Goal: Task Accomplishment & Management: Use online tool/utility

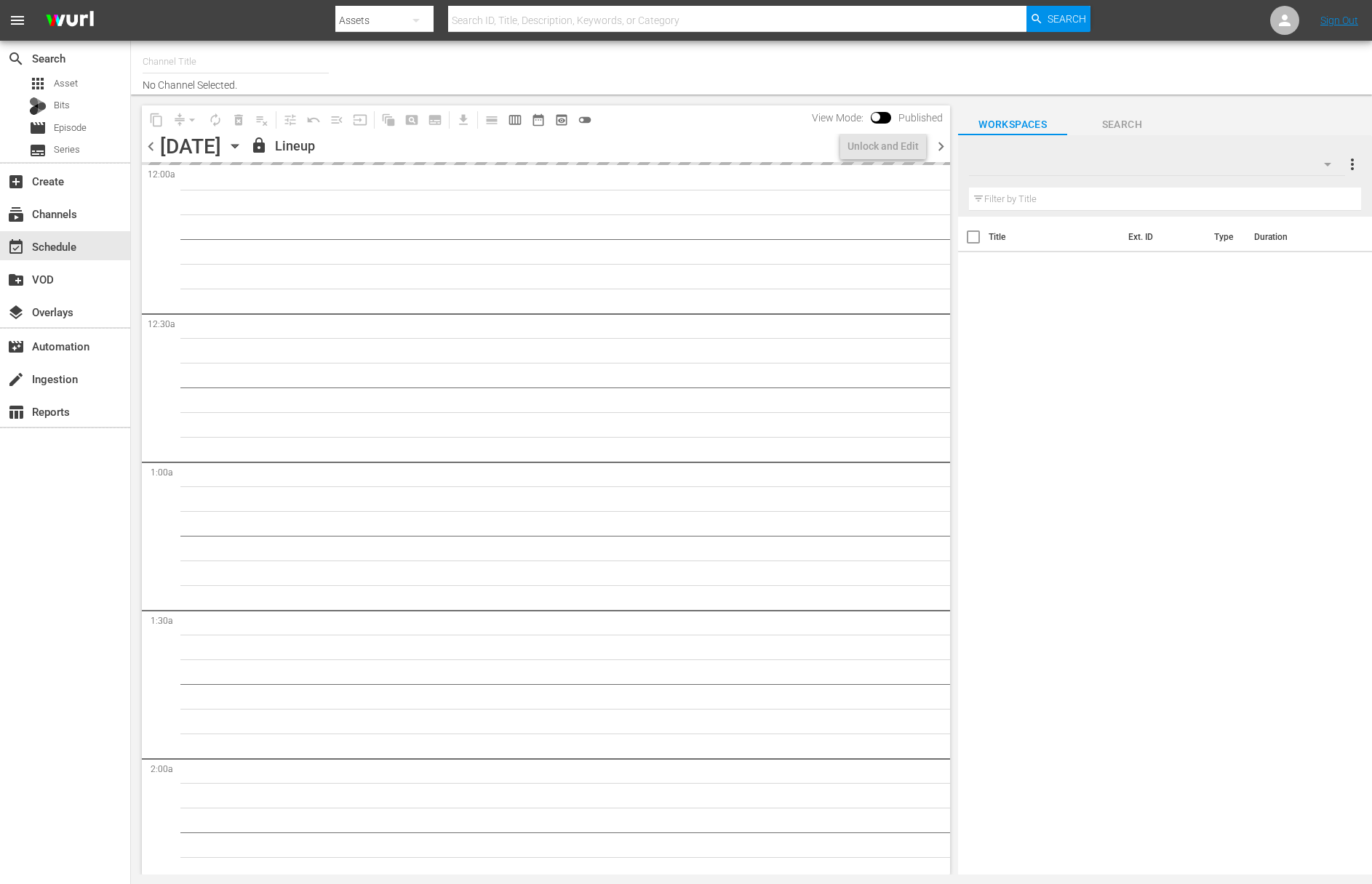
type input "[DATE] Home (1162)"
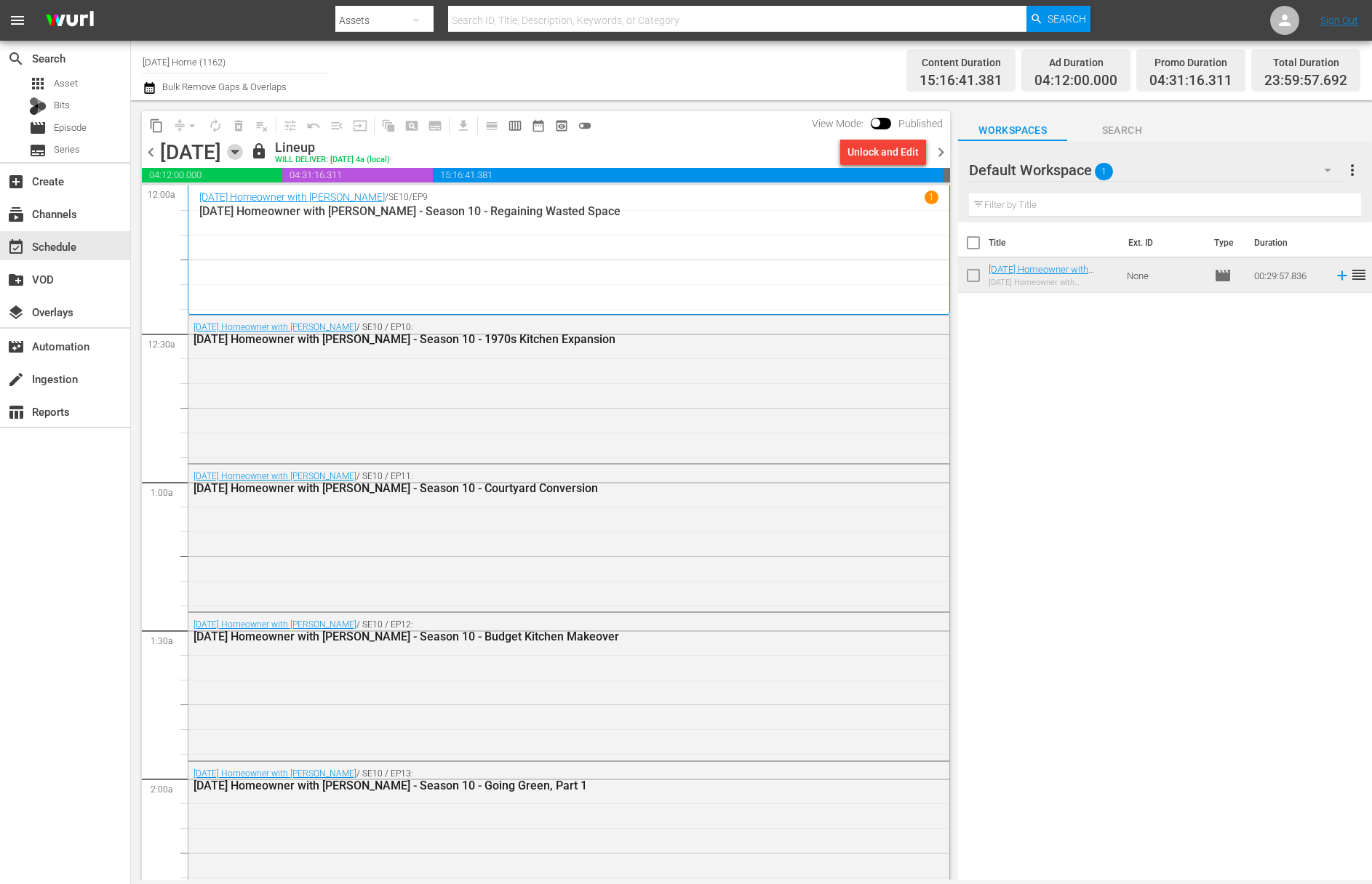
click at [243, 152] on icon "button" at bounding box center [235, 152] width 16 height 16
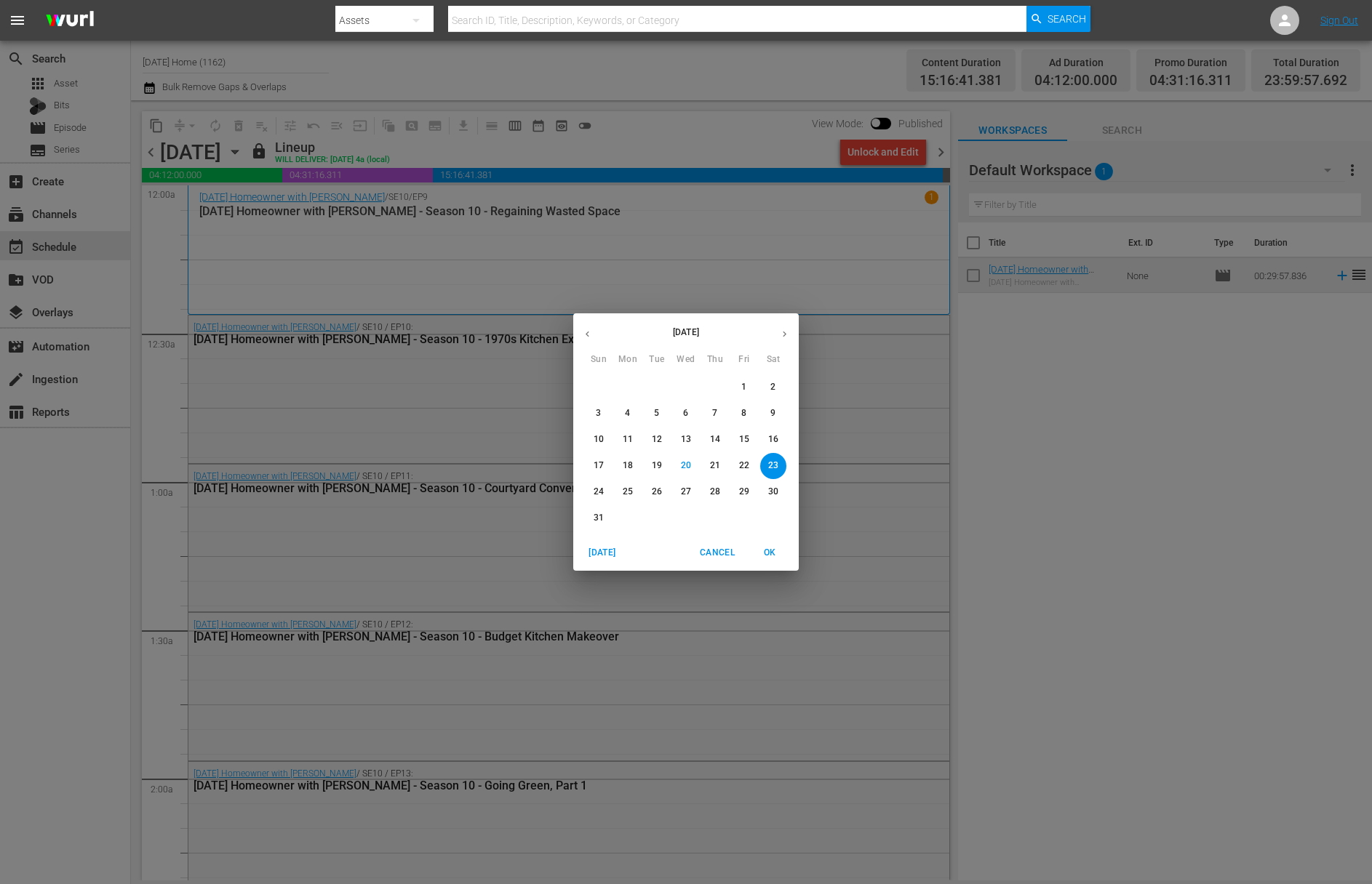
click at [601, 492] on p "24" at bounding box center [598, 492] width 11 height 13
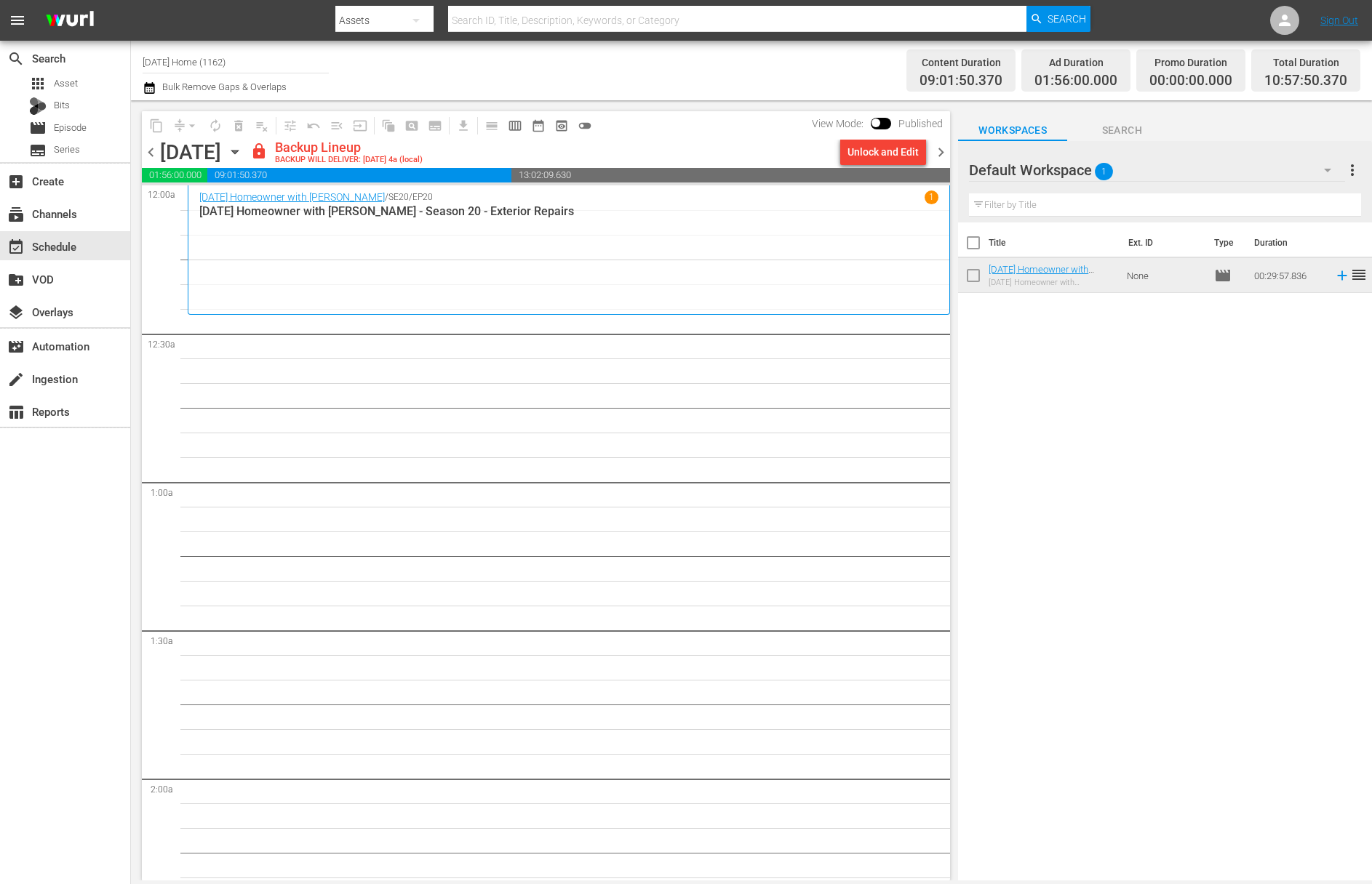
click at [878, 154] on div "Unlock and Edit" at bounding box center [883, 151] width 71 height 26
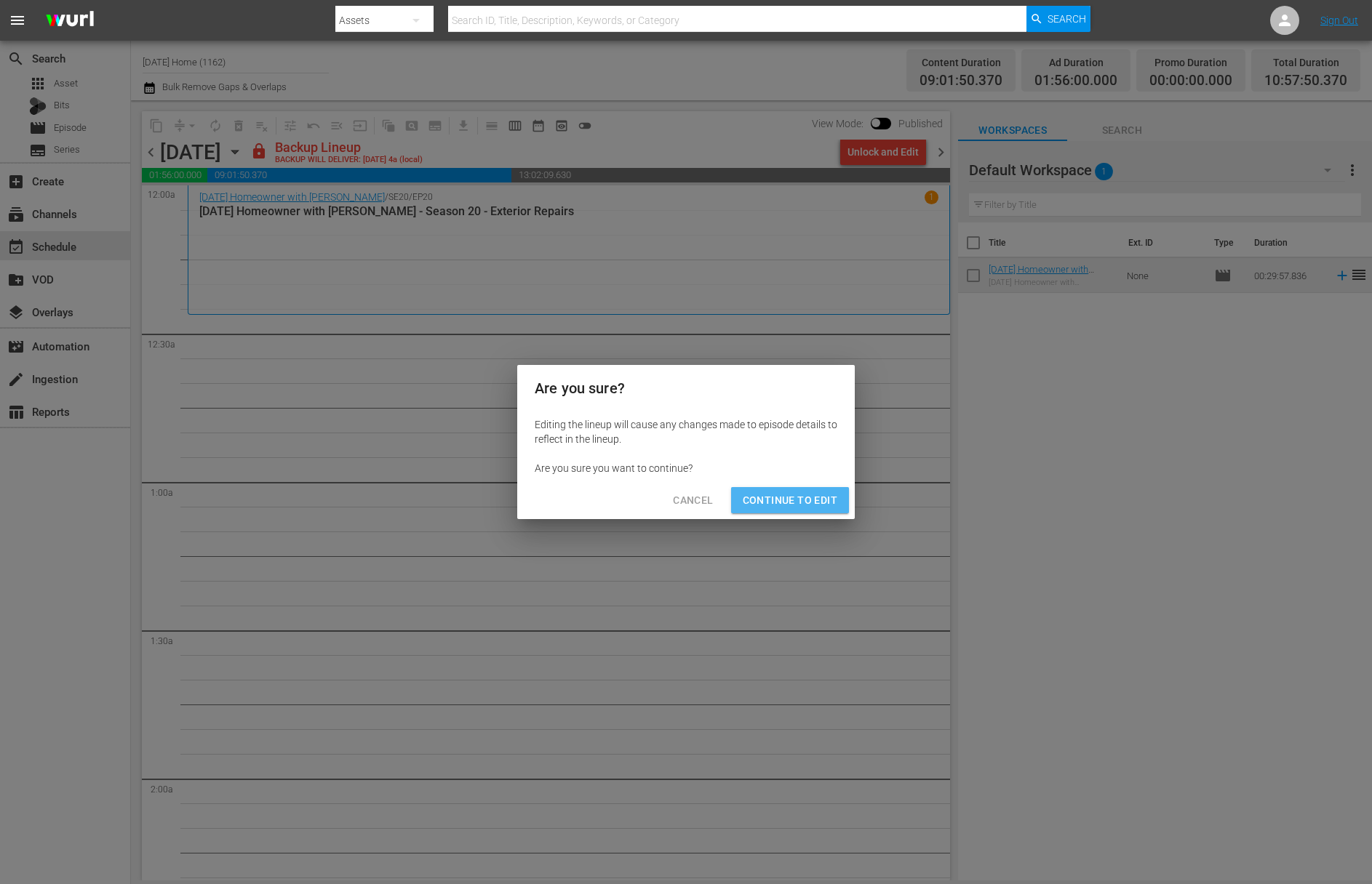
click at [810, 498] on span "Continue to Edit" at bounding box center [790, 500] width 94 height 18
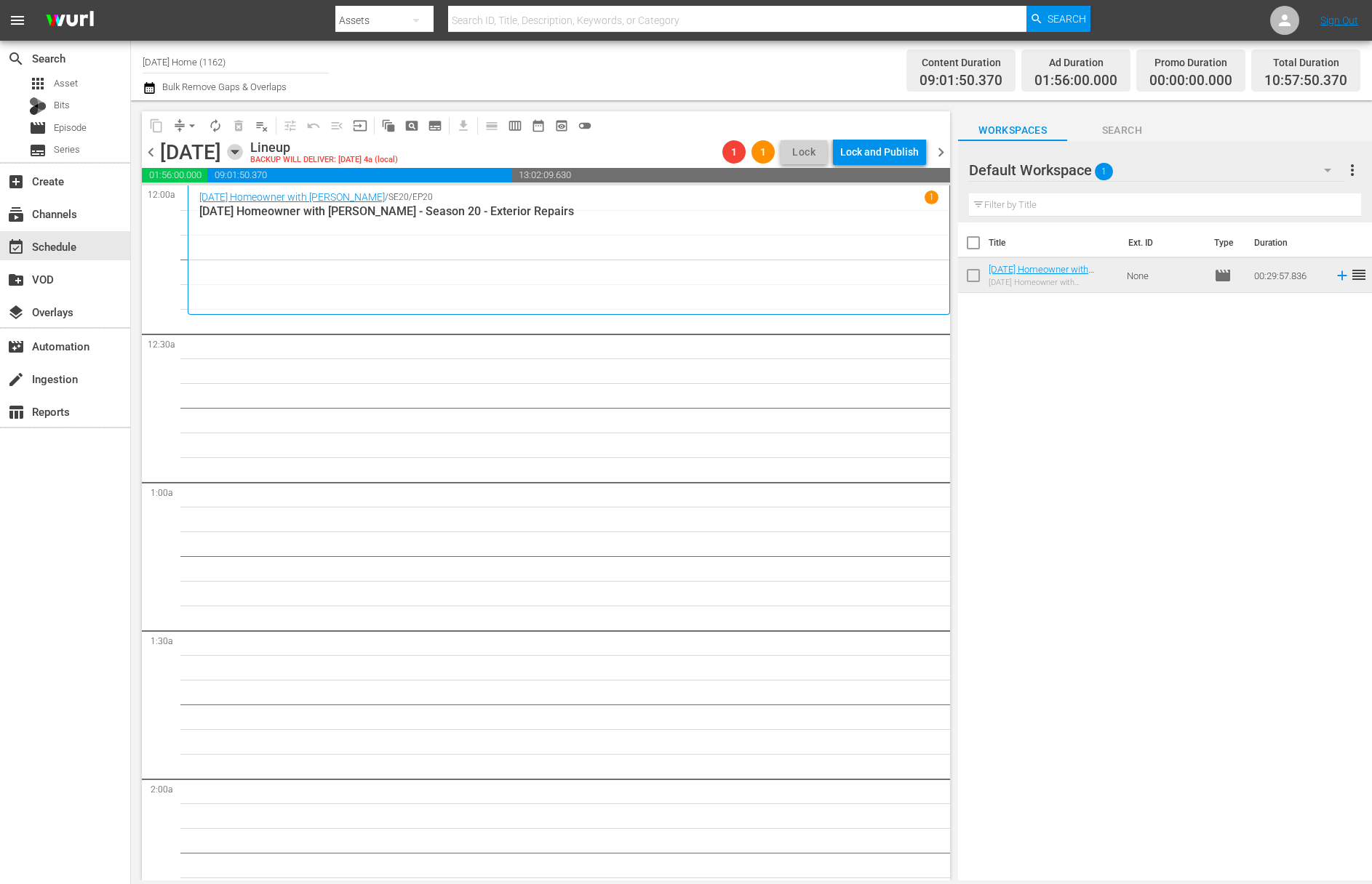
click at [238, 152] on icon "button" at bounding box center [234, 153] width 7 height 4
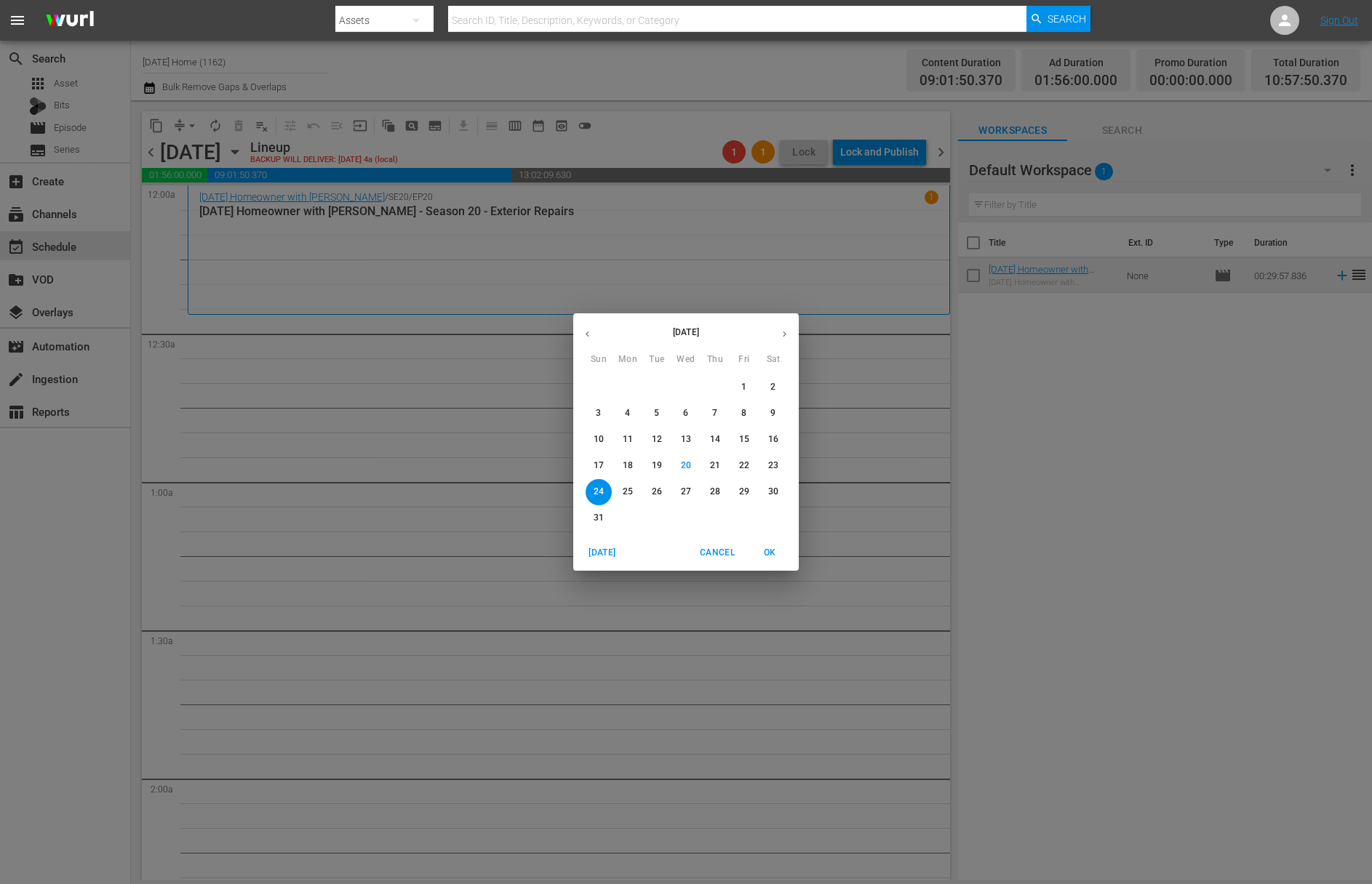
click at [589, 336] on icon "button" at bounding box center [587, 334] width 11 height 11
click at [595, 333] on button "button" at bounding box center [587, 334] width 28 height 28
click at [779, 441] on span "17" at bounding box center [773, 440] width 26 height 13
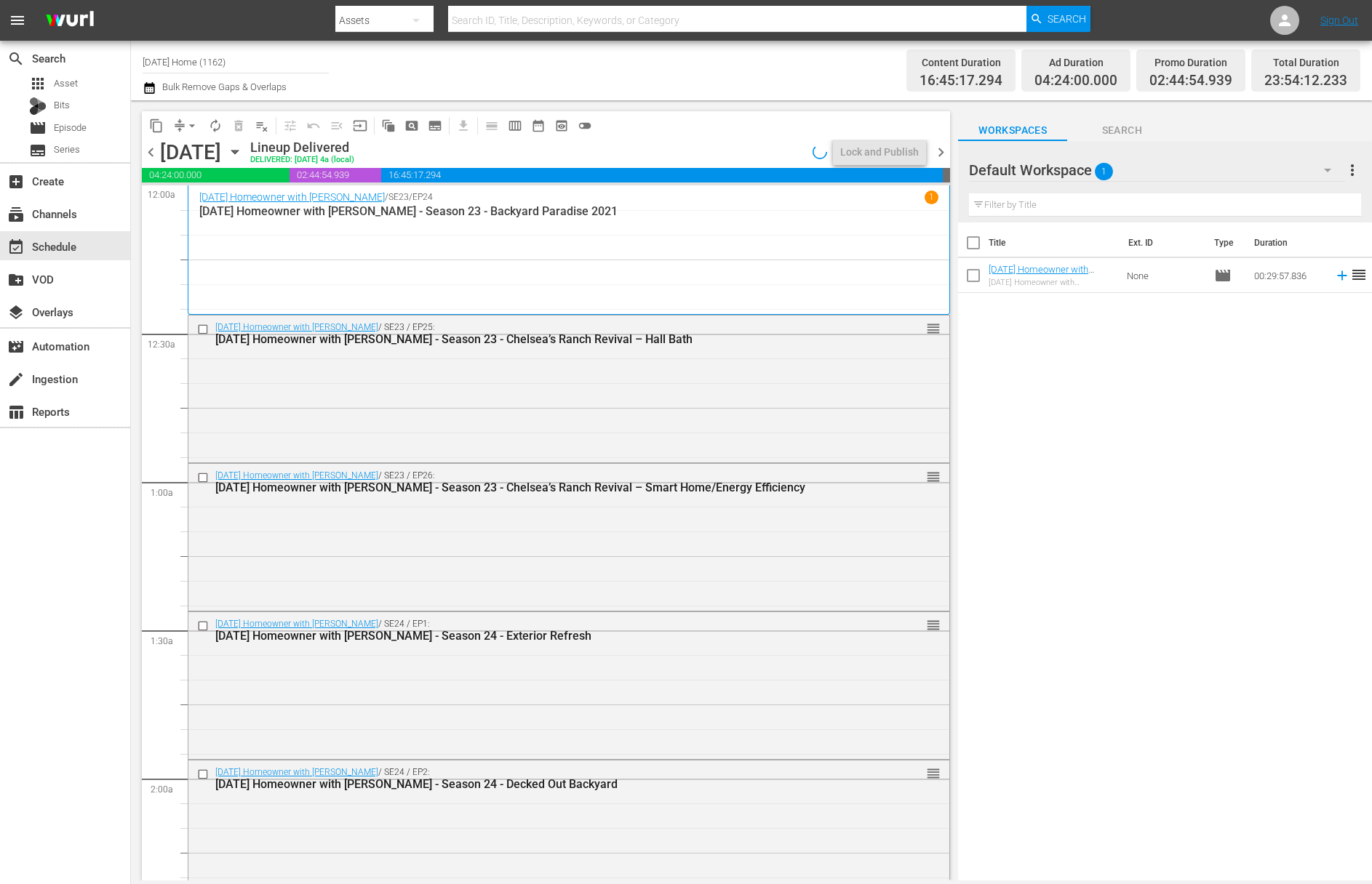
click at [238, 152] on icon "button" at bounding box center [234, 153] width 7 height 4
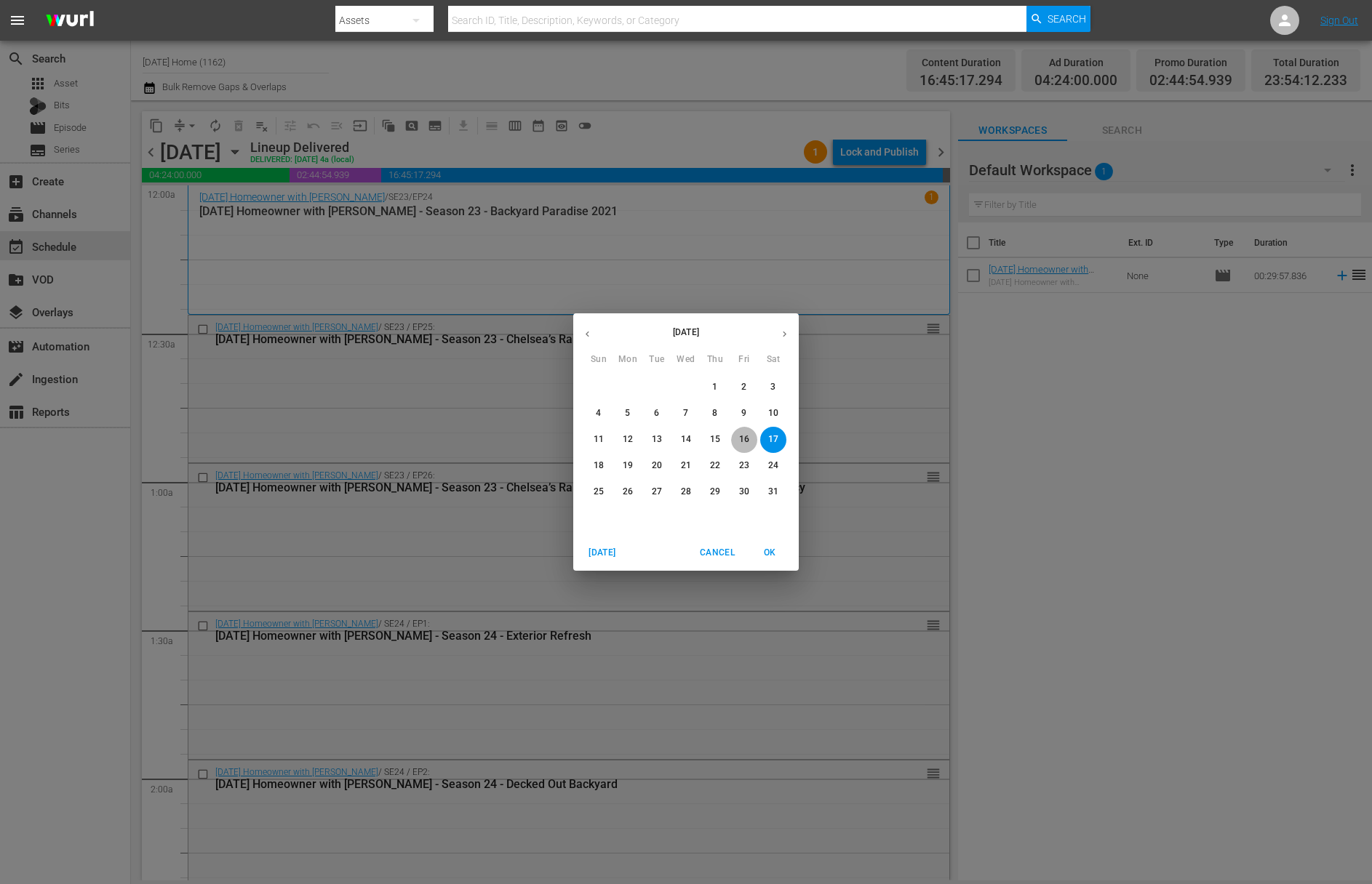
click at [748, 446] on button "16" at bounding box center [744, 440] width 26 height 26
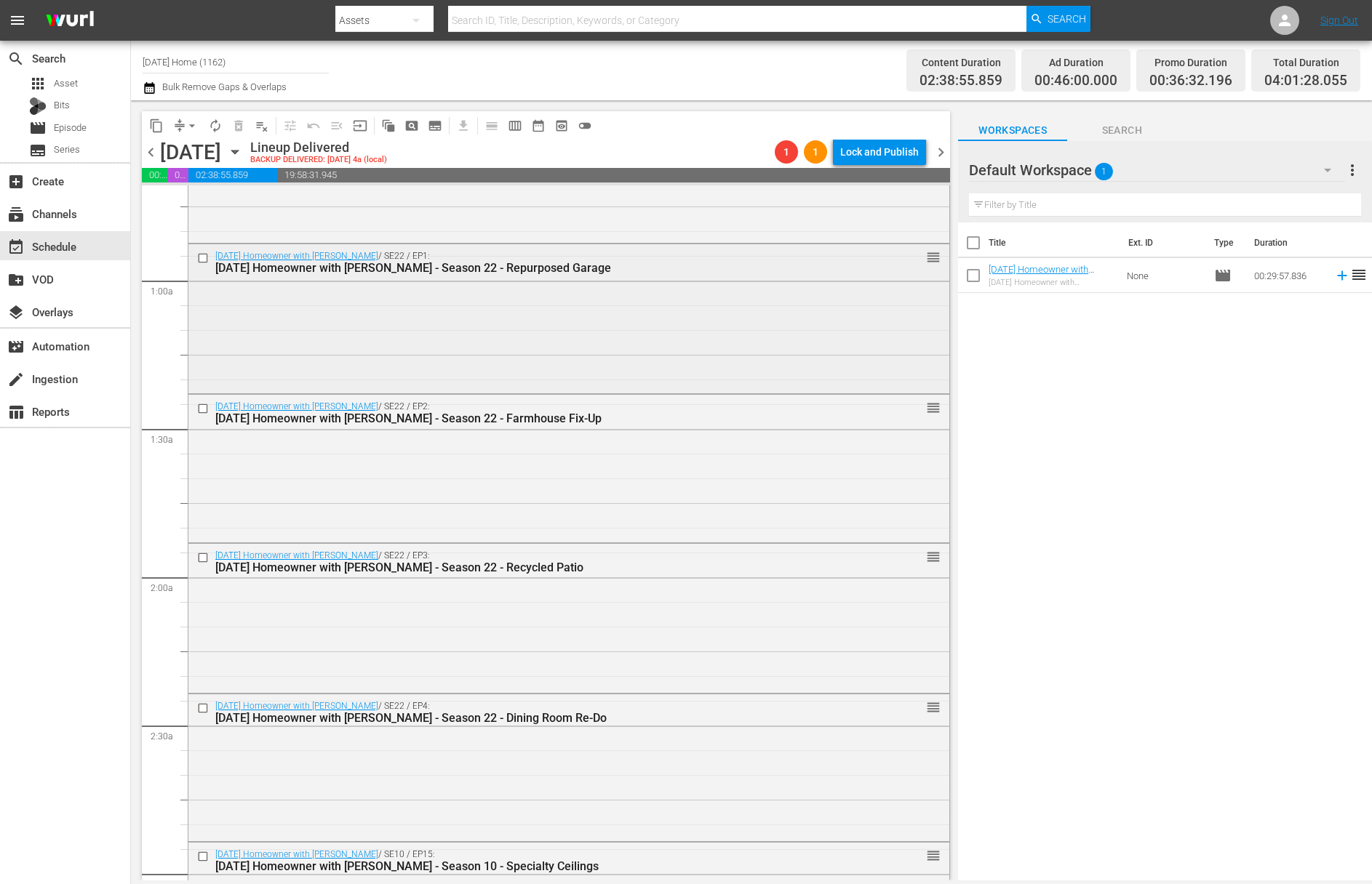
scroll to position [268, 0]
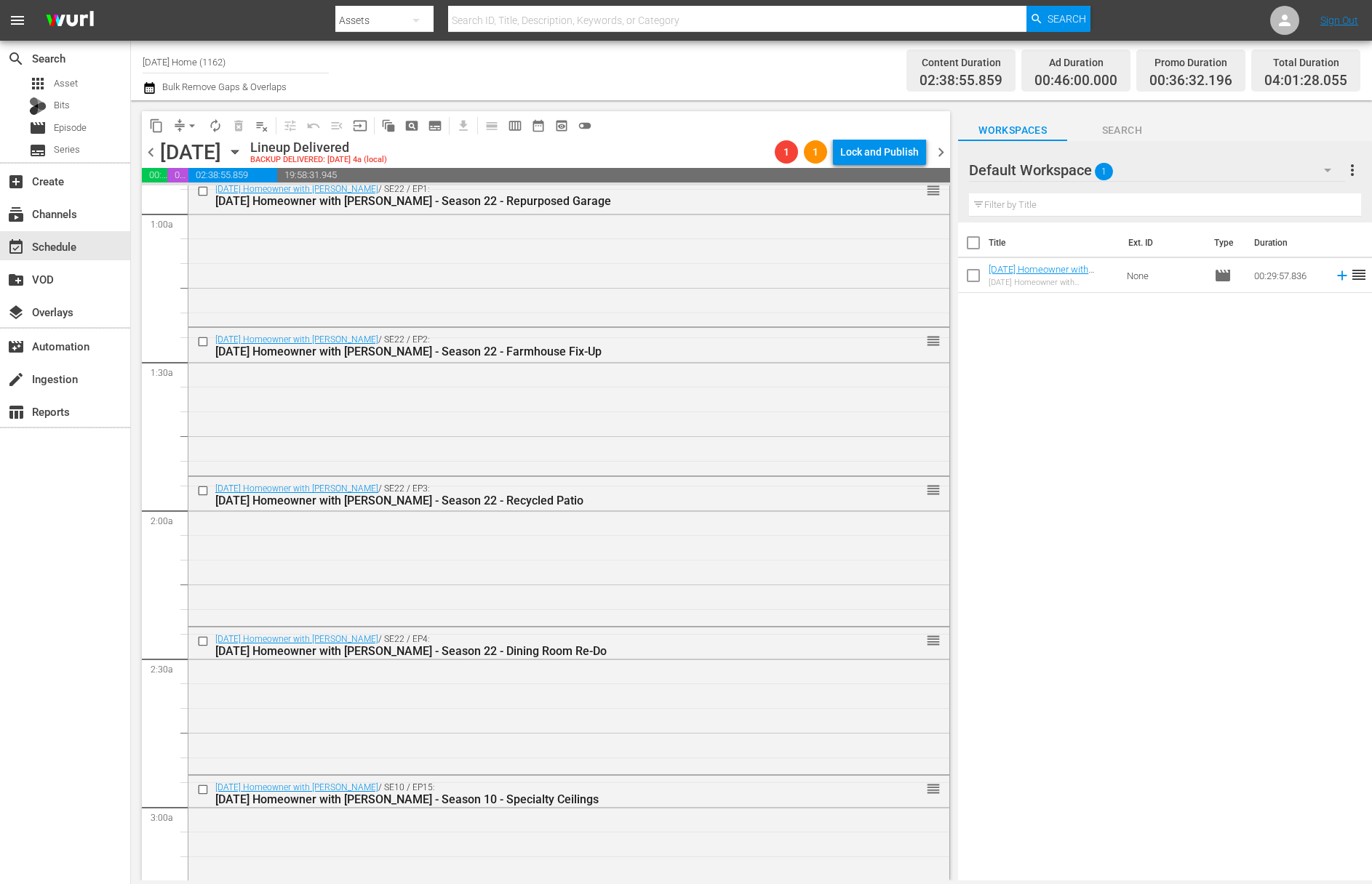
click at [243, 152] on icon "button" at bounding box center [235, 152] width 16 height 16
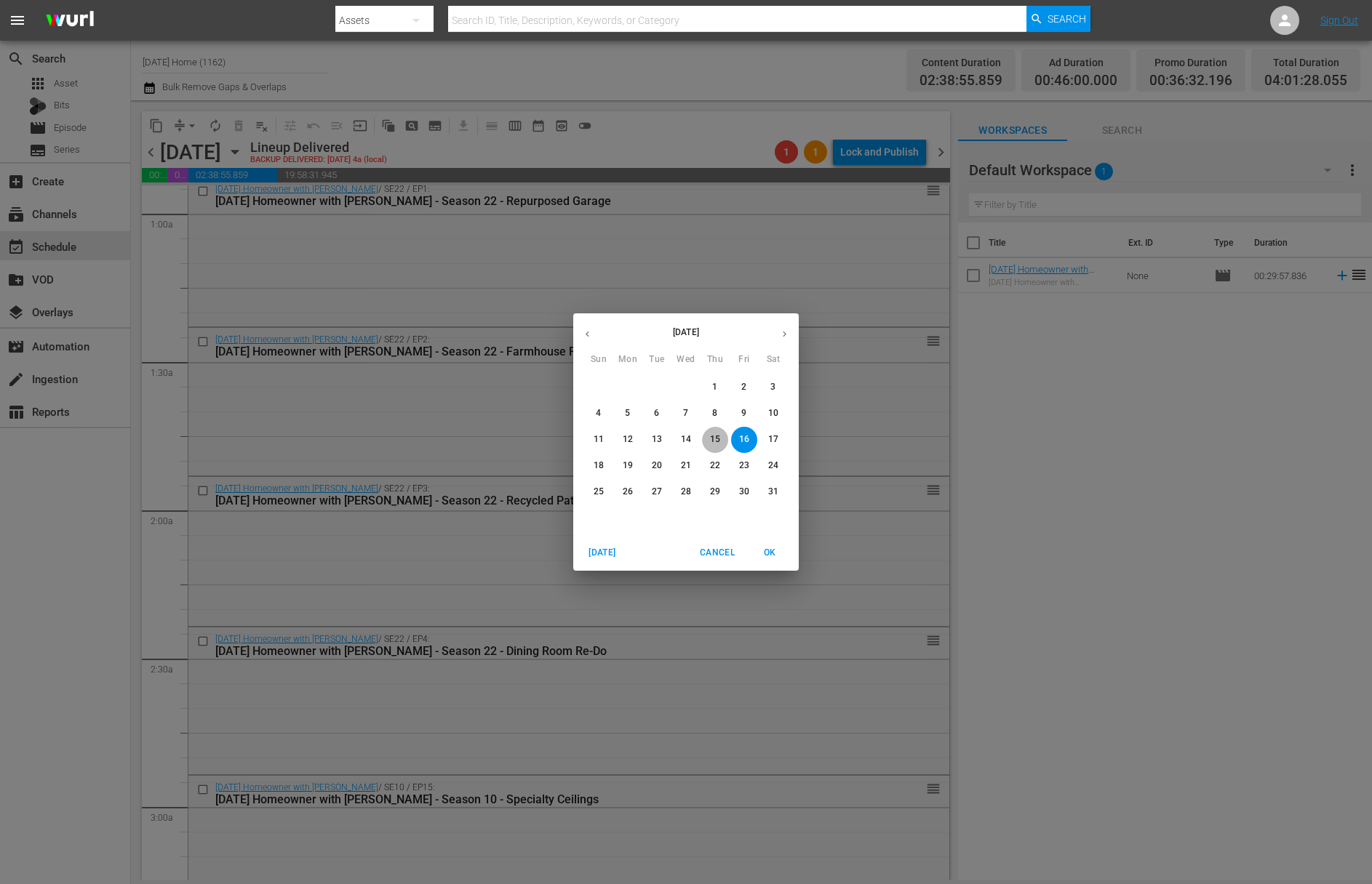
click at [715, 445] on p "15" at bounding box center [715, 440] width 11 height 13
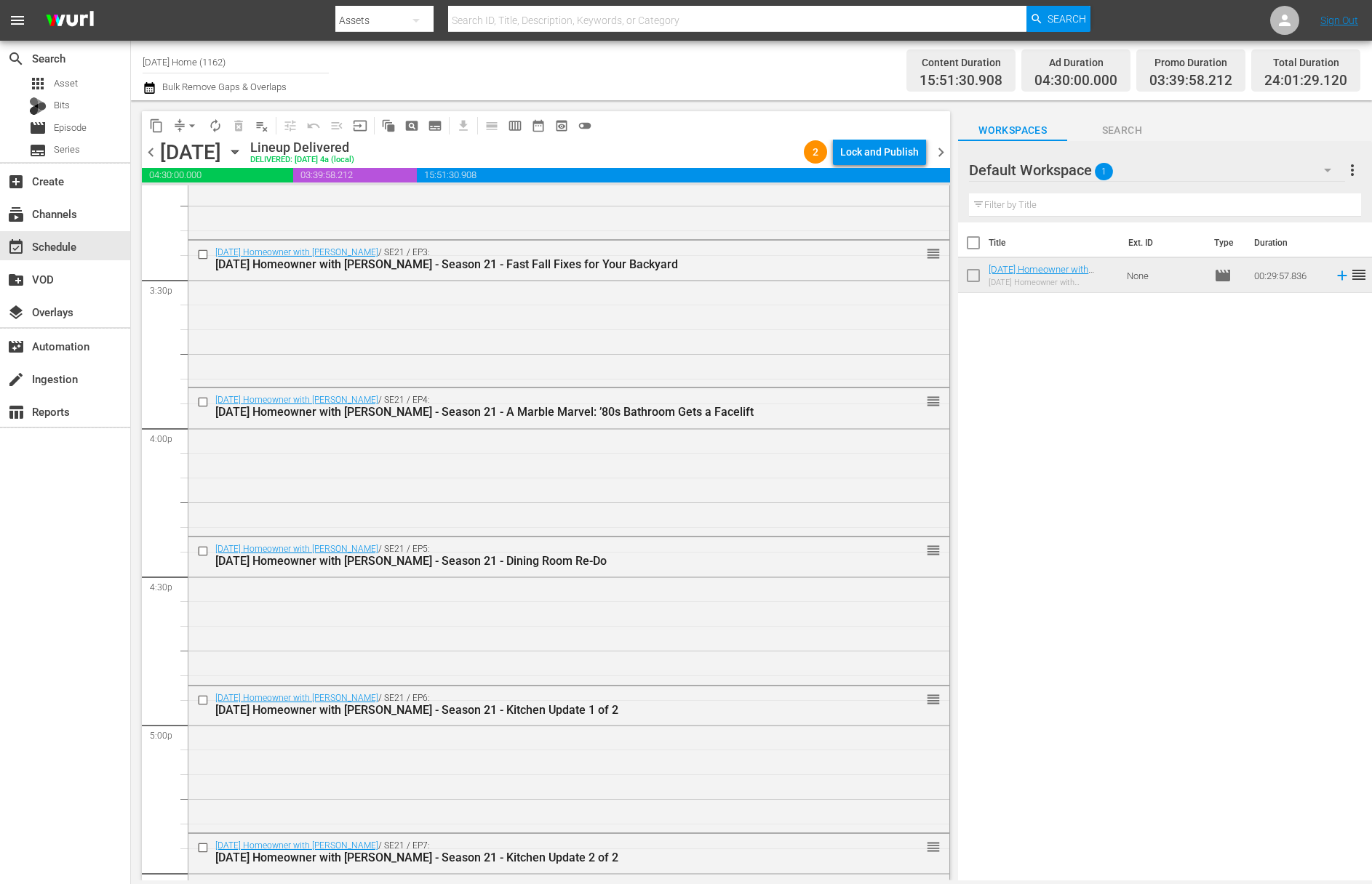
scroll to position [4013, 0]
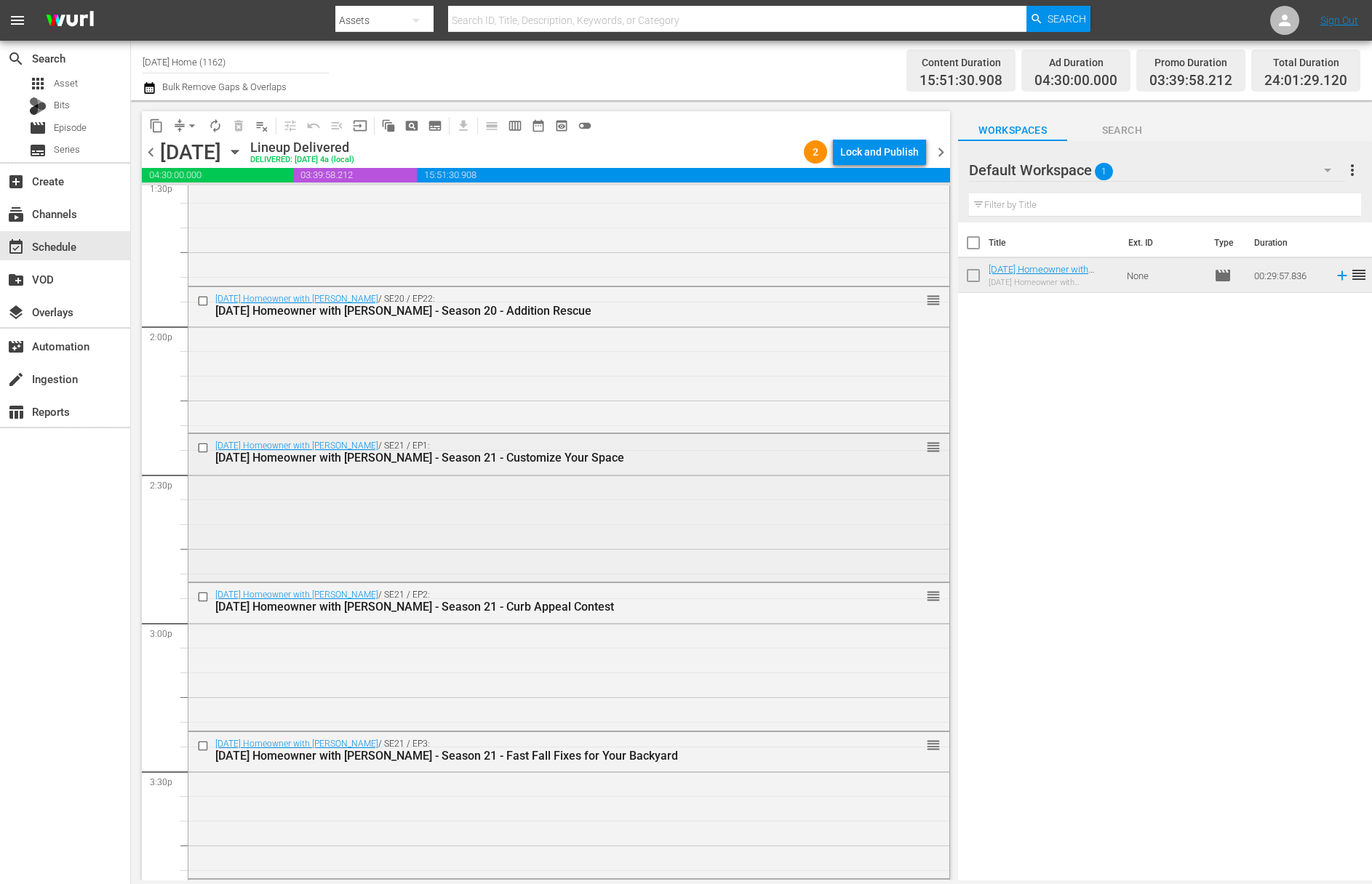
click at [202, 446] on input "checkbox" at bounding box center [205, 448] width 15 height 13
click at [201, 595] on input "checkbox" at bounding box center [205, 597] width 15 height 13
click at [202, 746] on input "checkbox" at bounding box center [205, 745] width 15 height 13
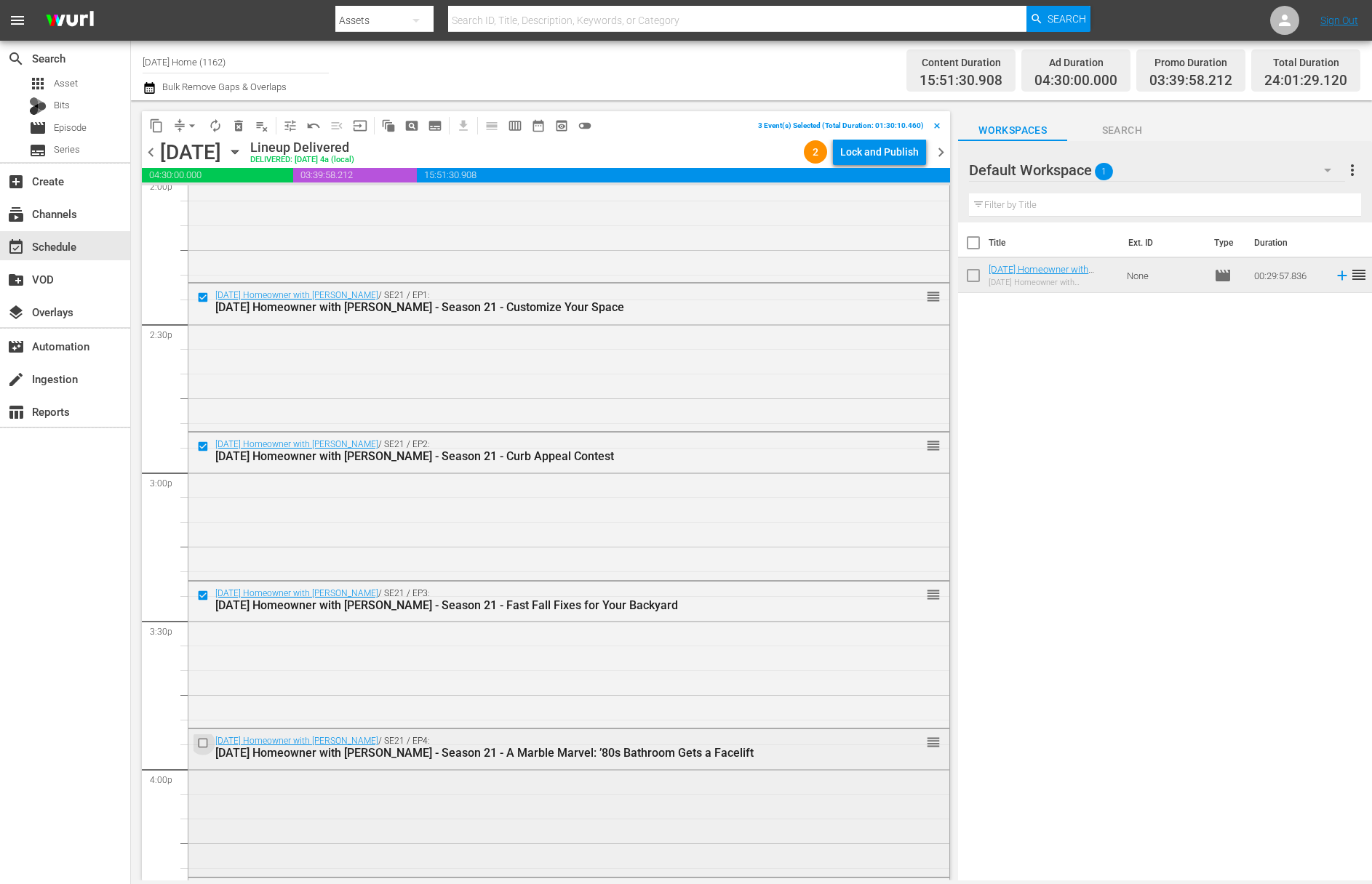
click at [205, 742] on input "checkbox" at bounding box center [205, 744] width 15 height 13
click at [157, 127] on span "content_copy" at bounding box center [156, 125] width 14 height 14
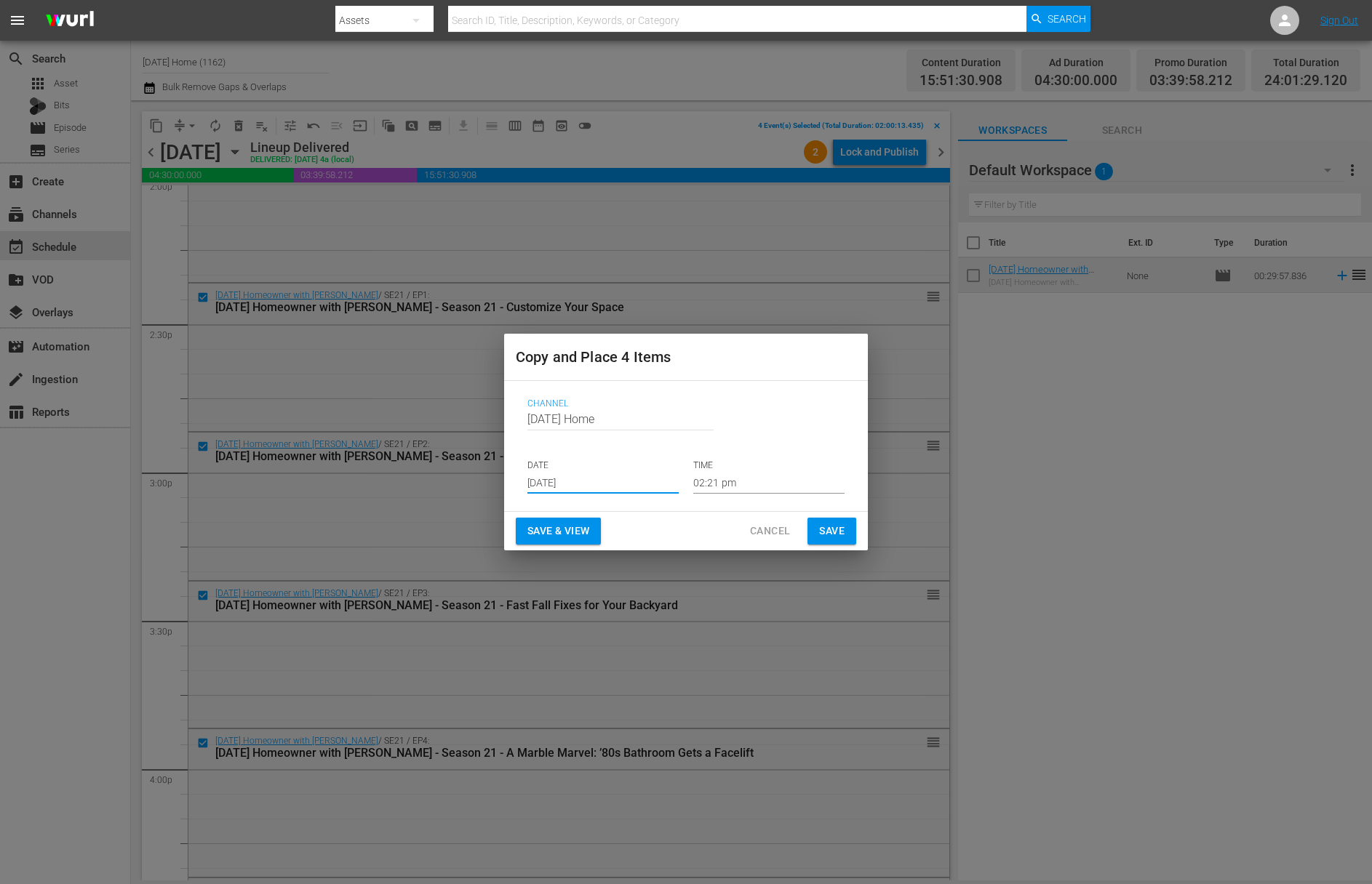
click at [614, 482] on input "[DATE]" at bounding box center [602, 483] width 151 height 22
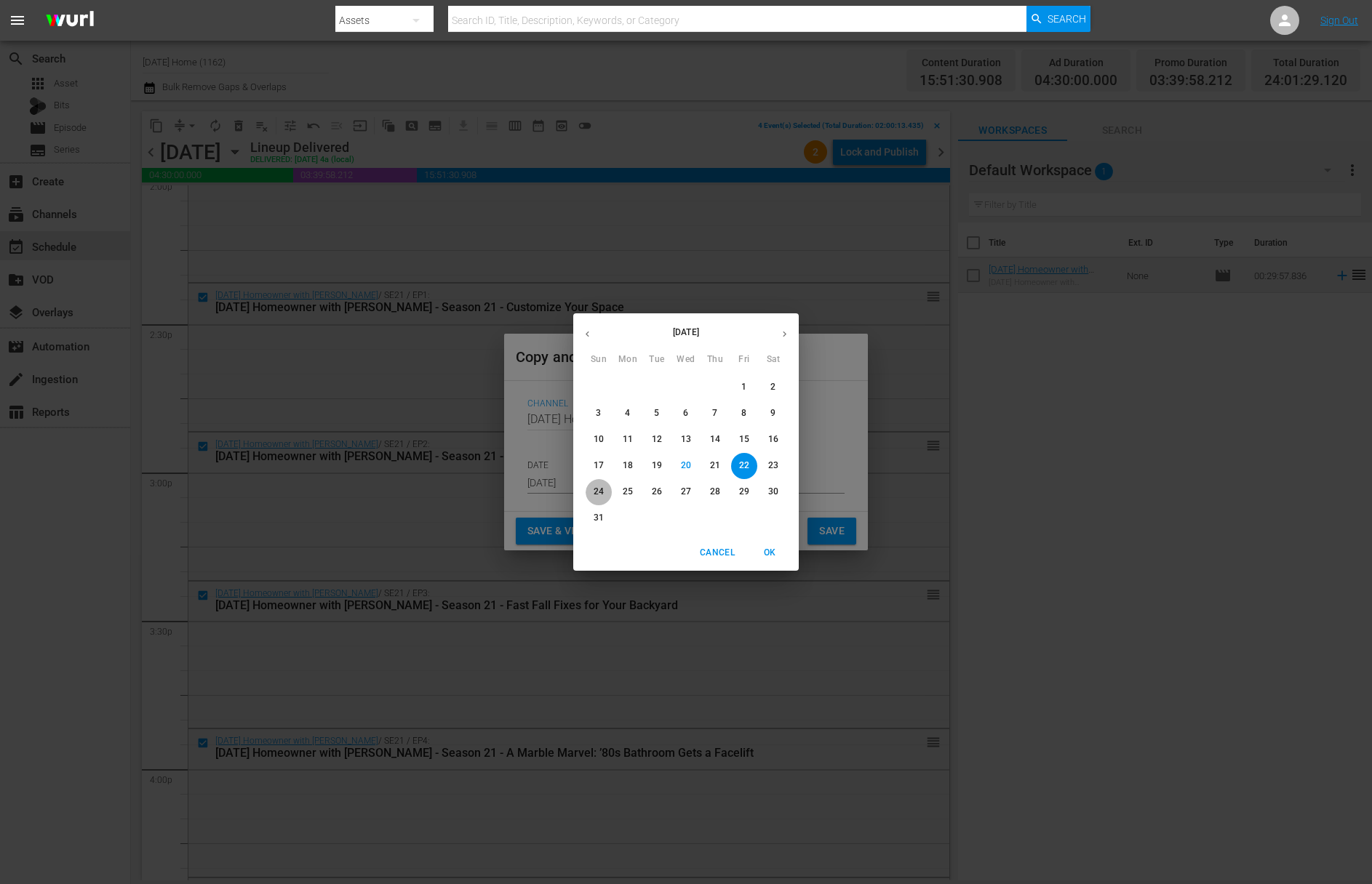
click at [595, 488] on p "24" at bounding box center [598, 492] width 11 height 13
type input "[DATE]"
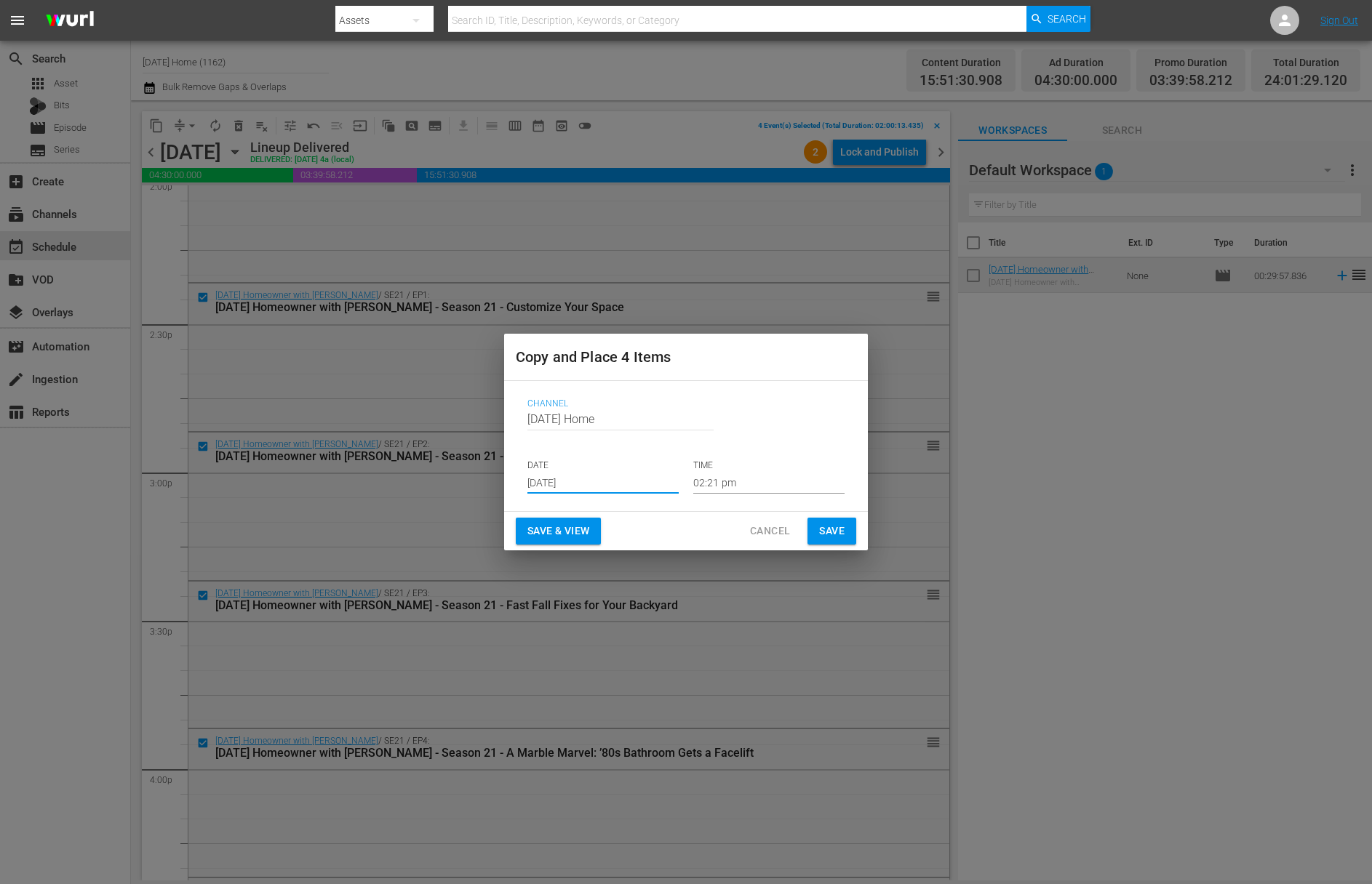
click at [738, 483] on input "02:21 pm" at bounding box center [769, 483] width 151 height 22
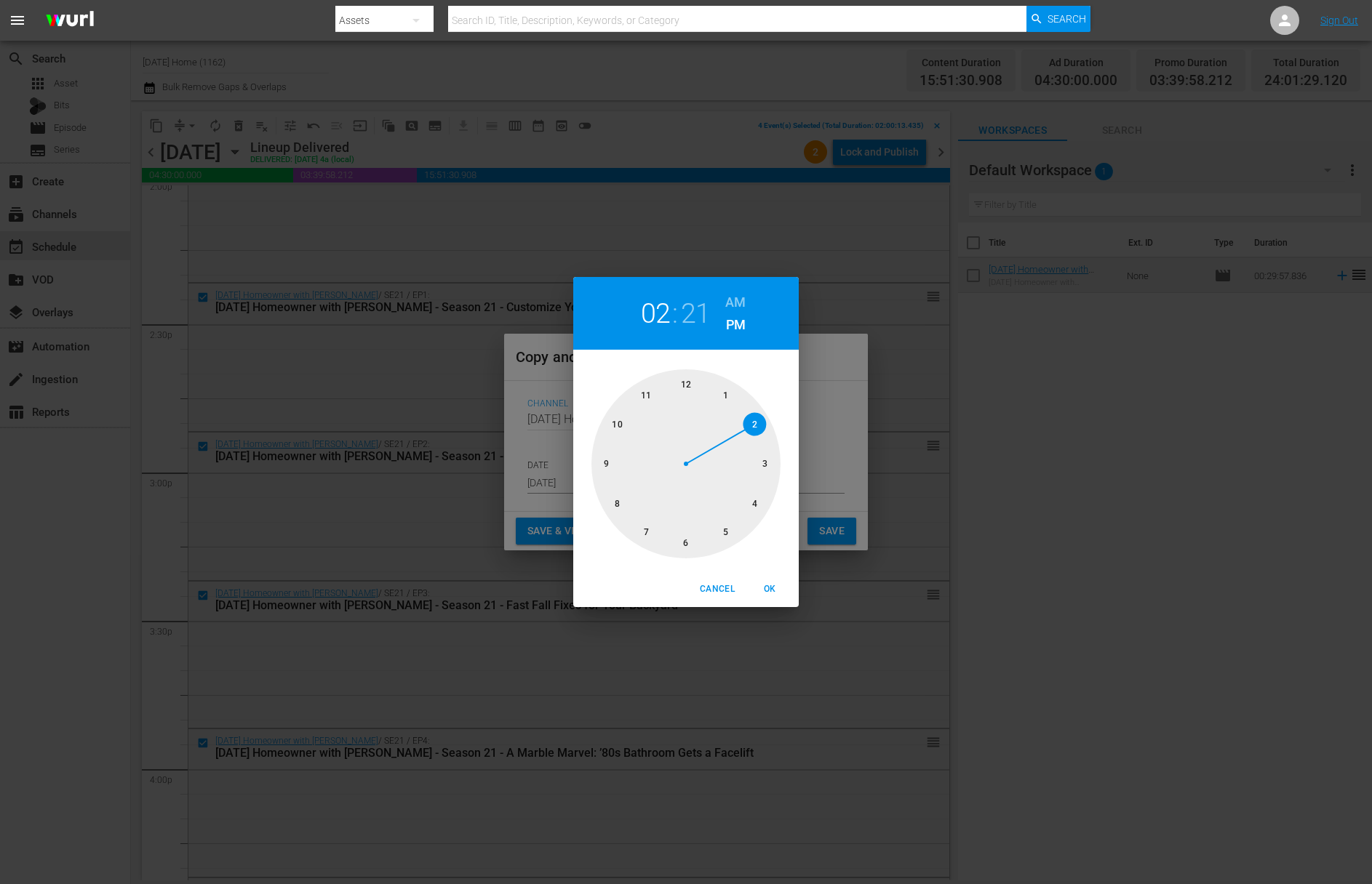
click at [688, 385] on div at bounding box center [686, 464] width 190 height 189
click at [622, 504] on div at bounding box center [686, 464] width 190 height 189
click at [738, 301] on h6 "AM" at bounding box center [735, 302] width 20 height 23
click at [768, 591] on span "OK" at bounding box center [770, 590] width 35 height 15
type input "12:40 am"
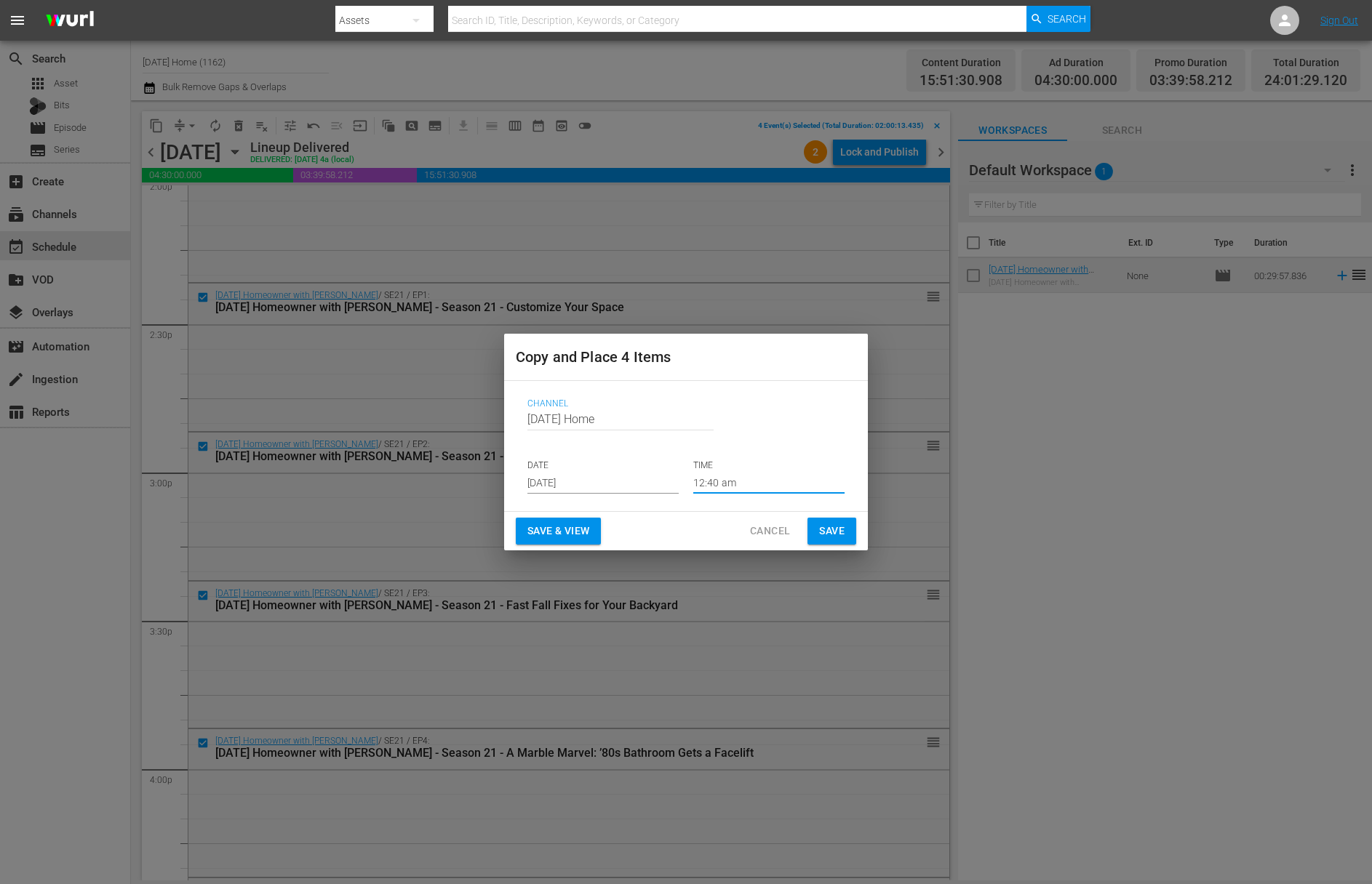
click at [840, 529] on span "Save" at bounding box center [831, 531] width 25 height 18
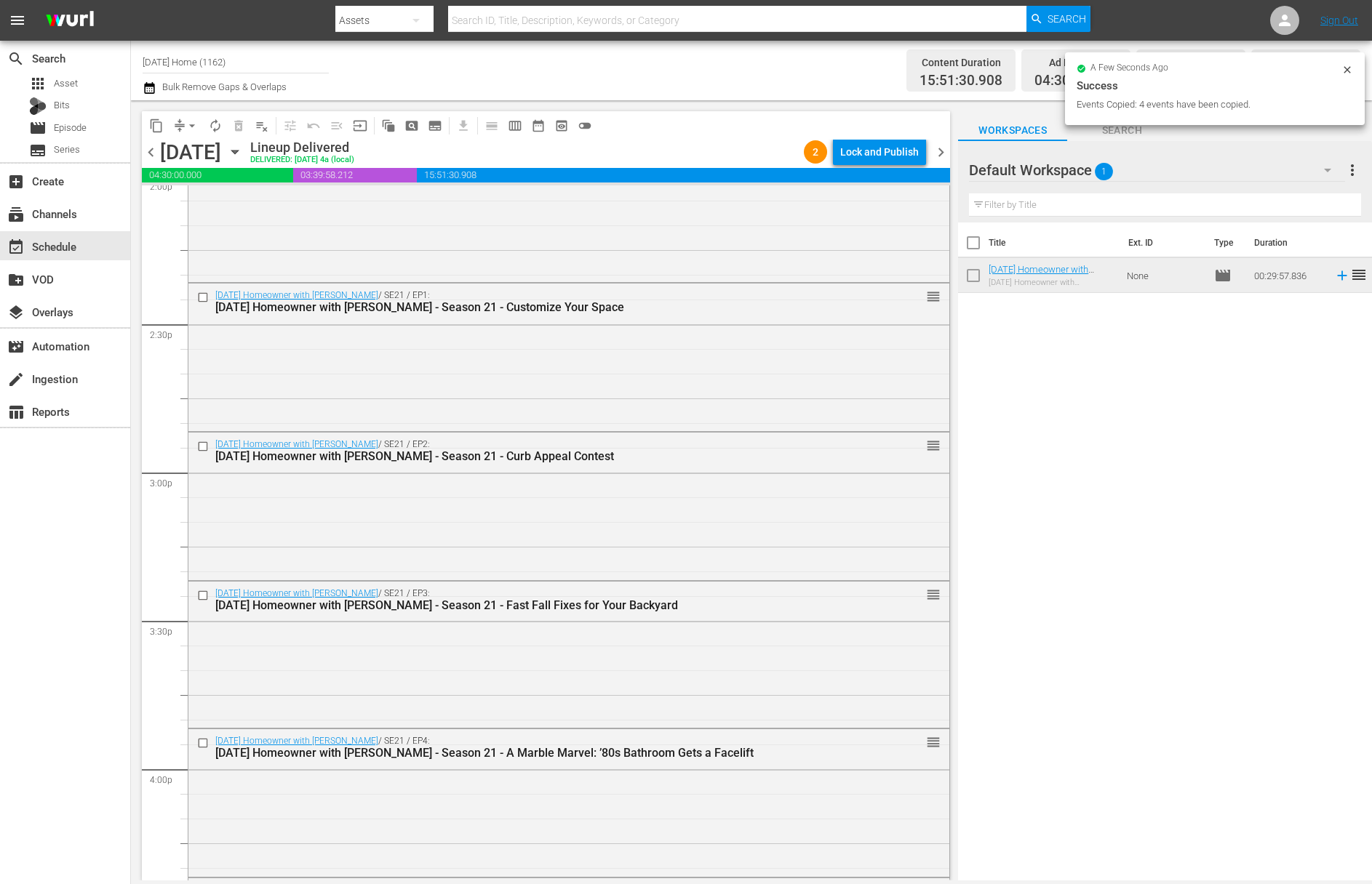
click at [243, 154] on icon "button" at bounding box center [235, 152] width 16 height 16
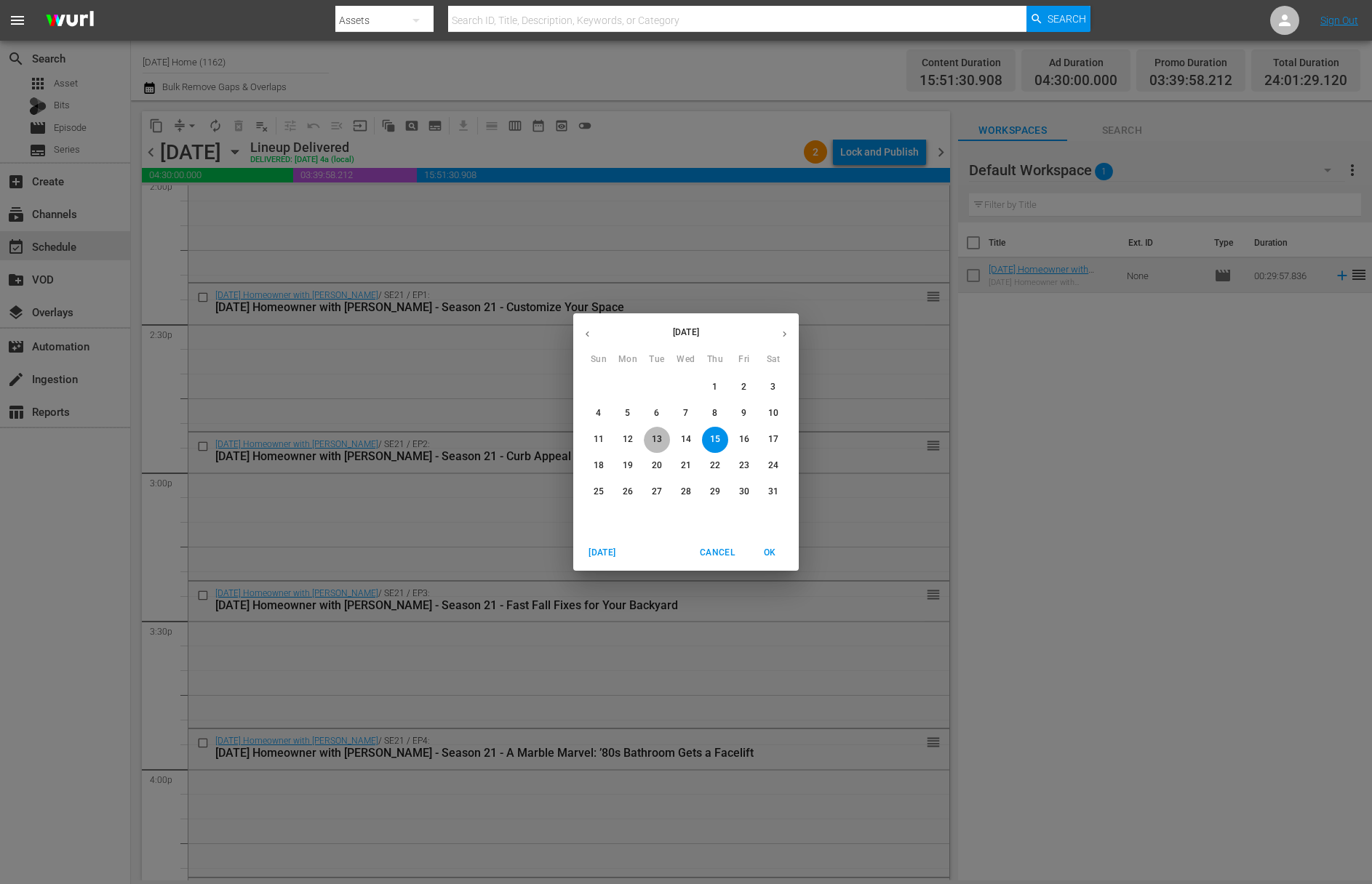
click at [663, 441] on span "13" at bounding box center [656, 440] width 26 height 13
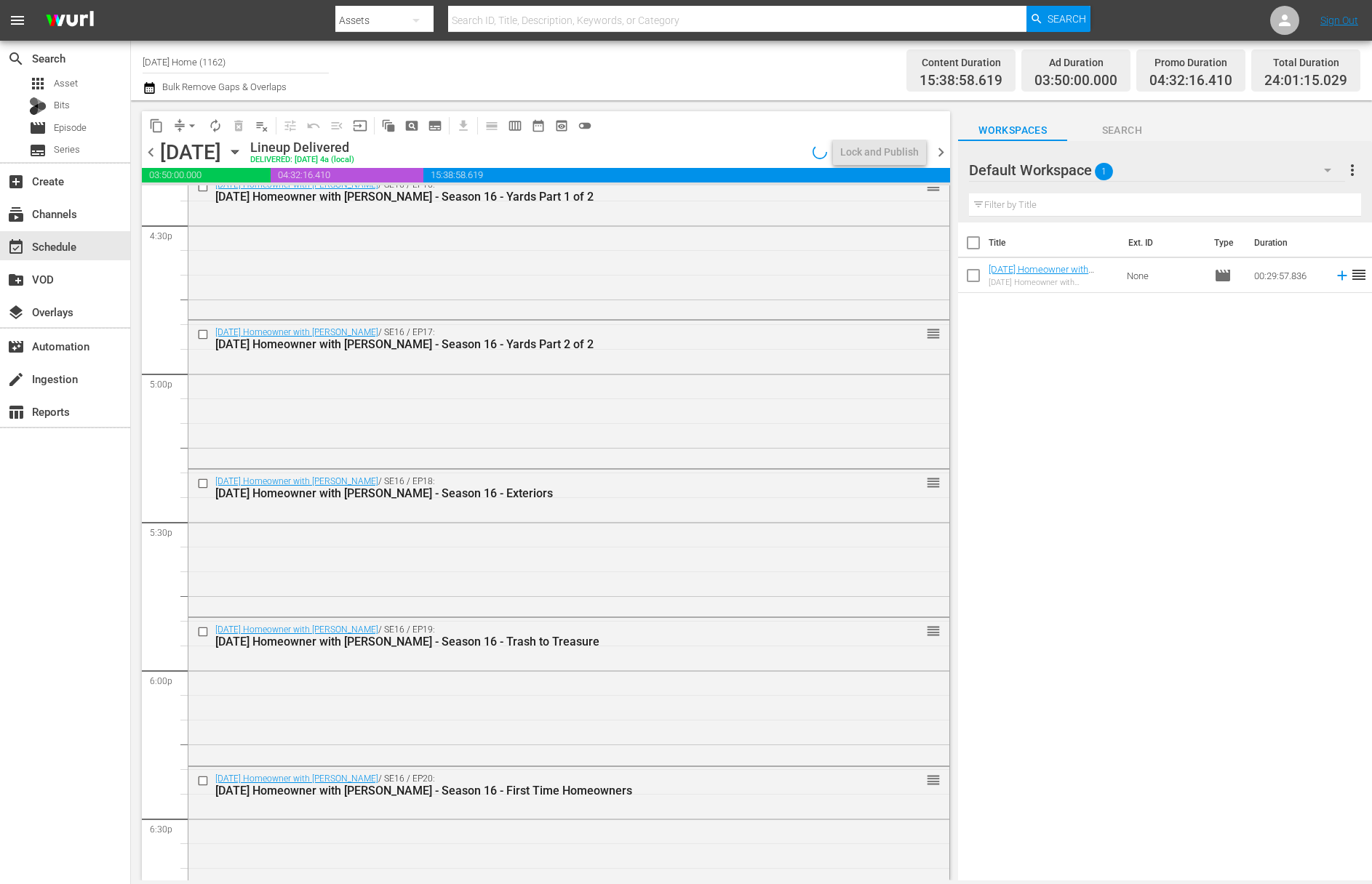
scroll to position [4782, 0]
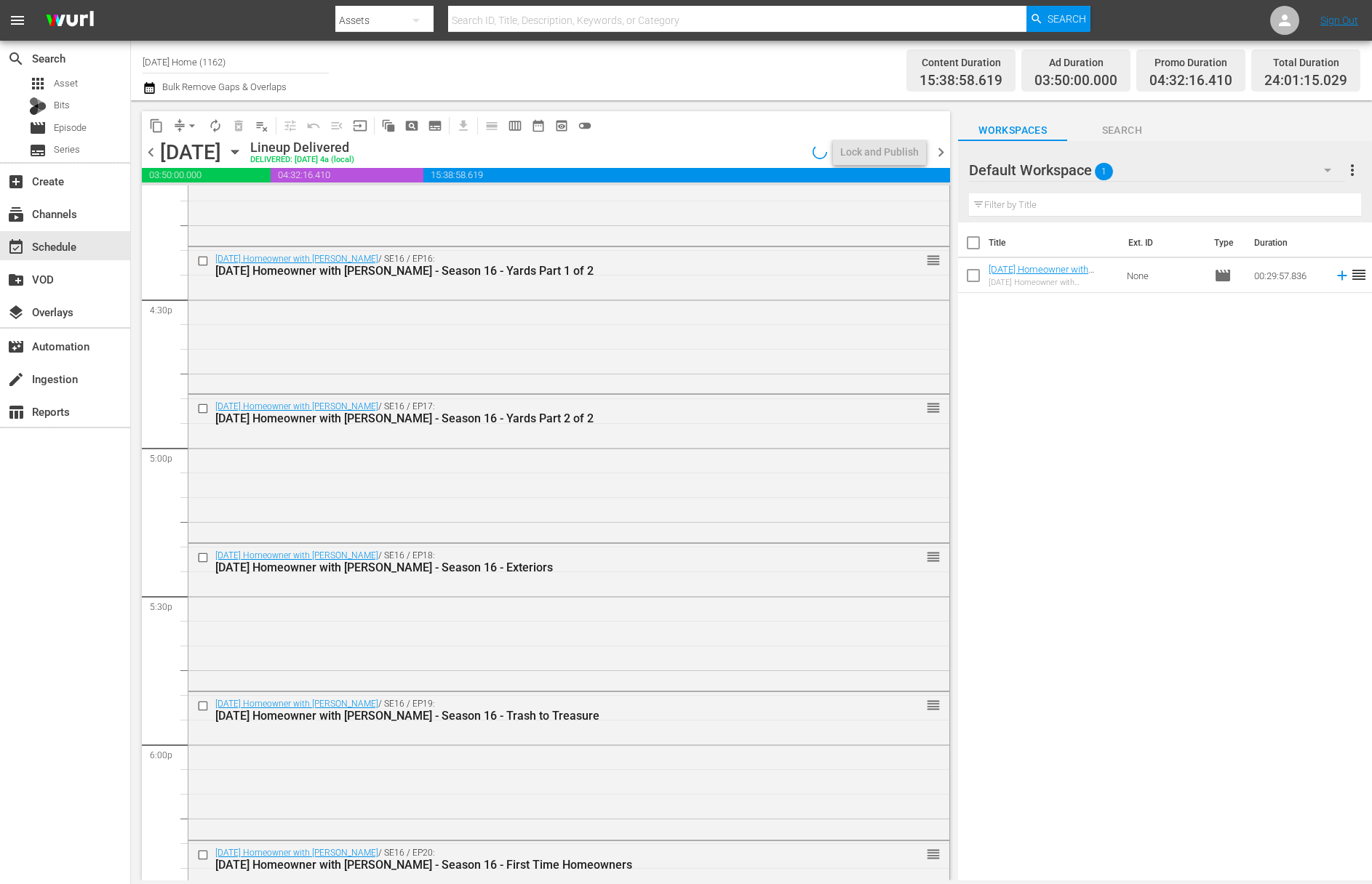
click at [243, 149] on icon "button" at bounding box center [235, 152] width 16 height 16
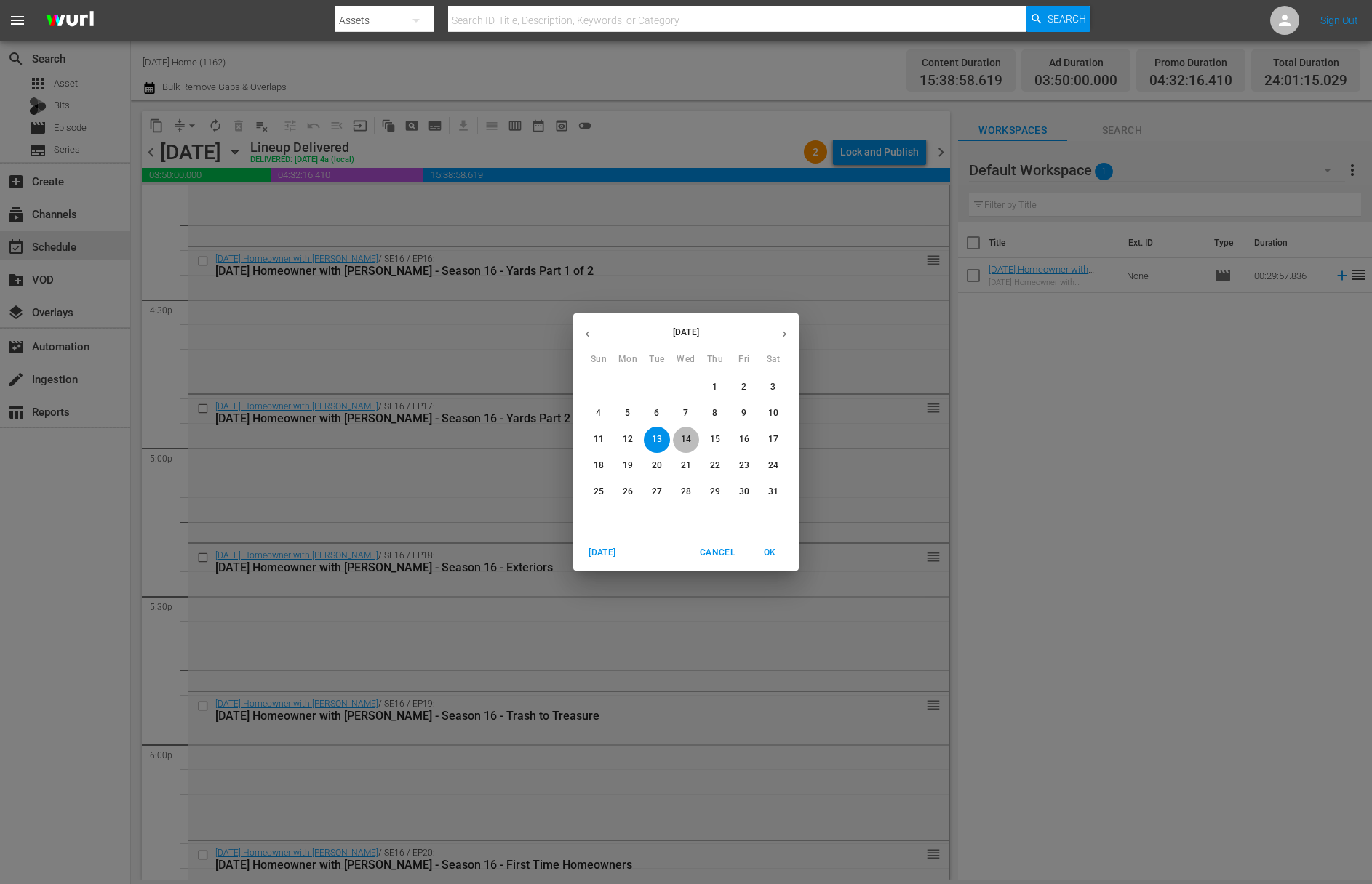
click at [687, 444] on p "14" at bounding box center [686, 440] width 11 height 13
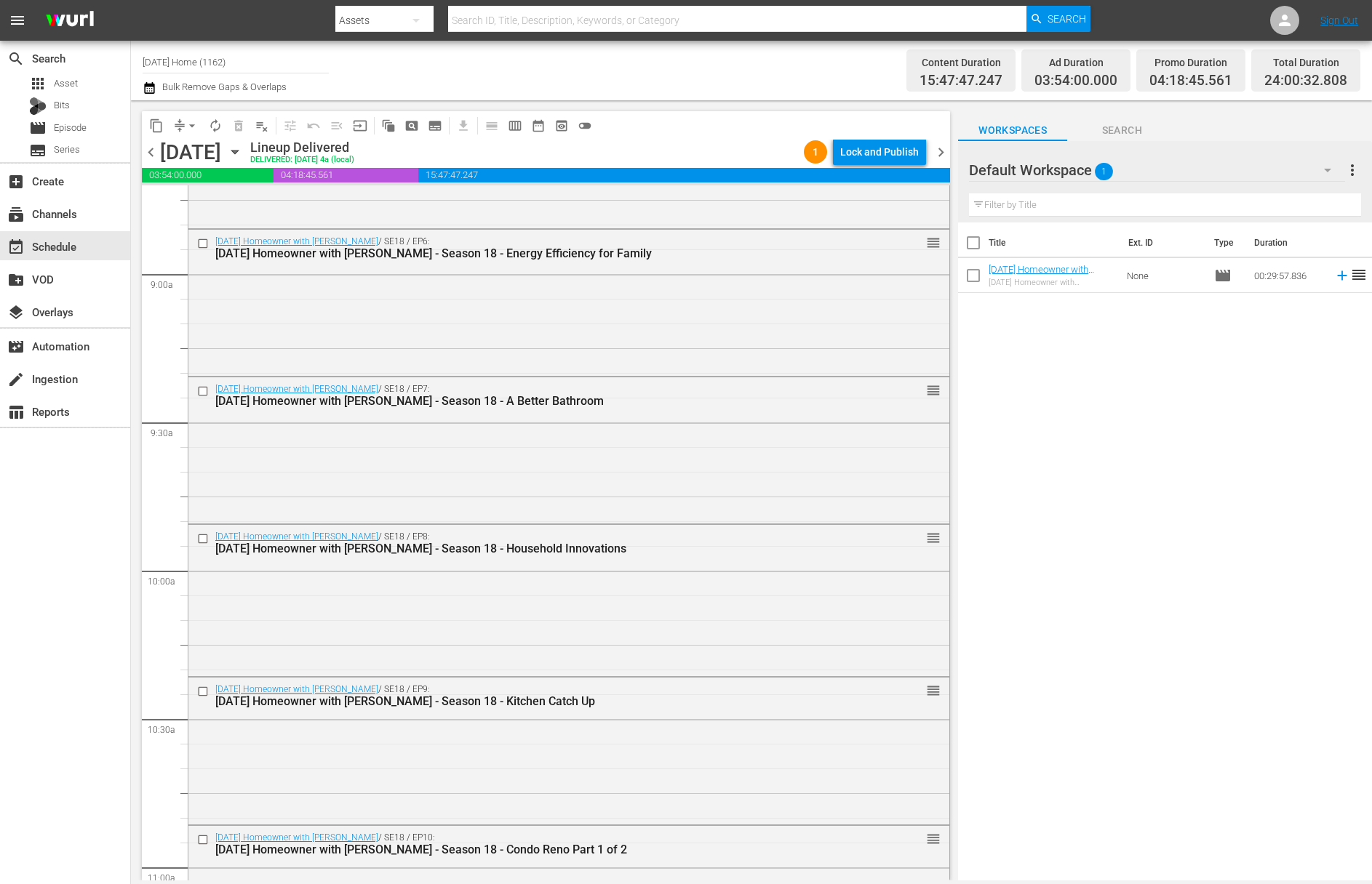
scroll to position [2737, 0]
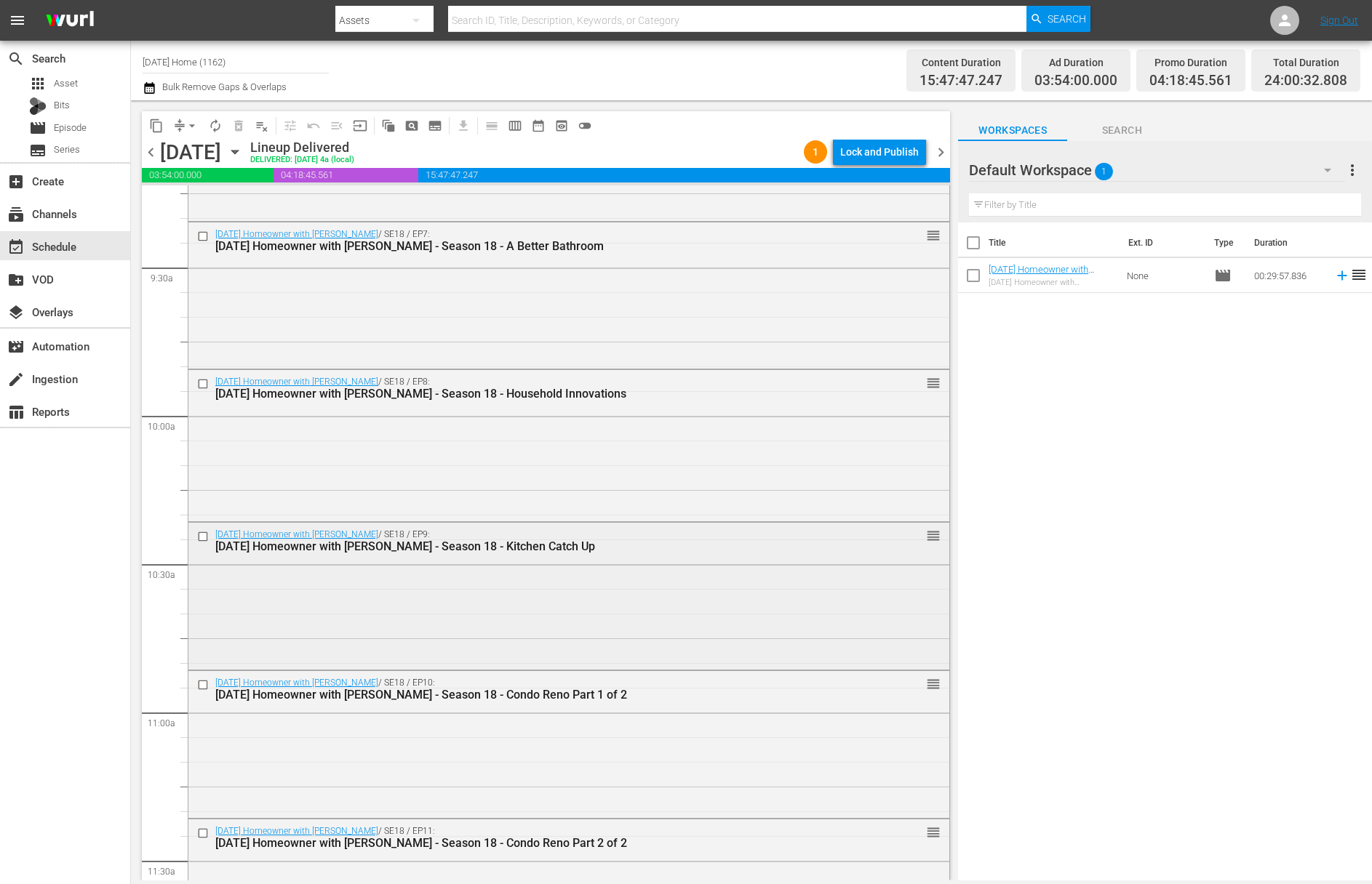
click at [204, 536] on input "checkbox" at bounding box center [205, 537] width 15 height 13
click at [201, 687] on input "checkbox" at bounding box center [205, 684] width 15 height 13
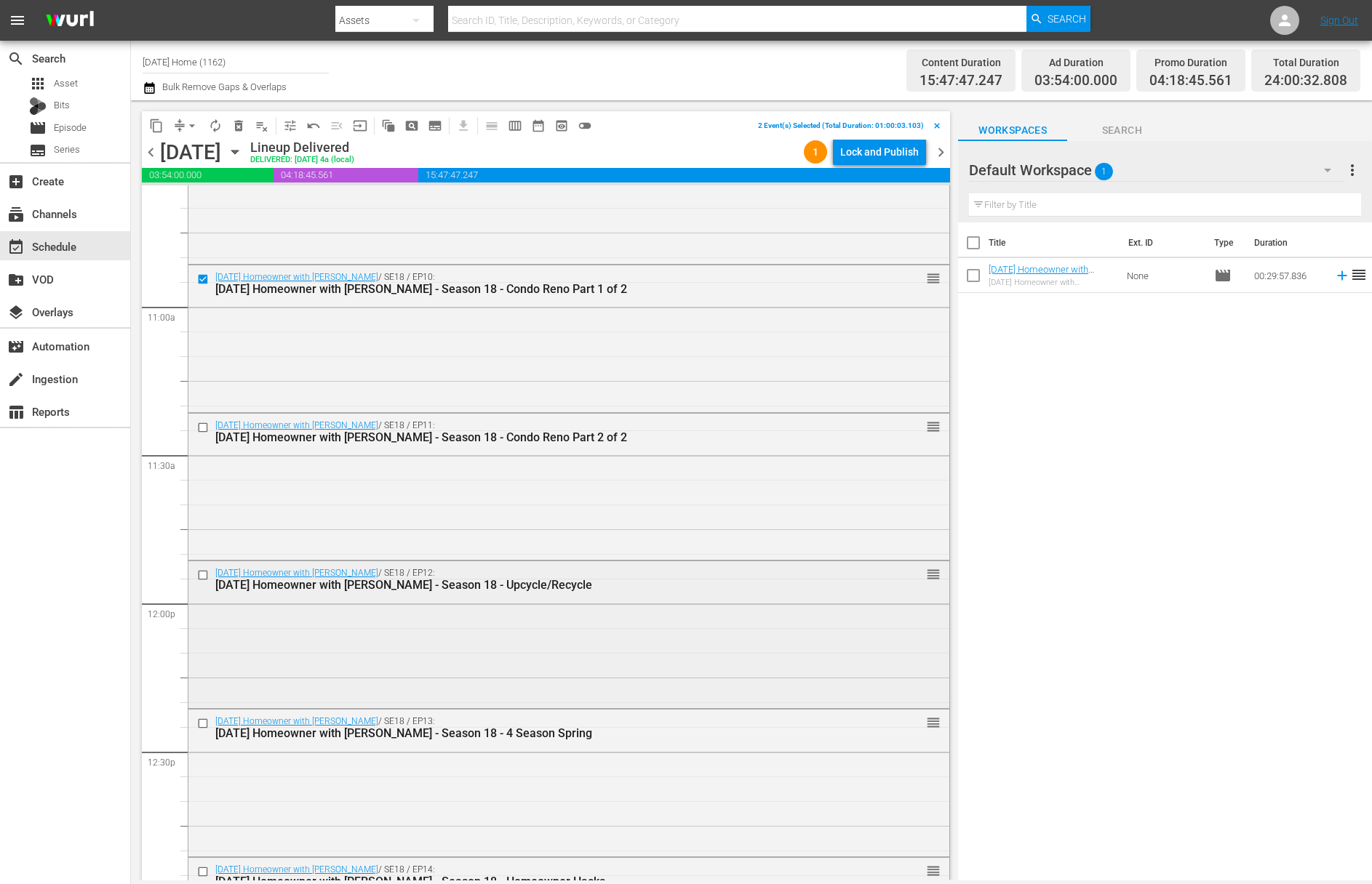
scroll to position [3194, 0]
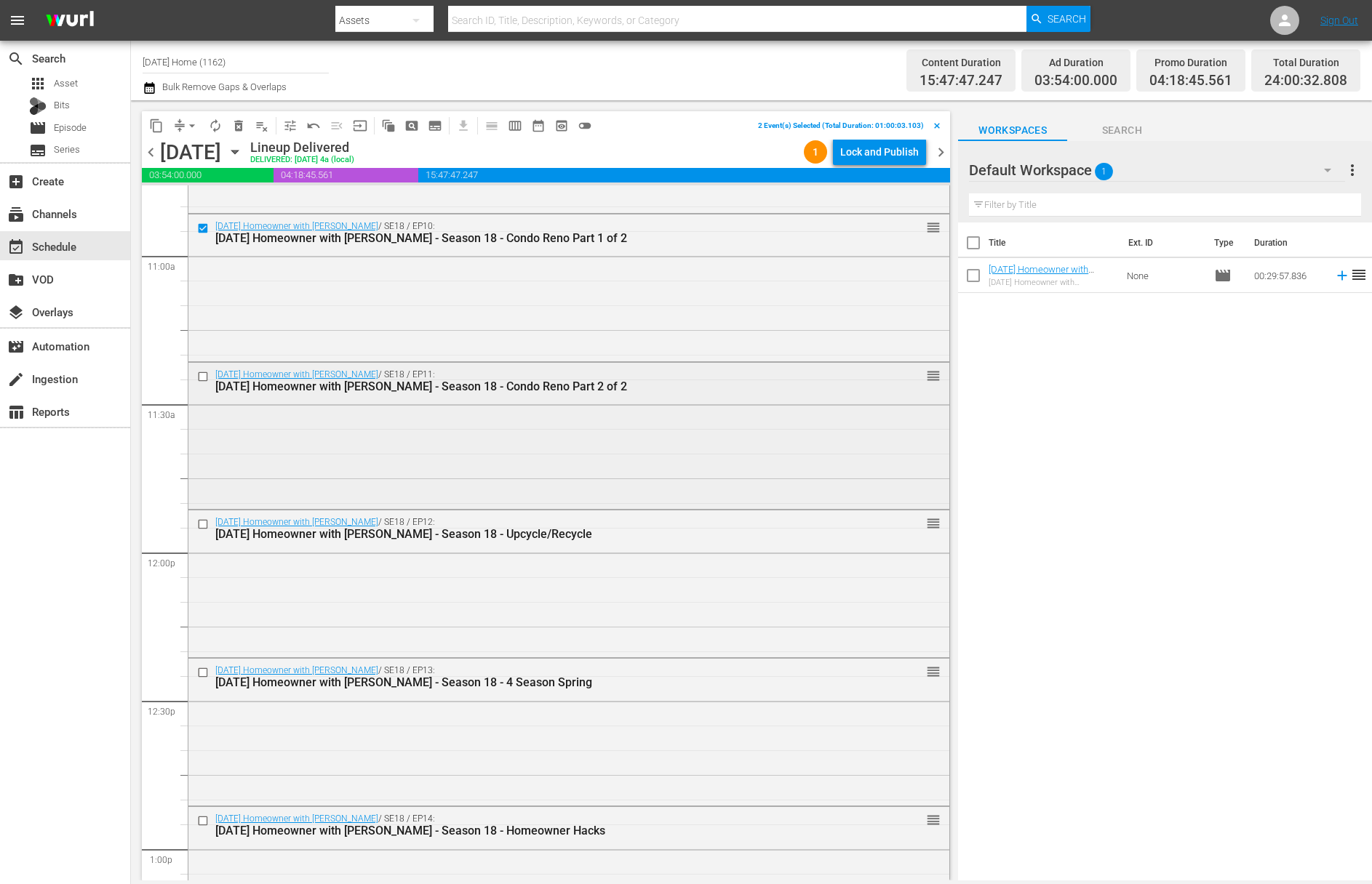
click at [199, 373] on input "checkbox" at bounding box center [205, 377] width 15 height 13
click at [202, 520] on input "checkbox" at bounding box center [205, 524] width 15 height 13
click at [205, 669] on input "checkbox" at bounding box center [205, 672] width 15 height 13
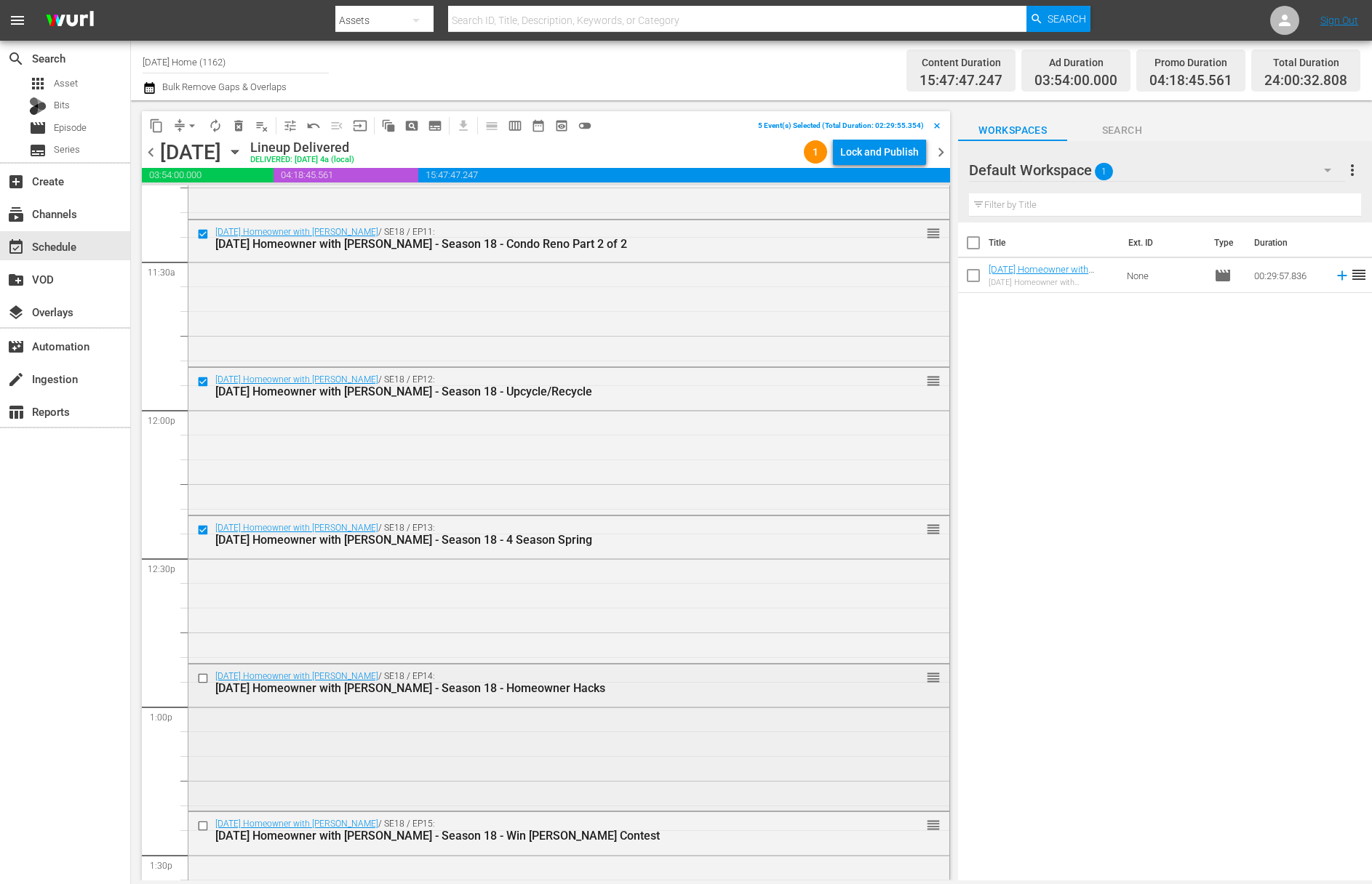
click at [205, 675] on input "checkbox" at bounding box center [205, 678] width 15 height 13
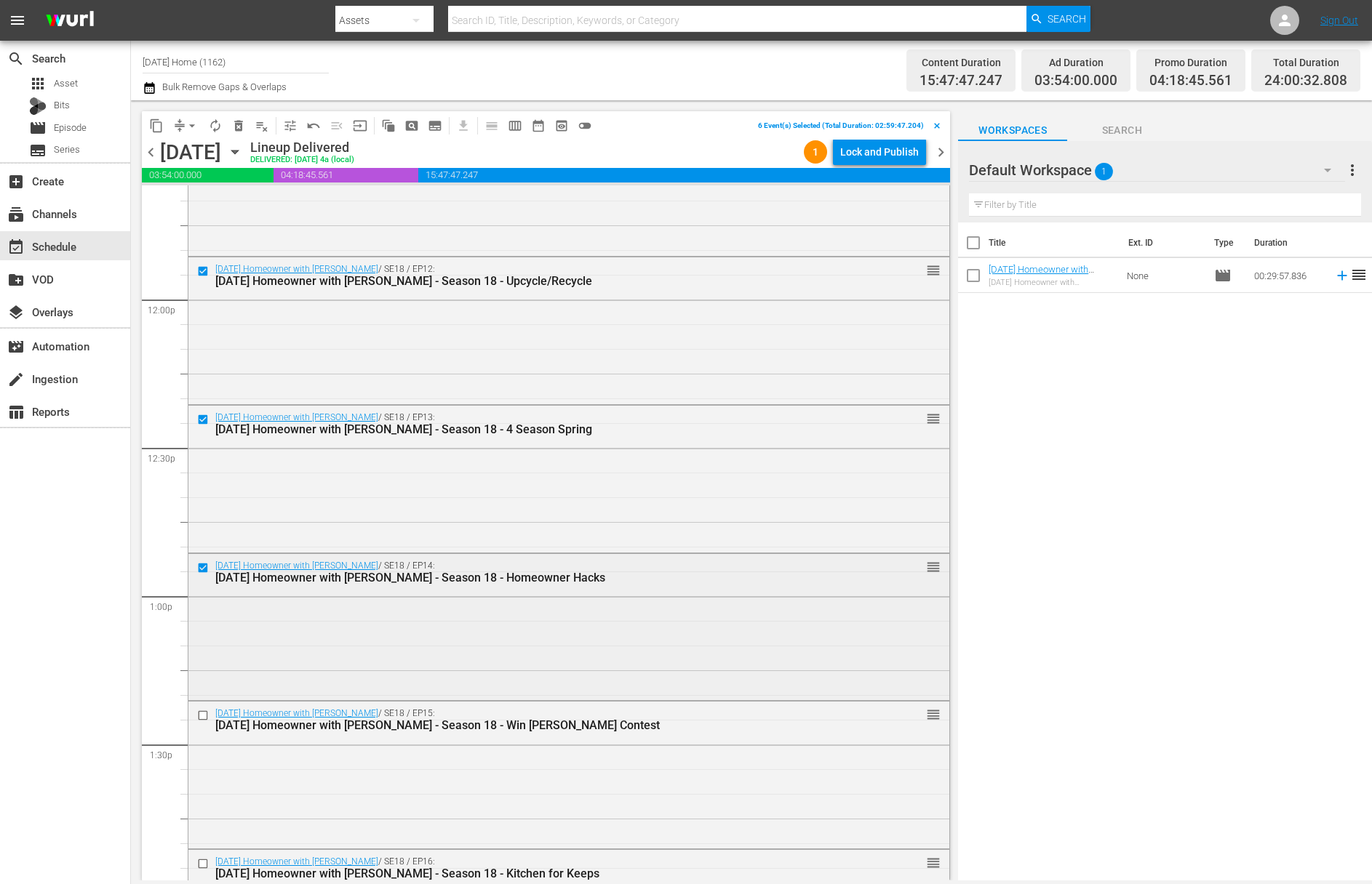
scroll to position [3477, 0]
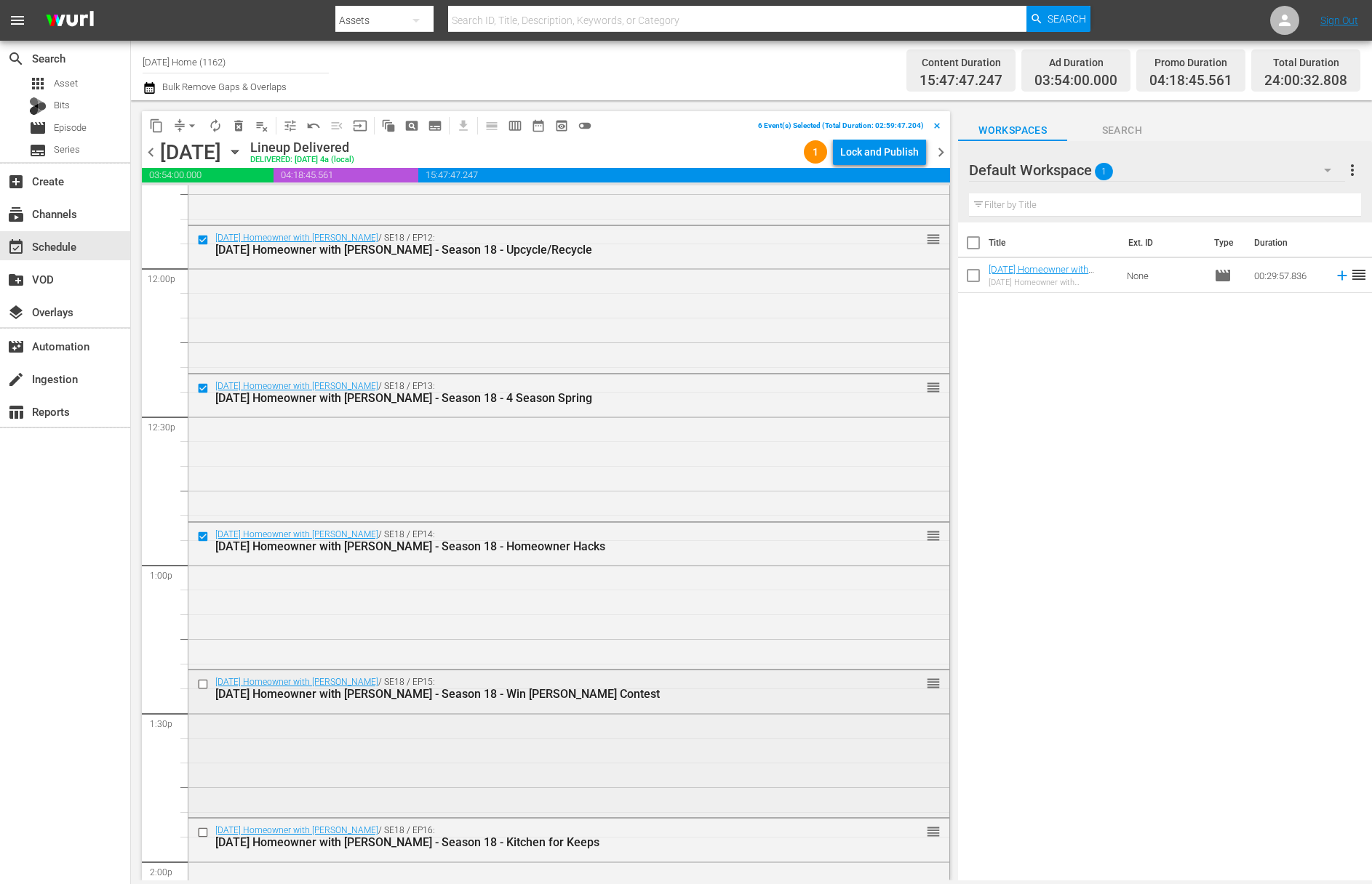
click at [202, 681] on input "checkbox" at bounding box center [205, 684] width 15 height 13
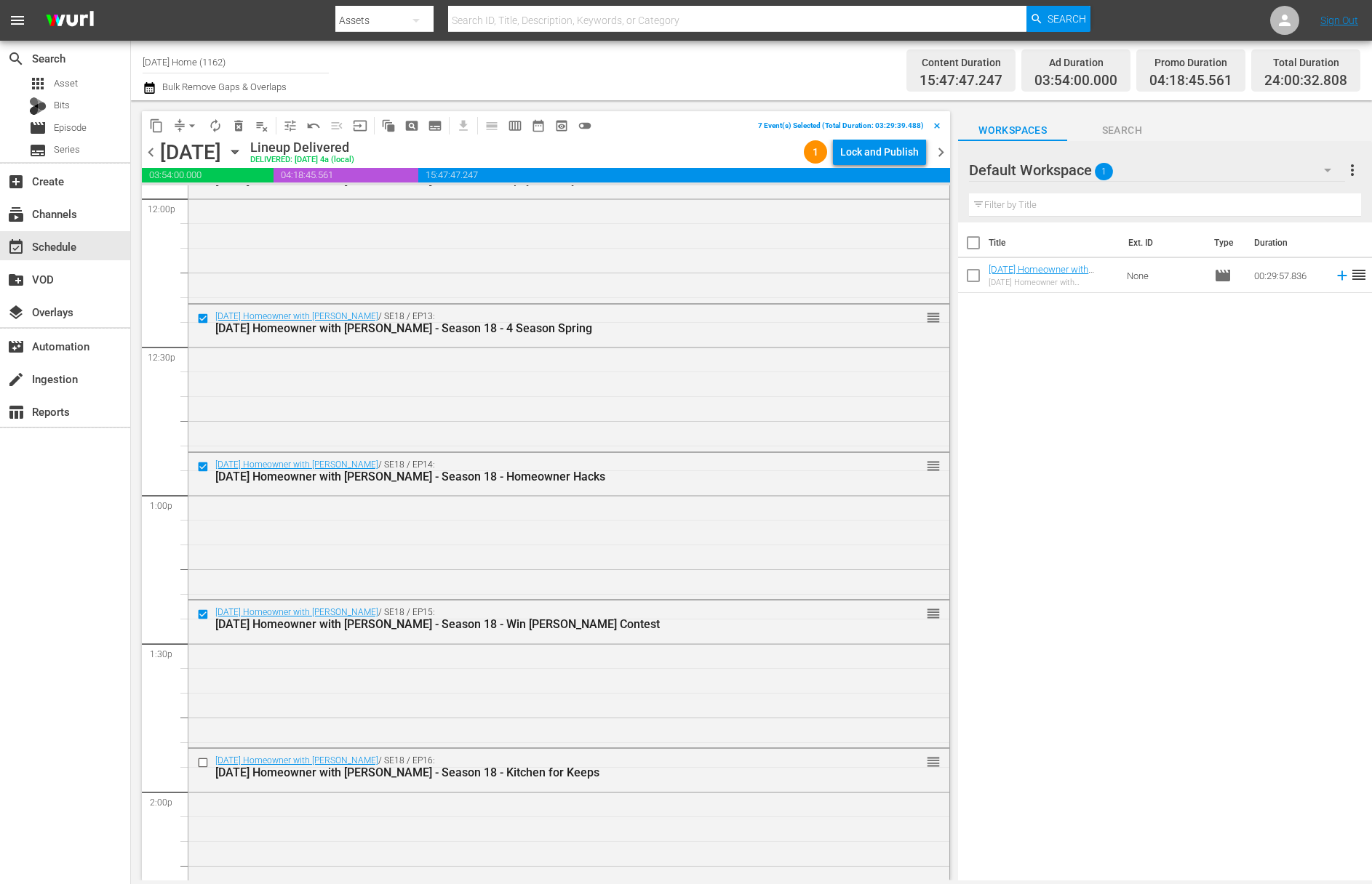
scroll to position [3790, 0]
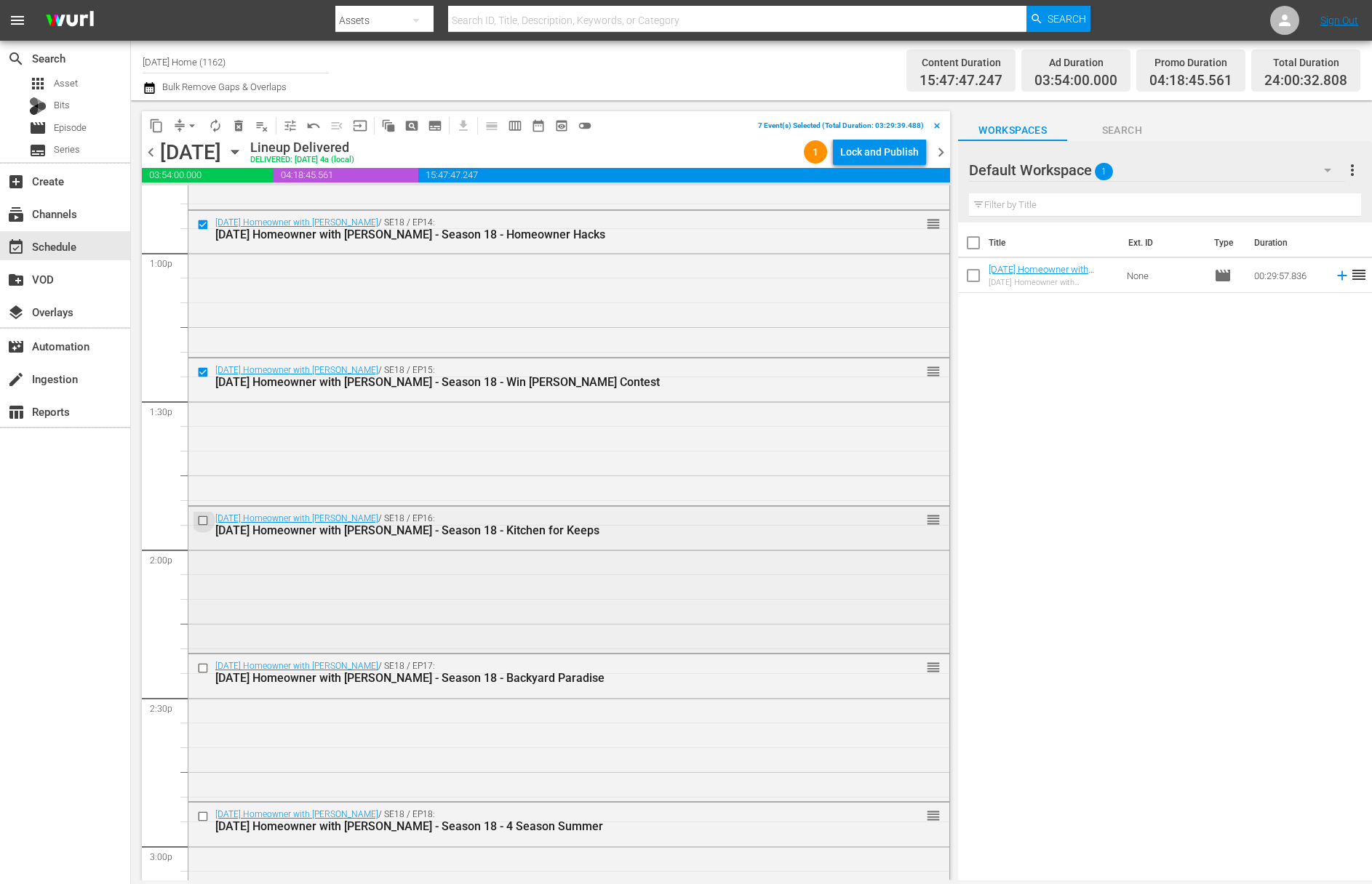
click at [204, 518] on input "checkbox" at bounding box center [205, 520] width 15 height 13
click at [204, 669] on input "checkbox" at bounding box center [205, 669] width 15 height 13
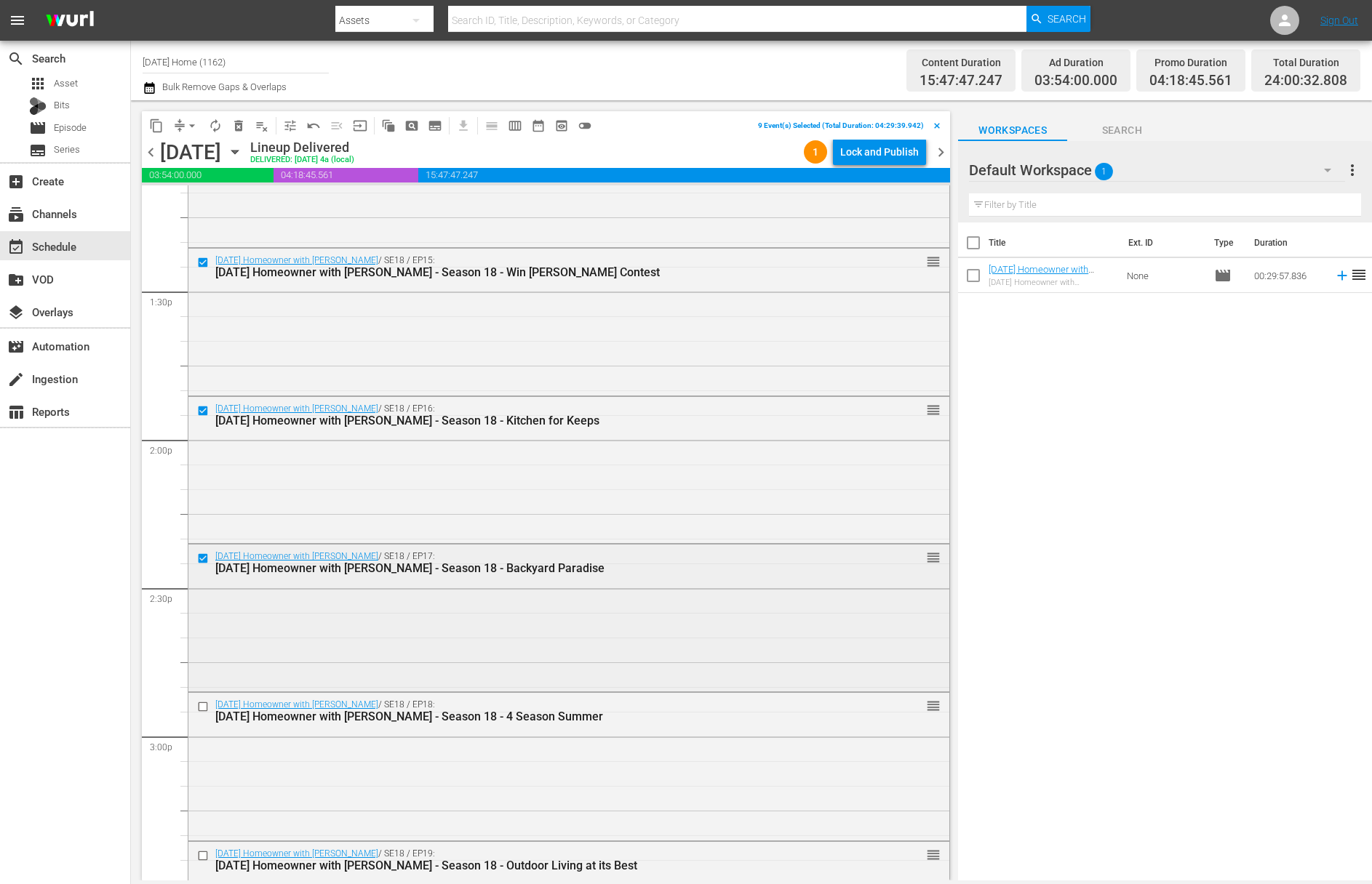
scroll to position [3938, 0]
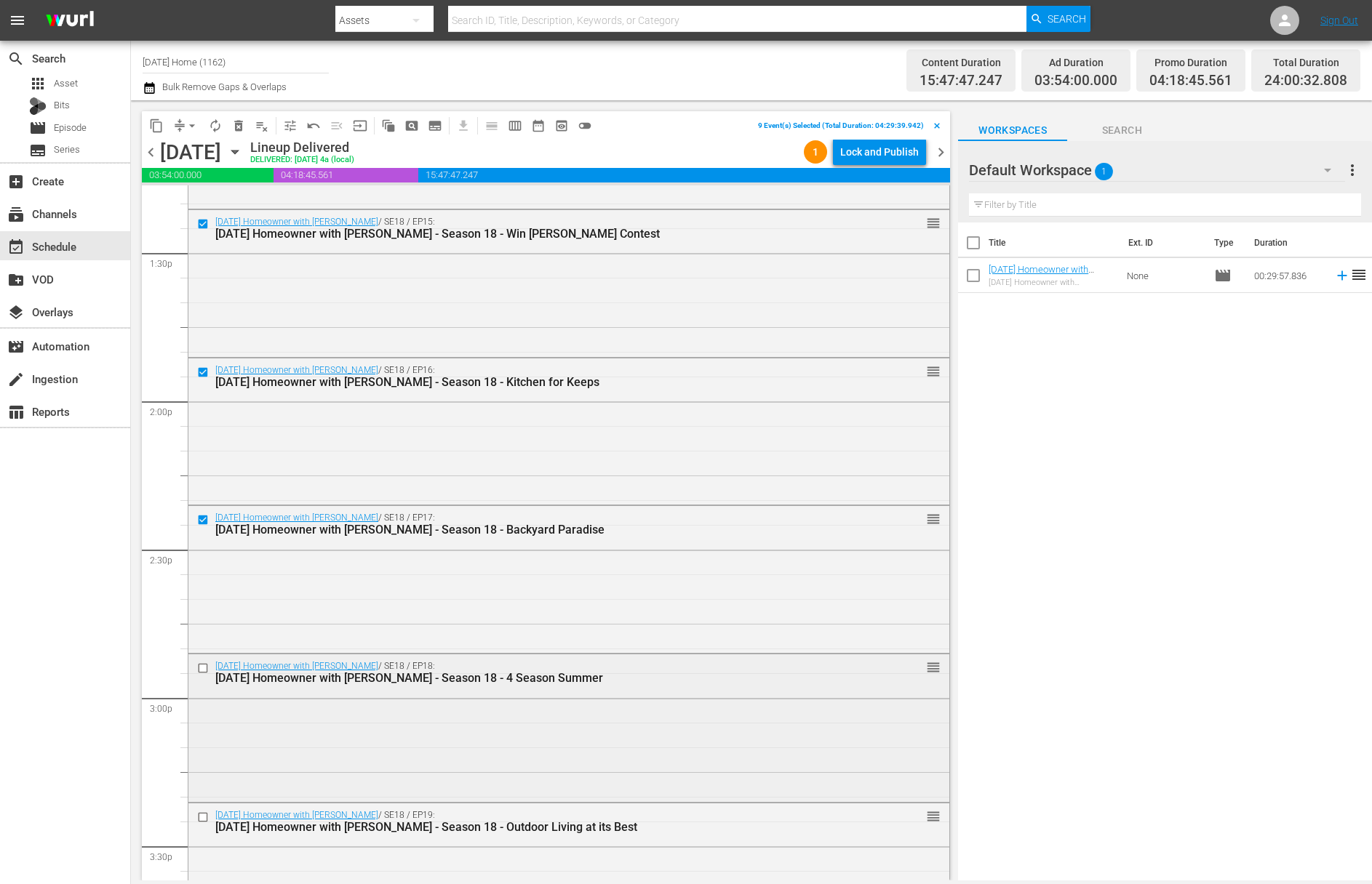
click at [201, 671] on input "checkbox" at bounding box center [205, 669] width 15 height 13
click at [155, 127] on span "content_copy" at bounding box center [156, 125] width 14 height 14
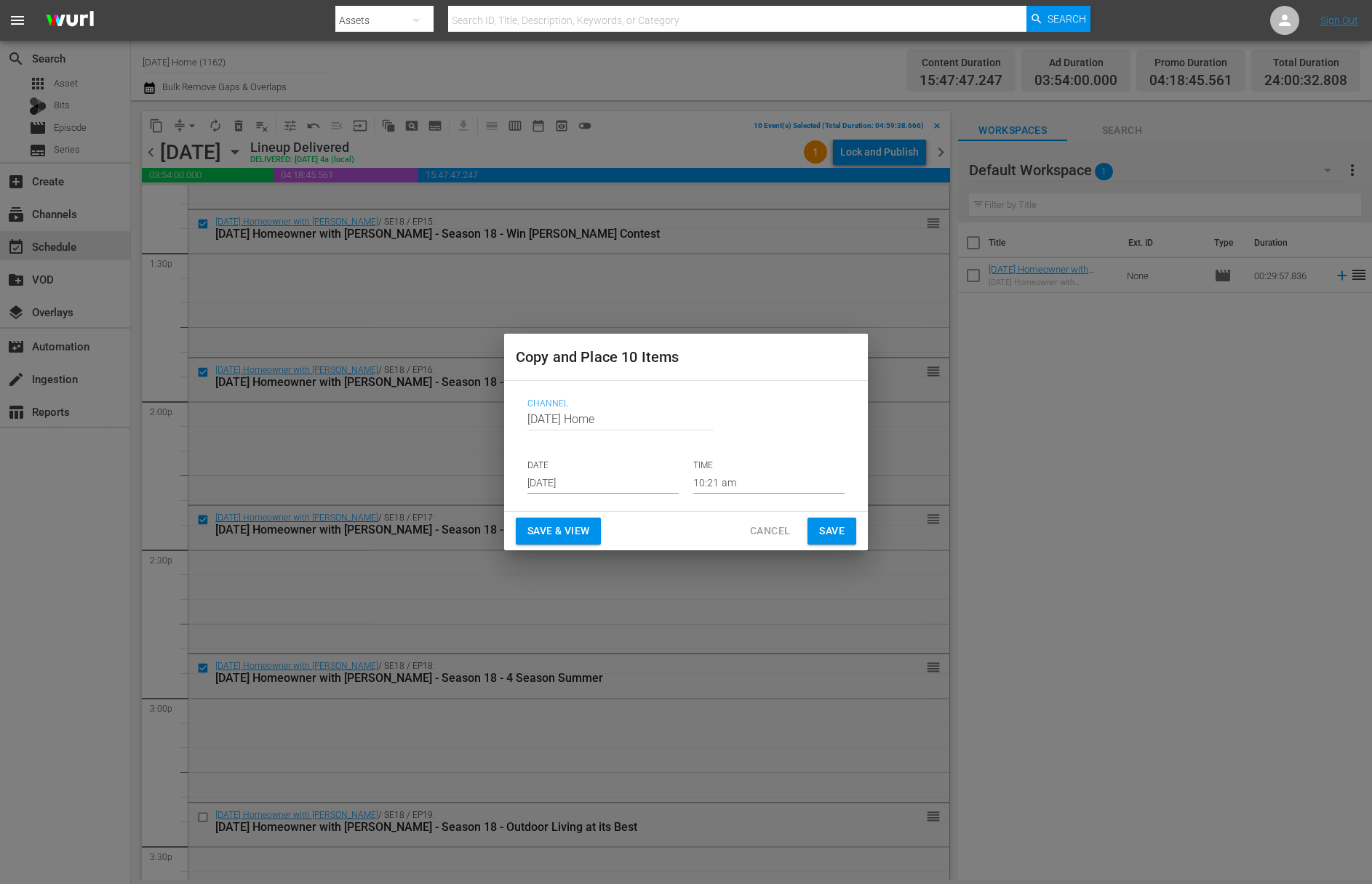
click at [599, 479] on input "[DATE]" at bounding box center [602, 483] width 151 height 22
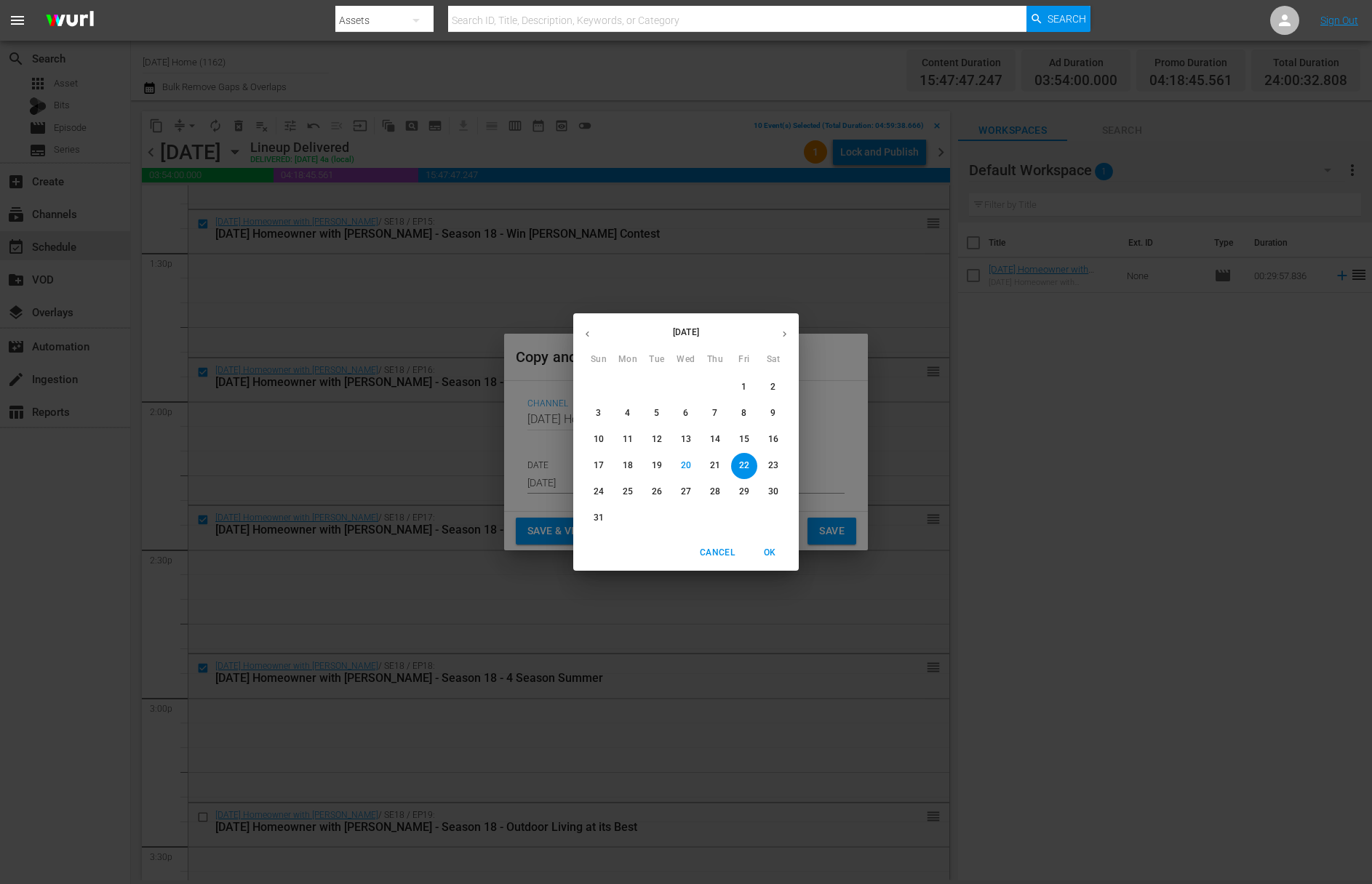
click at [605, 489] on span "24" at bounding box center [598, 492] width 26 height 13
type input "[DATE]"
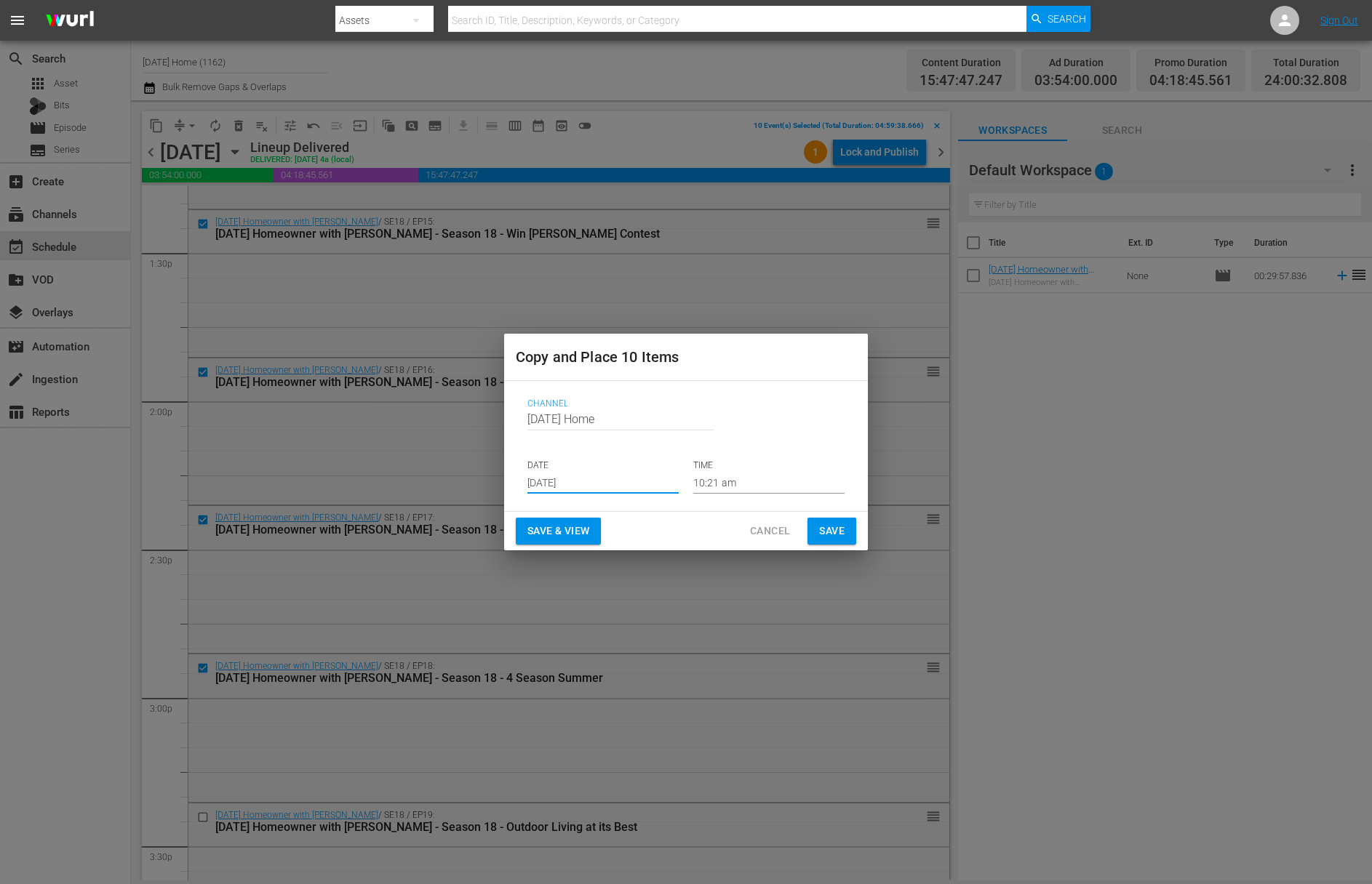
click at [716, 482] on input "10:21 am" at bounding box center [769, 483] width 151 height 22
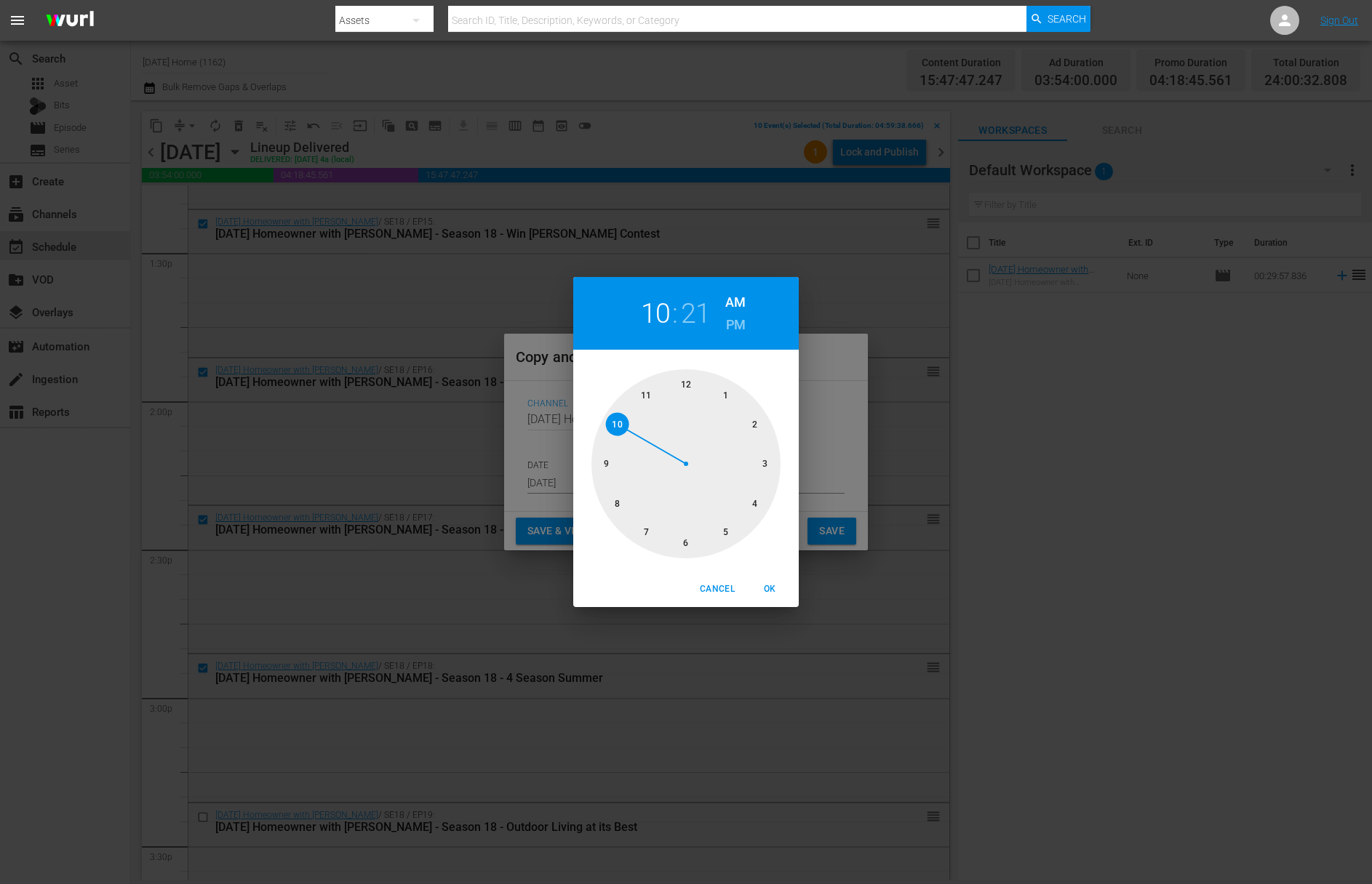
click at [774, 463] on div at bounding box center [686, 464] width 190 height 189
click at [685, 383] on div at bounding box center [686, 464] width 190 height 189
click at [754, 422] on div at bounding box center [686, 464] width 190 height 189
click at [774, 582] on span "OK" at bounding box center [770, 590] width 35 height 15
type input "03:10 am"
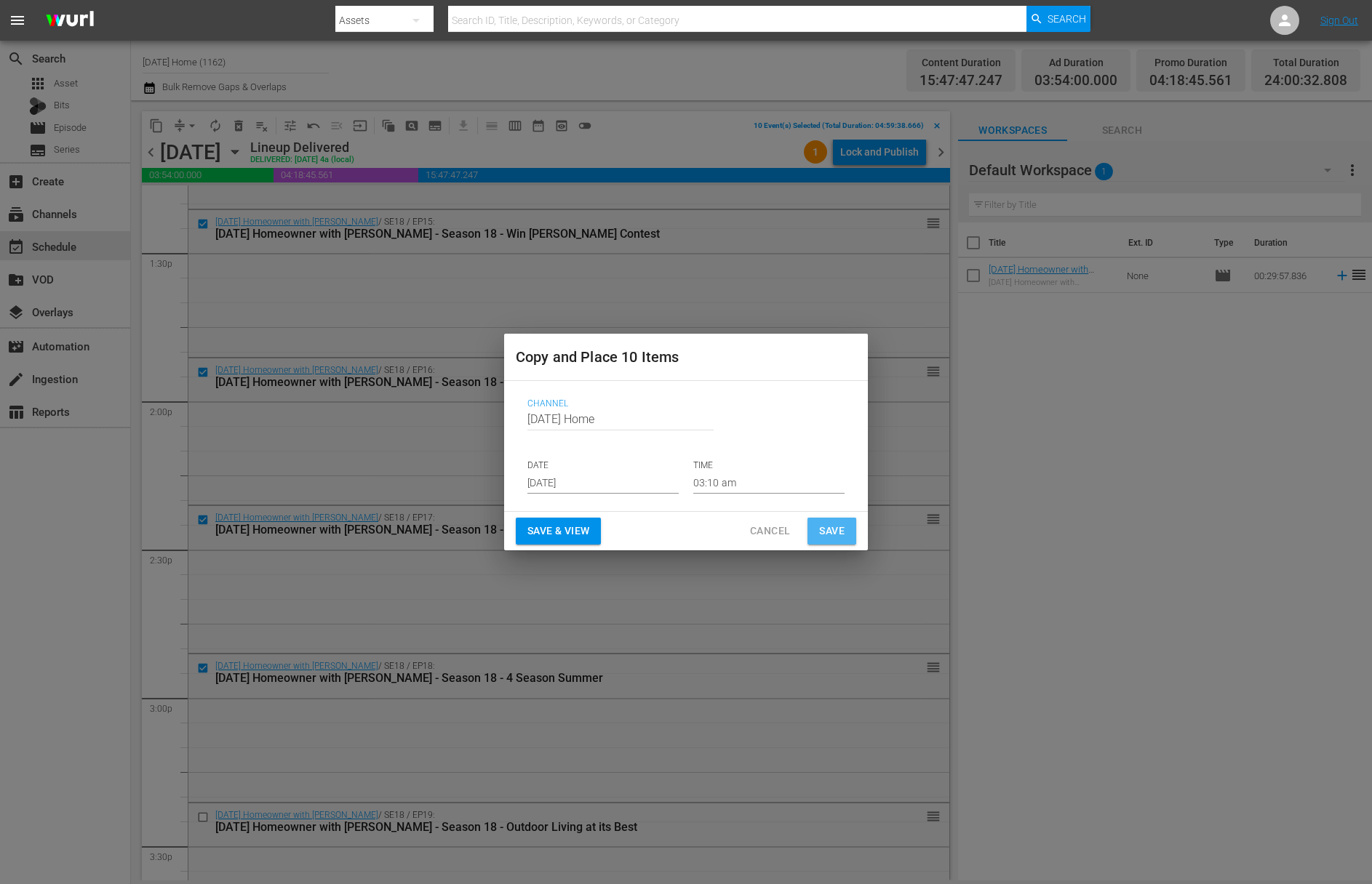
click at [835, 523] on span "Save" at bounding box center [831, 531] width 25 height 18
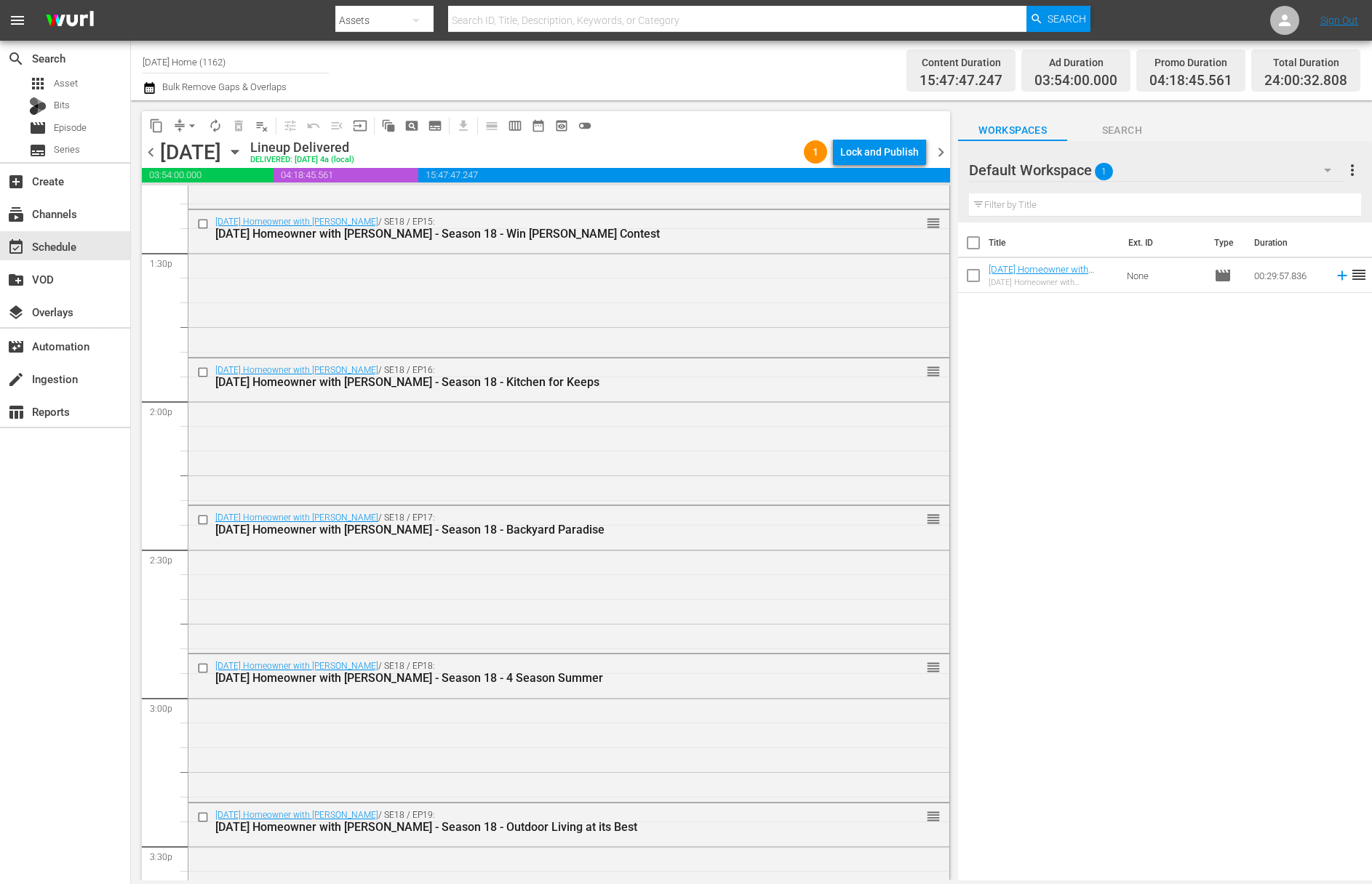
click at [243, 155] on icon "button" at bounding box center [235, 152] width 16 height 16
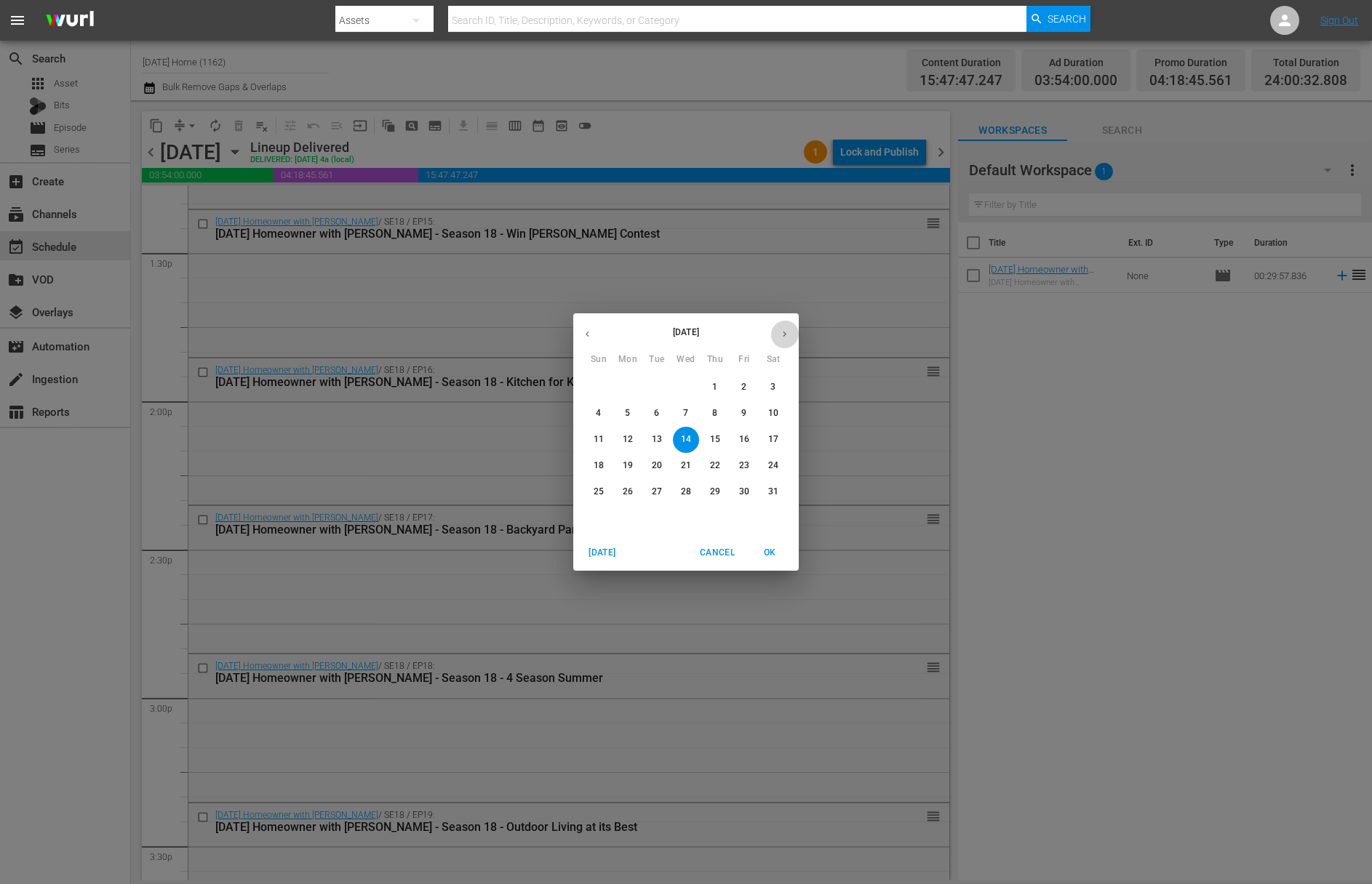
click at [782, 336] on icon "button" at bounding box center [784, 334] width 11 height 11
click at [783, 344] on button "button" at bounding box center [784, 334] width 28 height 28
click at [786, 334] on icon "button" at bounding box center [784, 334] width 11 height 11
click at [600, 495] on p "24" at bounding box center [598, 492] width 11 height 13
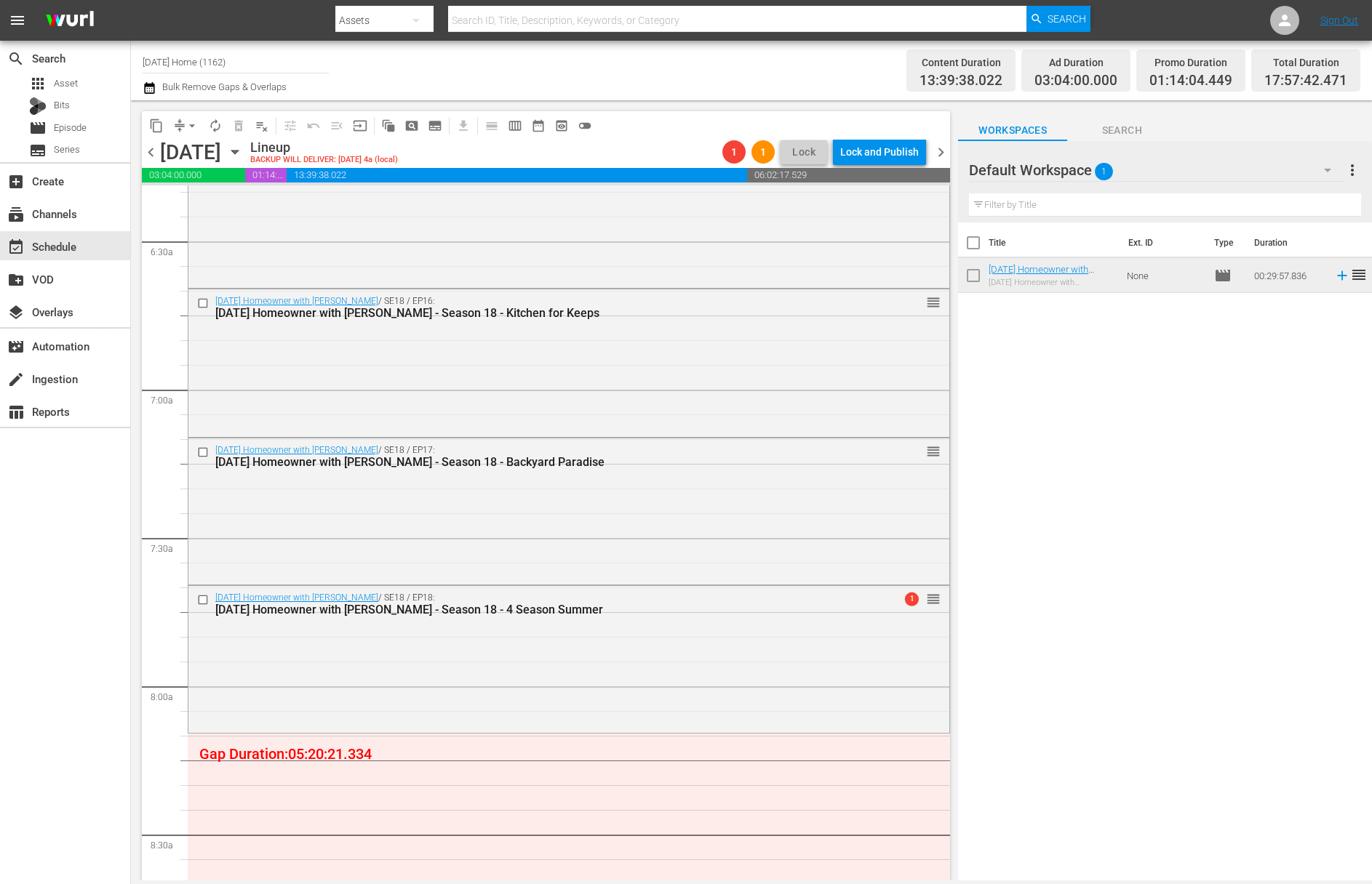
scroll to position [1930, 0]
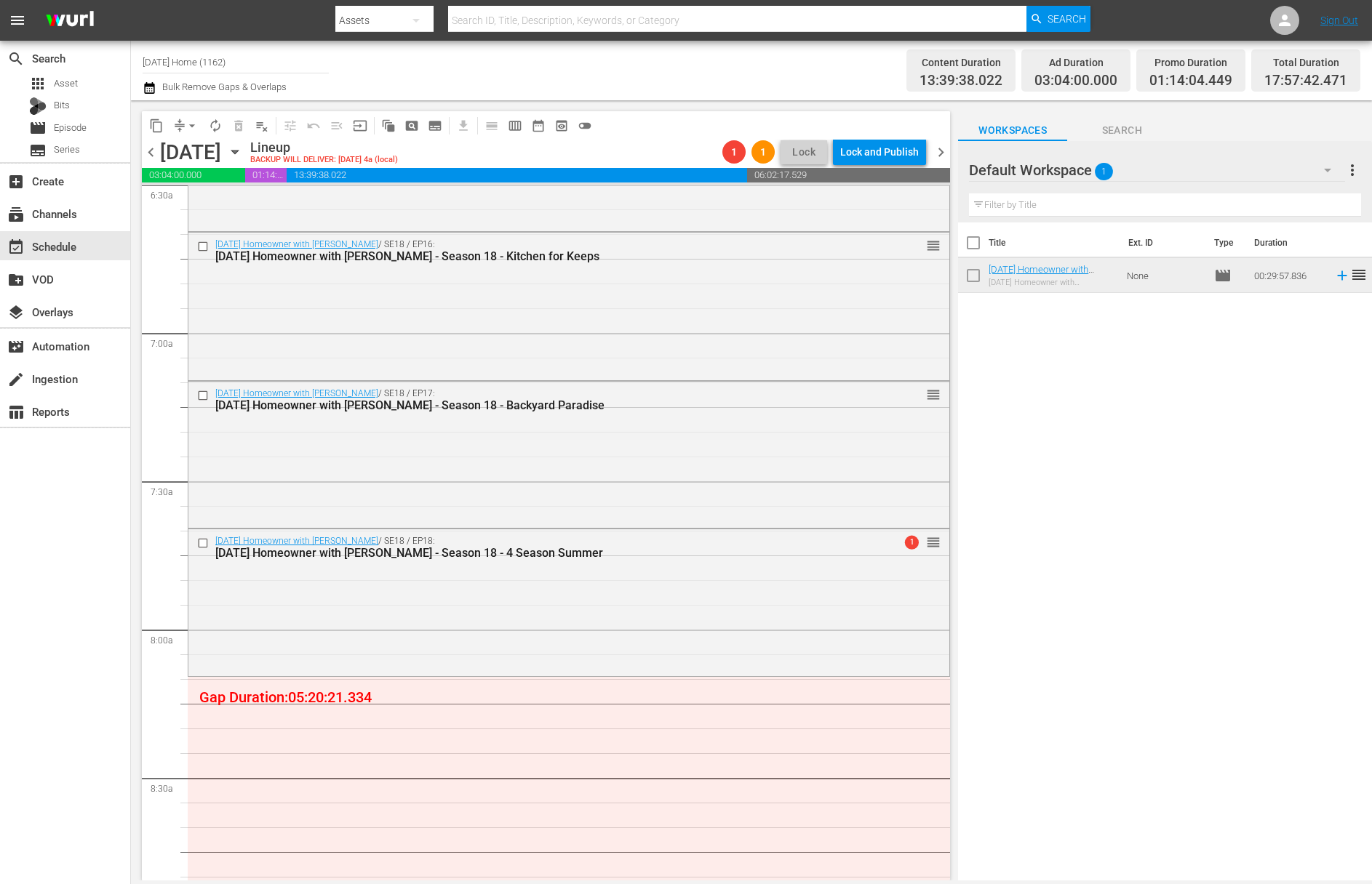
click at [243, 146] on icon "button" at bounding box center [235, 152] width 16 height 16
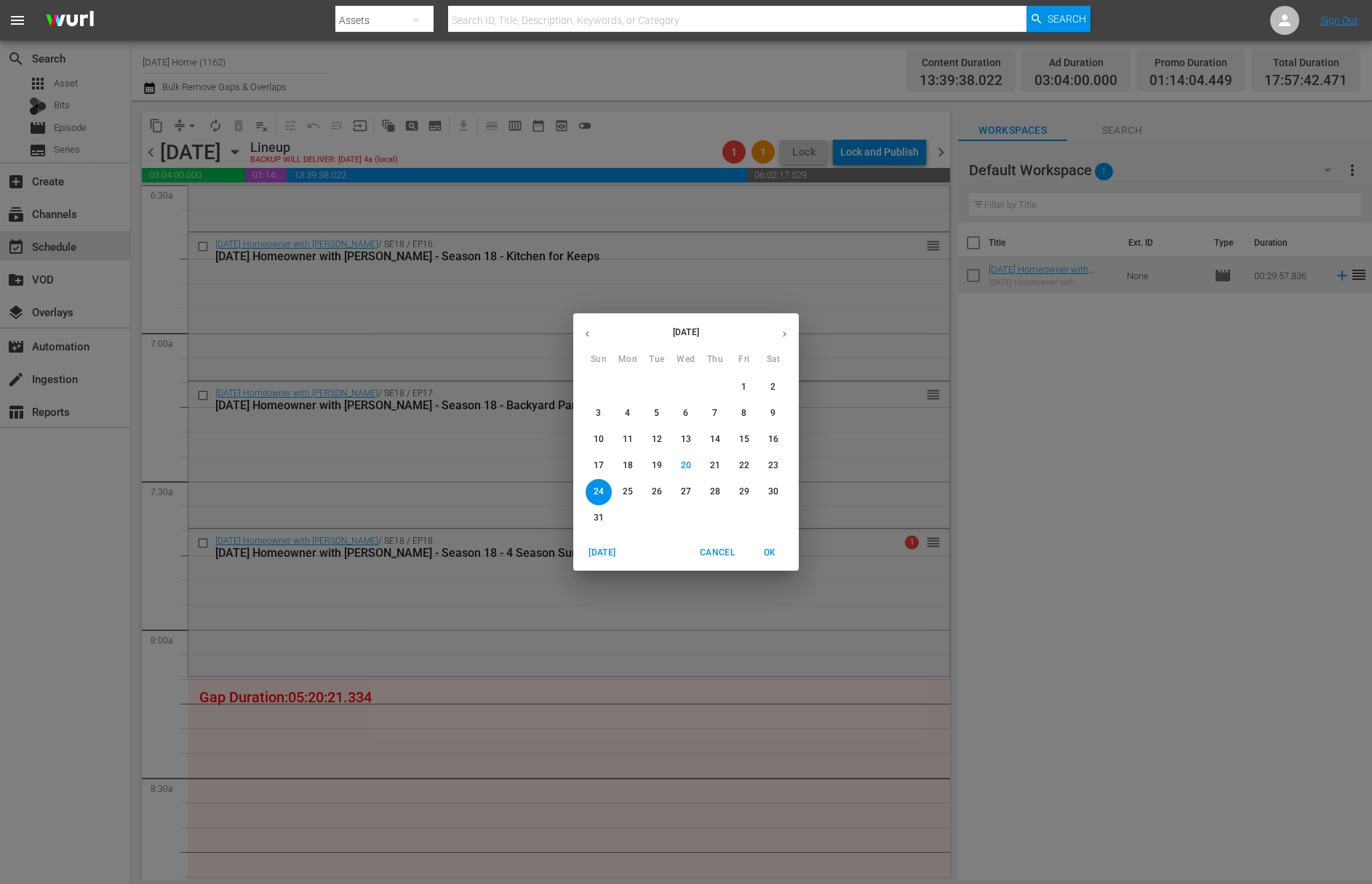
click at [591, 340] on button "button" at bounding box center [587, 334] width 28 height 28
click at [631, 437] on p "12" at bounding box center [627, 440] width 11 height 13
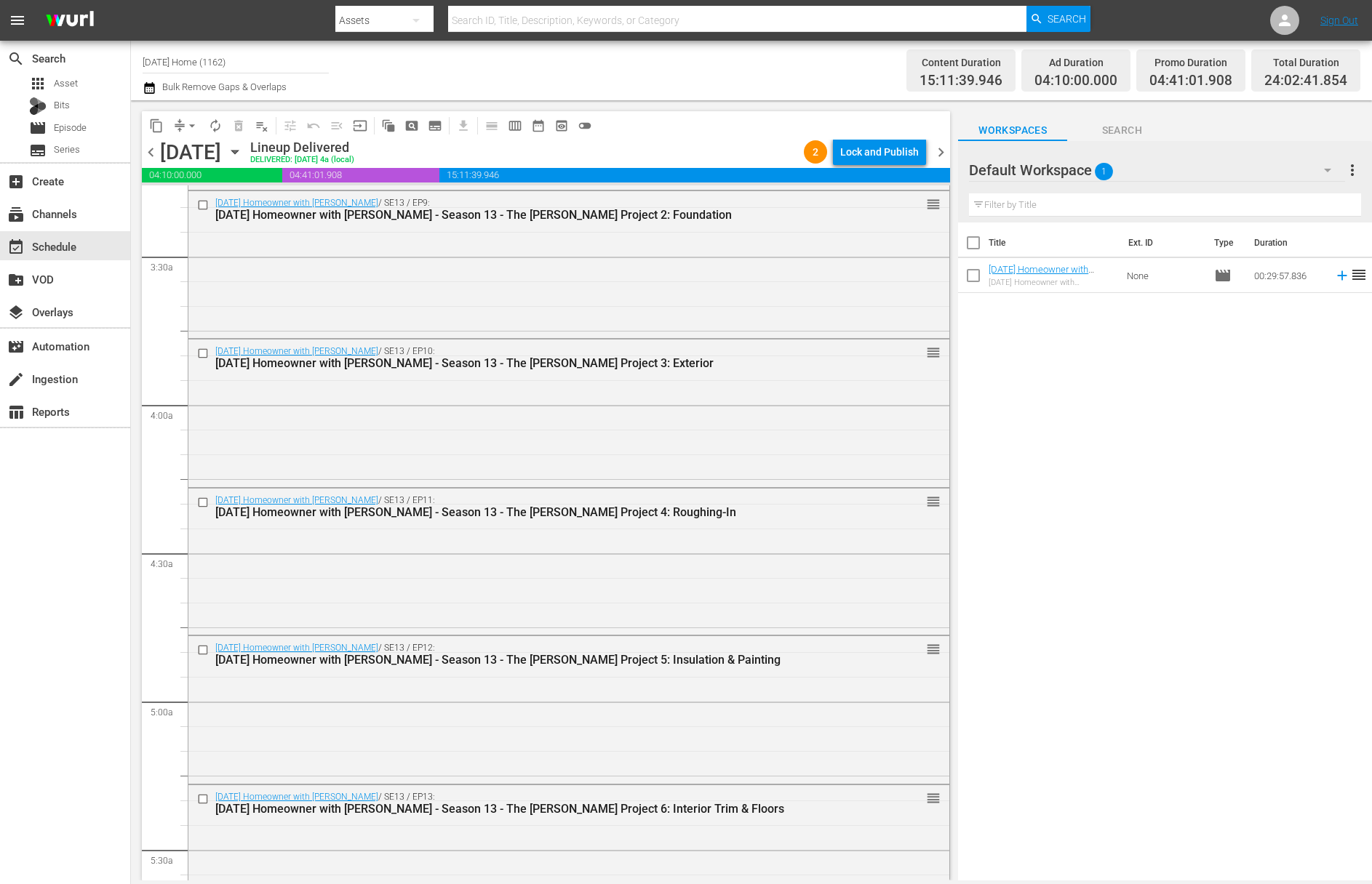
scroll to position [696, 0]
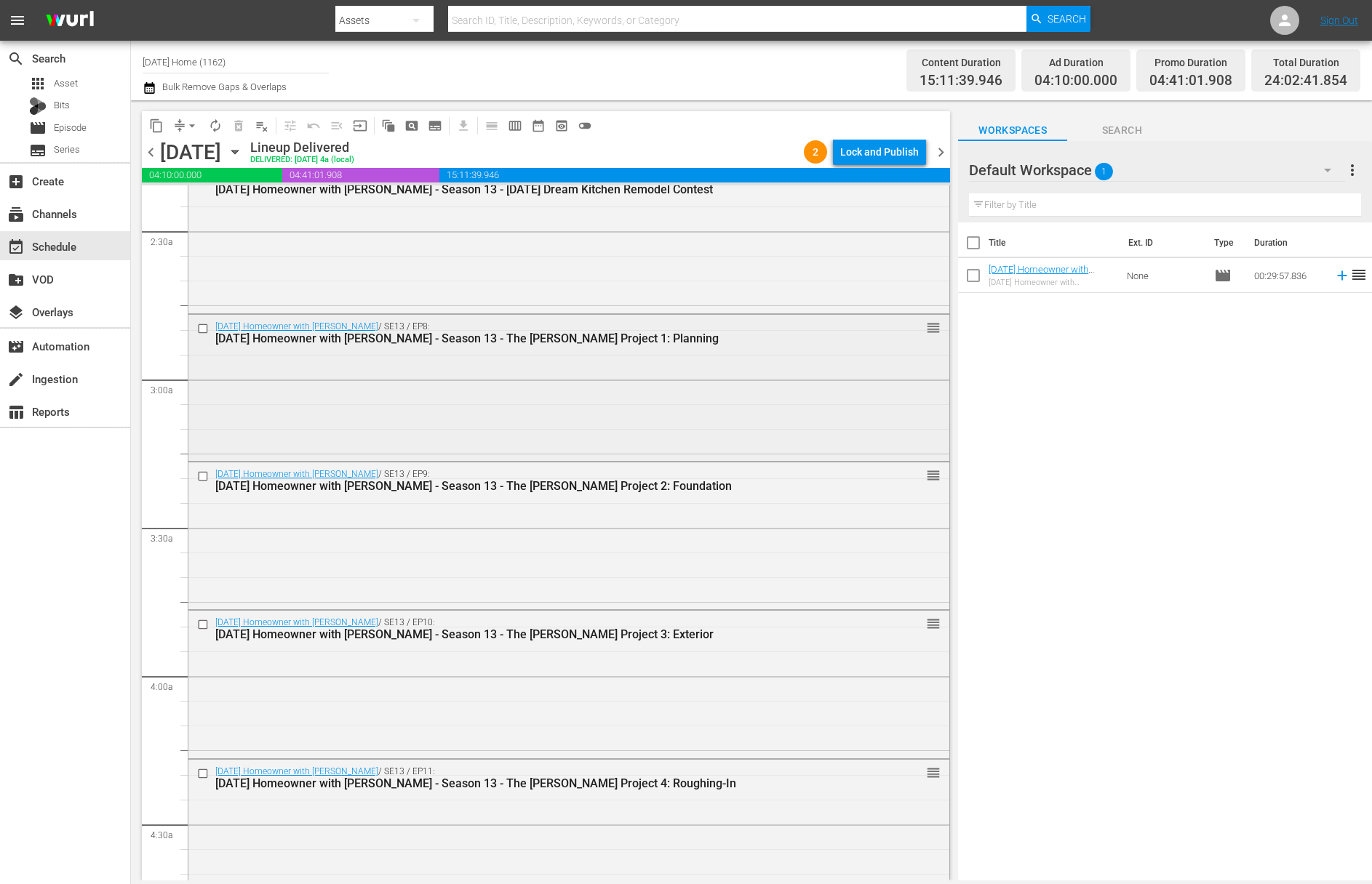
click at [205, 328] on input "checkbox" at bounding box center [205, 328] width 15 height 13
click at [203, 475] on input "checkbox" at bounding box center [205, 476] width 15 height 13
click at [205, 624] on input "checkbox" at bounding box center [205, 624] width 15 height 13
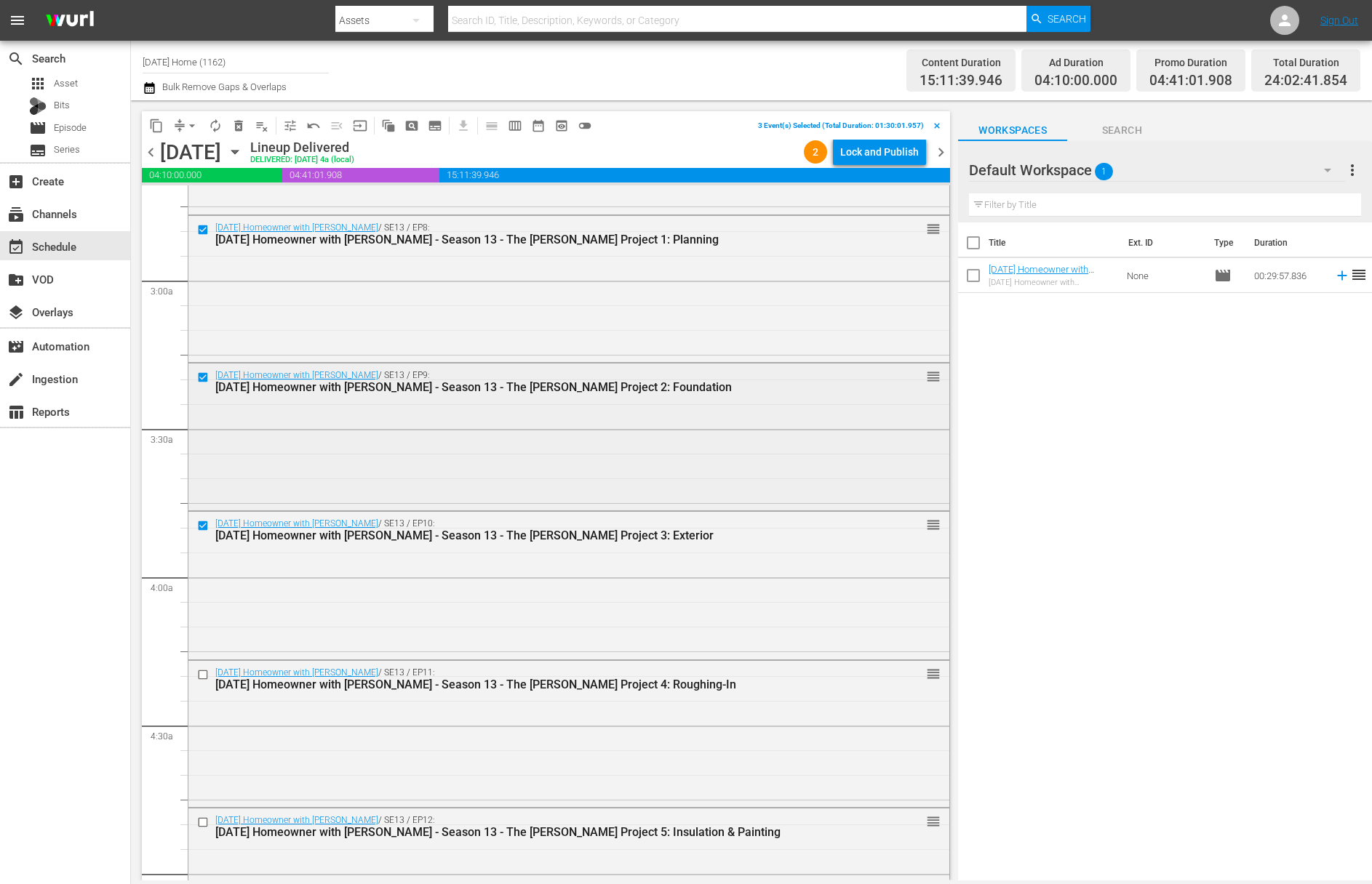
scroll to position [830, 0]
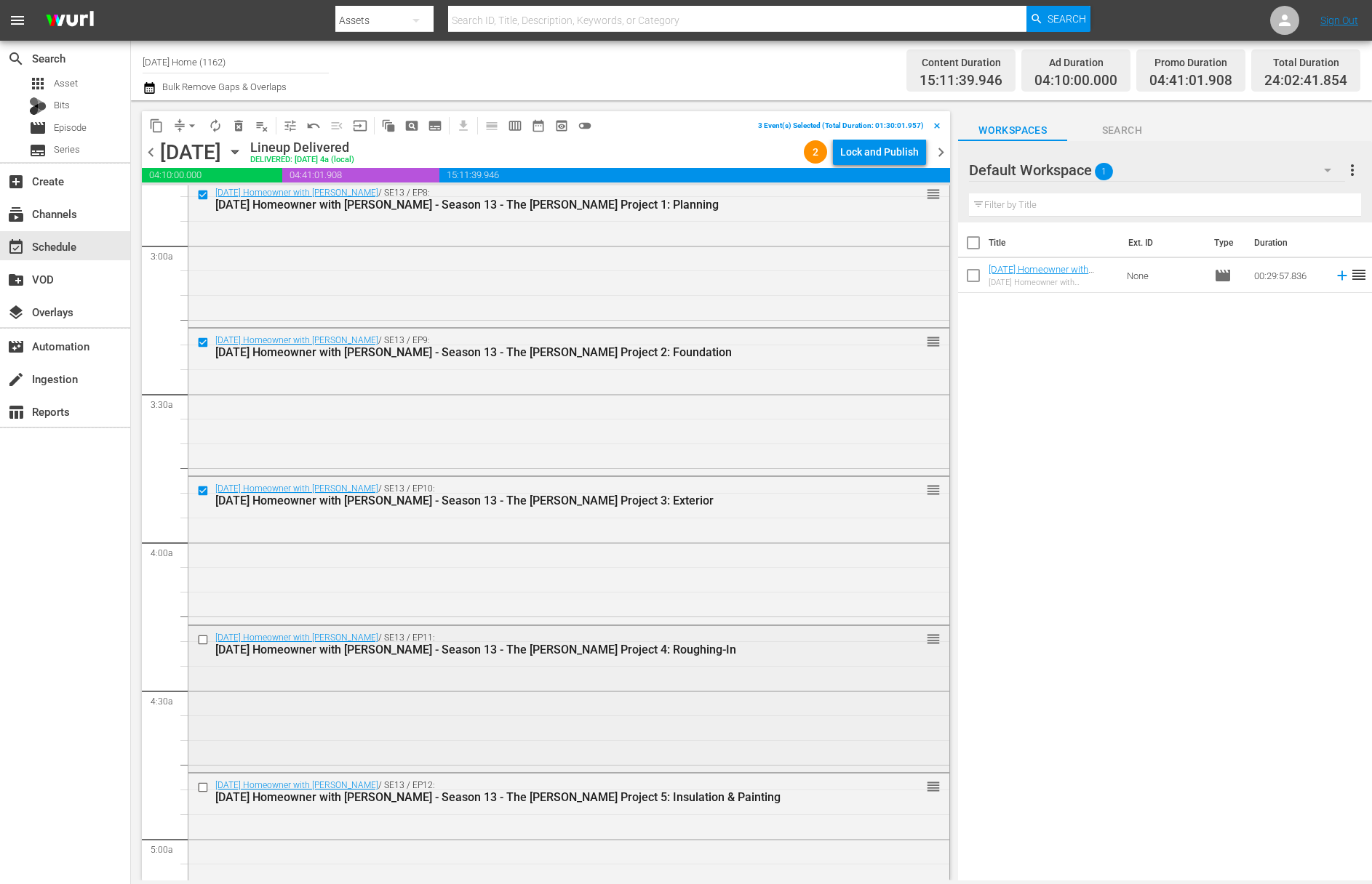
click at [198, 631] on div at bounding box center [204, 640] width 22 height 17
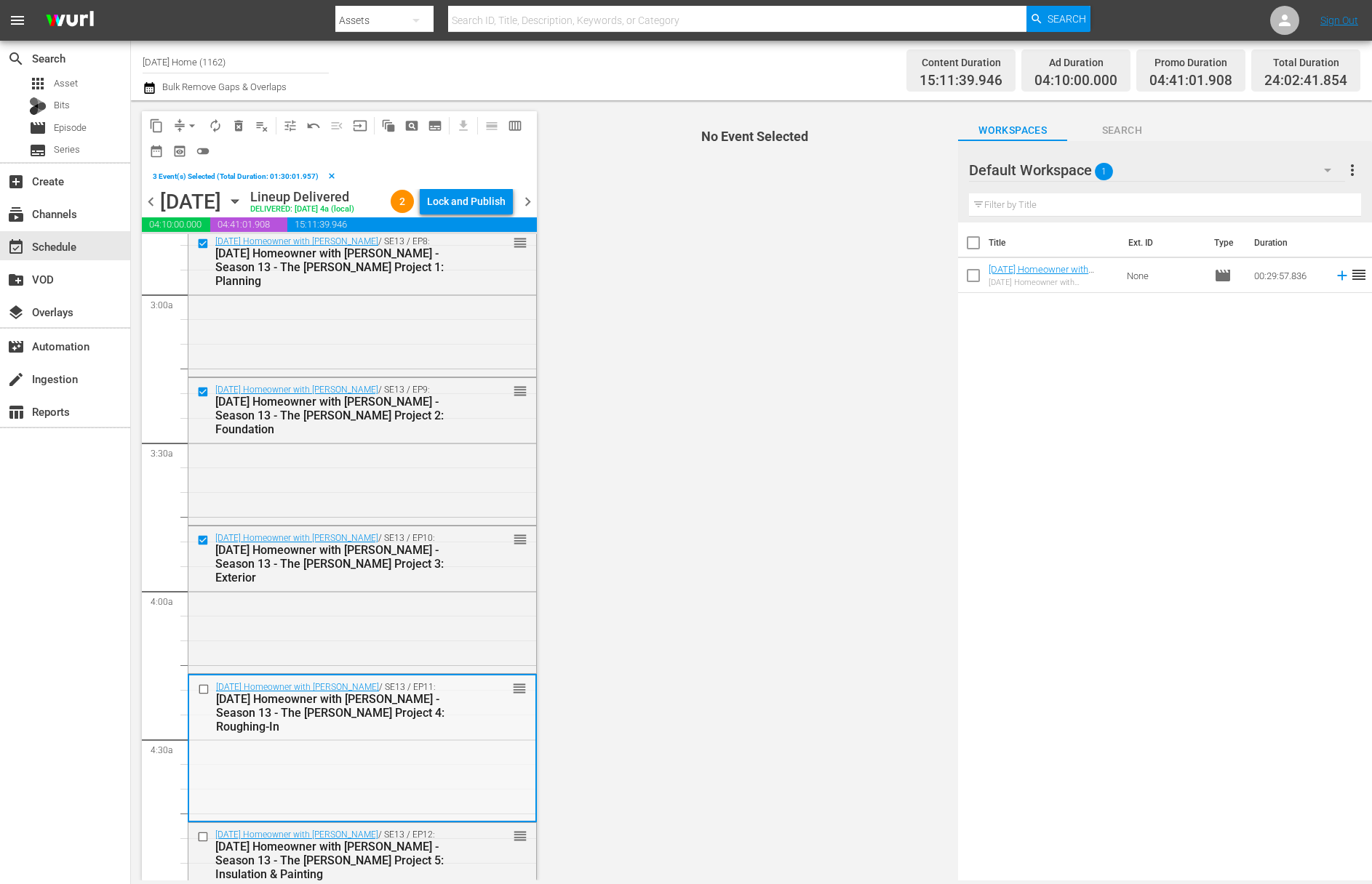
click at [204, 686] on input "checkbox" at bounding box center [206, 690] width 15 height 13
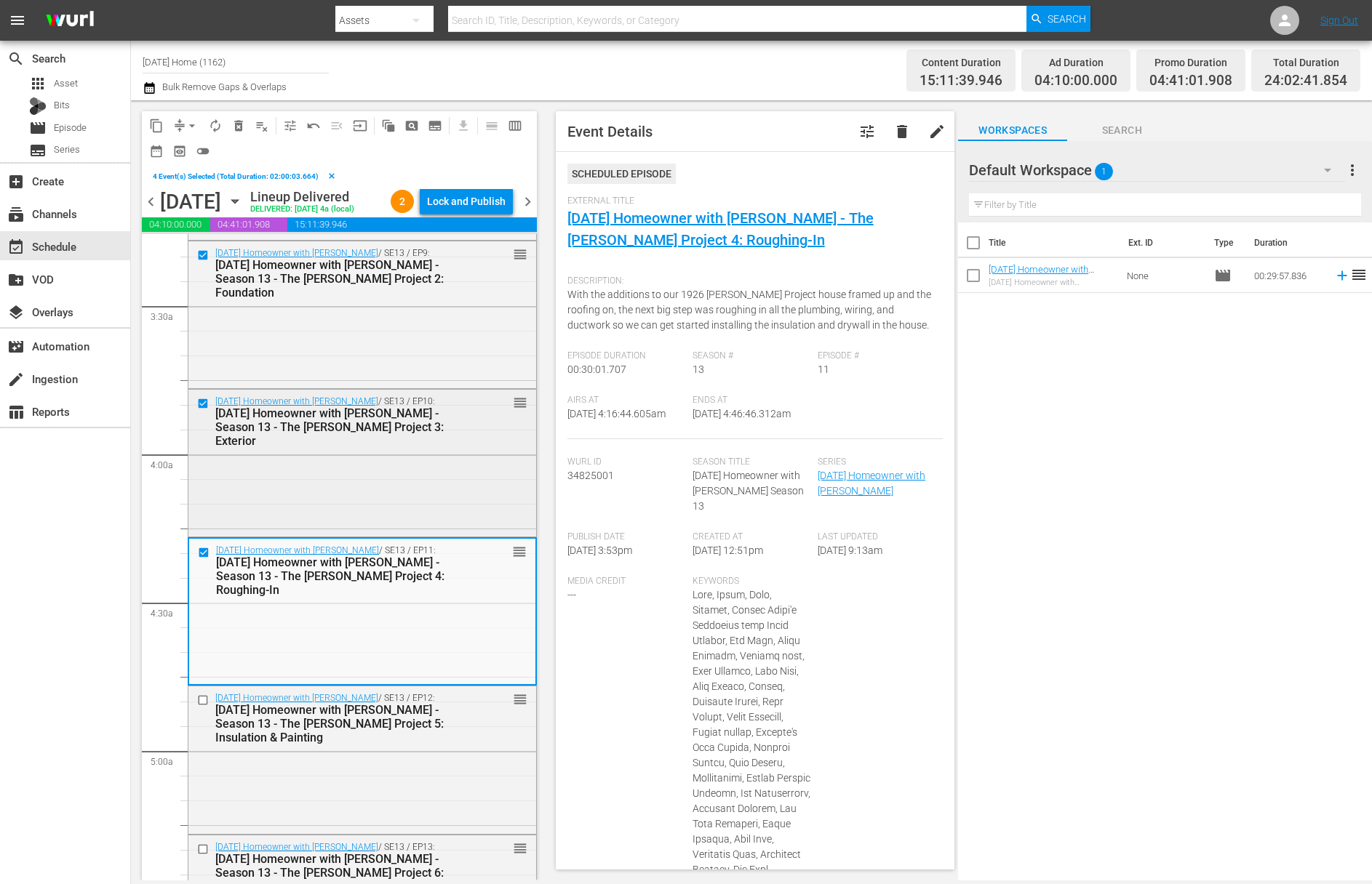
scroll to position [988, 0]
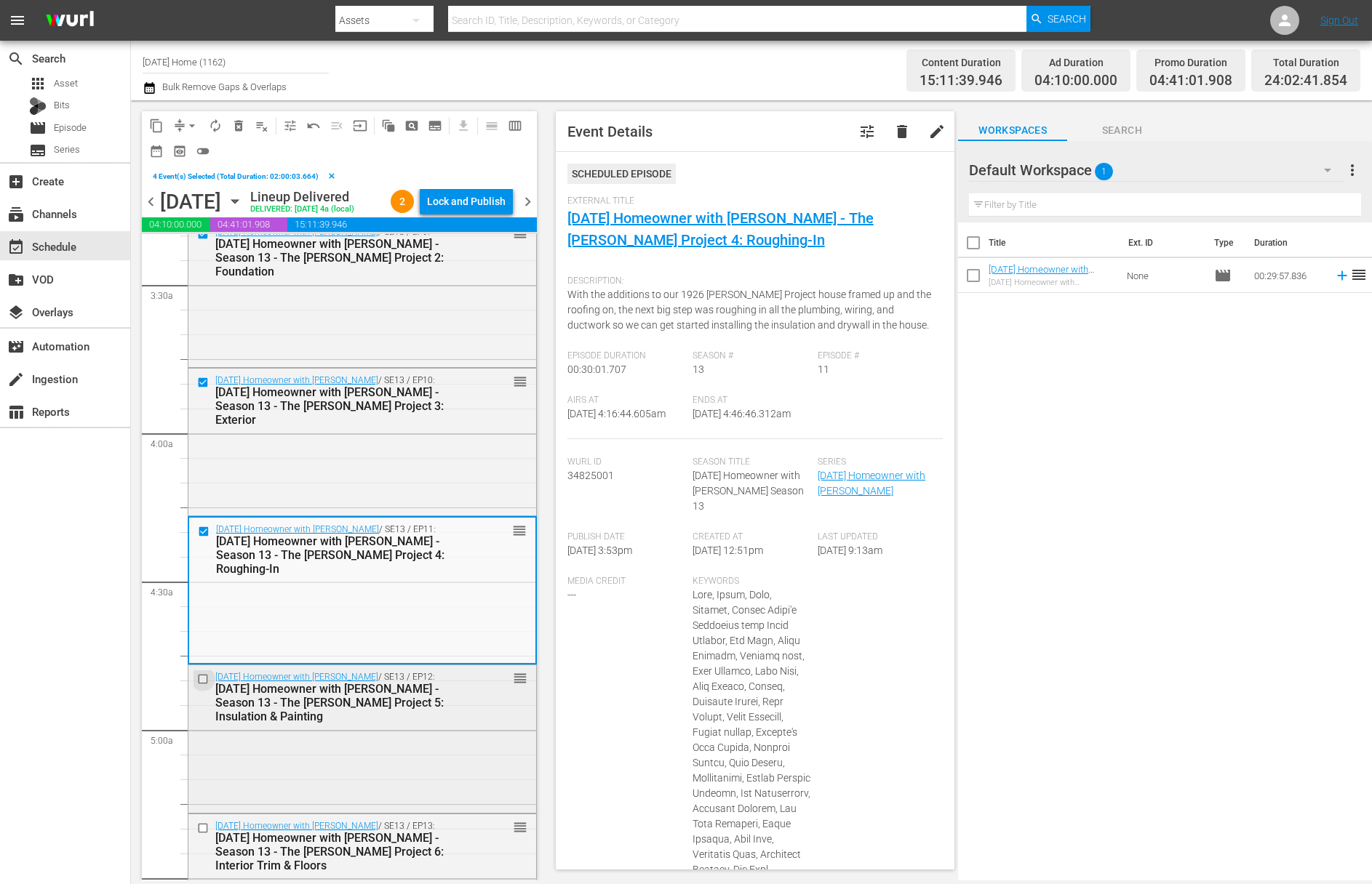
click at [204, 678] on input "checkbox" at bounding box center [205, 679] width 15 height 13
click at [205, 827] on input "checkbox" at bounding box center [205, 827] width 15 height 13
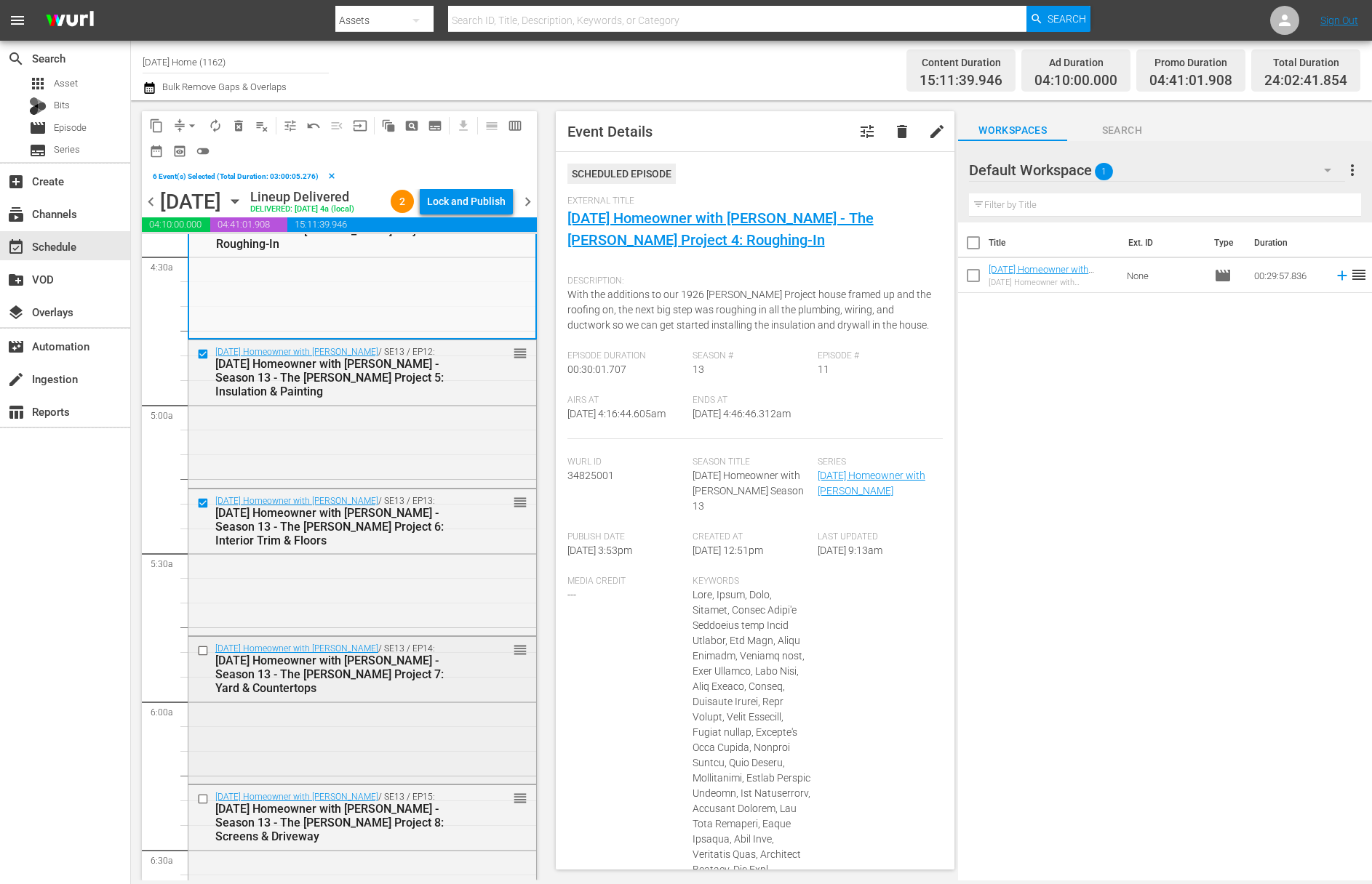
scroll to position [1313, 0]
click at [202, 648] on input "checkbox" at bounding box center [205, 650] width 15 height 13
click at [204, 795] on input "checkbox" at bounding box center [205, 798] width 15 height 13
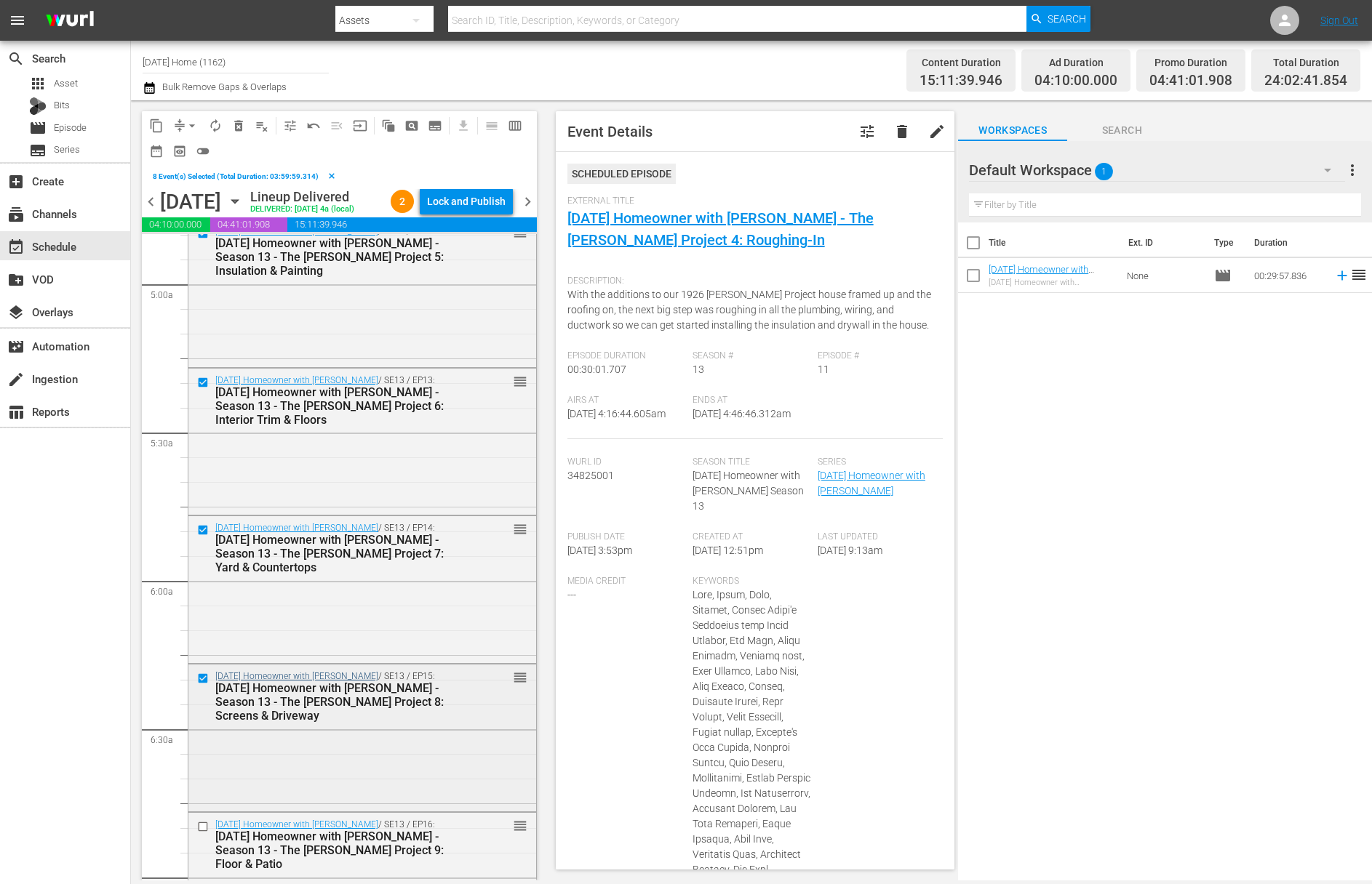
scroll to position [1448, 0]
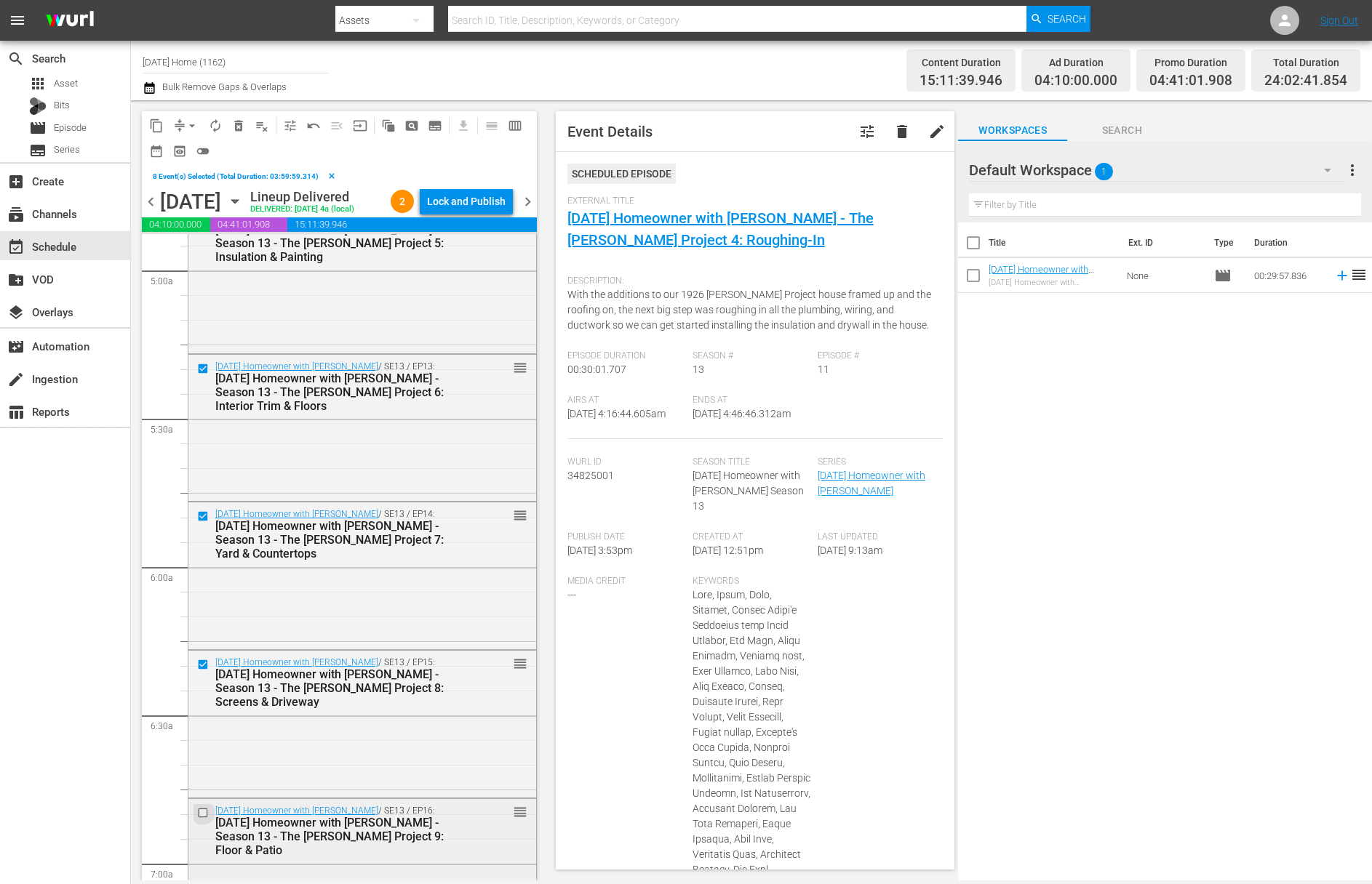
click at [201, 813] on input "checkbox" at bounding box center [205, 812] width 15 height 13
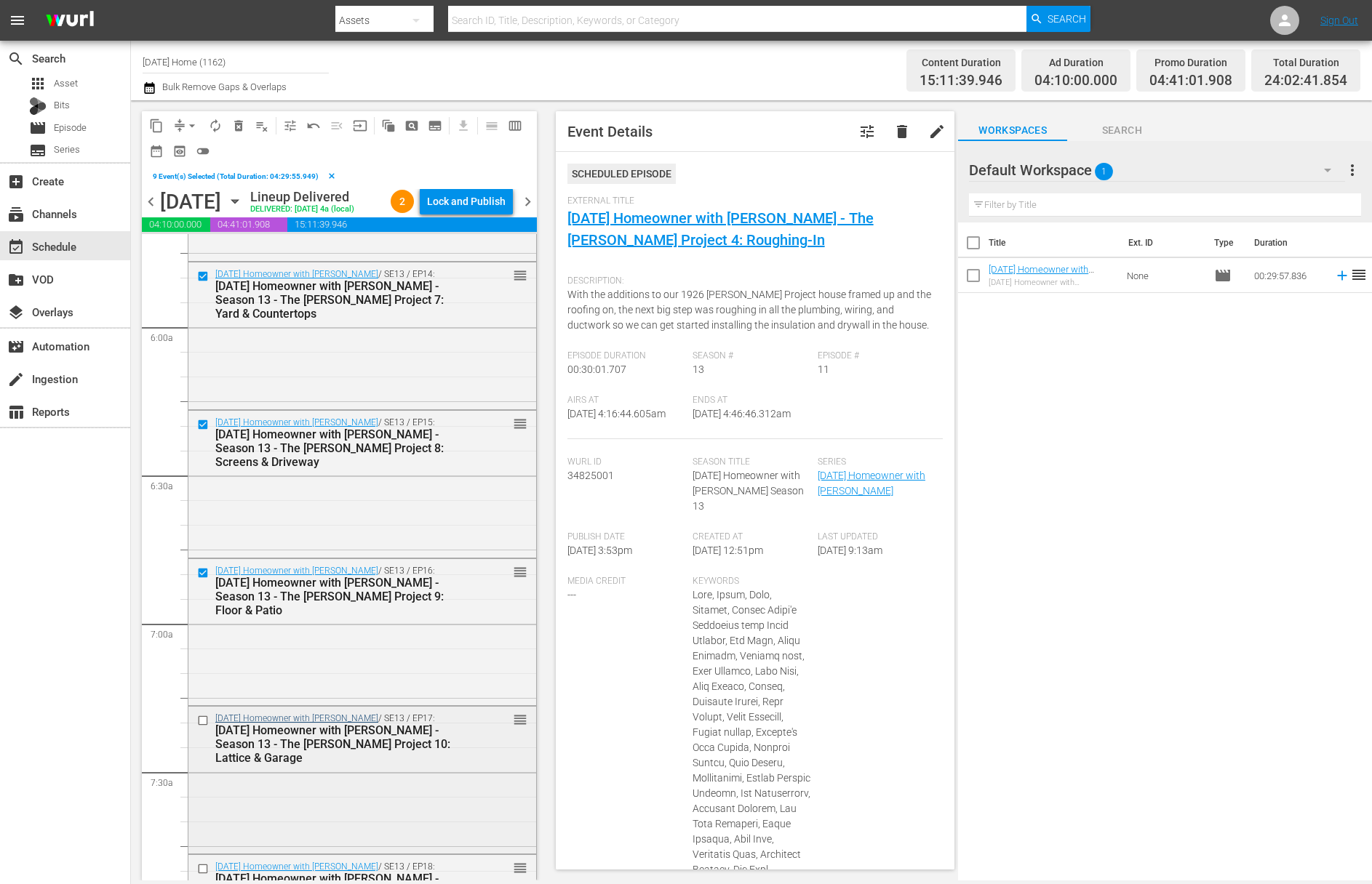
scroll to position [1749, 0]
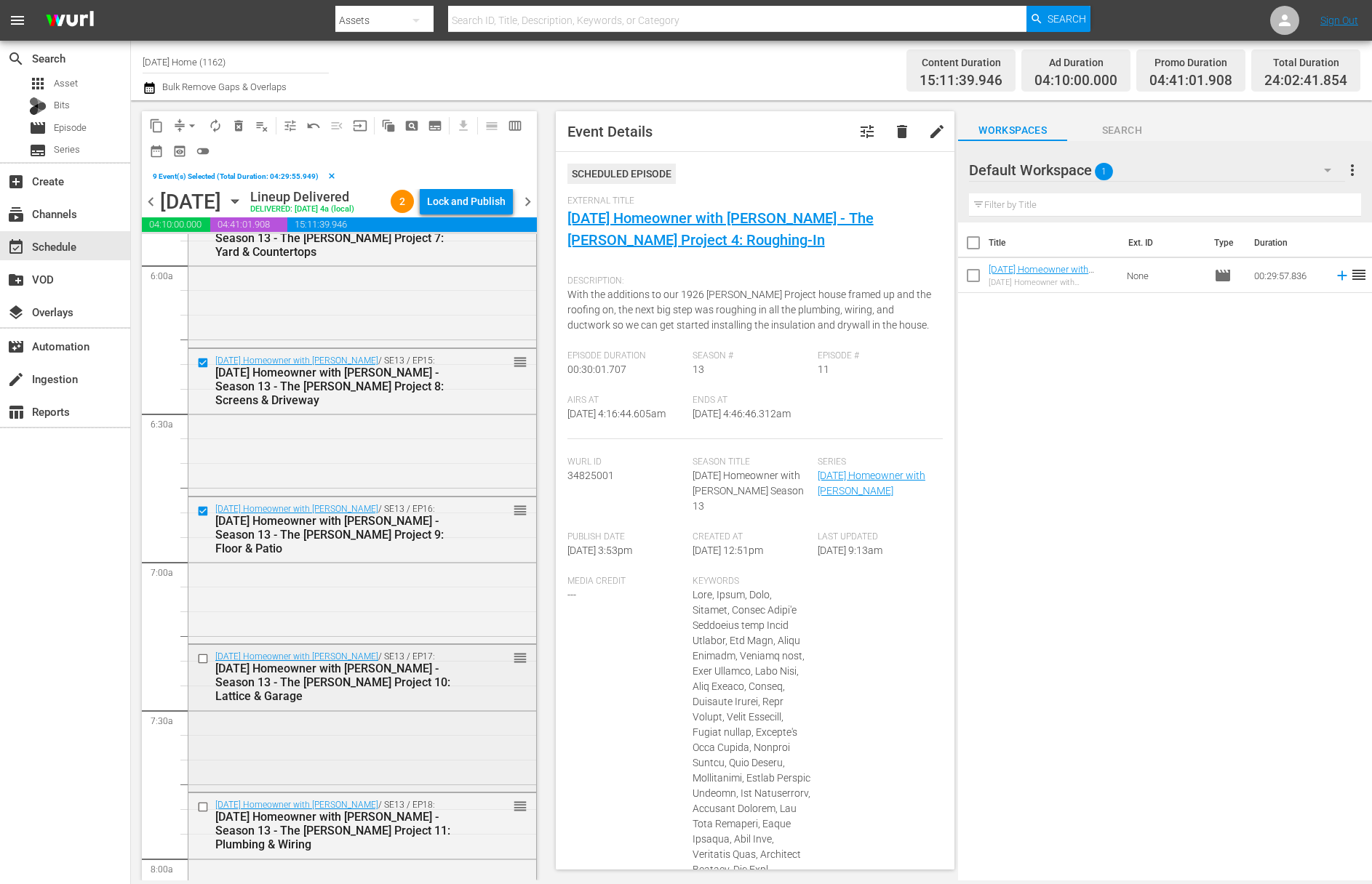
click at [202, 657] on input "checkbox" at bounding box center [205, 659] width 15 height 13
click at [202, 809] on input "checkbox" at bounding box center [205, 807] width 15 height 13
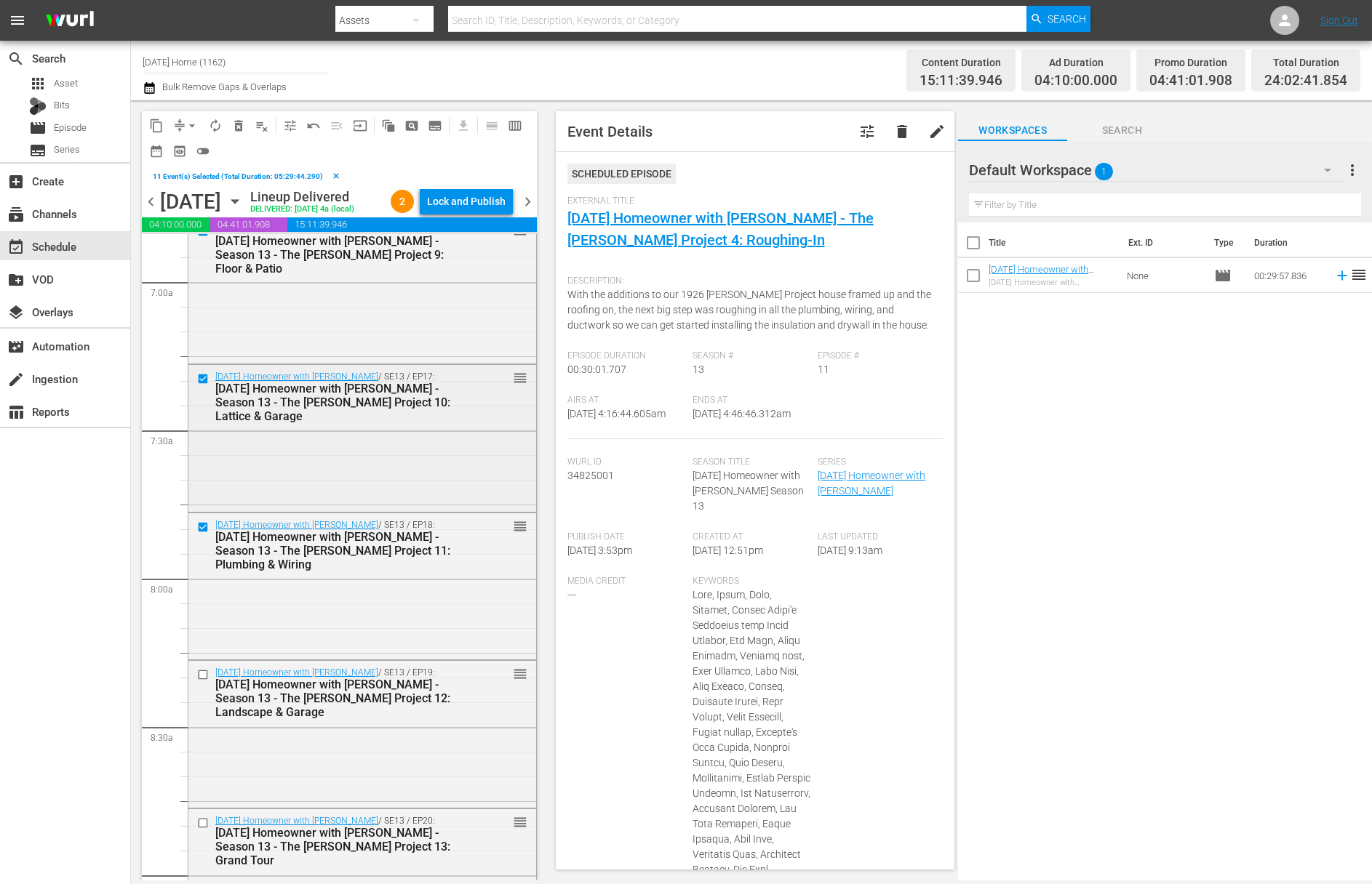
scroll to position [2061, 0]
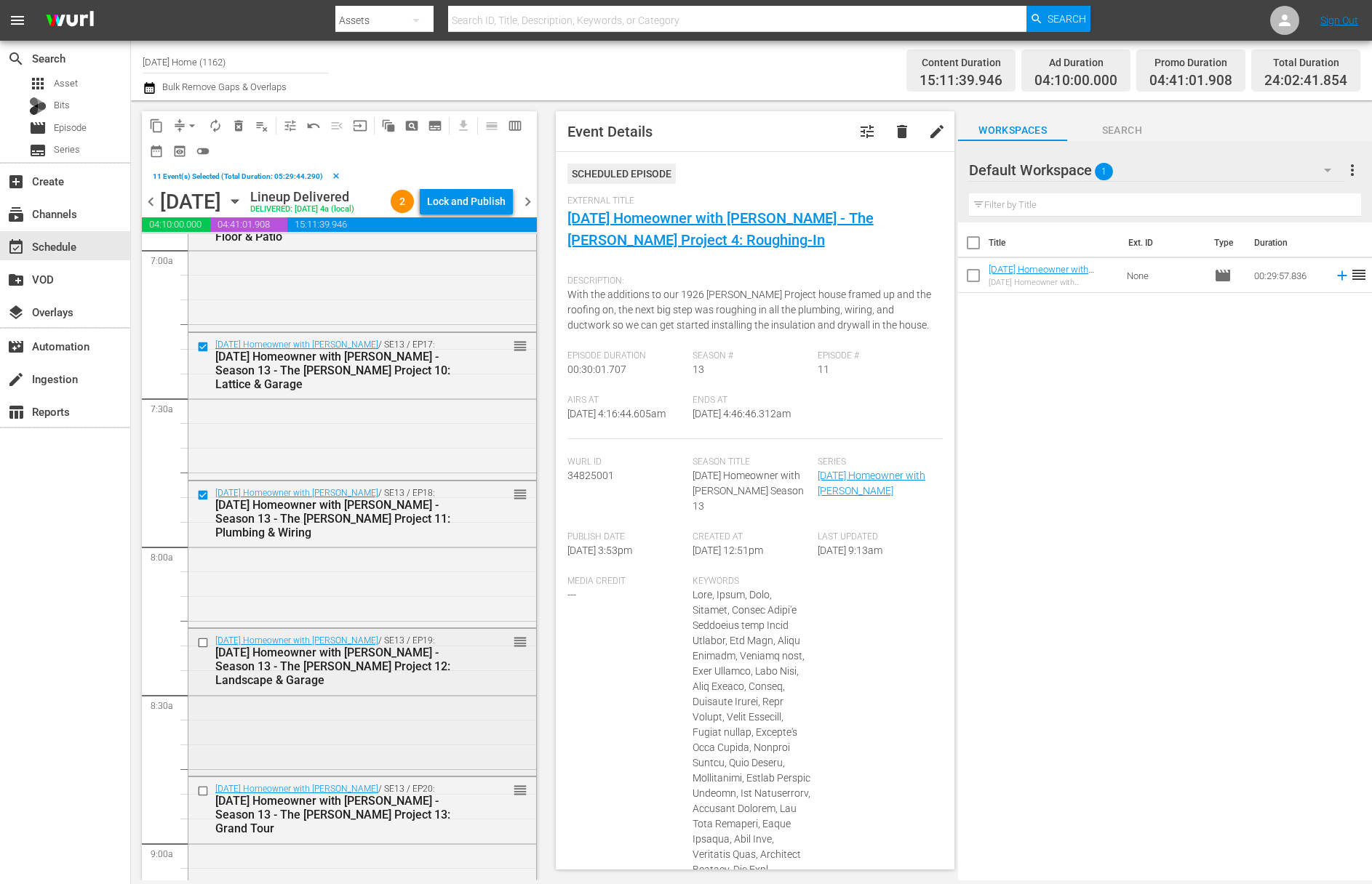
click at [200, 642] on input "checkbox" at bounding box center [205, 643] width 15 height 13
click at [202, 792] on input "checkbox" at bounding box center [205, 792] width 15 height 13
click at [160, 126] on span "content_copy" at bounding box center [156, 125] width 14 height 14
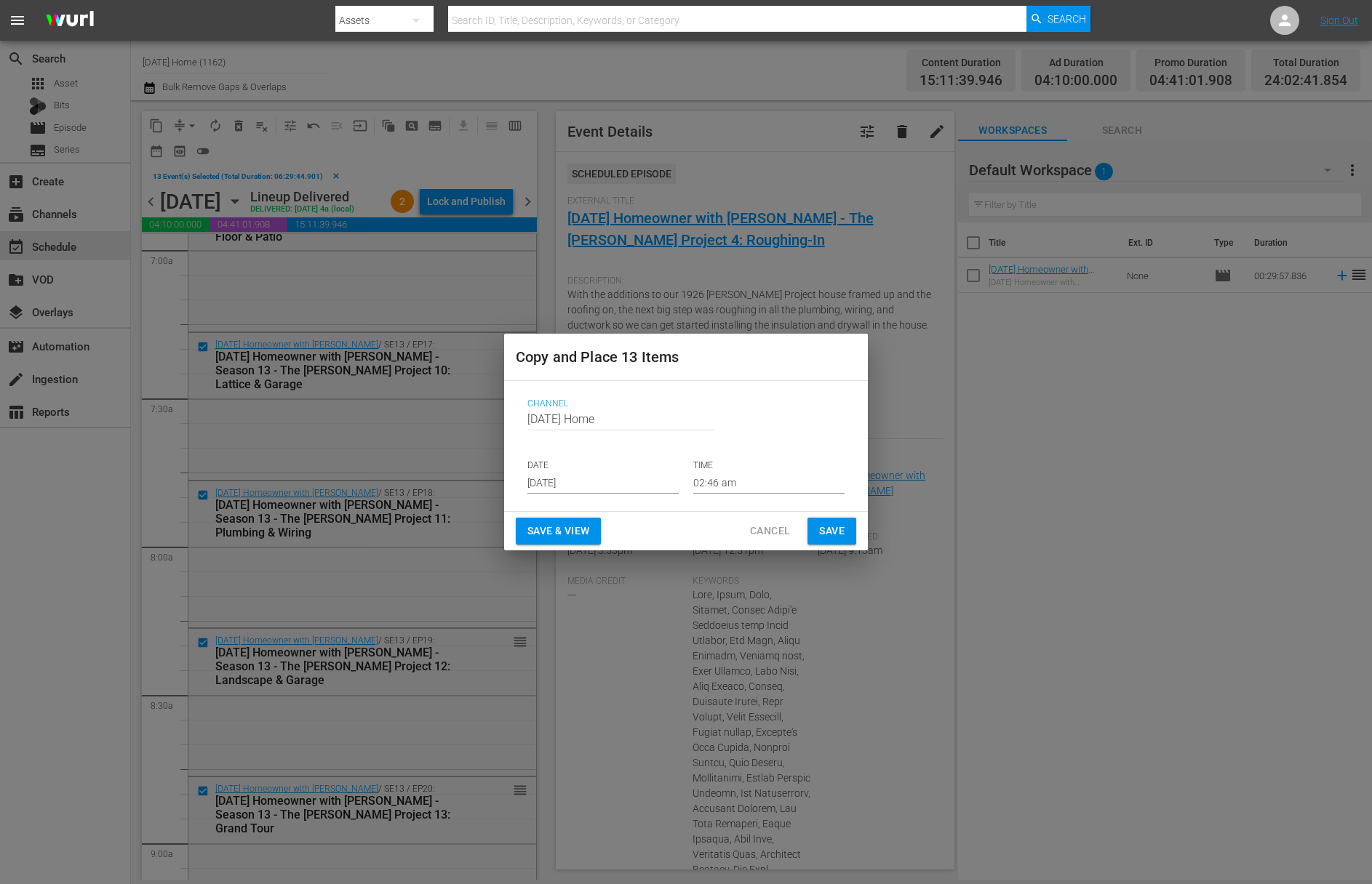
click at [597, 482] on input "[DATE]" at bounding box center [602, 483] width 151 height 22
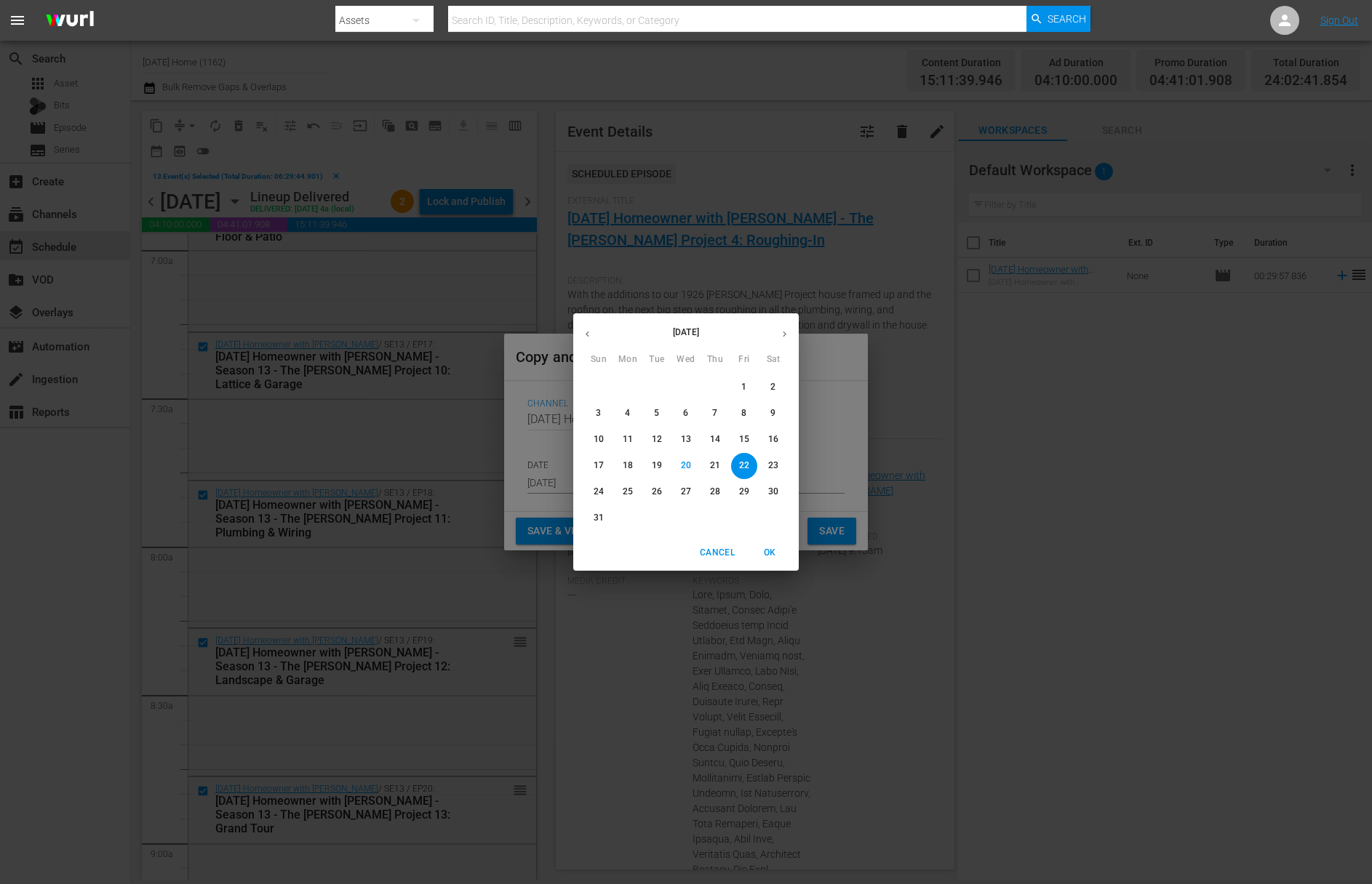
click at [602, 491] on p "24" at bounding box center [598, 492] width 11 height 13
type input "[DATE]"
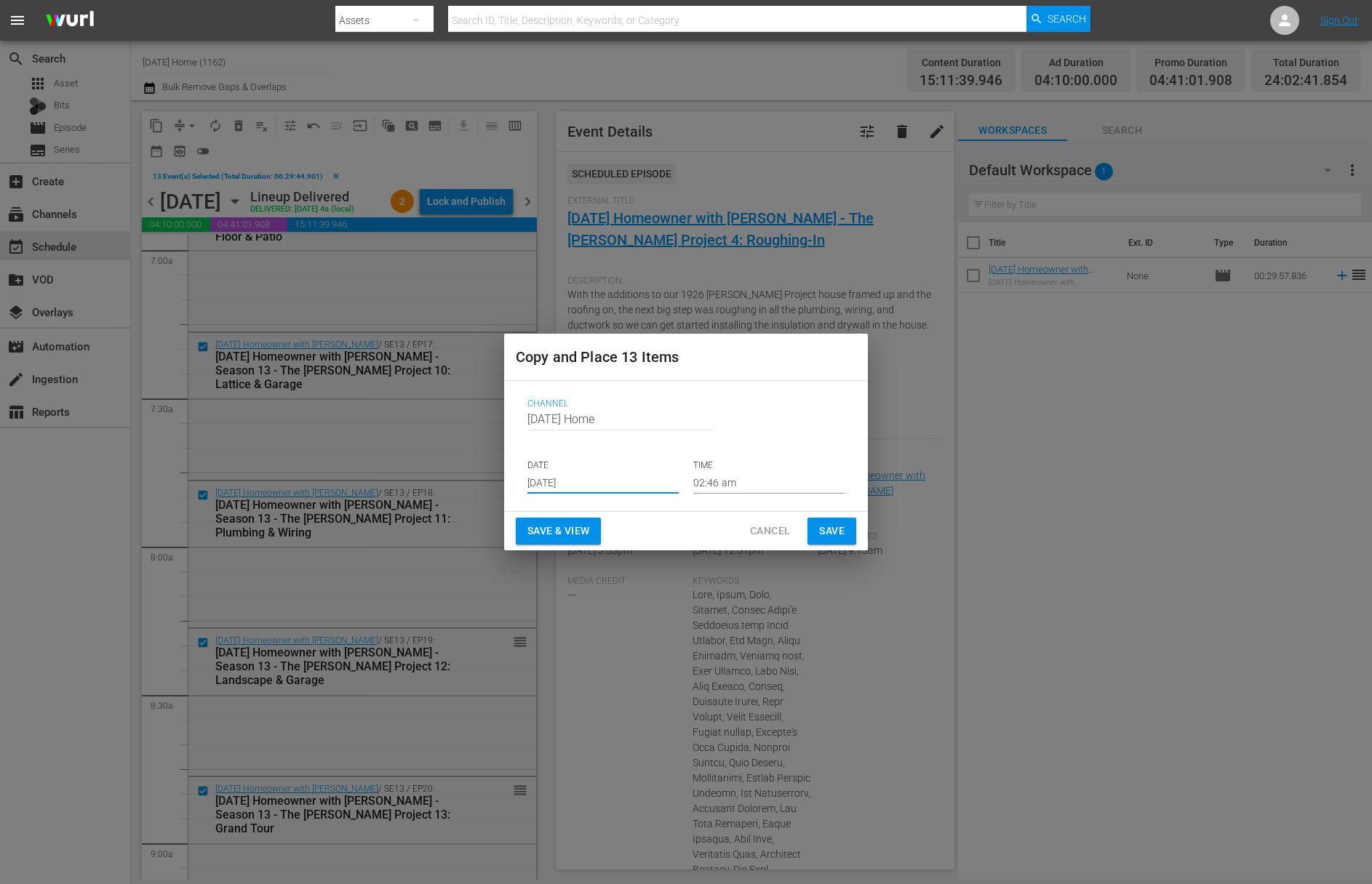
click at [735, 480] on input "02:46 am" at bounding box center [769, 483] width 151 height 22
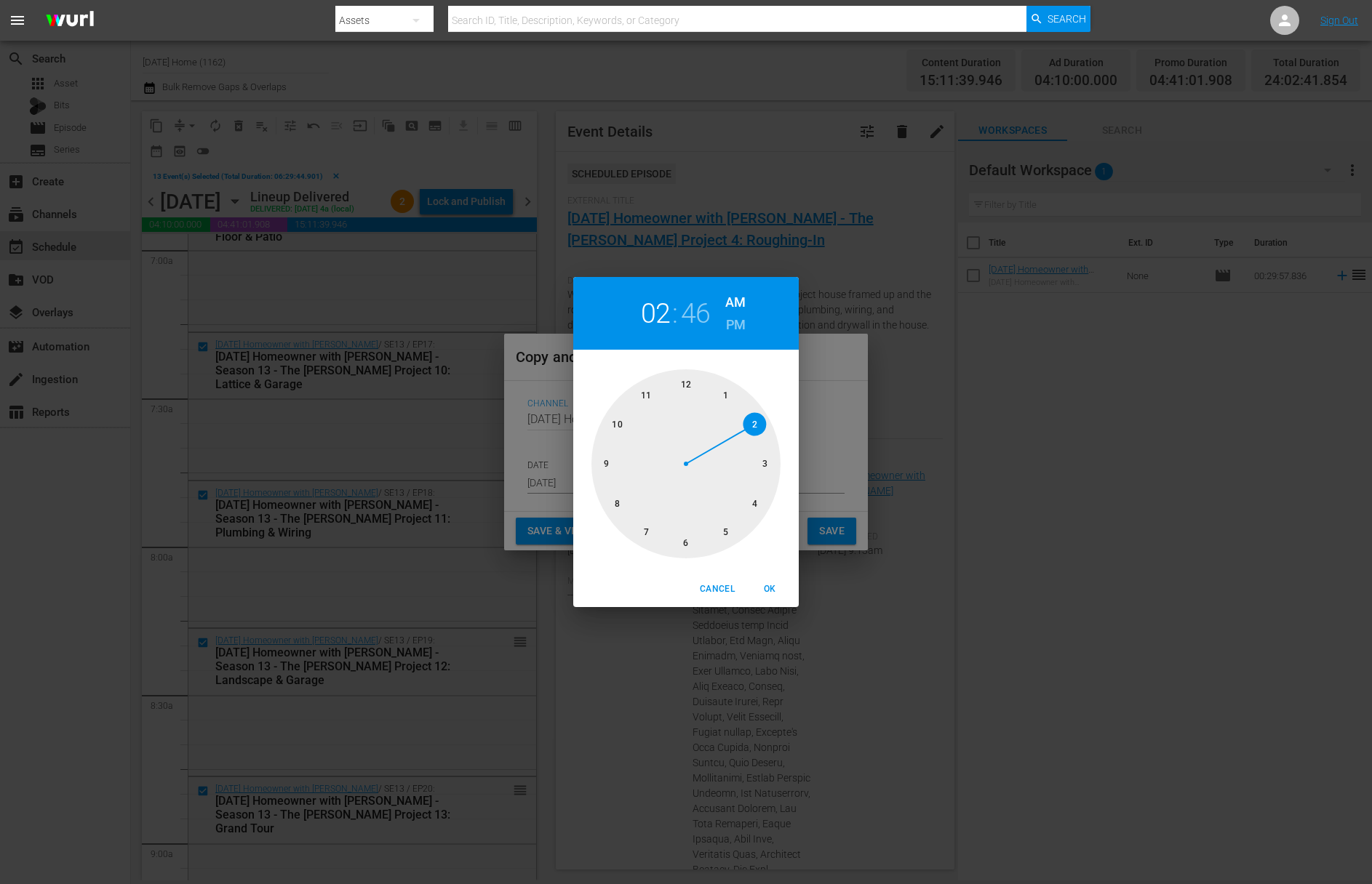
click at [619, 502] on div at bounding box center [686, 464] width 190 height 189
click at [687, 386] on div at bounding box center [686, 464] width 190 height 189
click at [768, 584] on span "OK" at bounding box center [770, 590] width 35 height 15
type input "08:00 am"
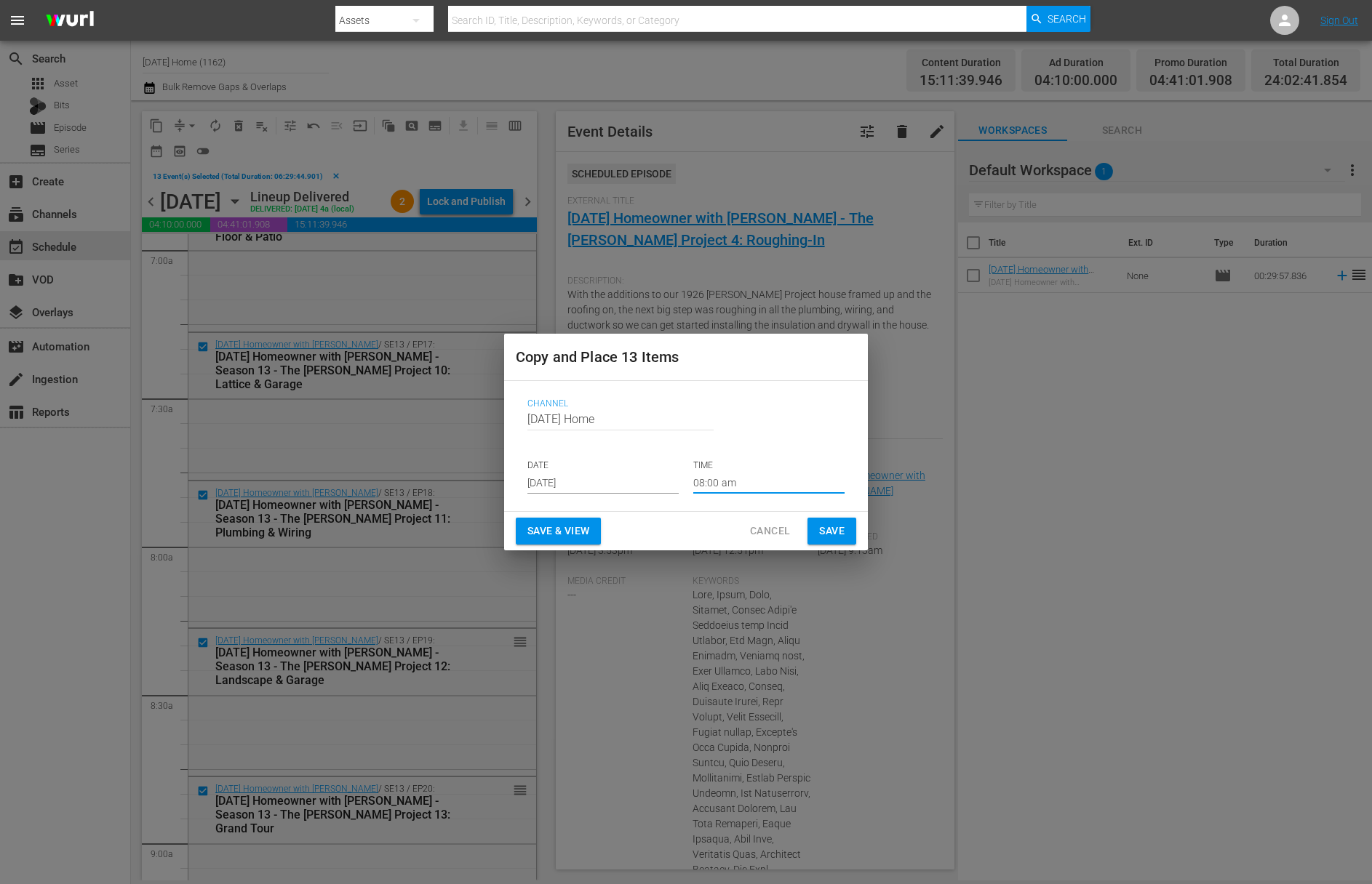
click at [833, 526] on span "Save" at bounding box center [831, 531] width 25 height 18
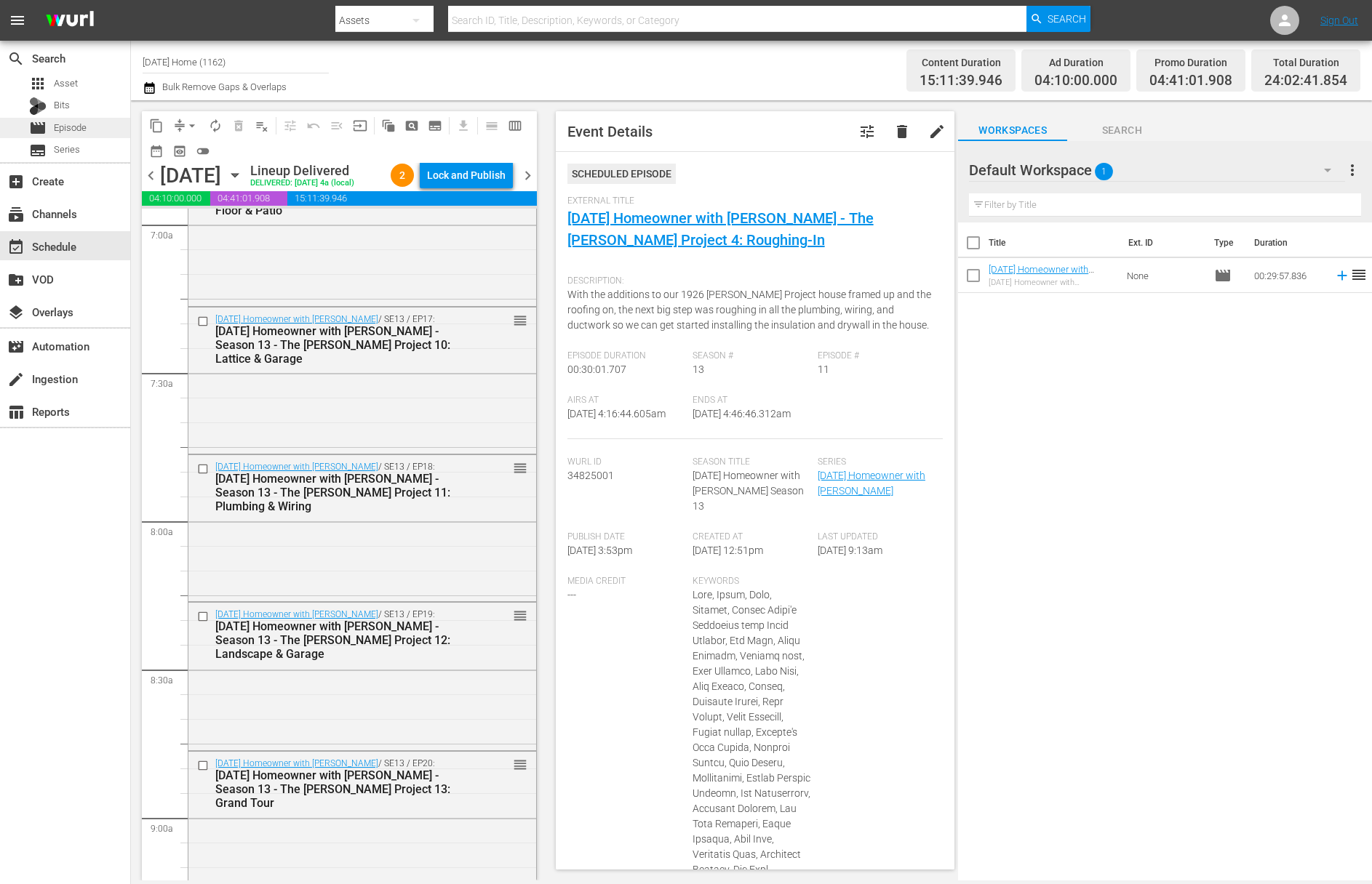
click at [84, 127] on span "Episode" at bounding box center [70, 128] width 33 height 14
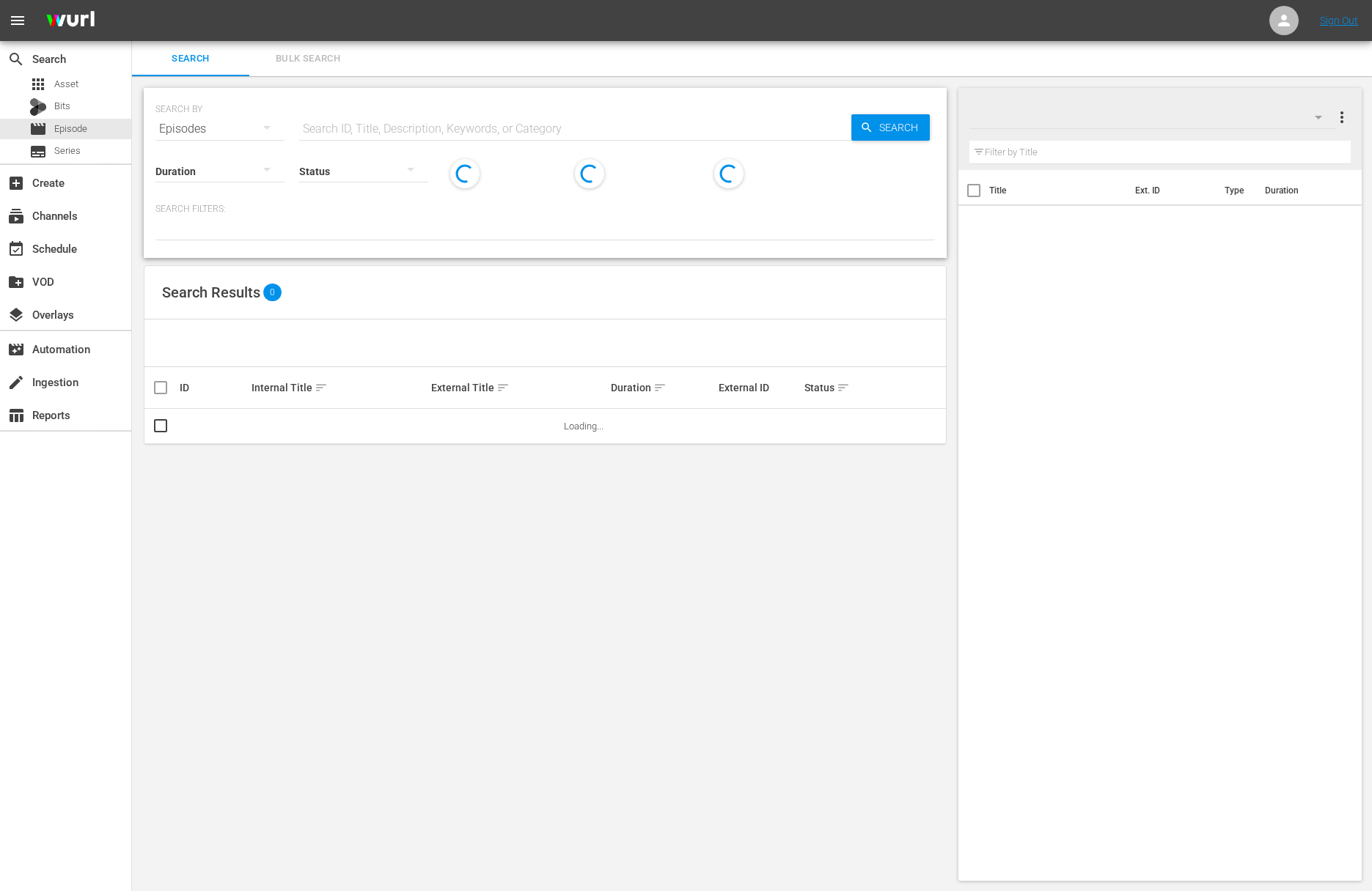
click at [353, 126] on input "text" at bounding box center [574, 129] width 552 height 35
paste input "[PERSON_NAME] & [PERSON_NAME]"
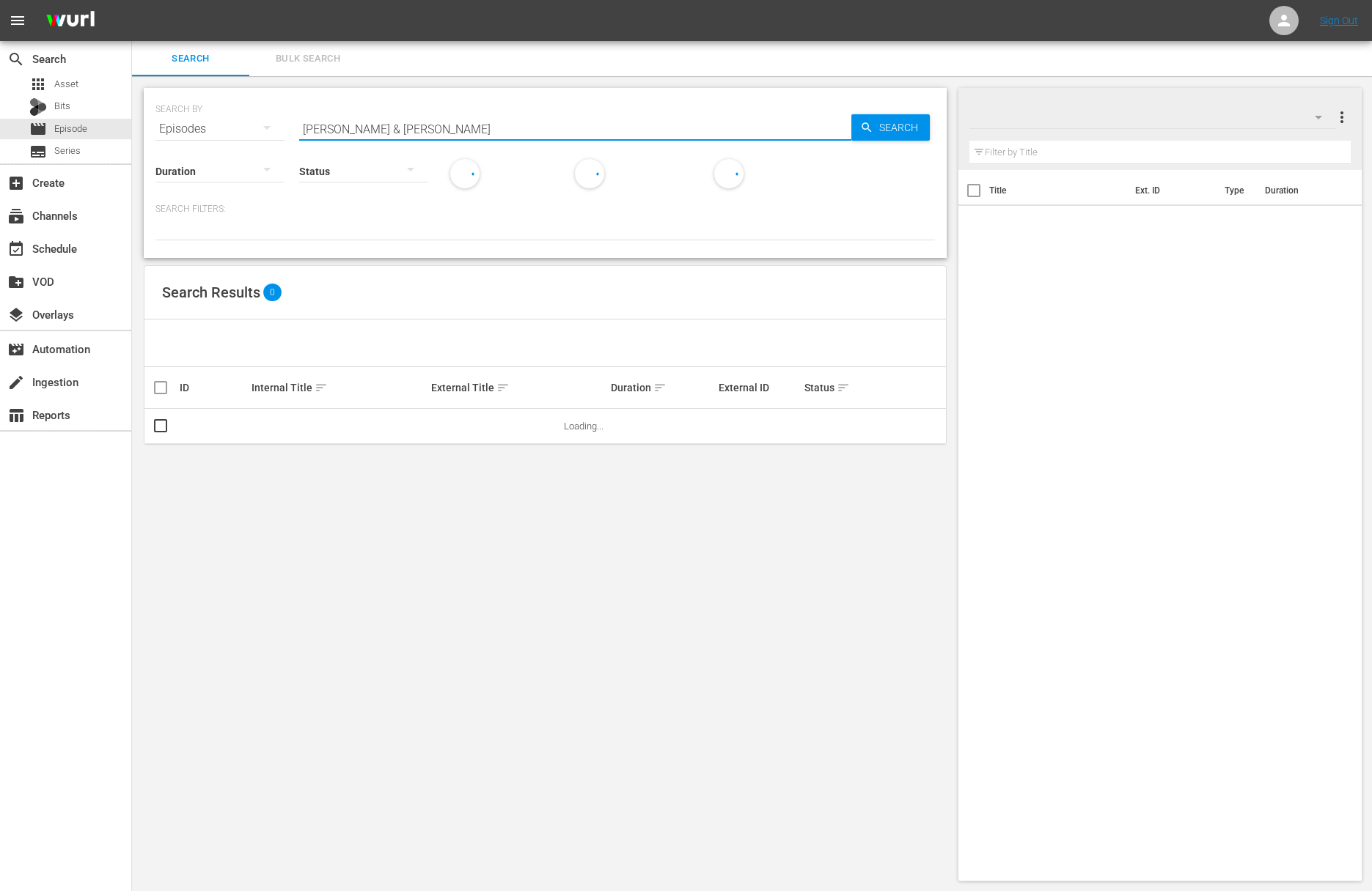
type input "[PERSON_NAME] & [PERSON_NAME]"
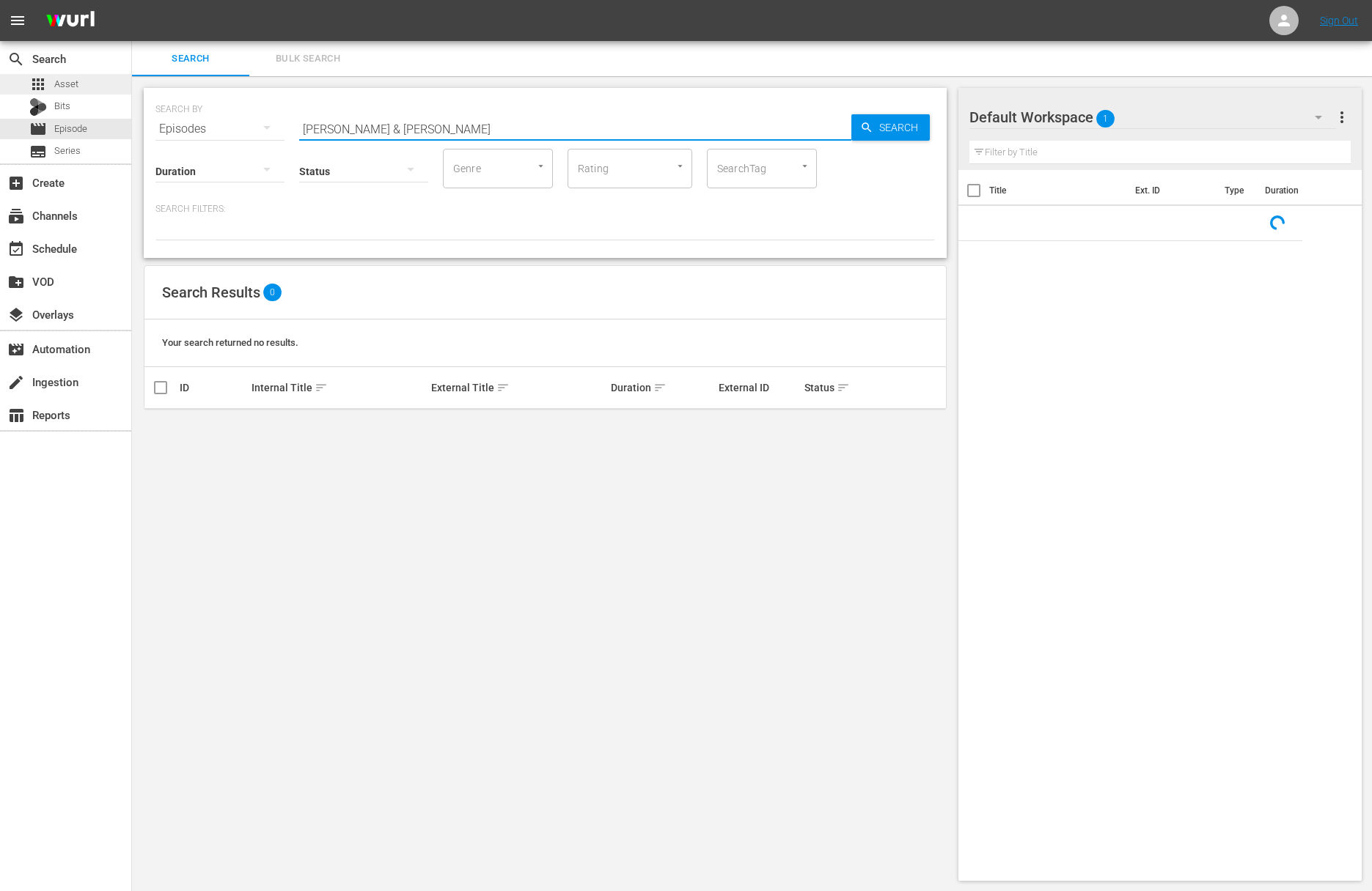
click at [91, 85] on div "apps Asset" at bounding box center [65, 83] width 131 height 20
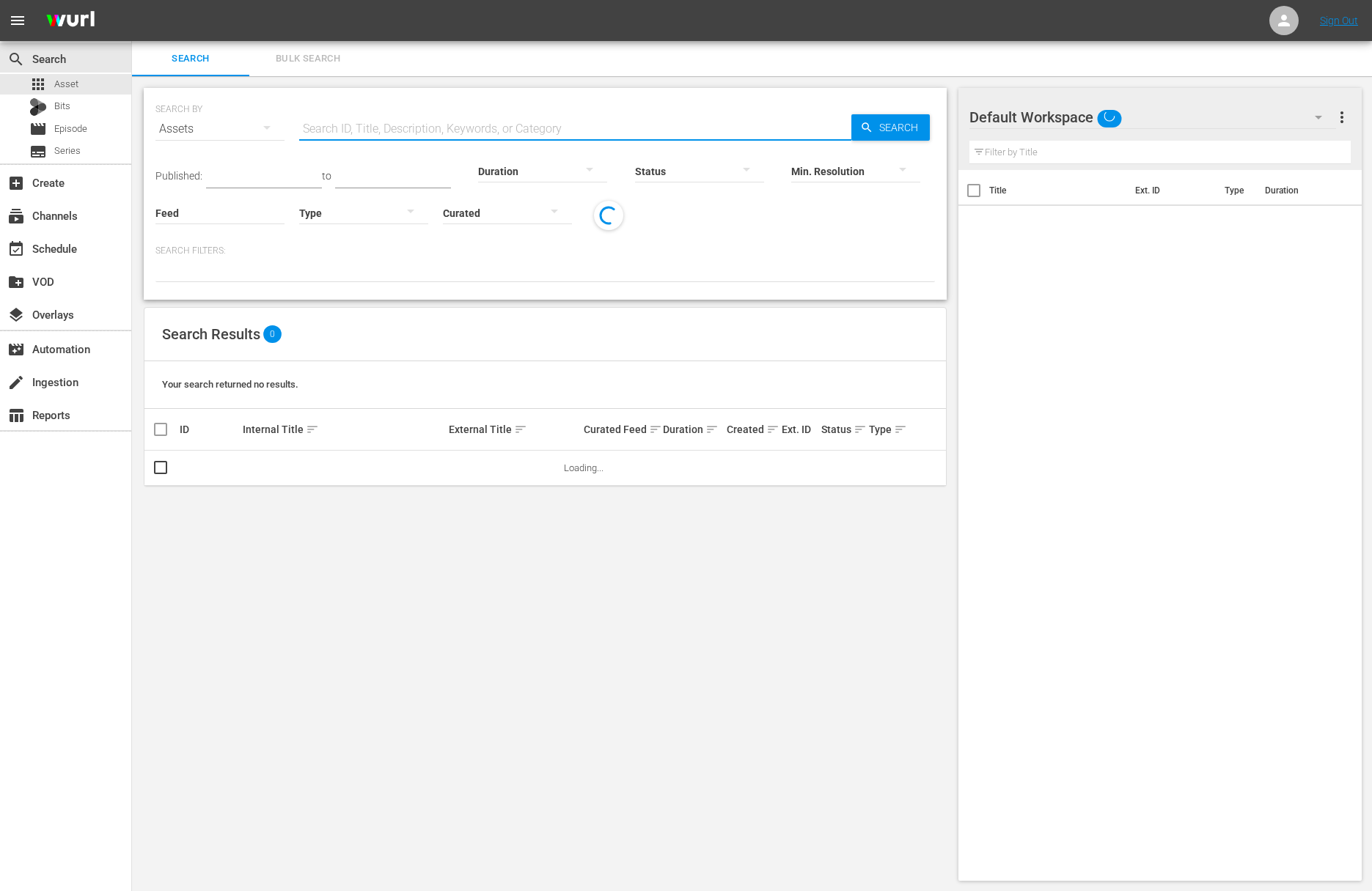
click at [335, 127] on input "text" at bounding box center [574, 129] width 552 height 35
paste input "[PERSON_NAME] & [PERSON_NAME]"
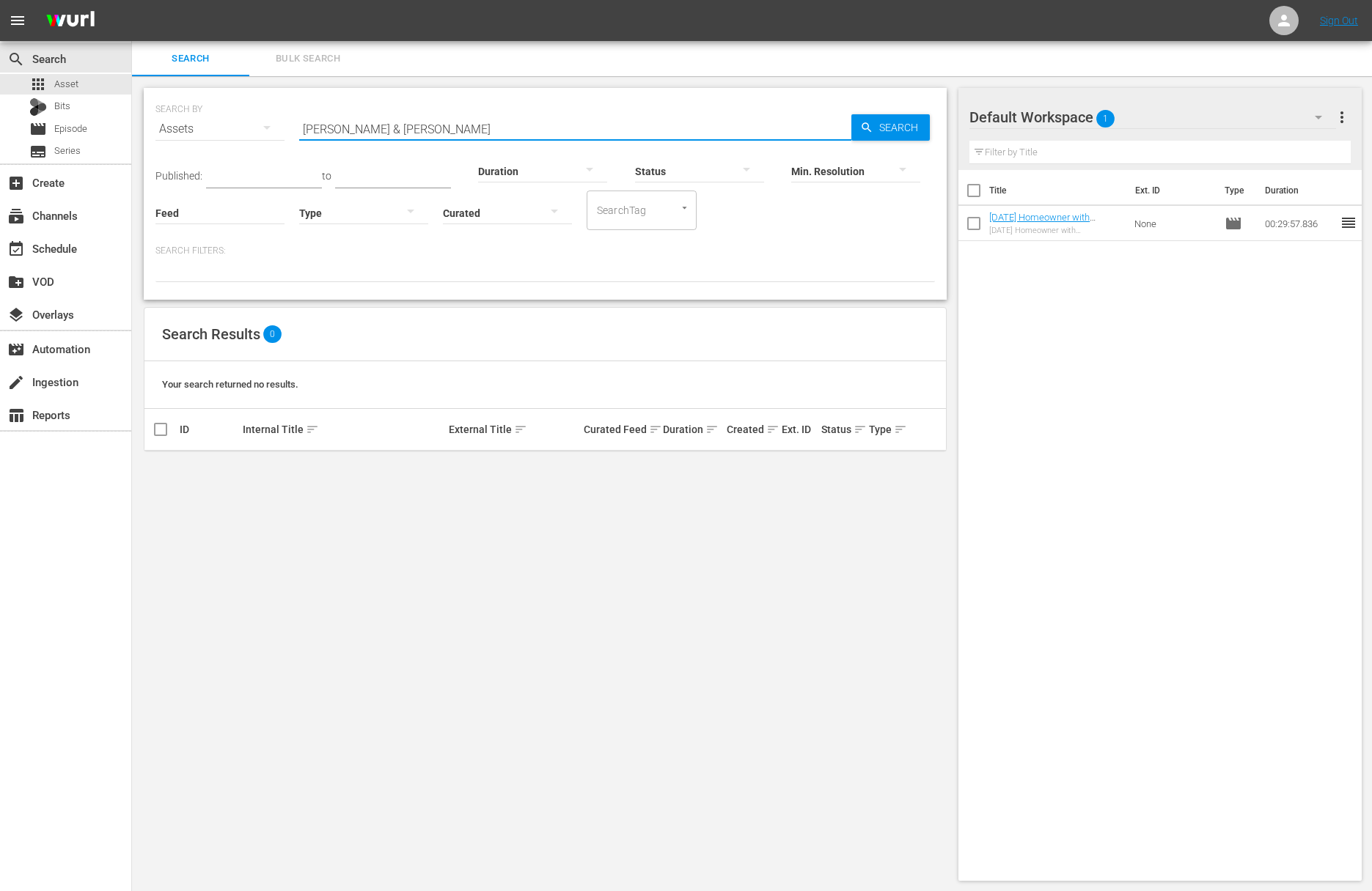
drag, startPoint x: 338, startPoint y: 131, endPoint x: 411, endPoint y: 135, distance: 73.1
click at [411, 135] on input "[PERSON_NAME] & [PERSON_NAME]" at bounding box center [574, 129] width 552 height 35
type input "[PERSON_NAME]"
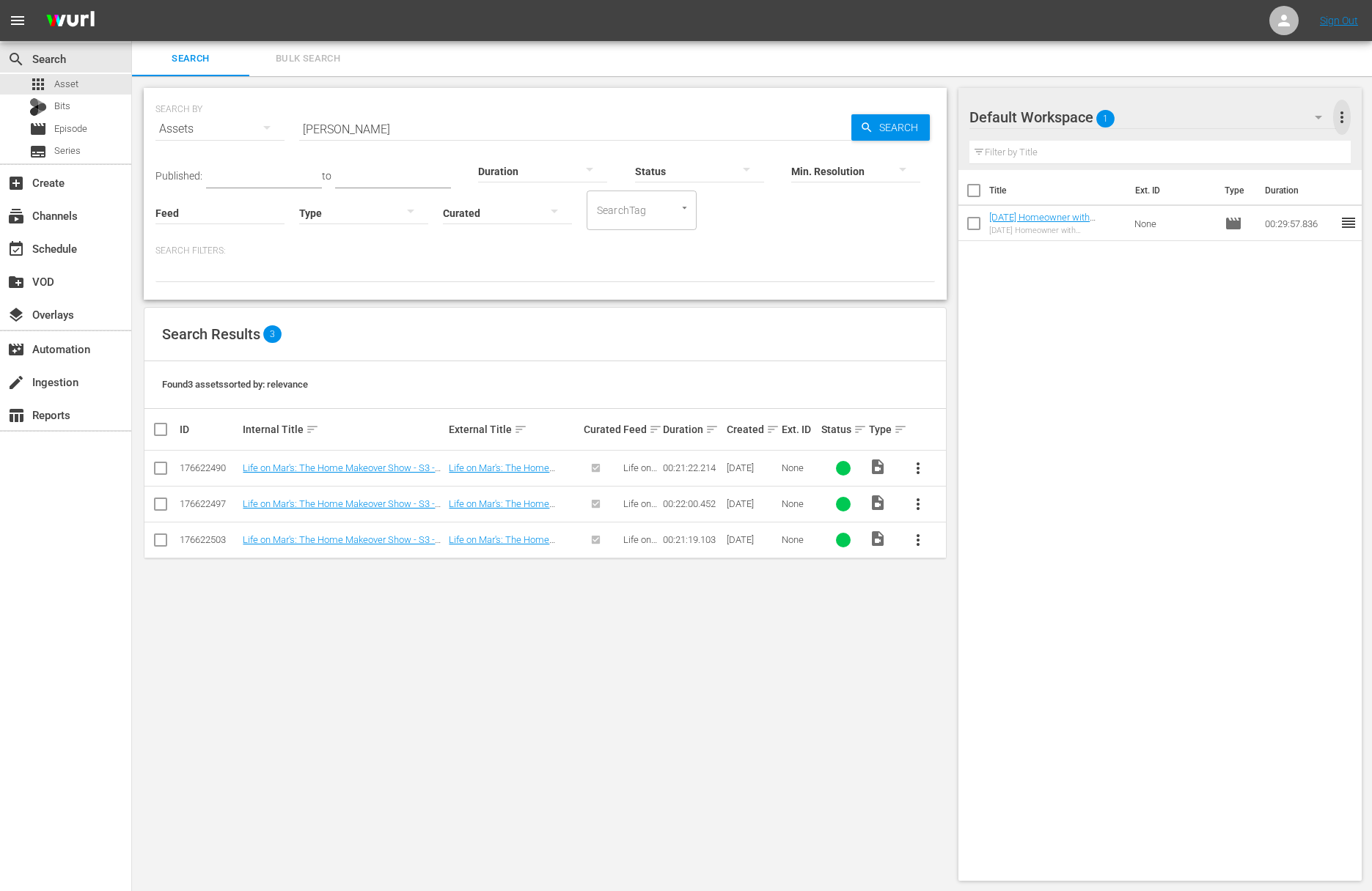
click at [1347, 111] on span "more_vert" at bounding box center [1342, 117] width 17 height 17
click at [1234, 154] on div "Clear All Workspace Items" at bounding box center [1247, 144] width 173 height 26
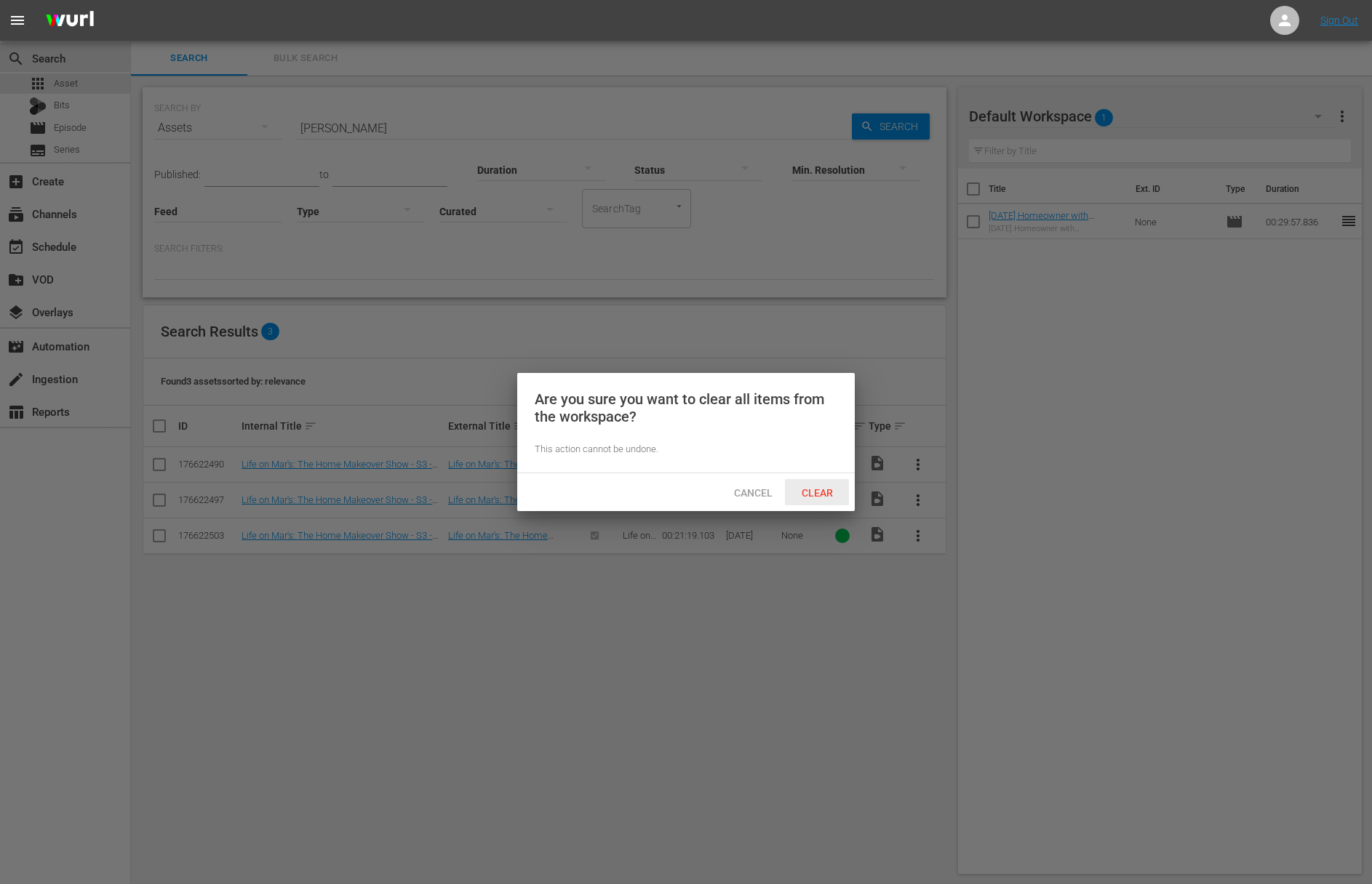
click at [825, 492] on span "Clear" at bounding box center [817, 493] width 55 height 12
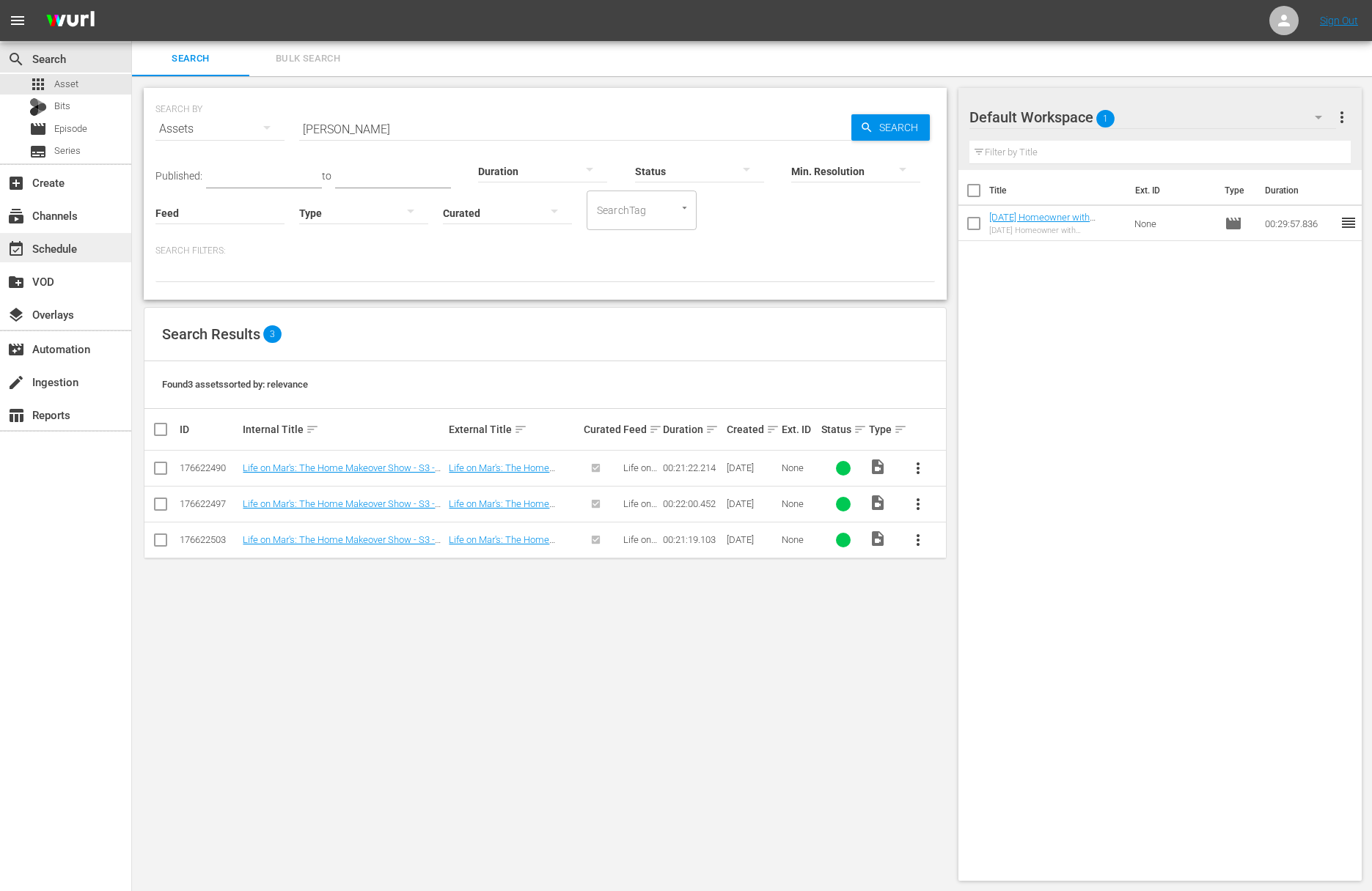
click at [75, 249] on div "event_available Schedule" at bounding box center [41, 246] width 82 height 14
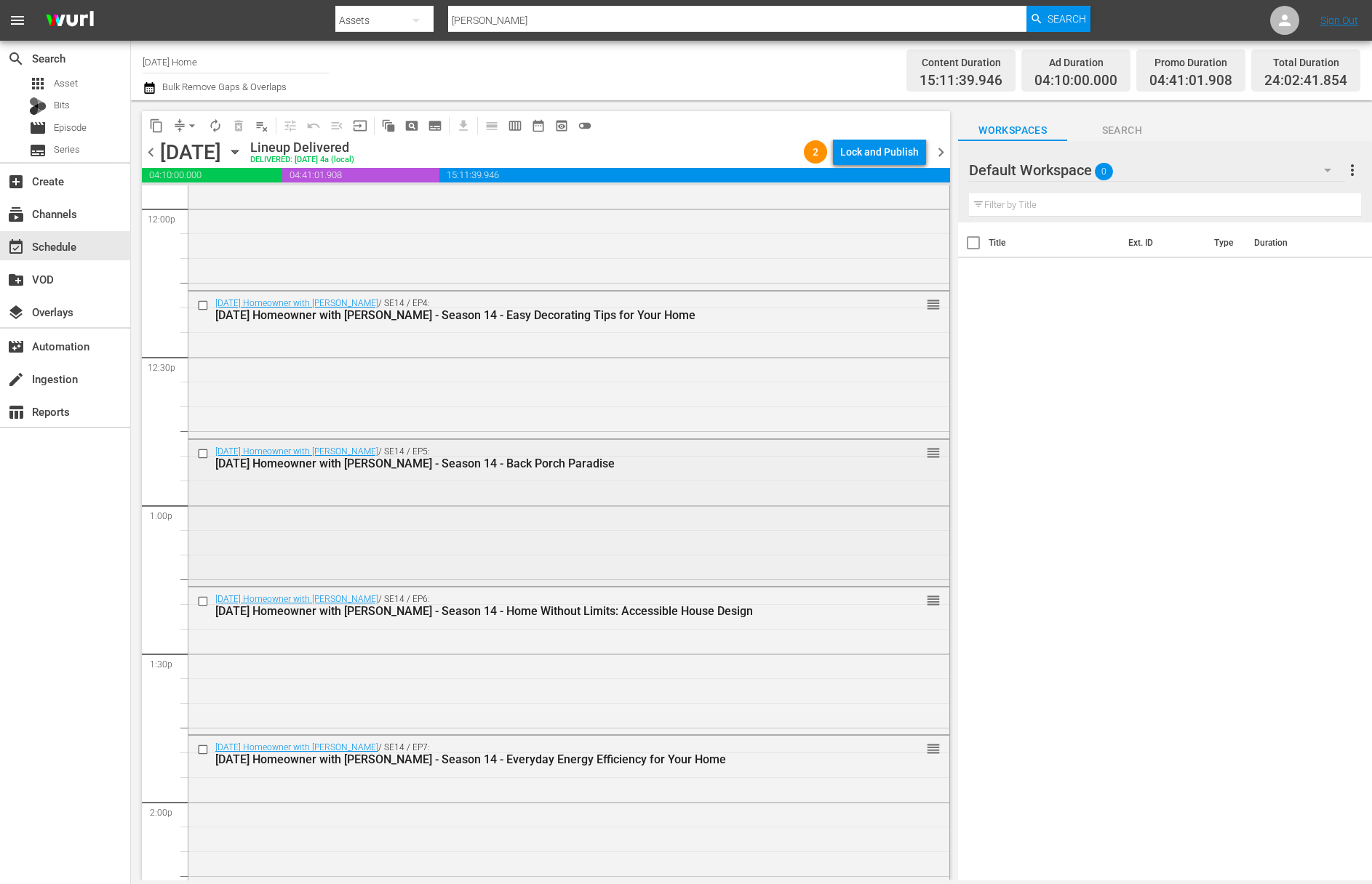
scroll to position [3621, 0]
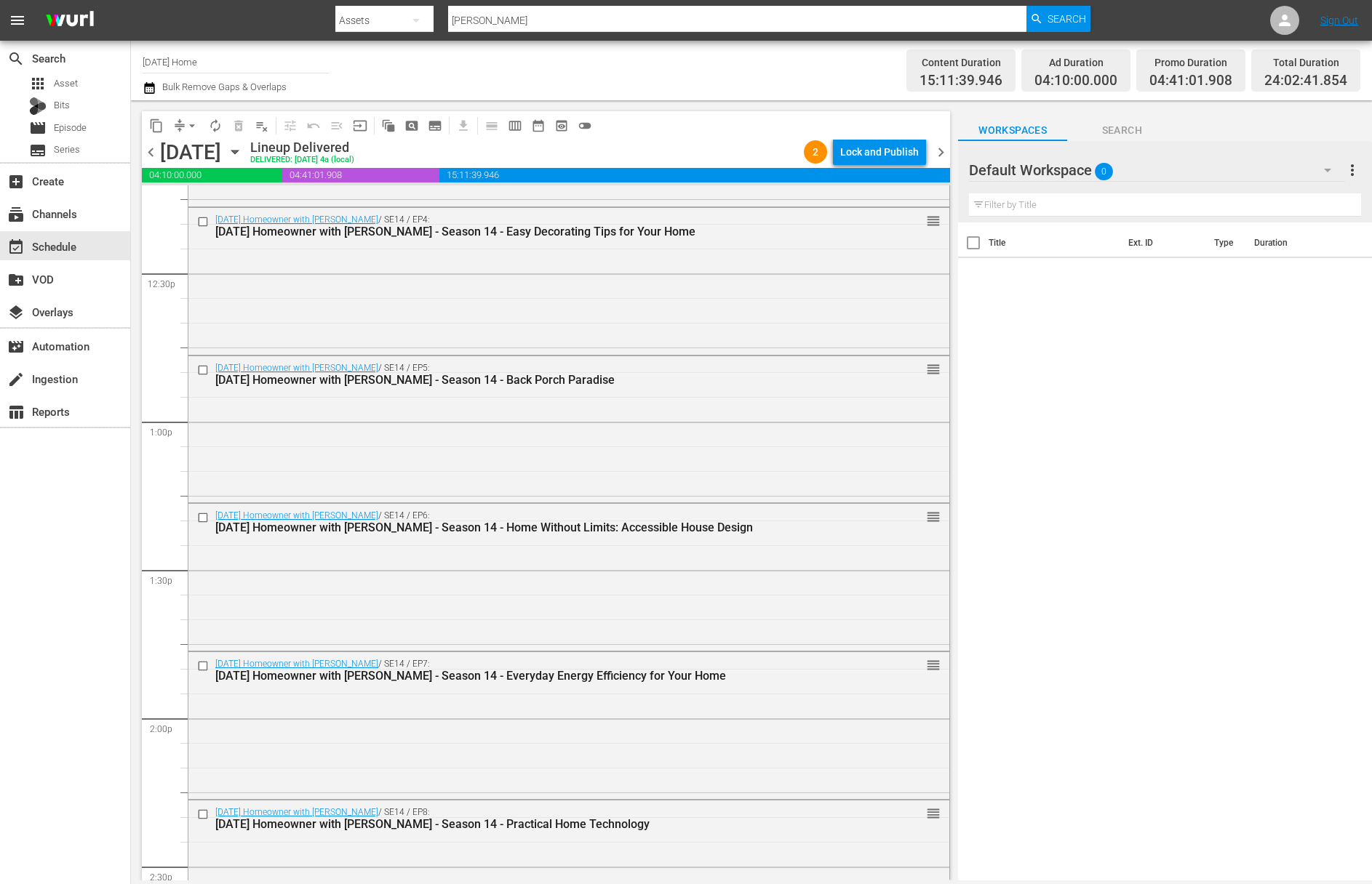
click at [243, 150] on icon "button" at bounding box center [235, 152] width 16 height 16
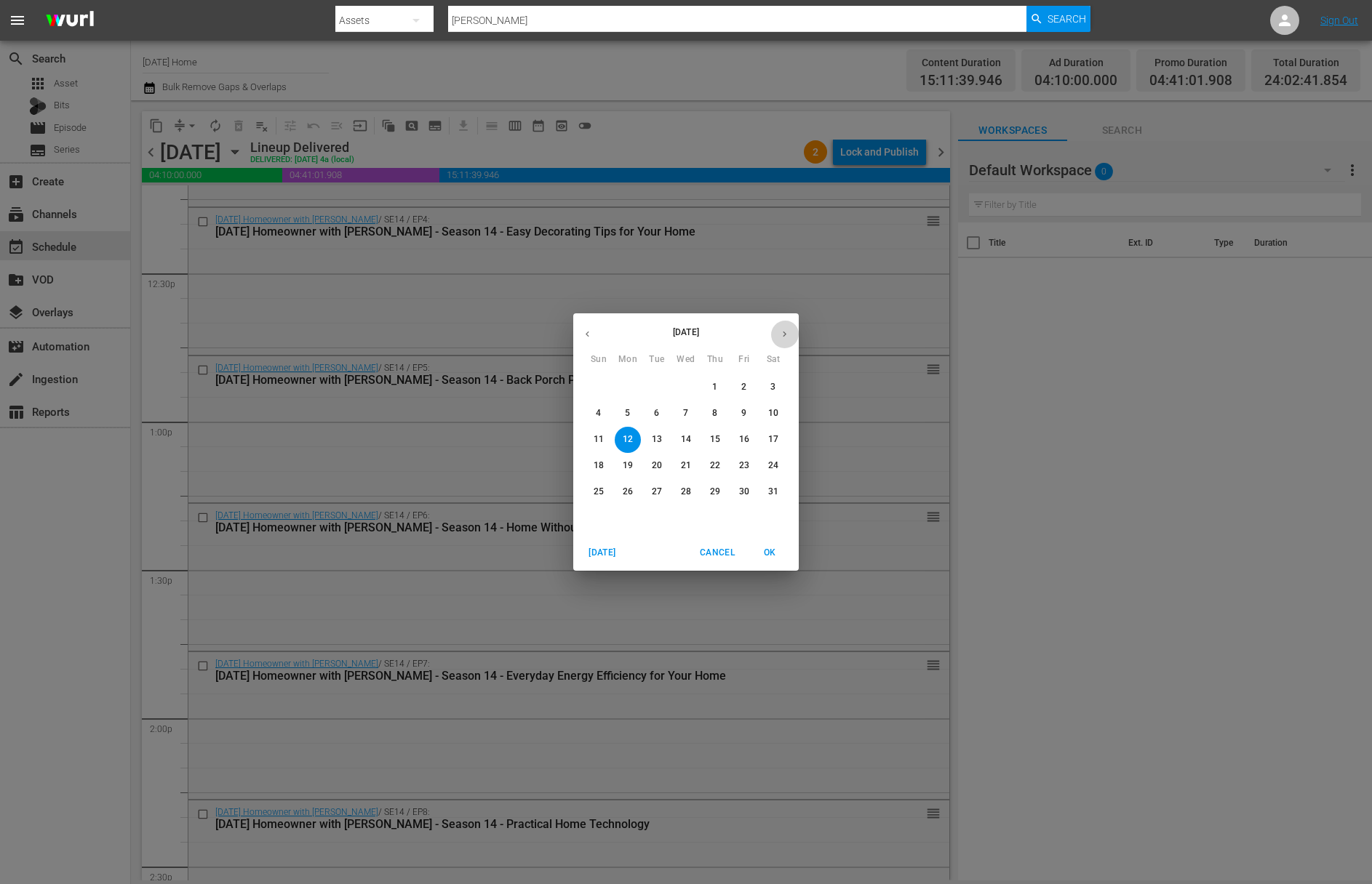
click at [788, 336] on icon "button" at bounding box center [784, 334] width 11 height 11
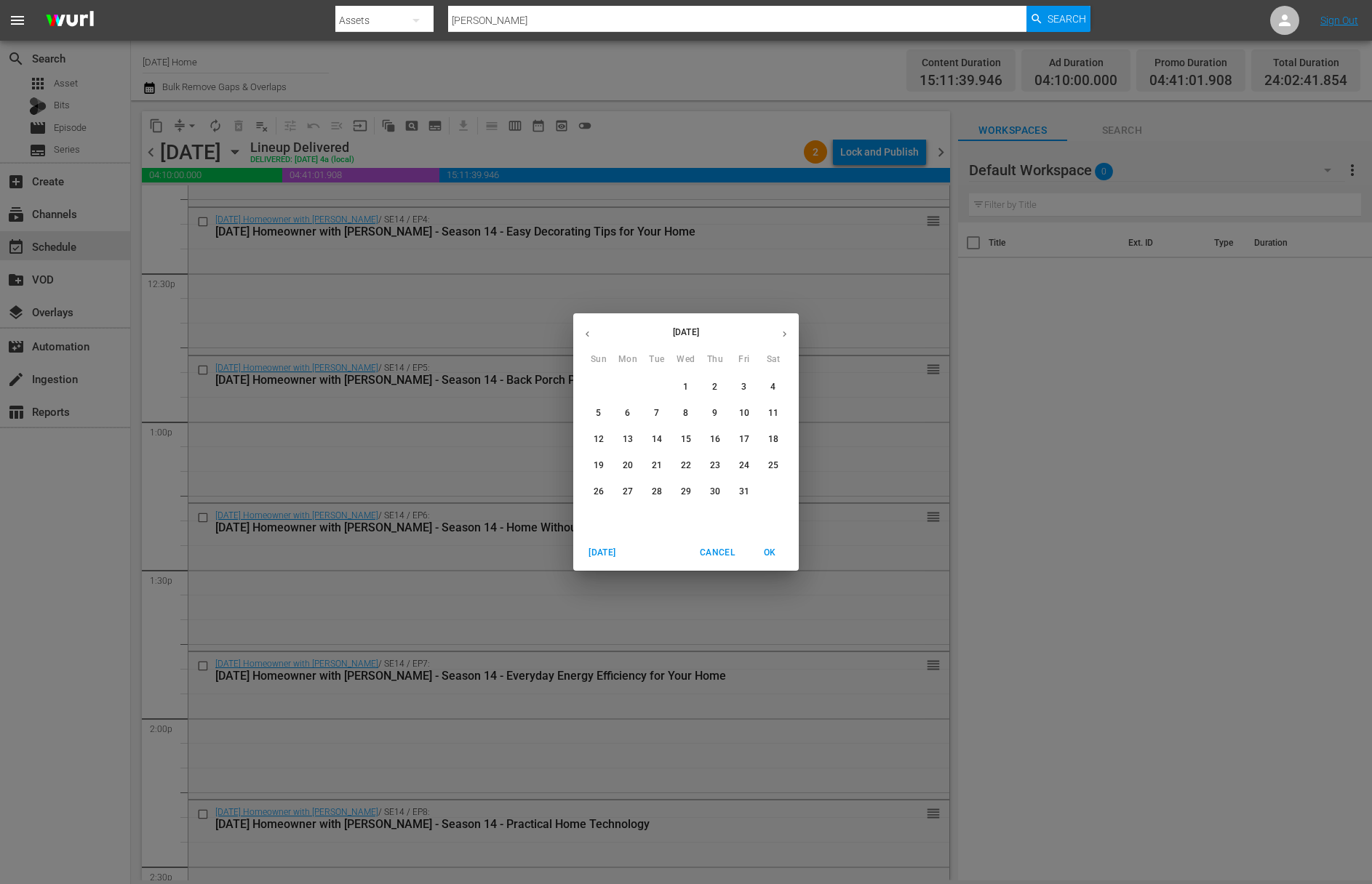
click at [584, 334] on icon "button" at bounding box center [587, 334] width 11 height 11
click at [783, 334] on icon "button" at bounding box center [784, 334] width 11 height 11
click at [599, 488] on p "24" at bounding box center [598, 492] width 11 height 13
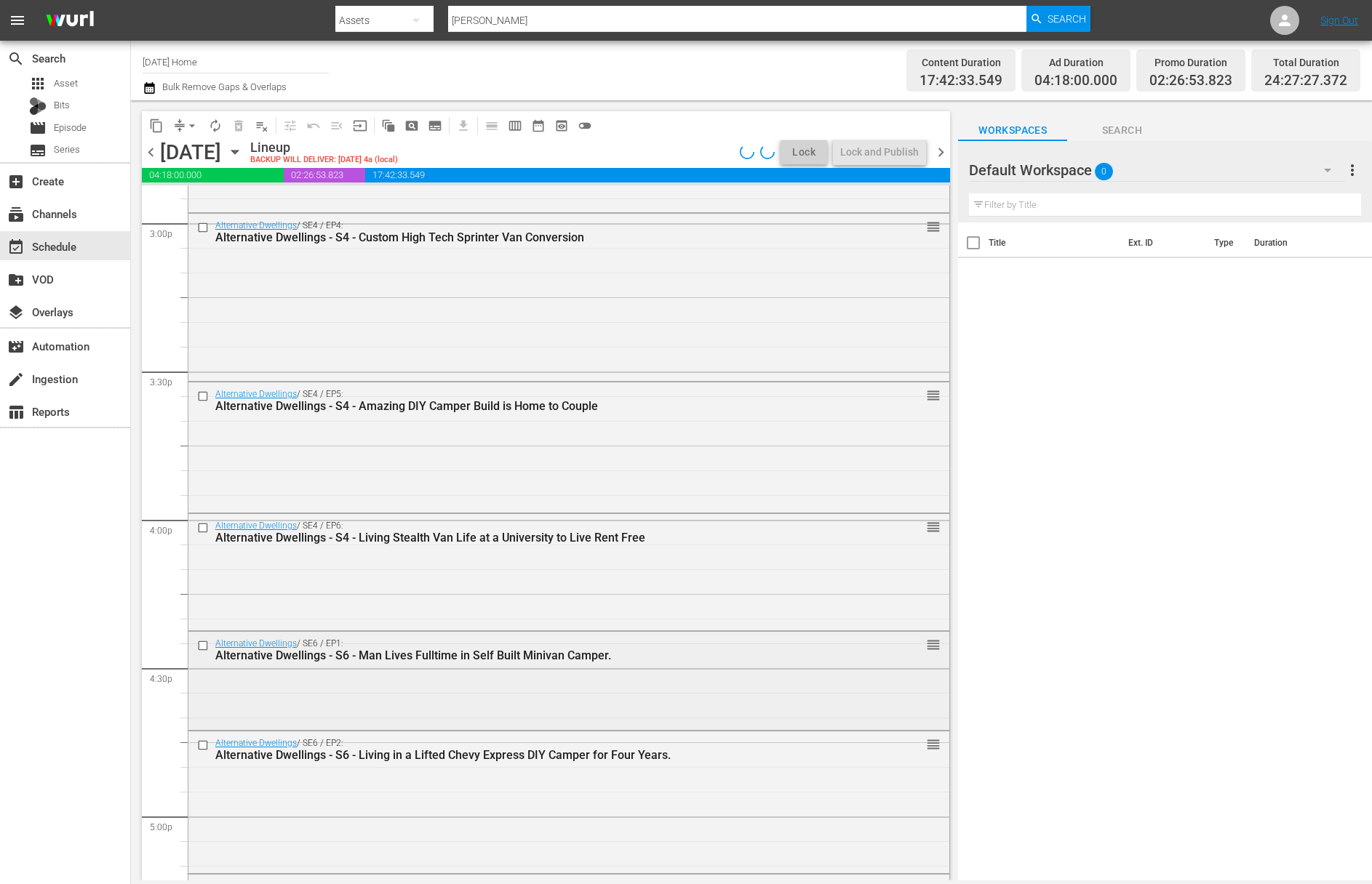
scroll to position [3911, 0]
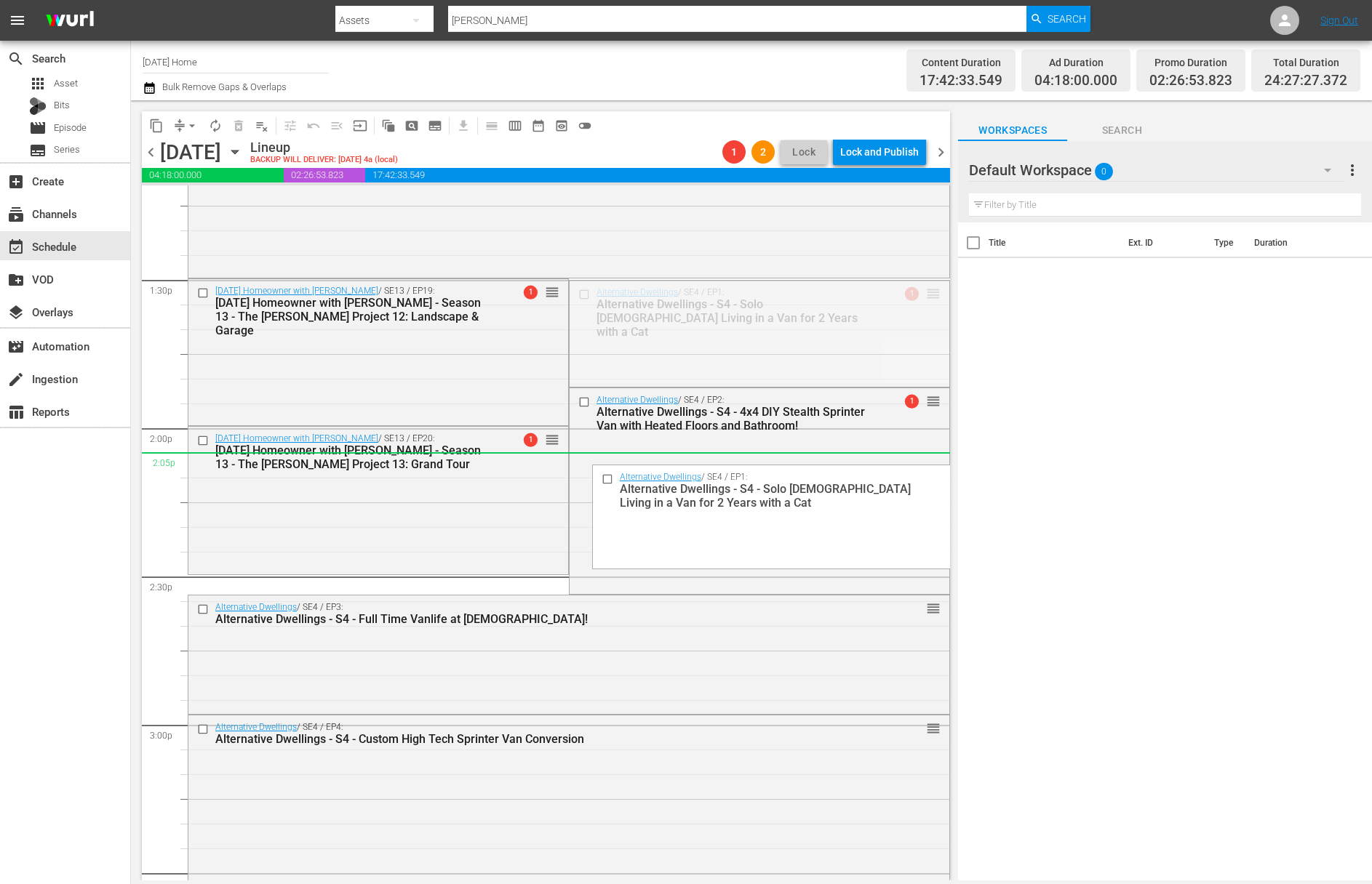
drag, startPoint x: 920, startPoint y: 293, endPoint x: 577, endPoint y: 460, distance: 381.5
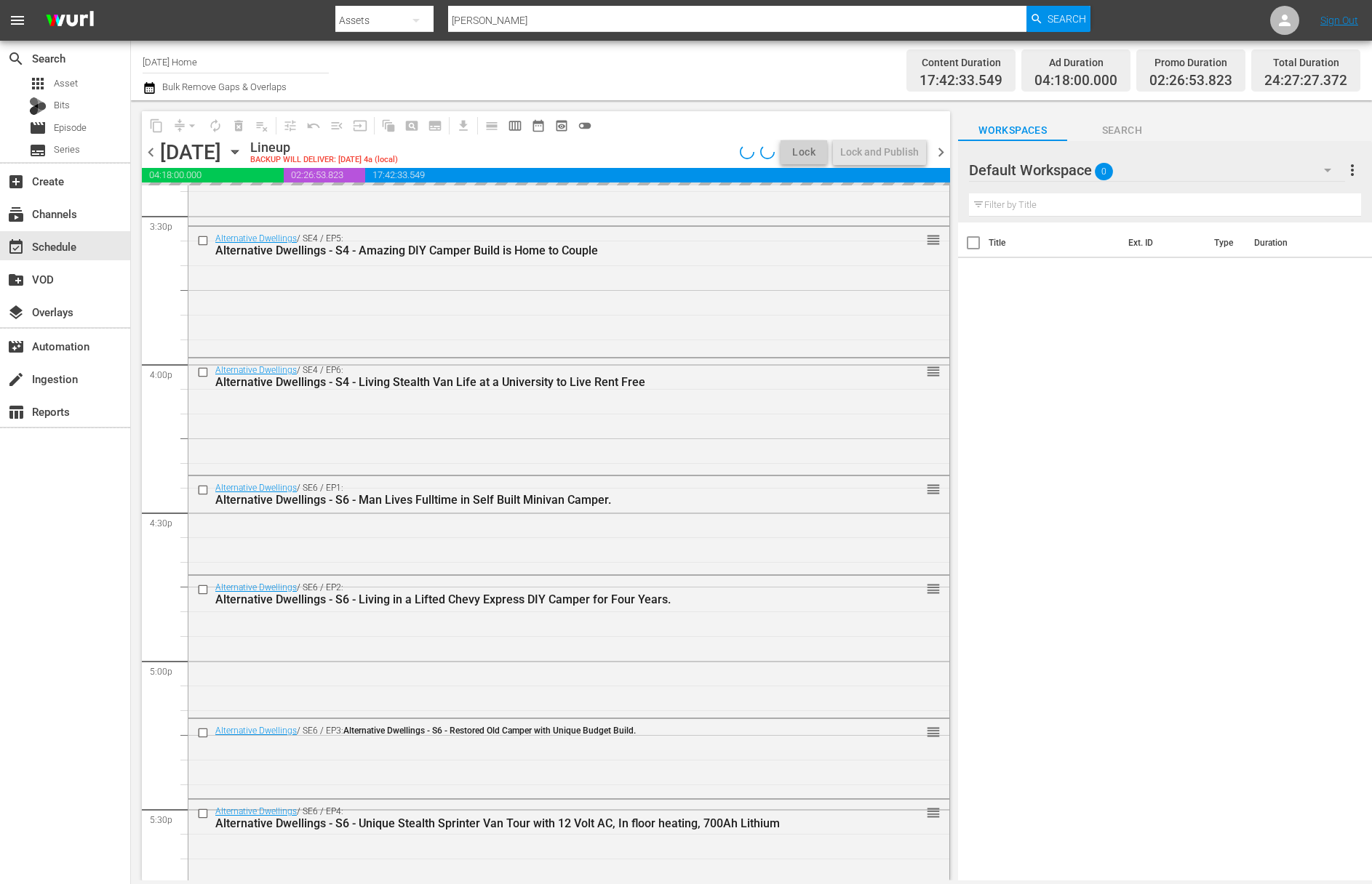
scroll to position [3965, 0]
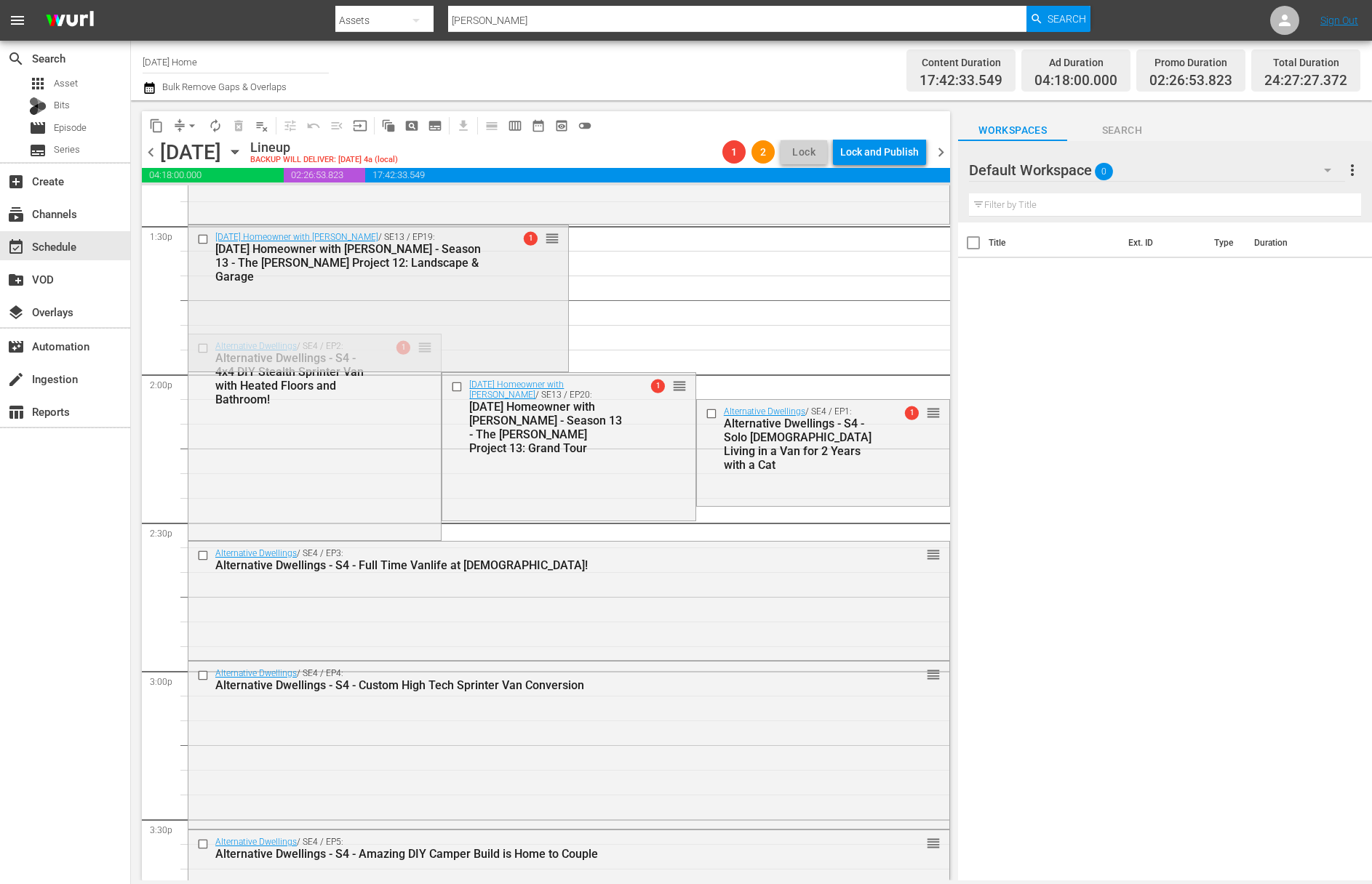
click at [418, 342] on div "[DATE] Homeowner with [PERSON_NAME] / SE13 / EP19: [DATE] Homeowner with [PERSO…" at bounding box center [378, 297] width 380 height 144
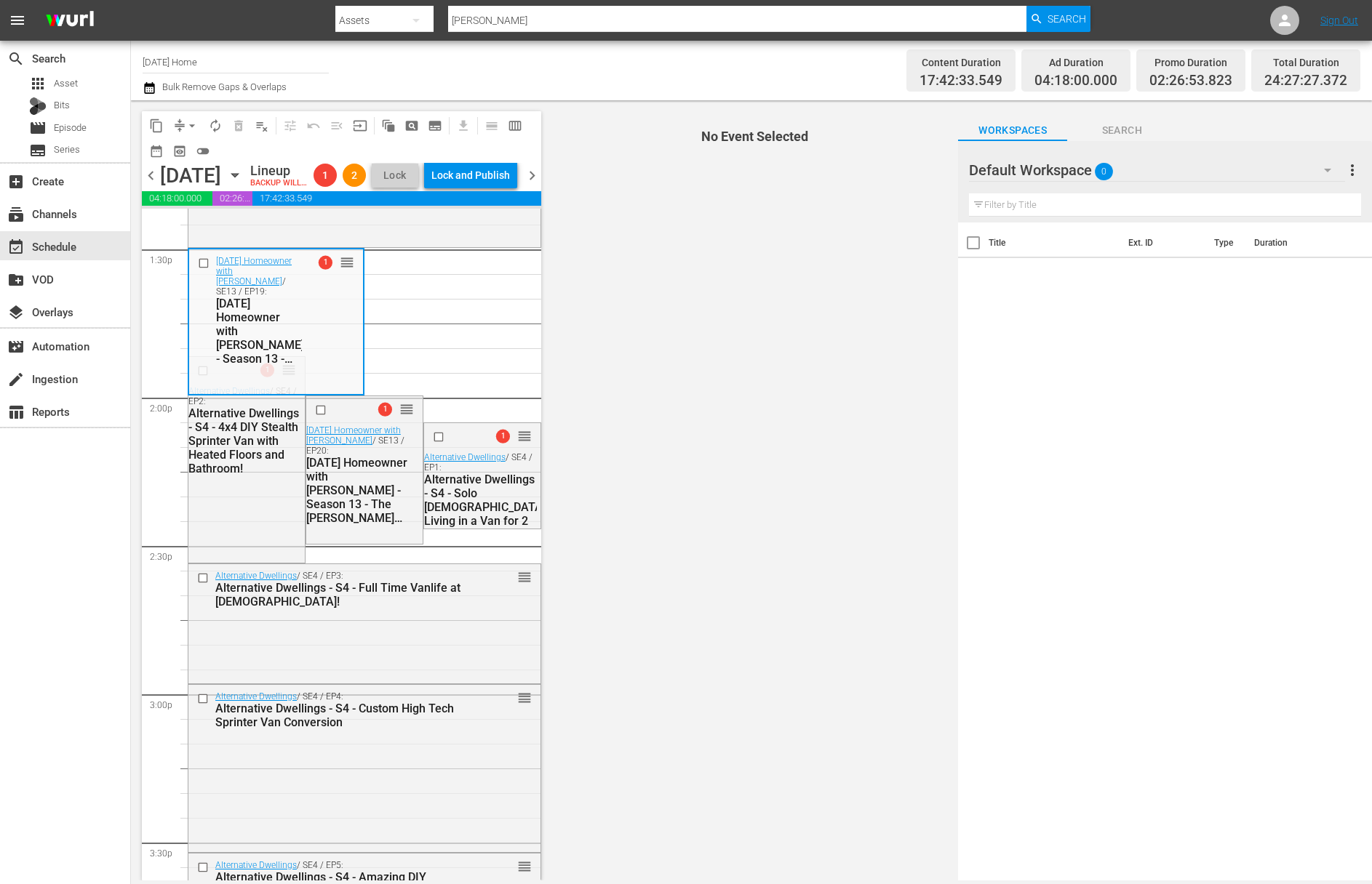
click at [274, 440] on div "Alternative Dwellings - S4 - 4x4 DIY Stealth Sprinter Van with Heated Floors an…" at bounding box center [244, 442] width 113 height 69
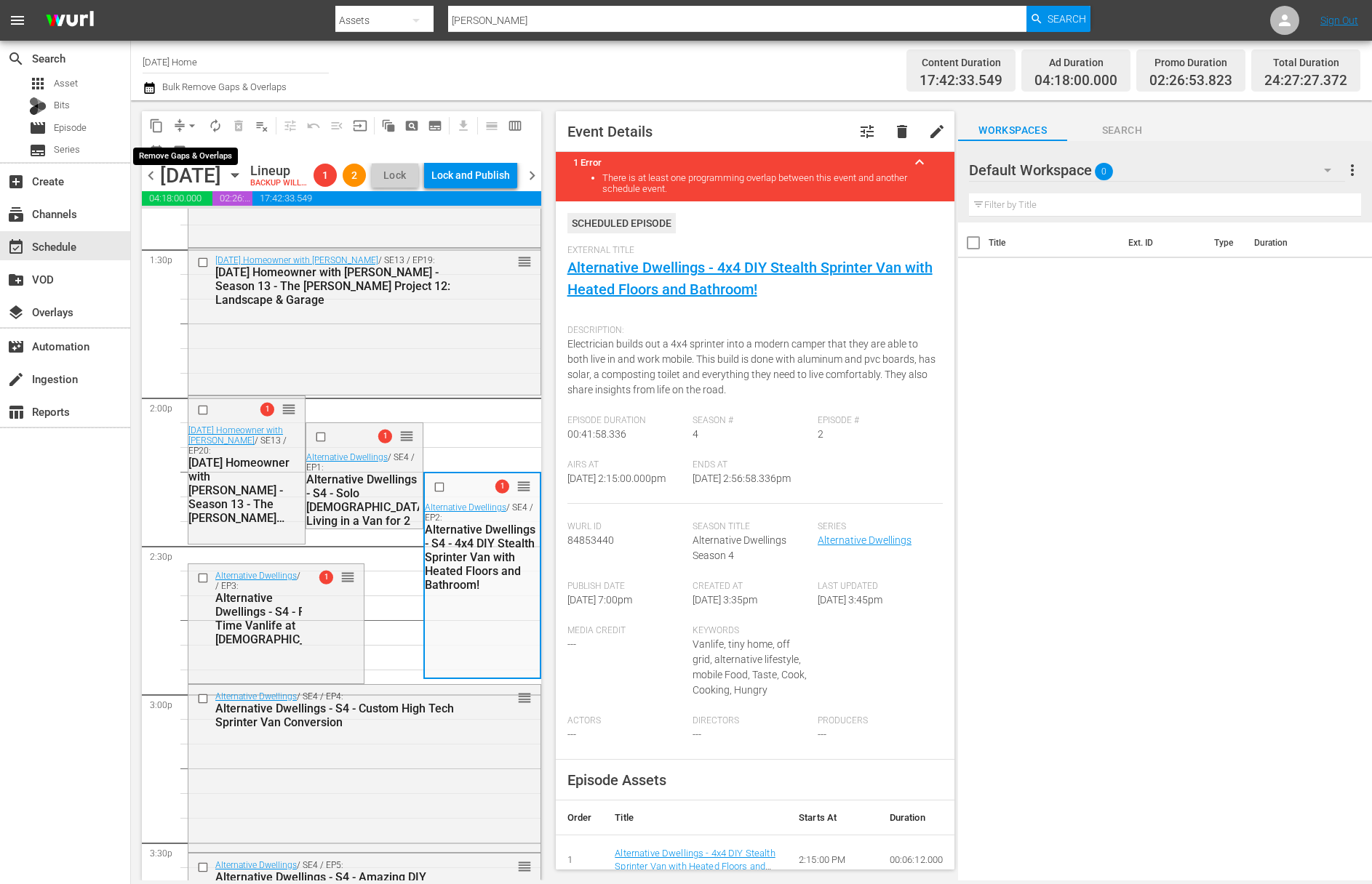
click at [192, 118] on span "arrow_drop_down" at bounding box center [191, 125] width 14 height 14
click at [198, 202] on li "Align to End of Previous Day" at bounding box center [192, 203] width 153 height 24
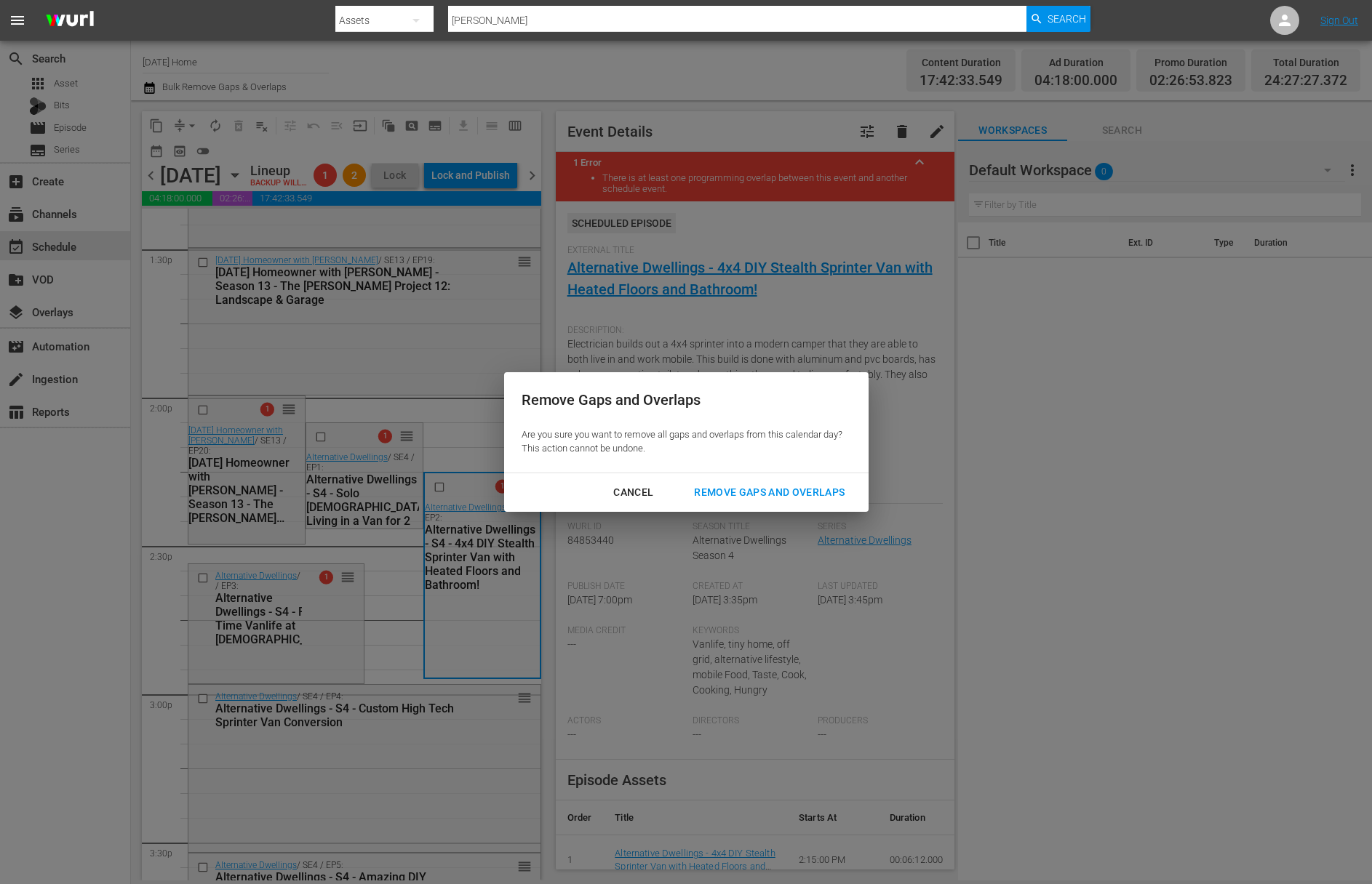
click at [717, 502] on button "Remove Gaps and Overlaps" at bounding box center [769, 493] width 186 height 27
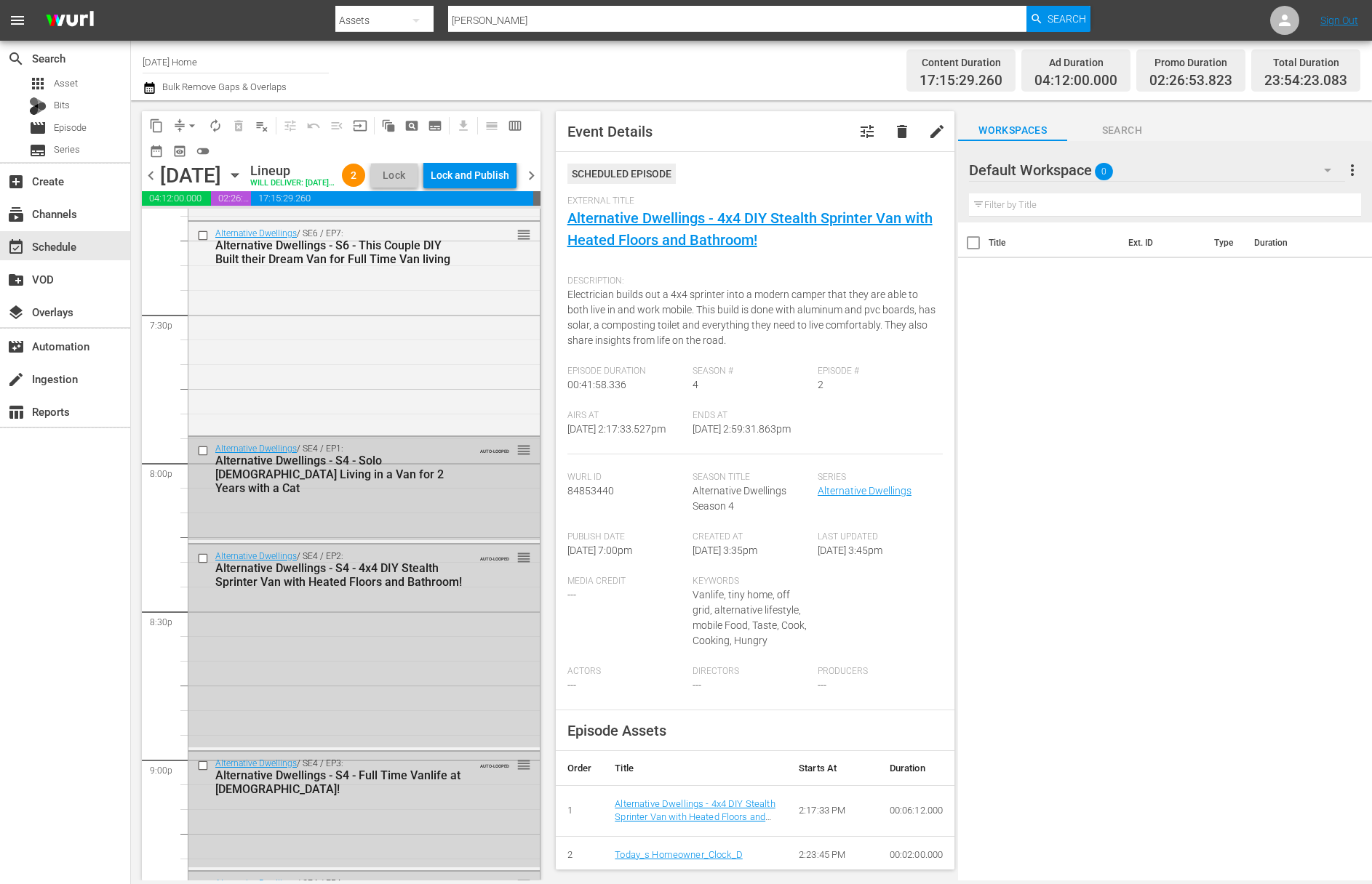
scroll to position [5731, 0]
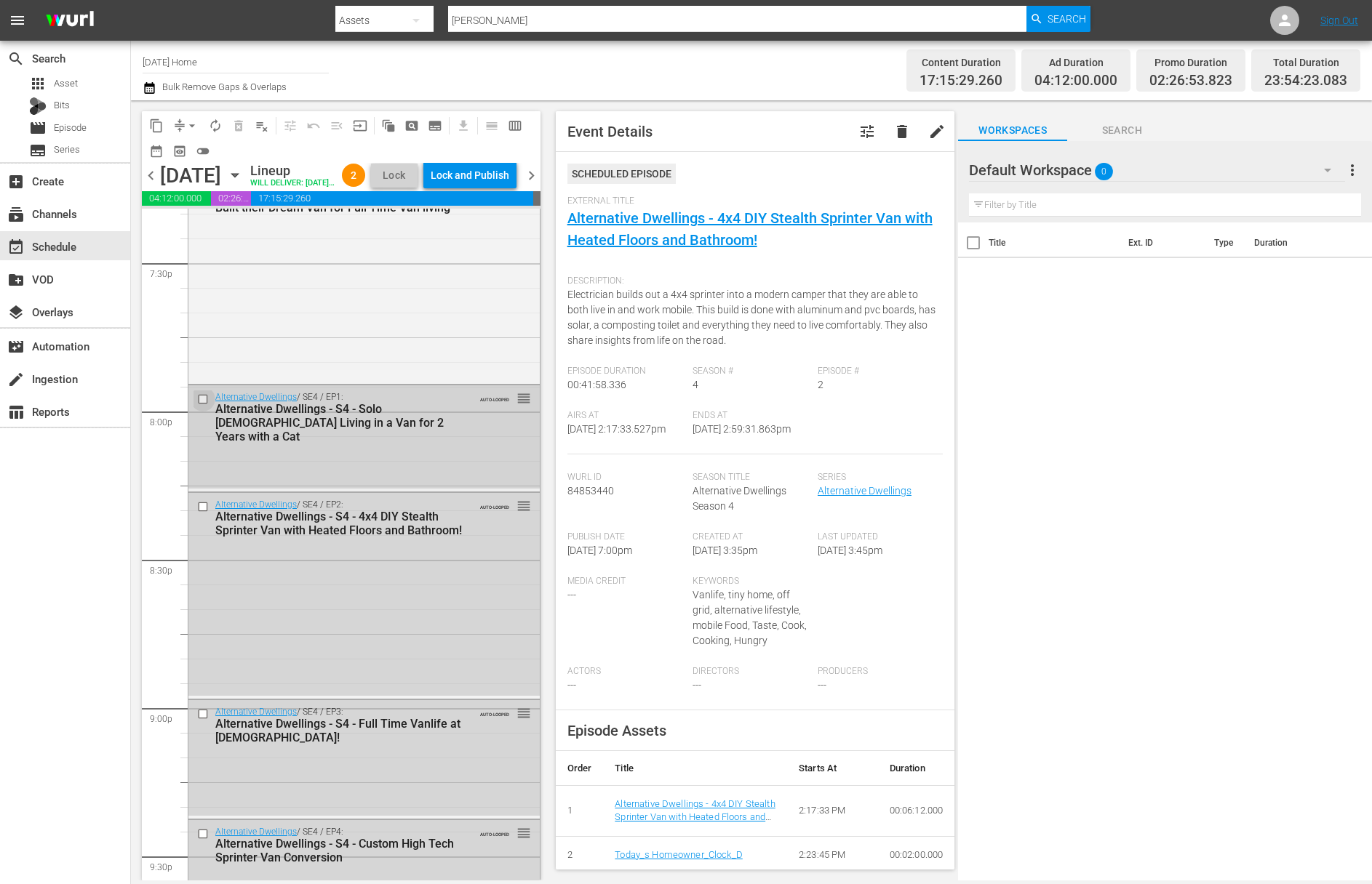
click at [204, 406] on input "checkbox" at bounding box center [205, 399] width 15 height 13
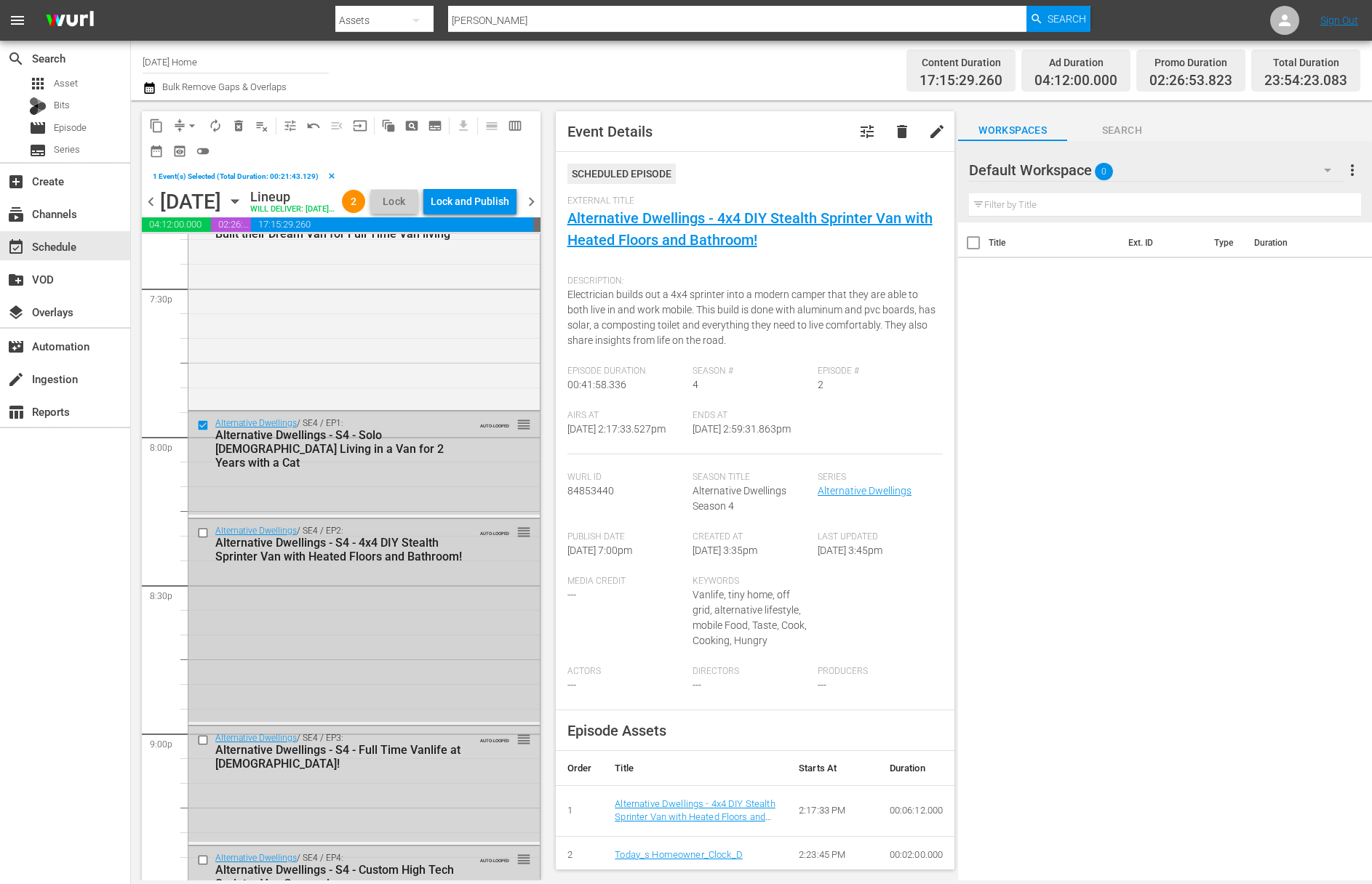
click at [204, 539] on input "checkbox" at bounding box center [205, 532] width 15 height 13
click at [203, 746] on input "checkbox" at bounding box center [205, 740] width 15 height 13
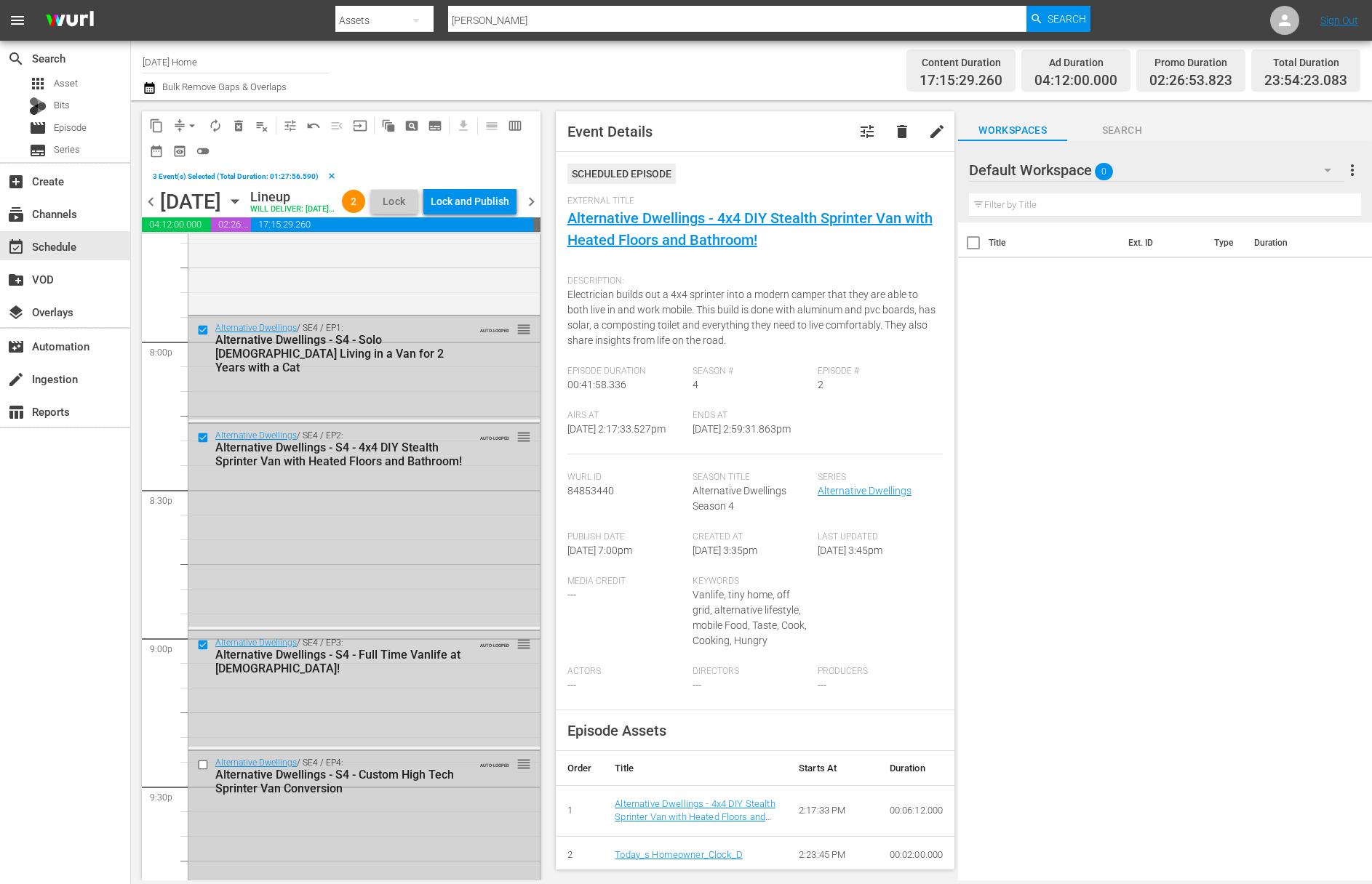
scroll to position [5882, 0]
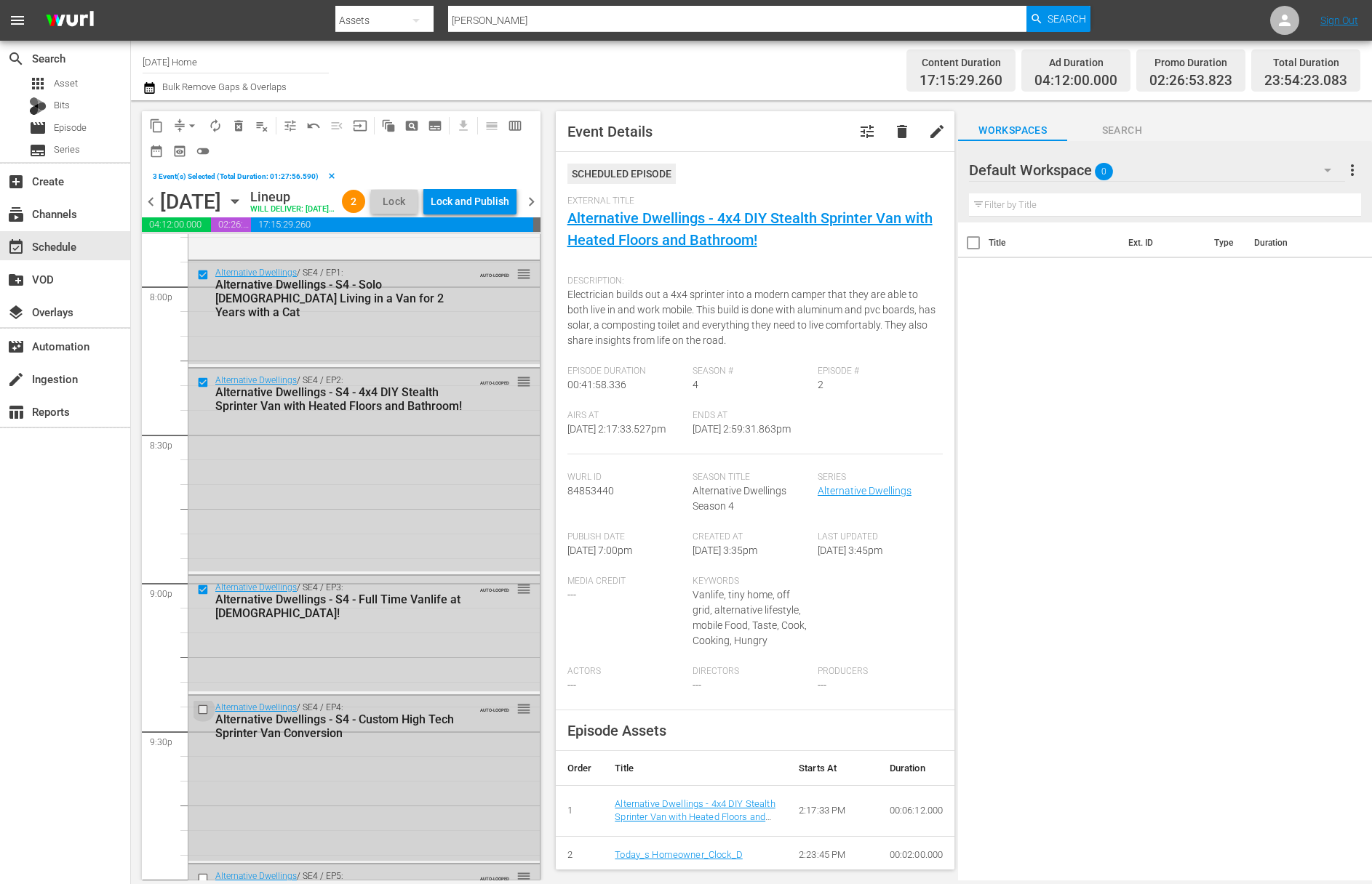
click at [201, 717] on input "checkbox" at bounding box center [205, 710] width 15 height 13
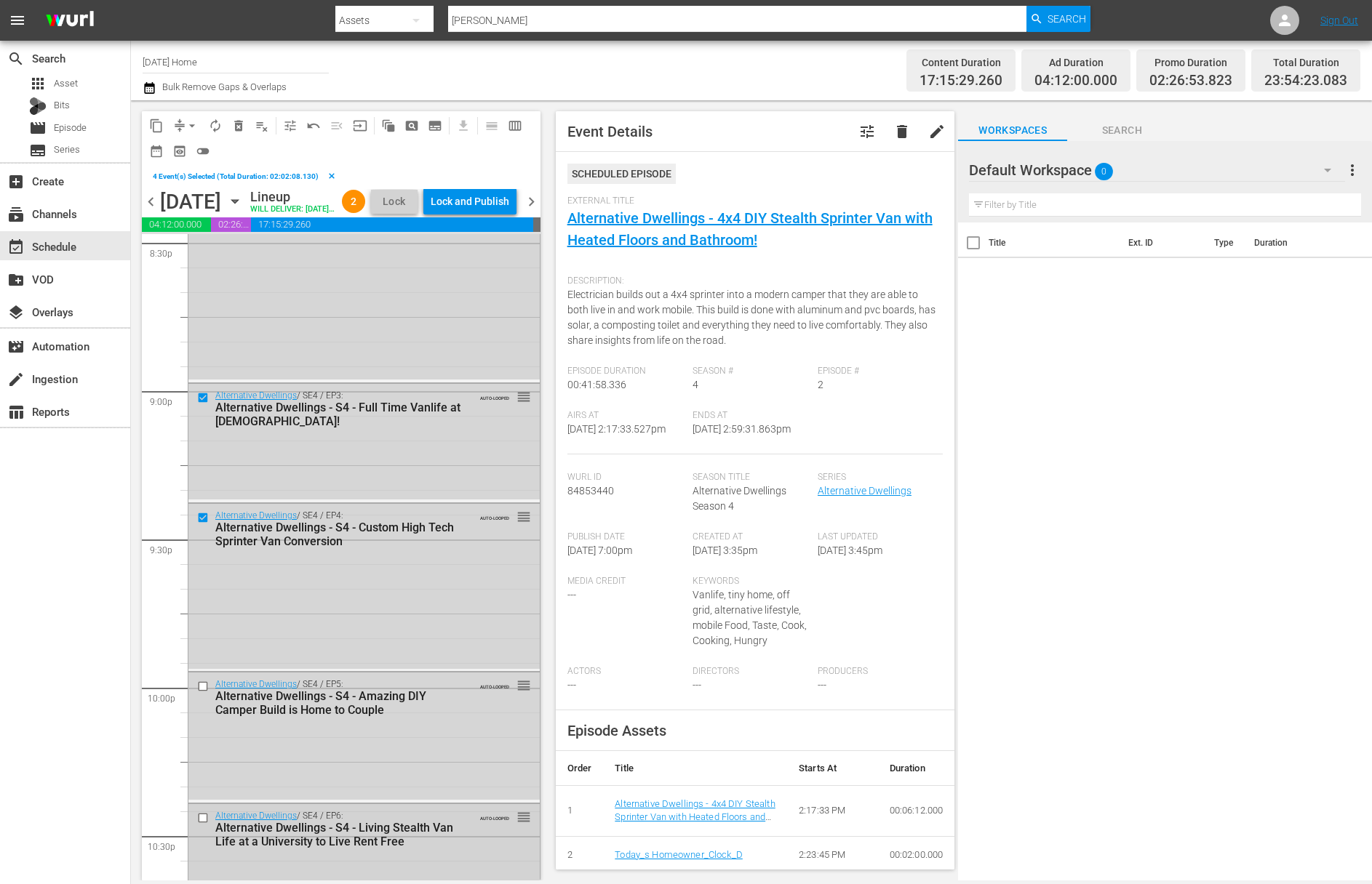
scroll to position [6184, 0]
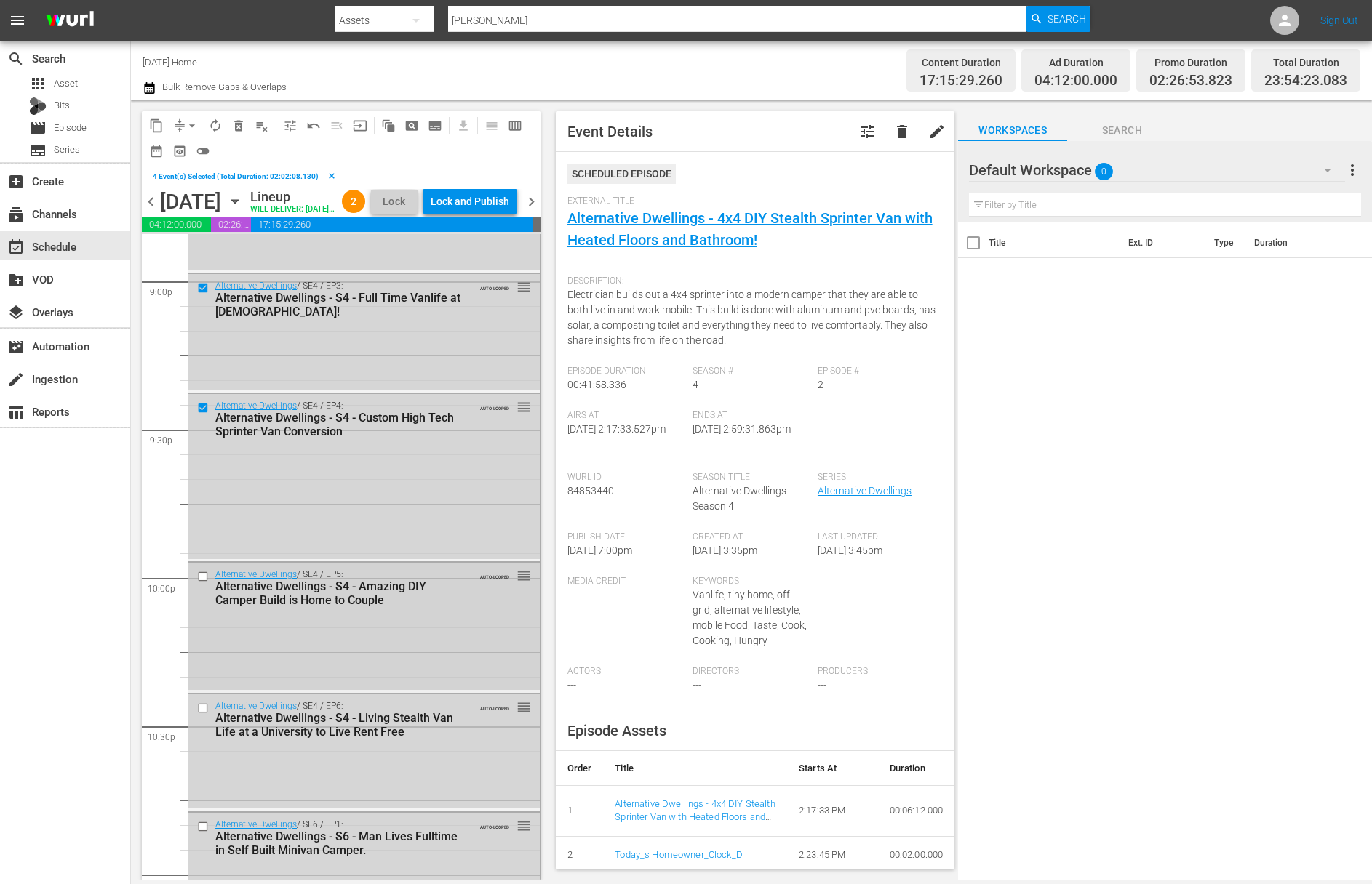
click at [201, 583] on input "checkbox" at bounding box center [205, 577] width 15 height 13
click at [205, 715] on input "checkbox" at bounding box center [205, 708] width 15 height 13
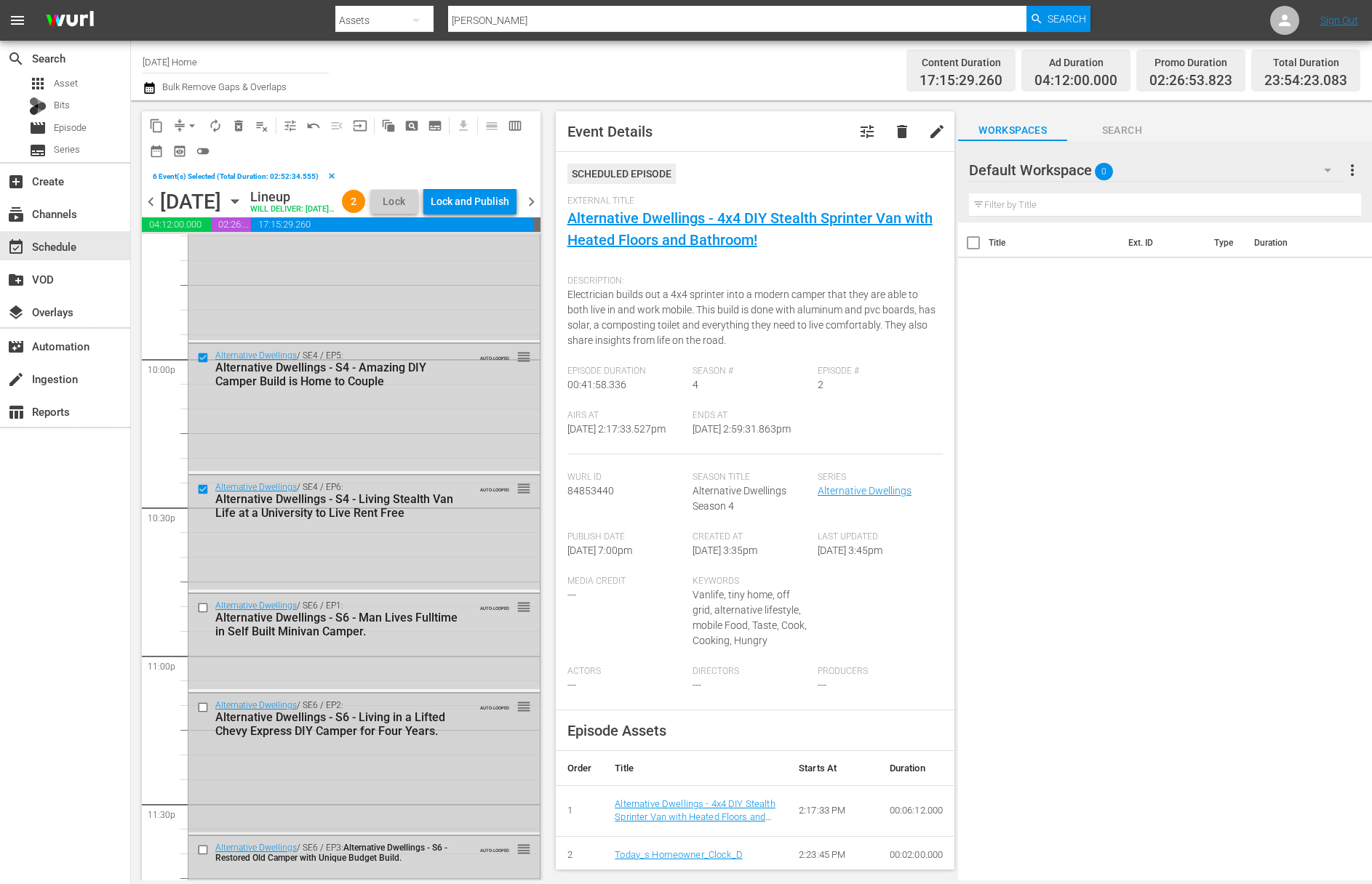
scroll to position [6485, 0]
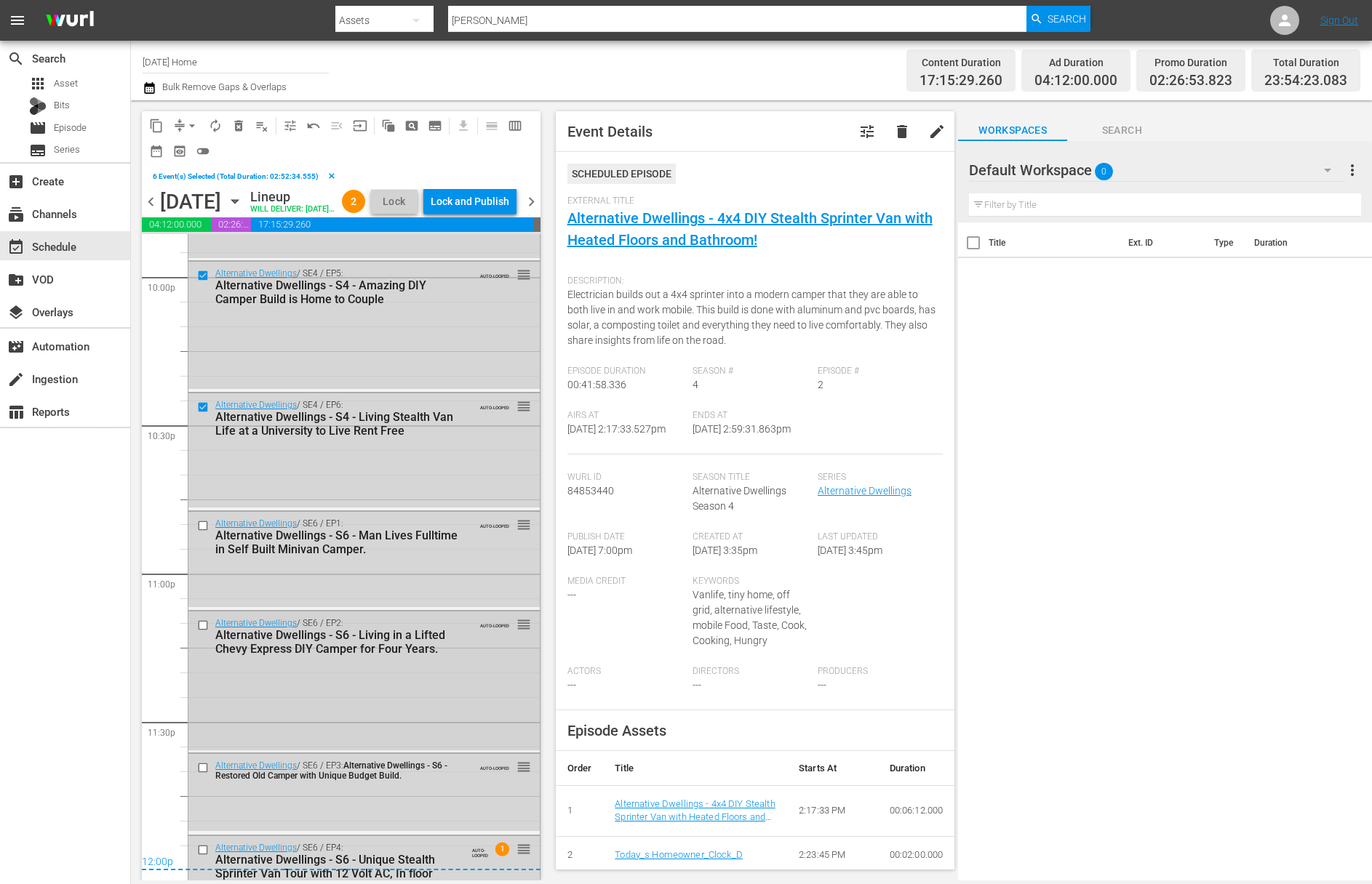
click at [201, 632] on input "checkbox" at bounding box center [205, 625] width 15 height 13
click at [201, 532] on input "checkbox" at bounding box center [205, 526] width 15 height 13
click at [205, 774] on input "checkbox" at bounding box center [205, 768] width 15 height 13
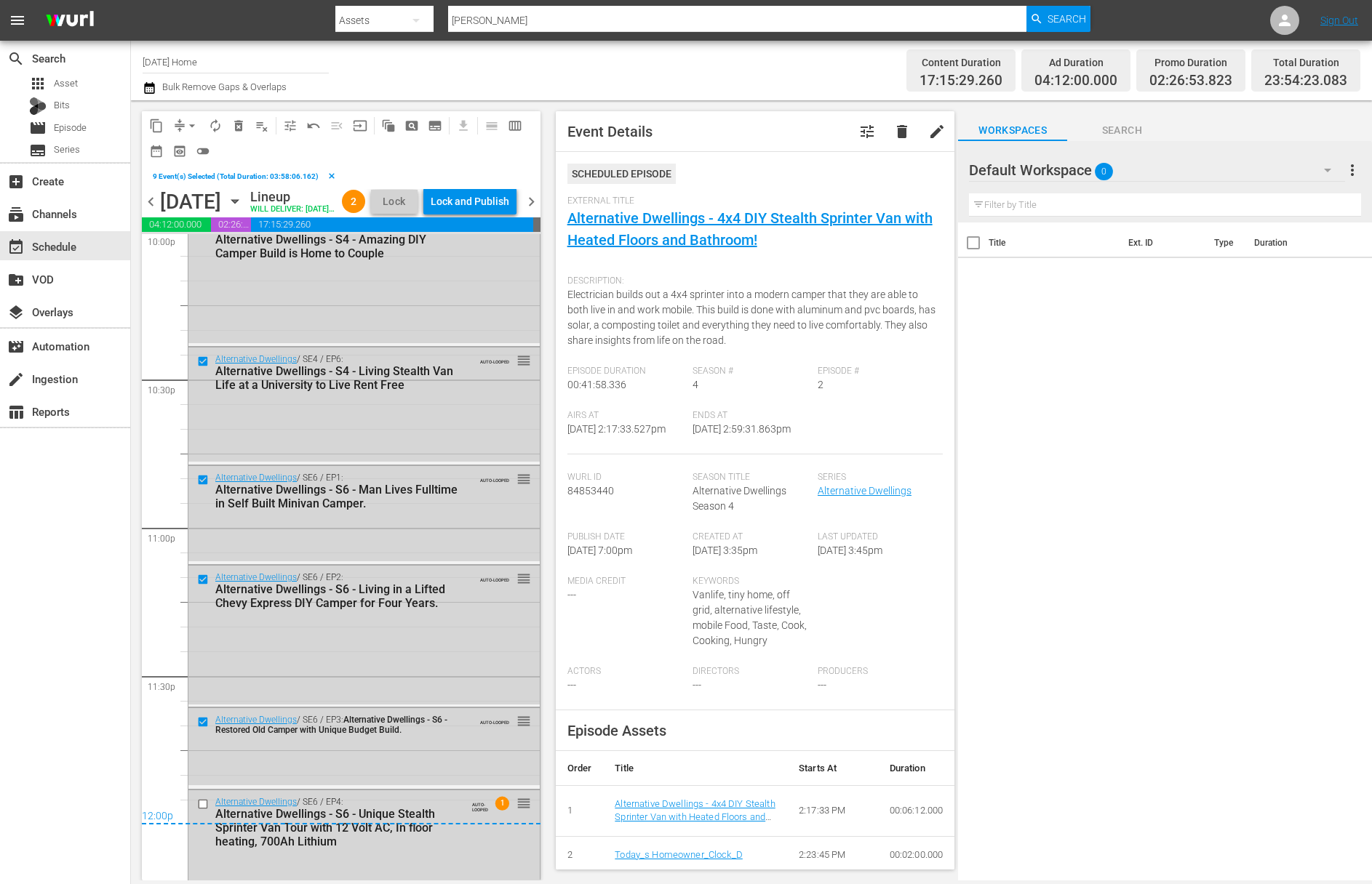
scroll to position [6600, 0]
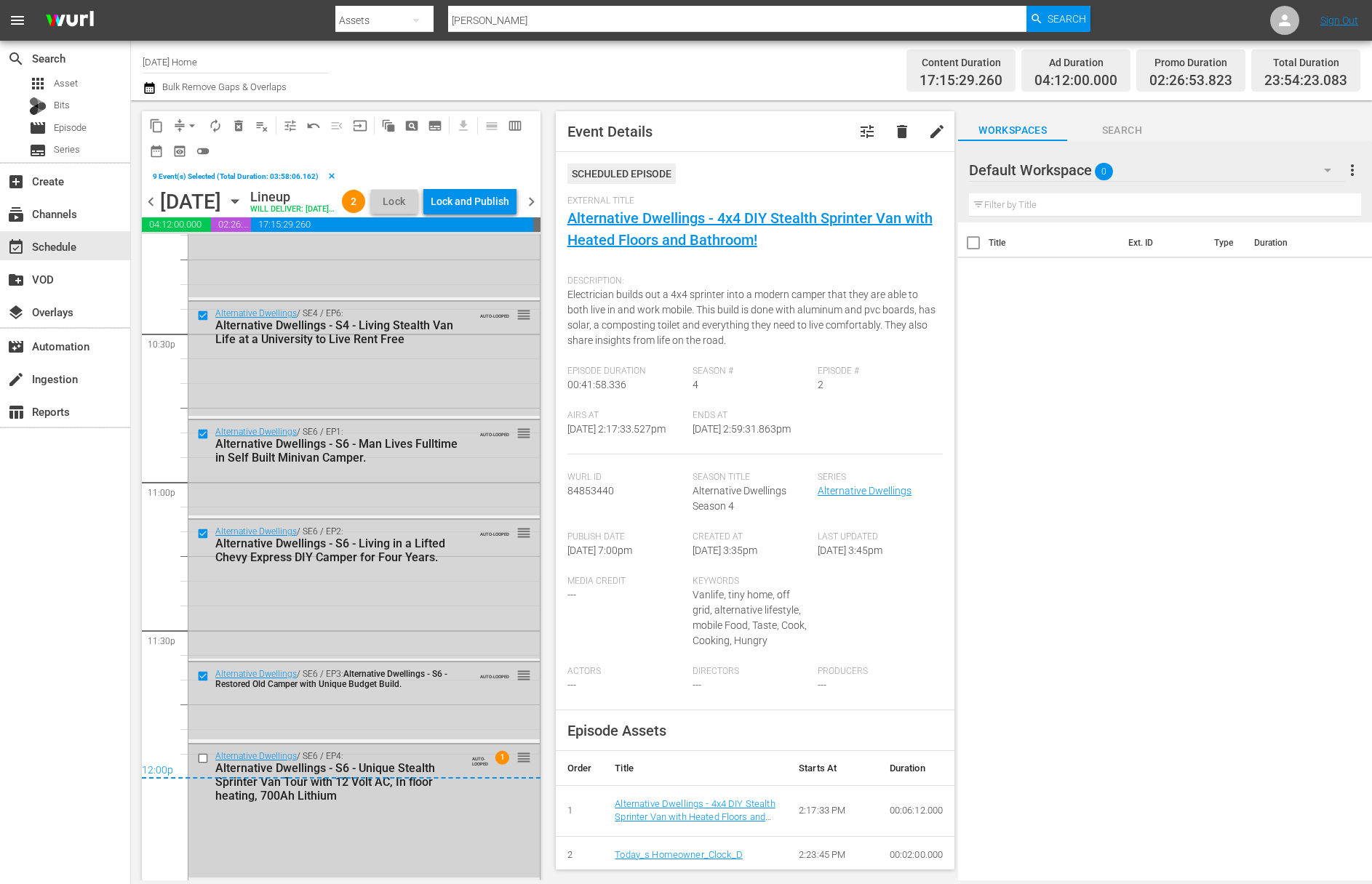
click at [200, 756] on input "checkbox" at bounding box center [205, 758] width 15 height 13
click at [237, 130] on span "delete_forever_outlined" at bounding box center [238, 125] width 14 height 14
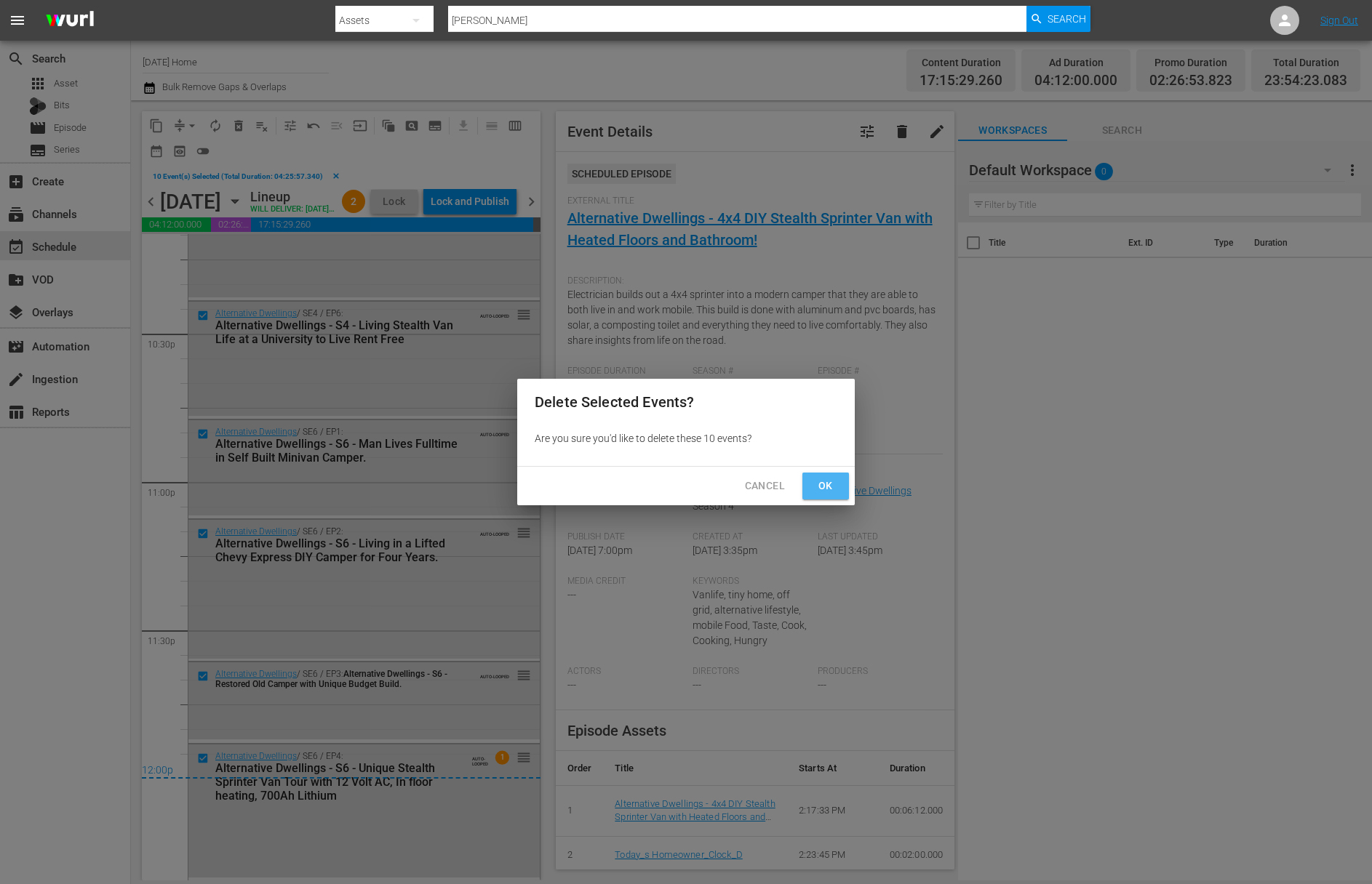
click at [822, 489] on span "Ok" at bounding box center [826, 486] width 23 height 18
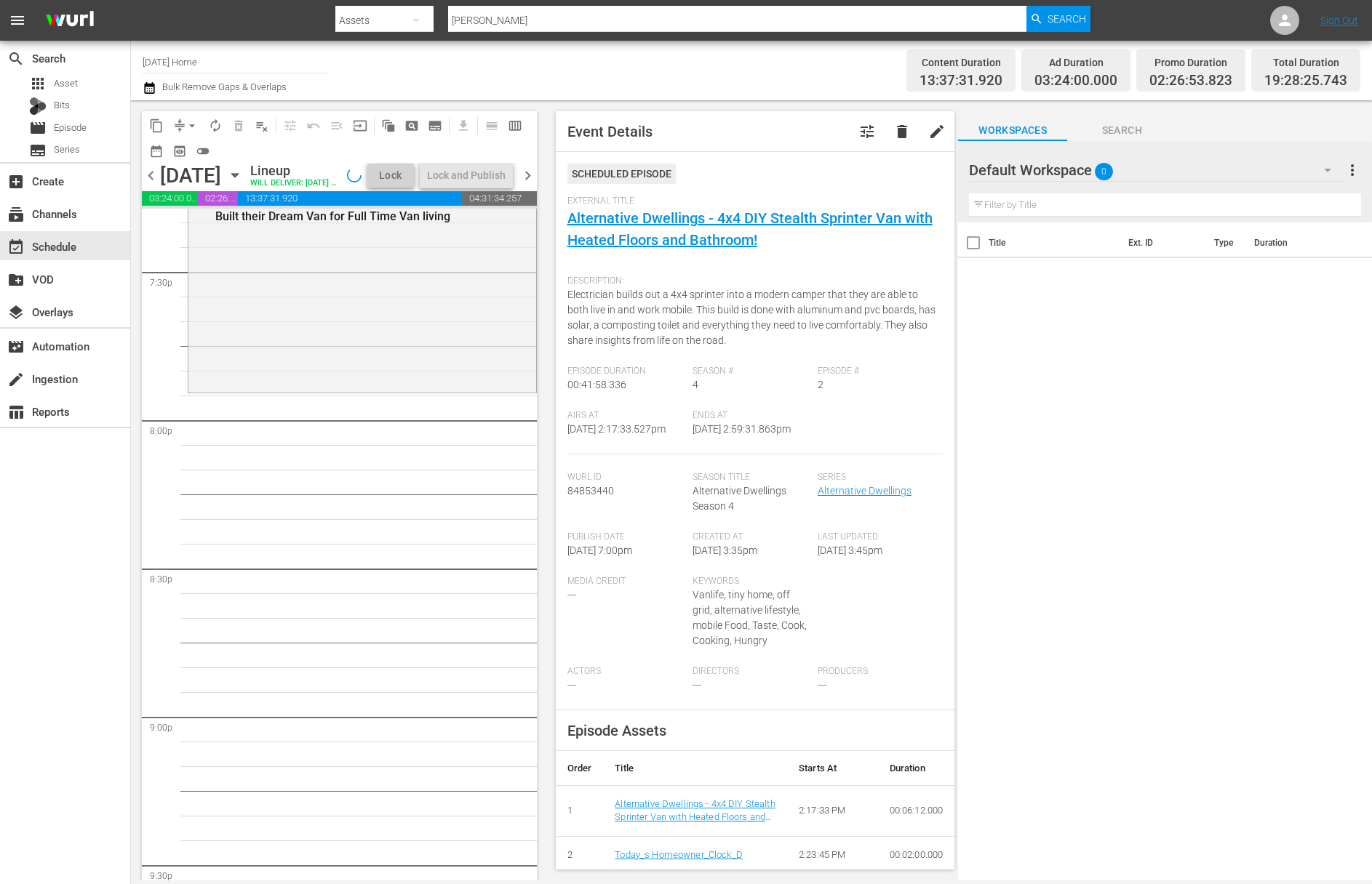
scroll to position [5503, 0]
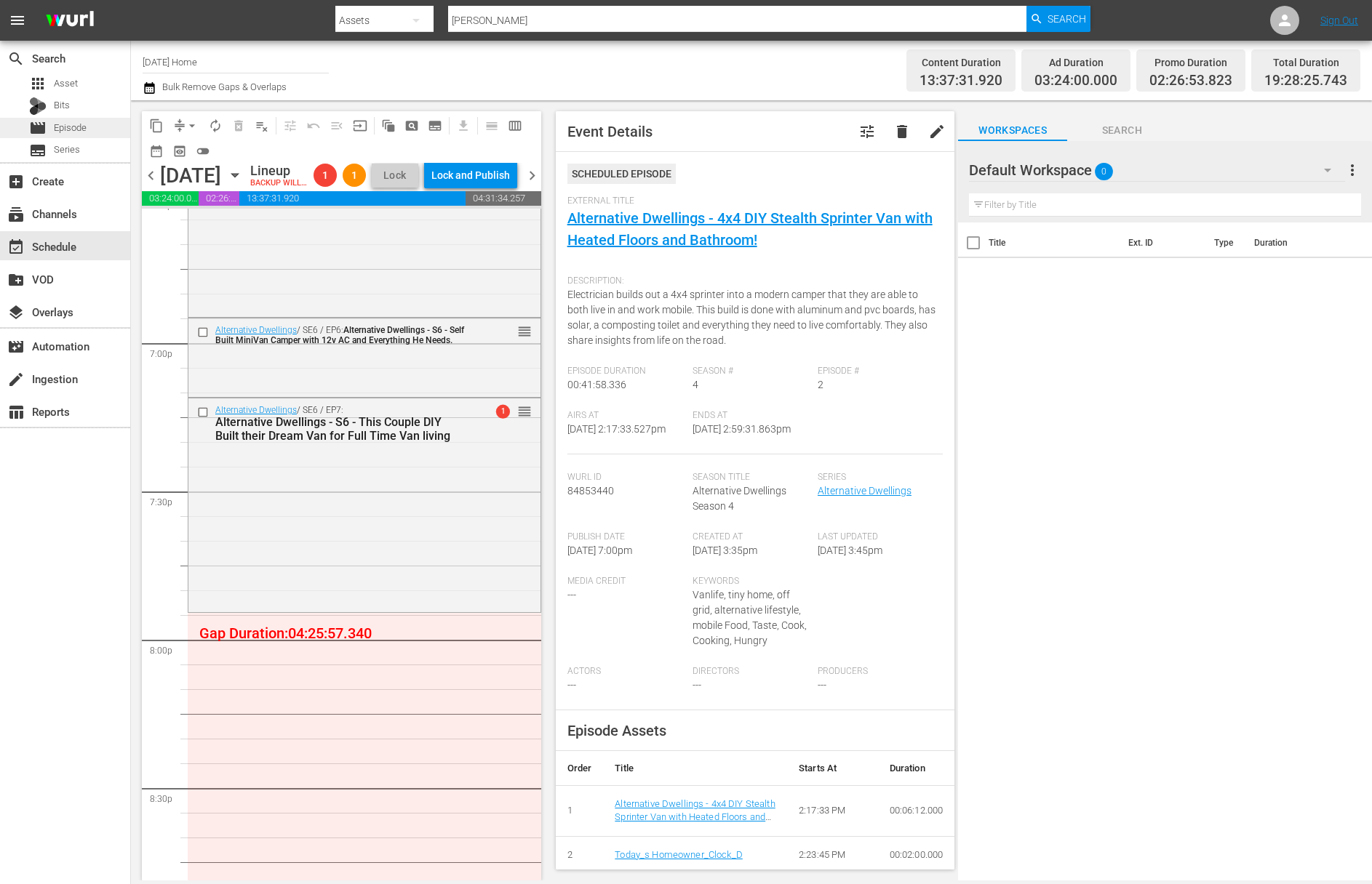
click at [82, 129] on span "Episode" at bounding box center [70, 128] width 33 height 14
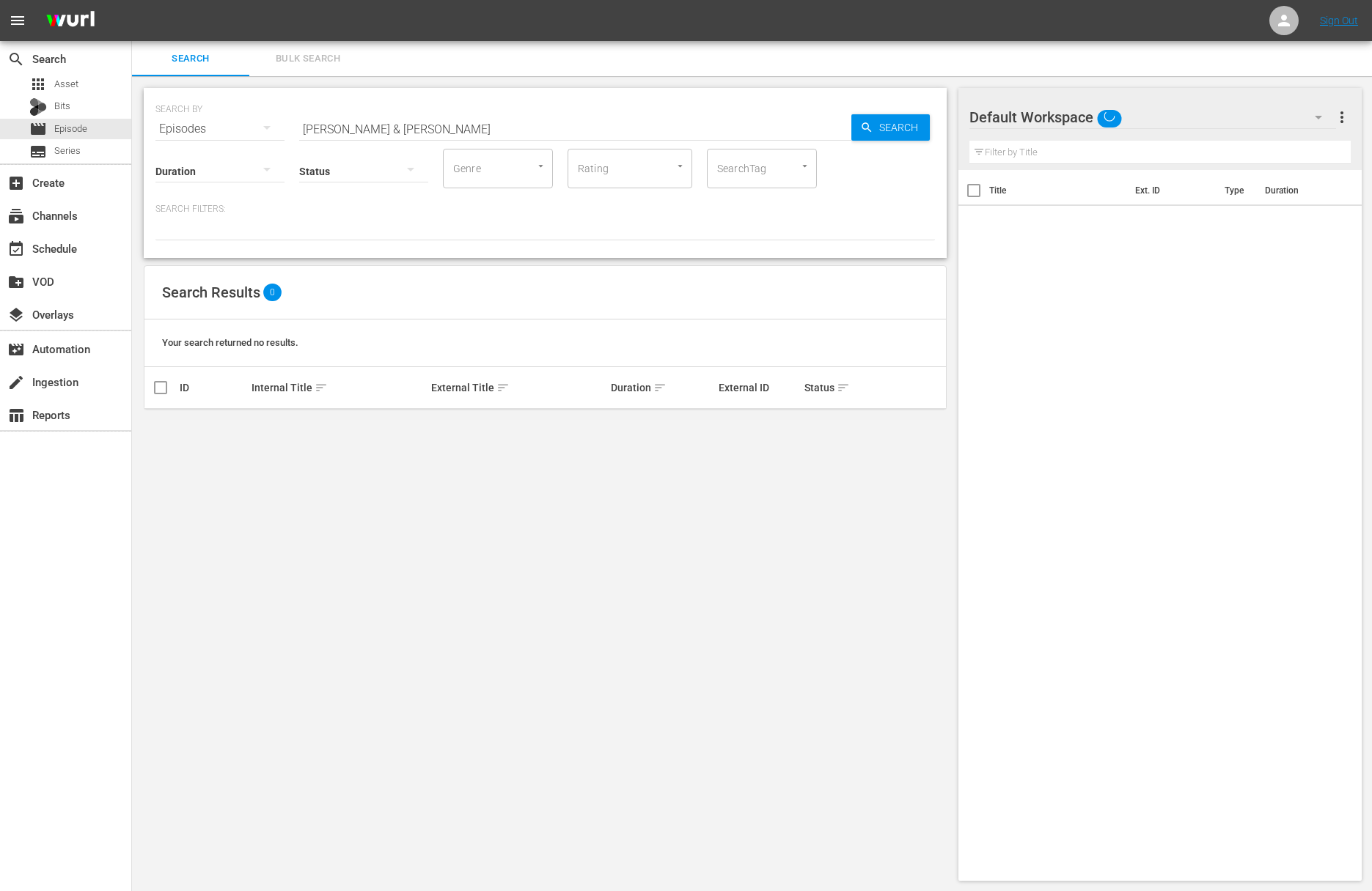
click at [689, 142] on input "[PERSON_NAME] & [PERSON_NAME]" at bounding box center [574, 129] width 552 height 35
paste input "How to Live in a Van"
click at [901, 126] on span "Search" at bounding box center [901, 127] width 56 height 26
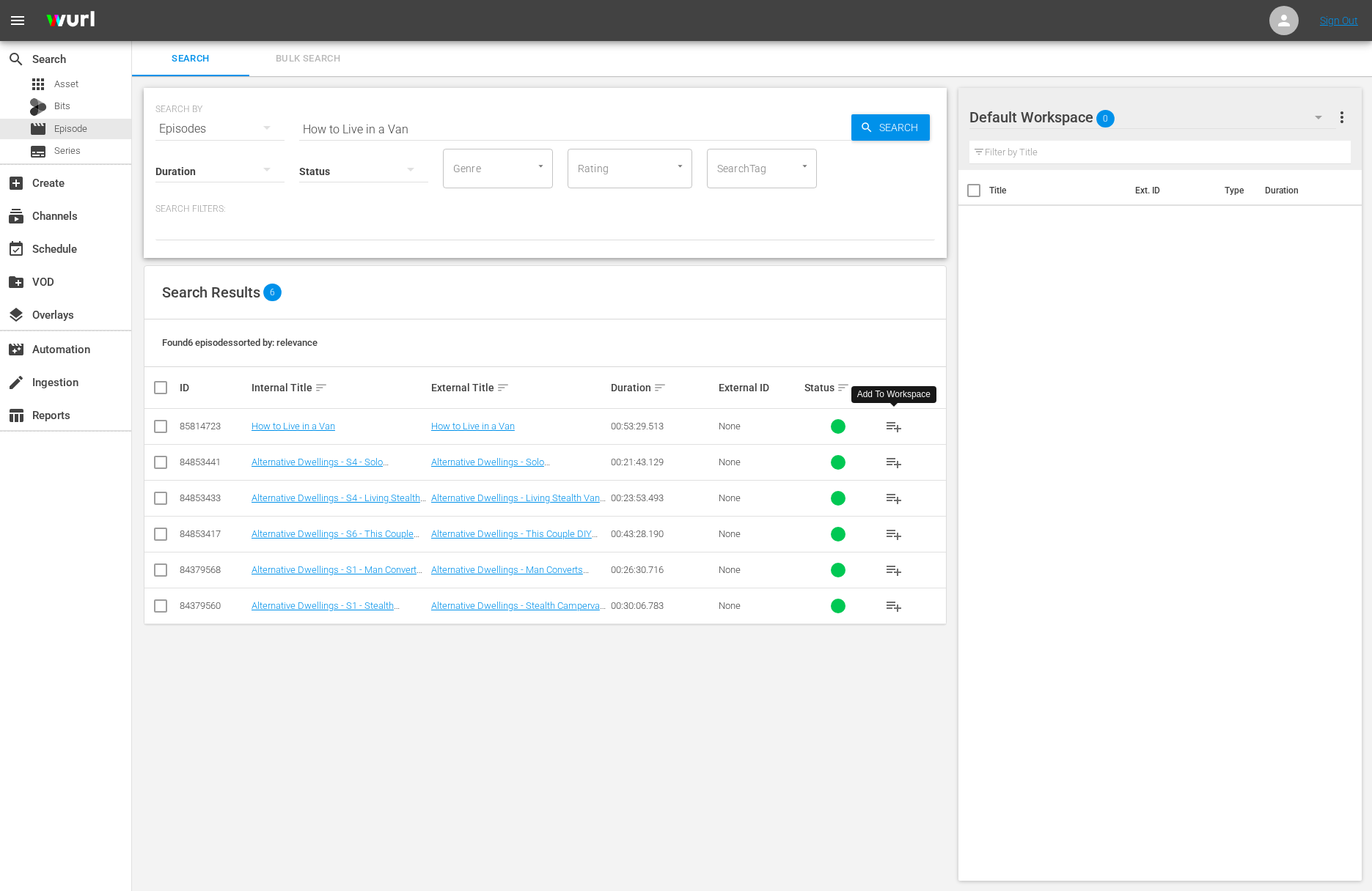
click at [894, 425] on span "playlist_add" at bounding box center [894, 427] width 17 height 17
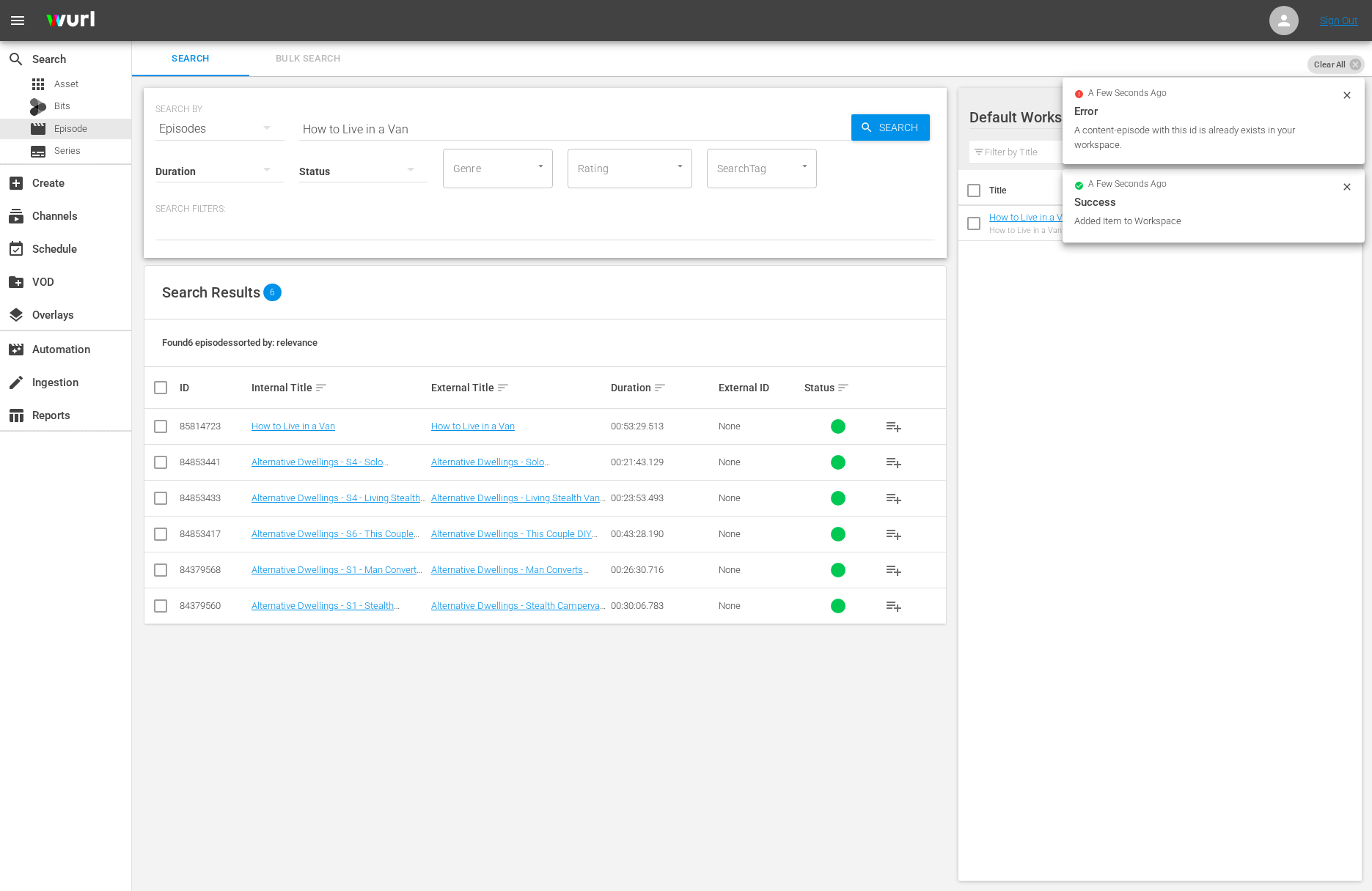
click at [662, 131] on input "How to Live in a Van" at bounding box center [574, 129] width 552 height 35
paste input "Vanni"
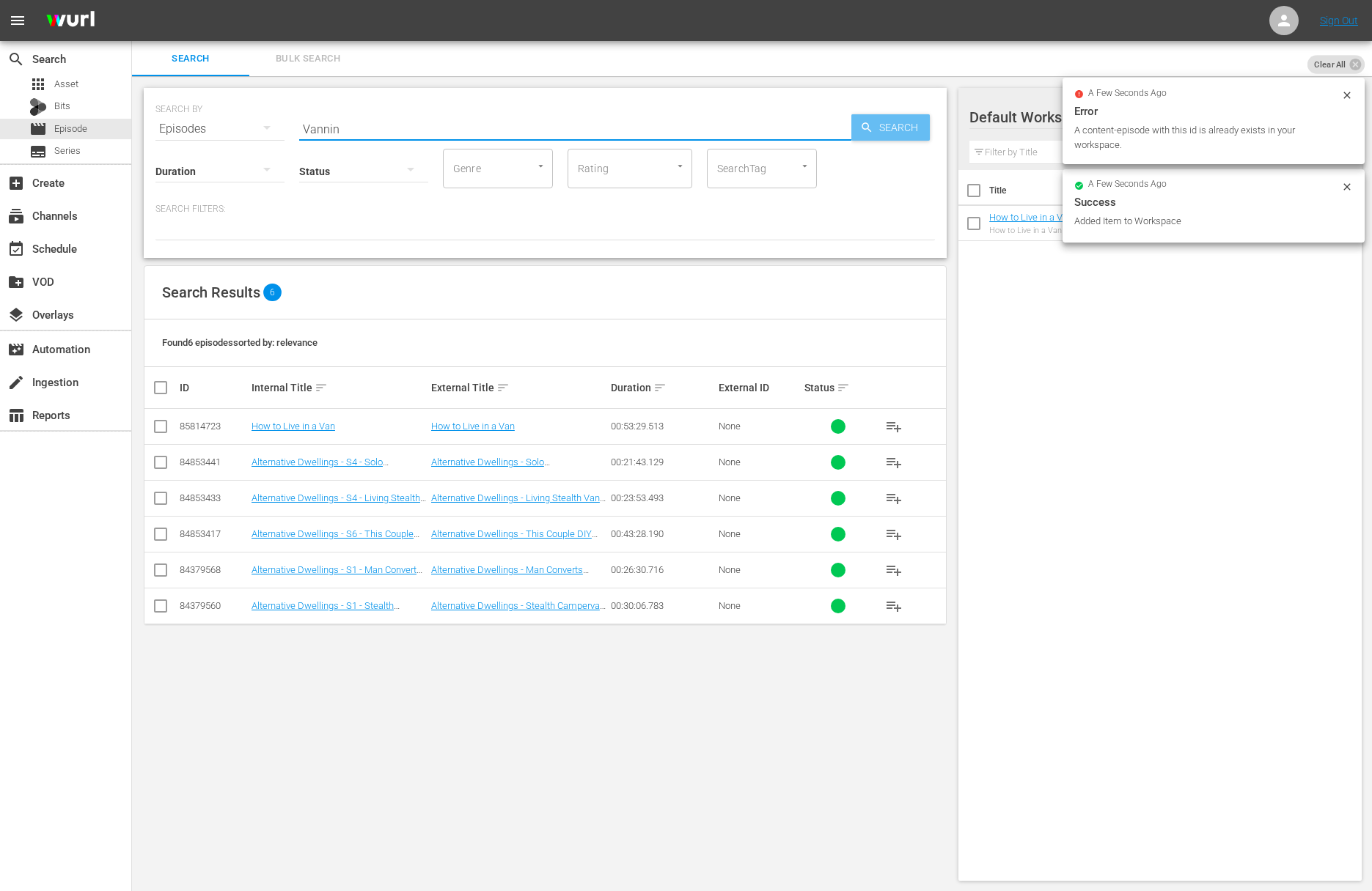
type input "Vannin"
click at [875, 133] on span "Search" at bounding box center [901, 127] width 56 height 26
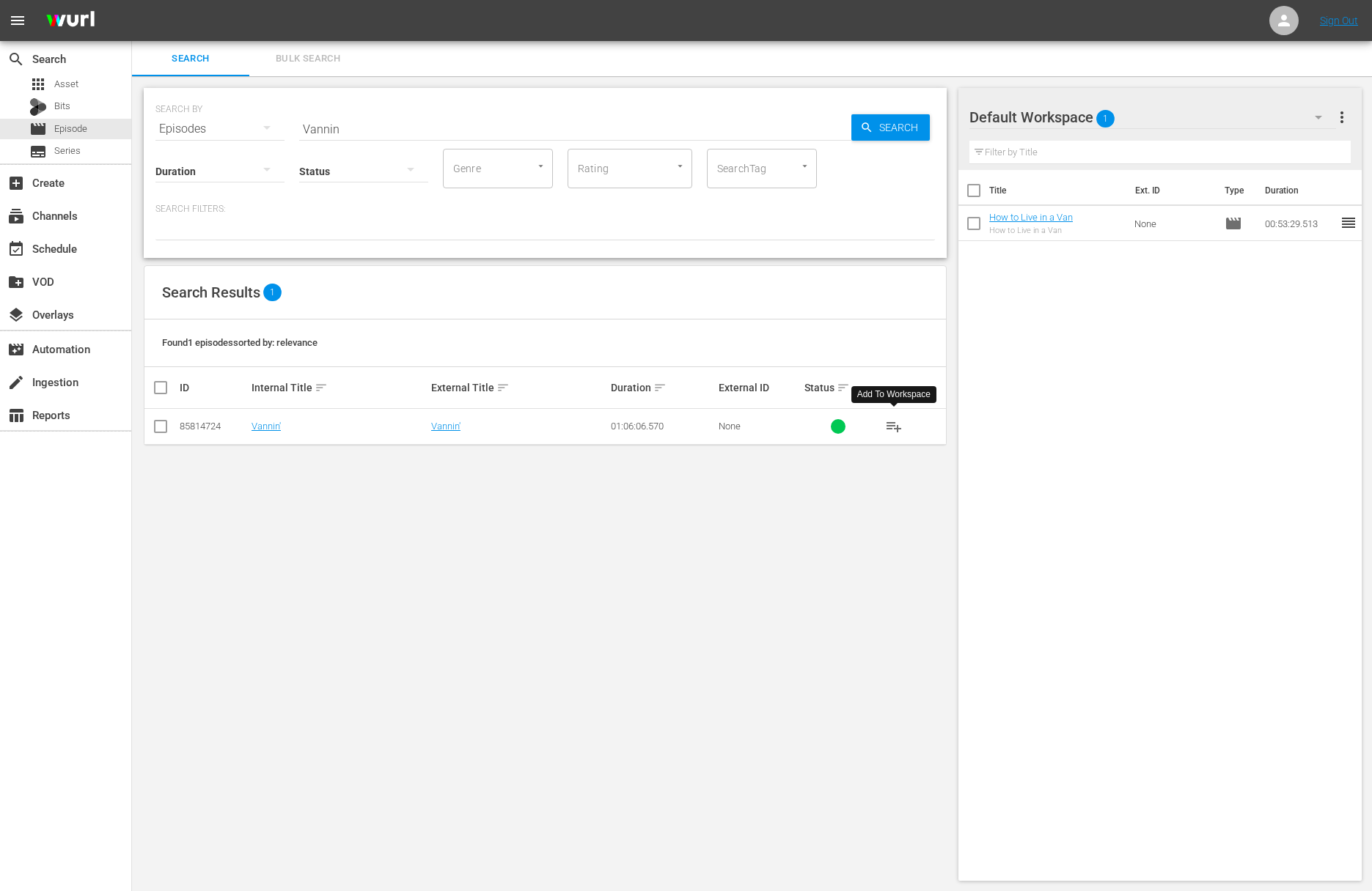
click at [894, 426] on span "playlist_add" at bounding box center [894, 427] width 17 height 17
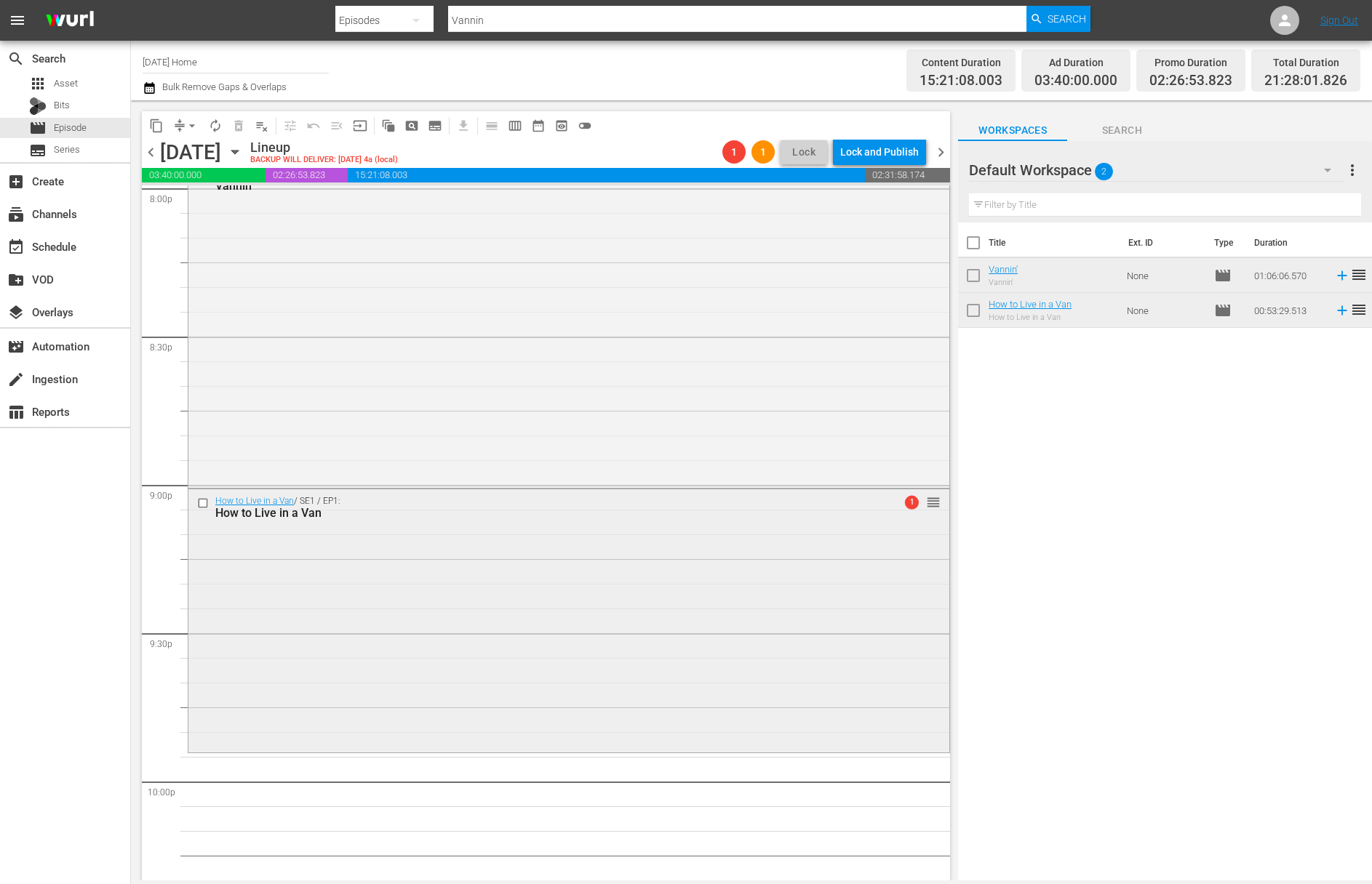
scroll to position [5959, 0]
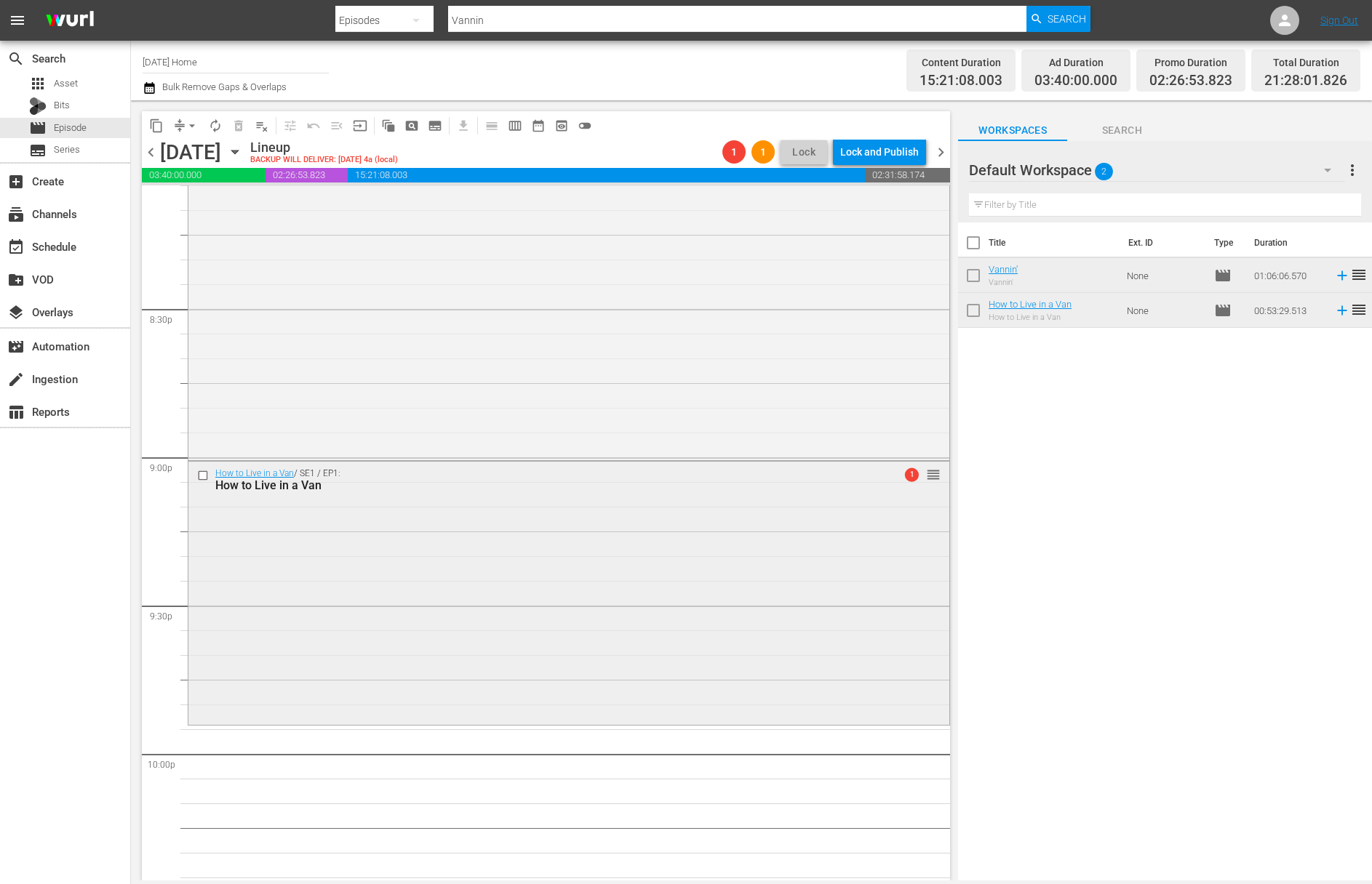
click at [590, 542] on div "How to Live in a Van / SE1 / EP1: How to Live in a Van 1 reorder" at bounding box center [569, 592] width 761 height 261
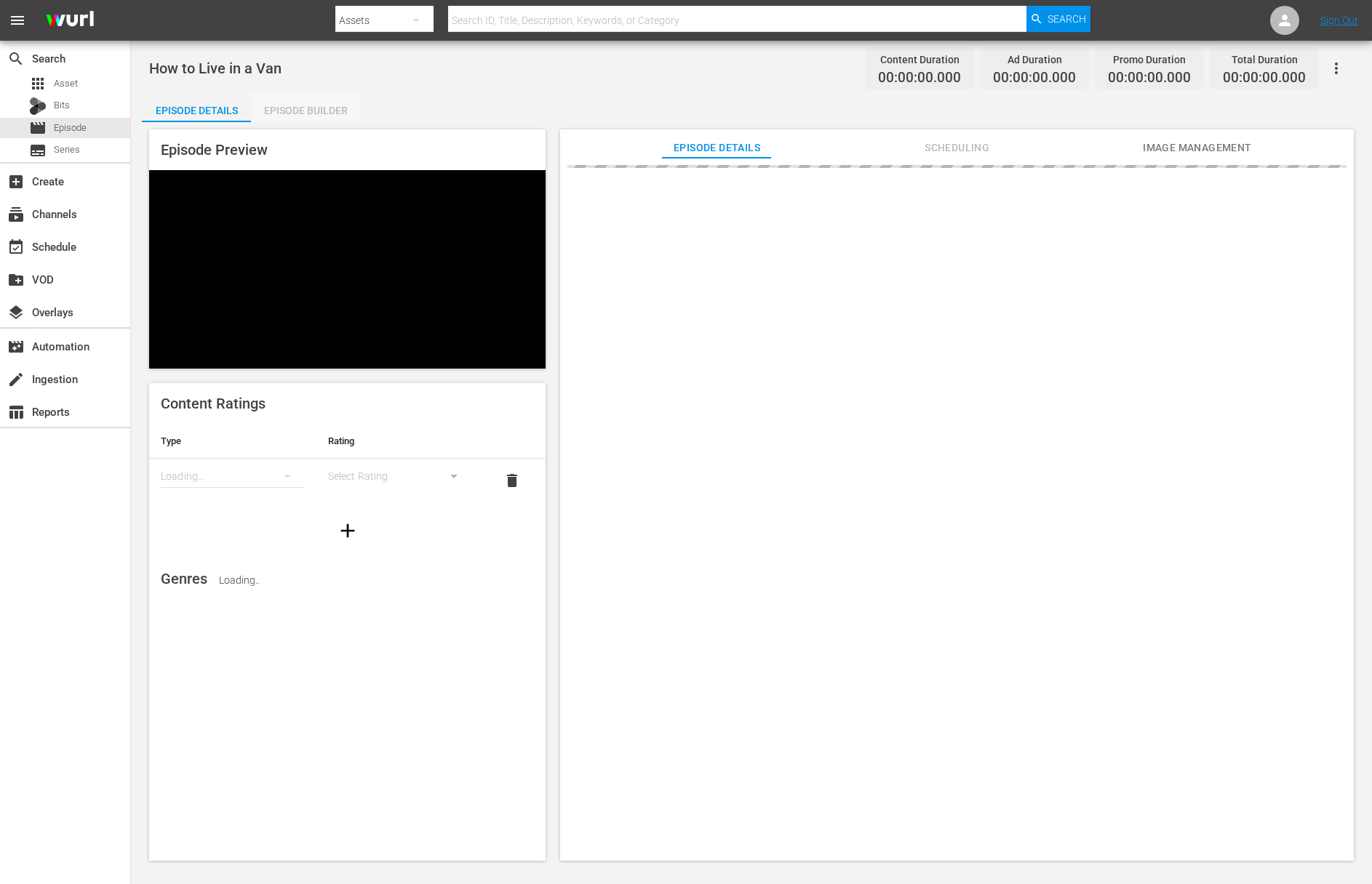
click at [310, 105] on div "Episode Builder" at bounding box center [305, 111] width 109 height 35
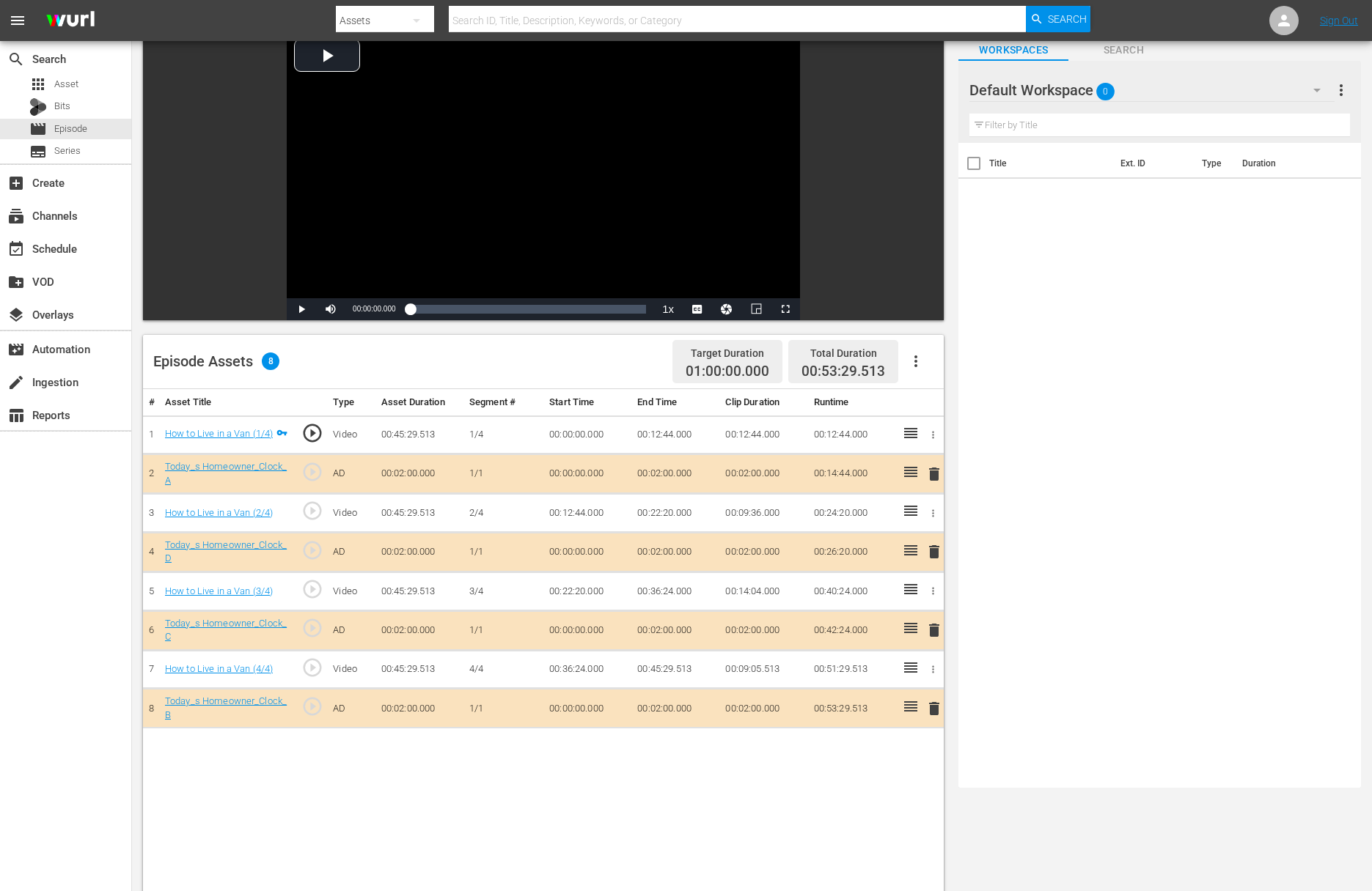
scroll to position [129, 0]
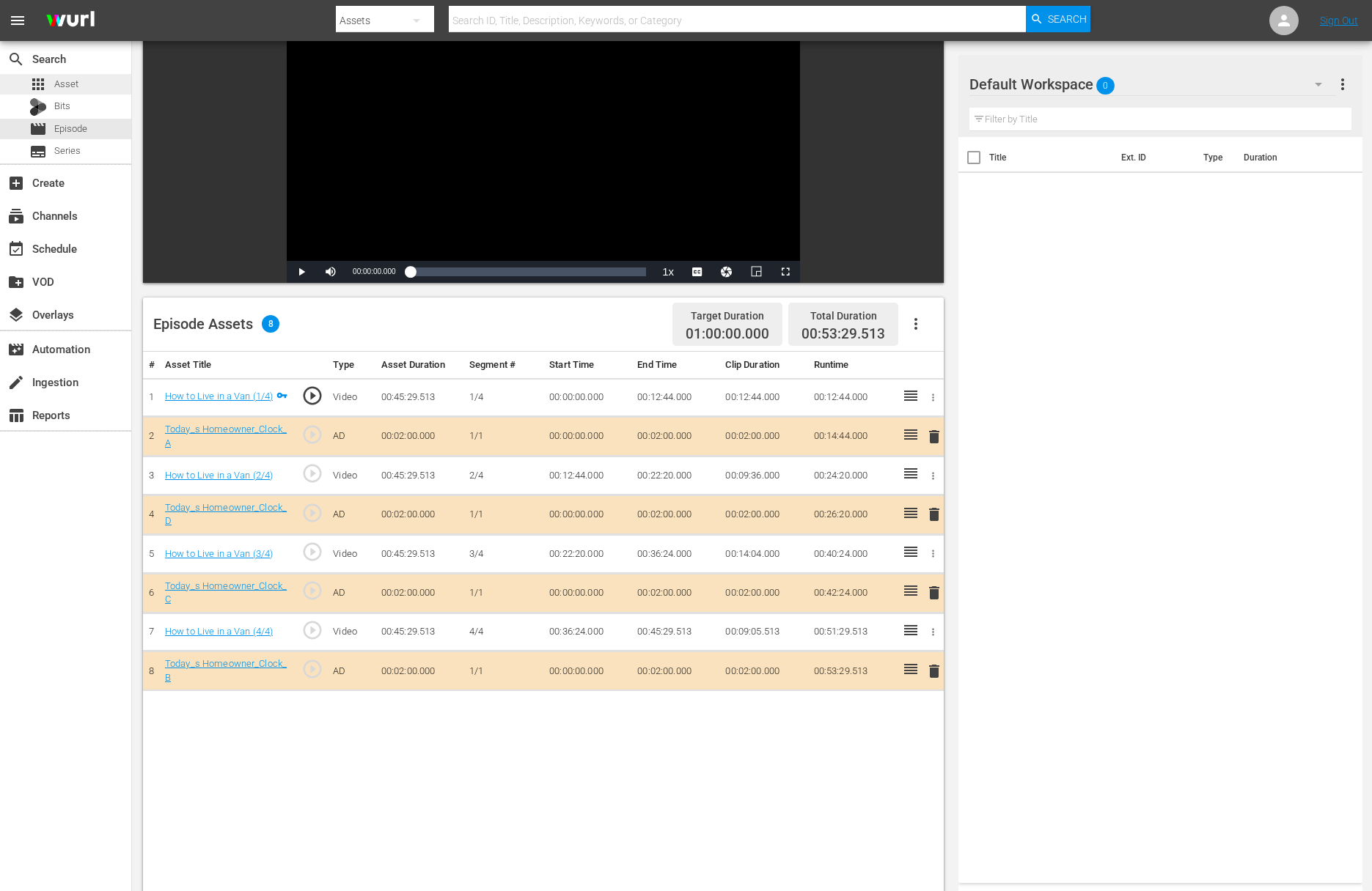
click at [83, 84] on div "apps Asset" at bounding box center [65, 83] width 131 height 20
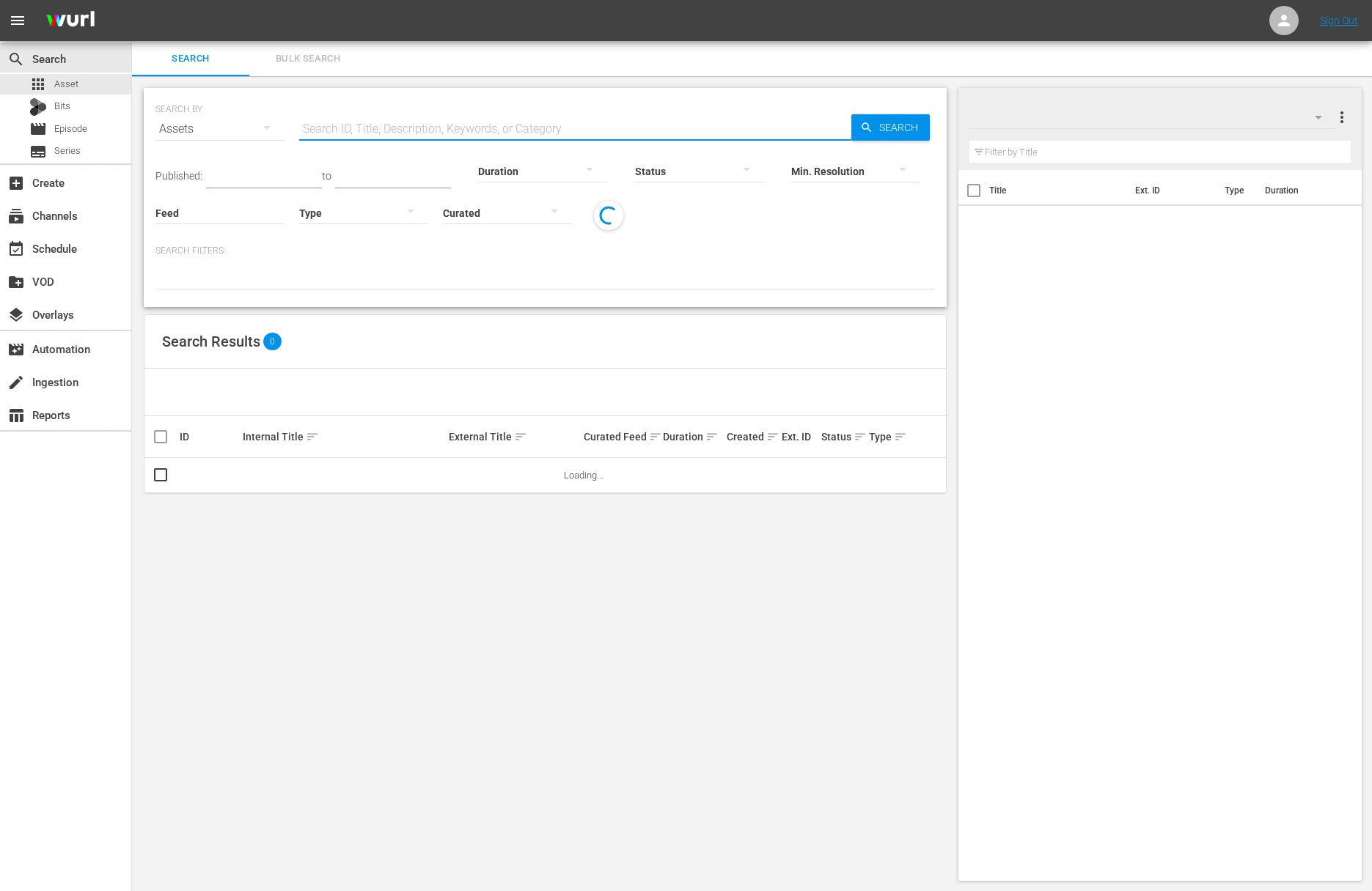
click at [386, 127] on input "text" at bounding box center [574, 129] width 552 height 35
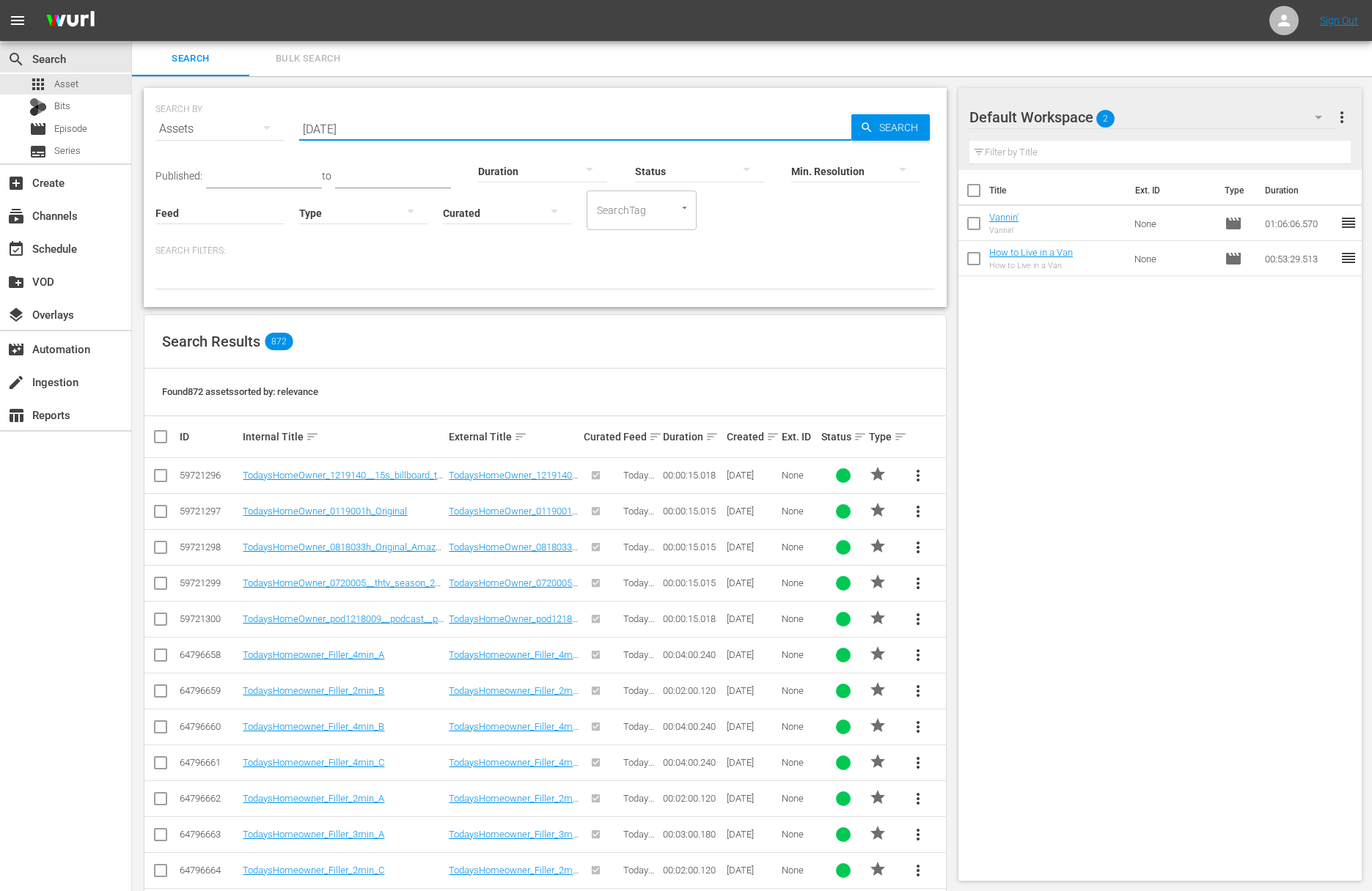
type input "today"
click at [167, 656] on input "checkbox" at bounding box center [161, 658] width 17 height 17
checkbox input "true"
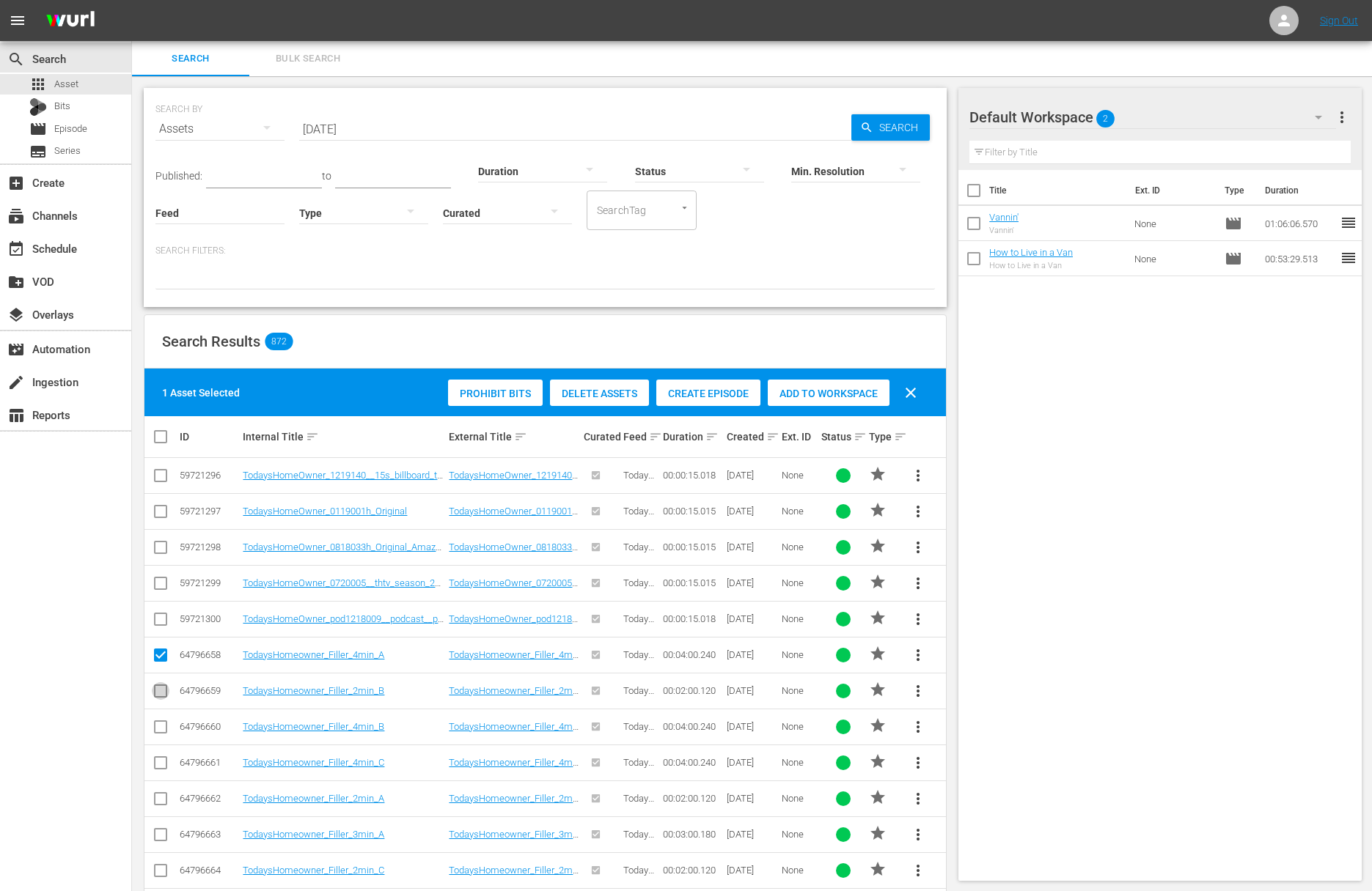
click at [167, 692] on input "checkbox" at bounding box center [161, 694] width 17 height 17
checkbox input "true"
click at [166, 732] on input "checkbox" at bounding box center [161, 730] width 17 height 17
checkbox input "true"
click at [162, 764] on input "checkbox" at bounding box center [161, 766] width 17 height 17
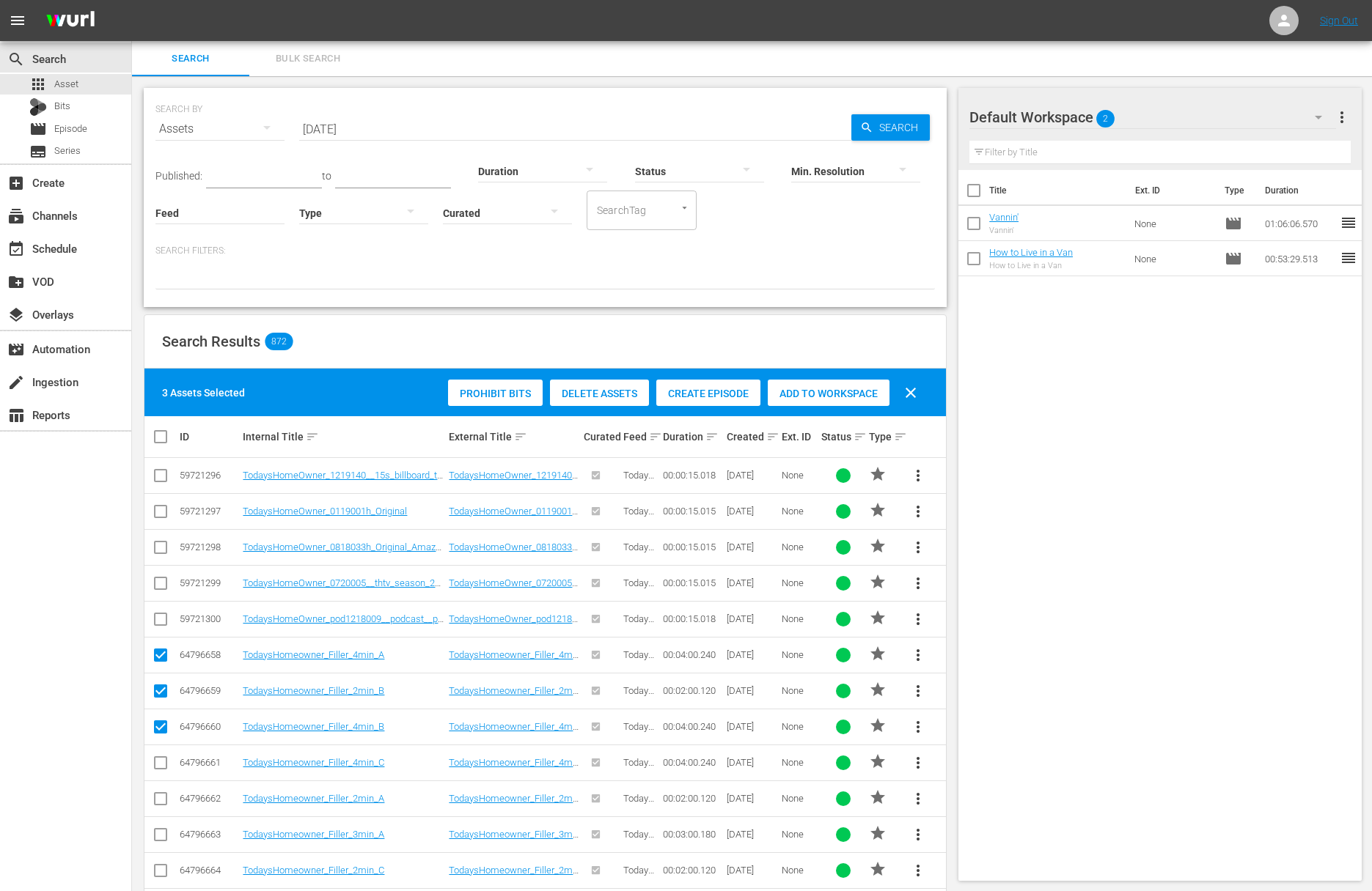
checkbox input "true"
click at [159, 803] on input "checkbox" at bounding box center [161, 802] width 17 height 17
checkbox input "true"
click at [160, 840] on input "checkbox" at bounding box center [161, 838] width 17 height 17
checkbox input "true"
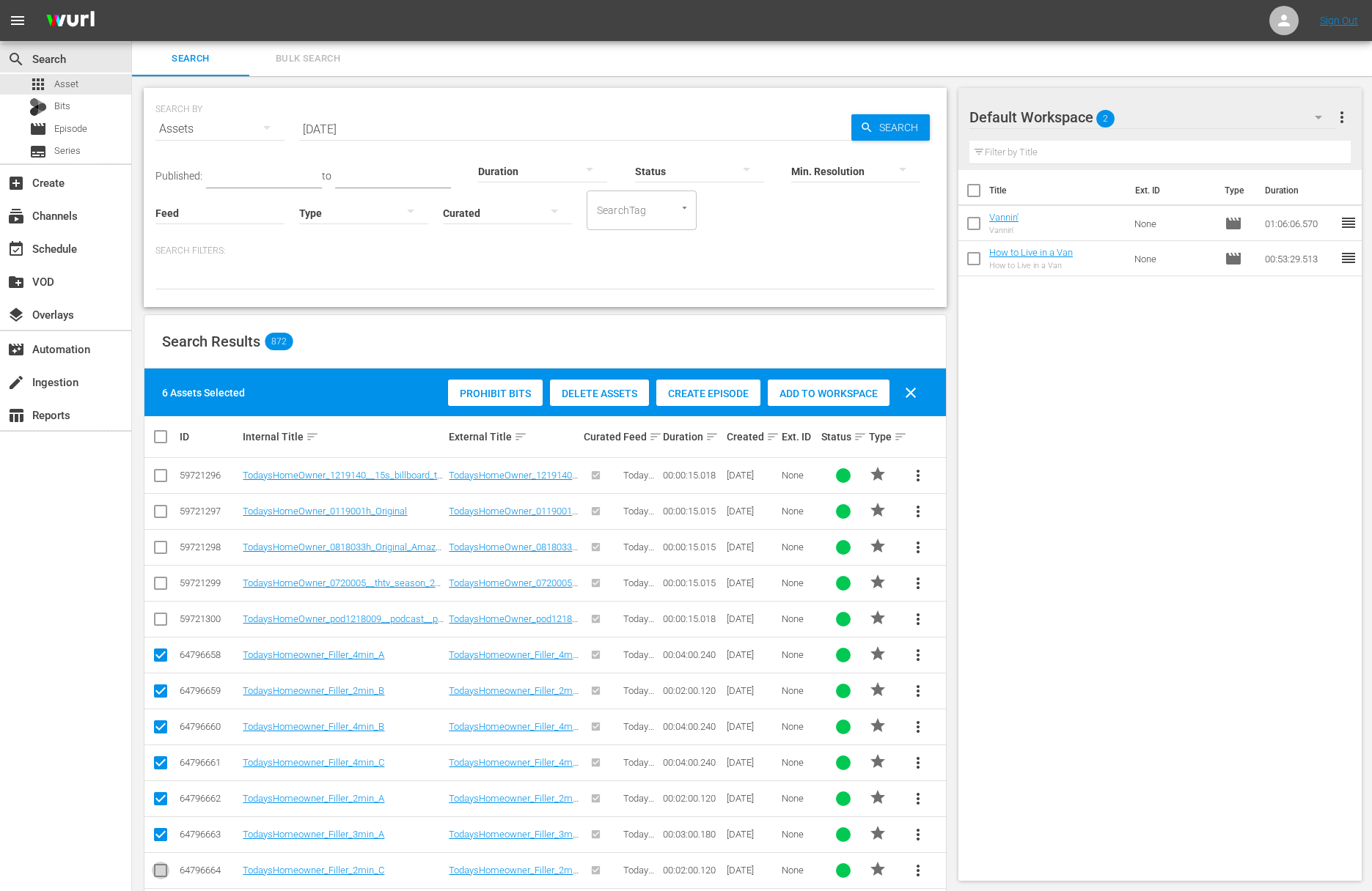
click at [161, 867] on input "checkbox" at bounding box center [161, 874] width 17 height 17
checkbox input "true"
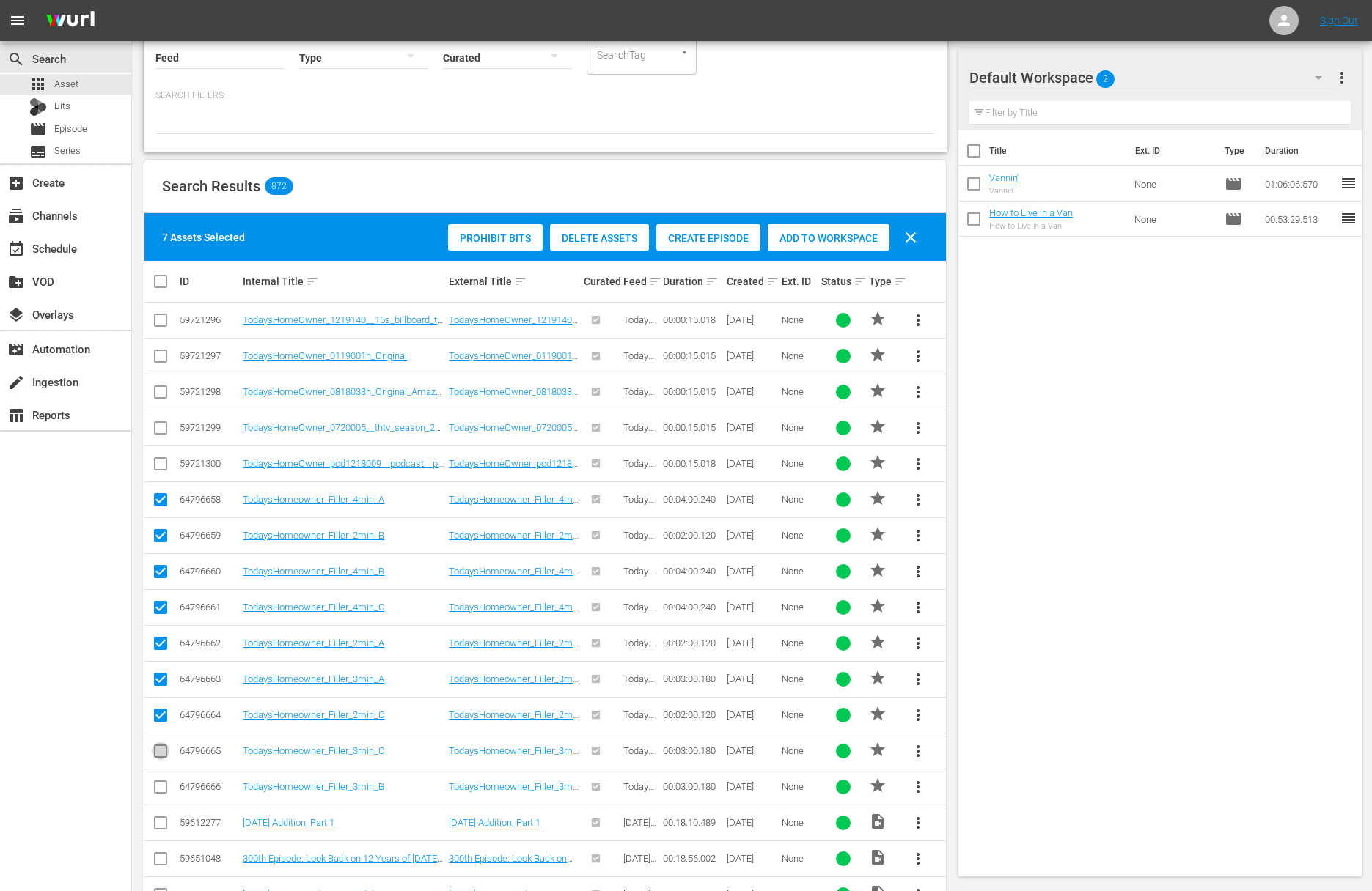
click at [160, 747] on input "checkbox" at bounding box center [161, 754] width 17 height 17
checkbox input "true"
click at [161, 788] on input "checkbox" at bounding box center [161, 790] width 17 height 17
checkbox input "true"
click at [802, 240] on span "Add to Workspace" at bounding box center [829, 239] width 122 height 12
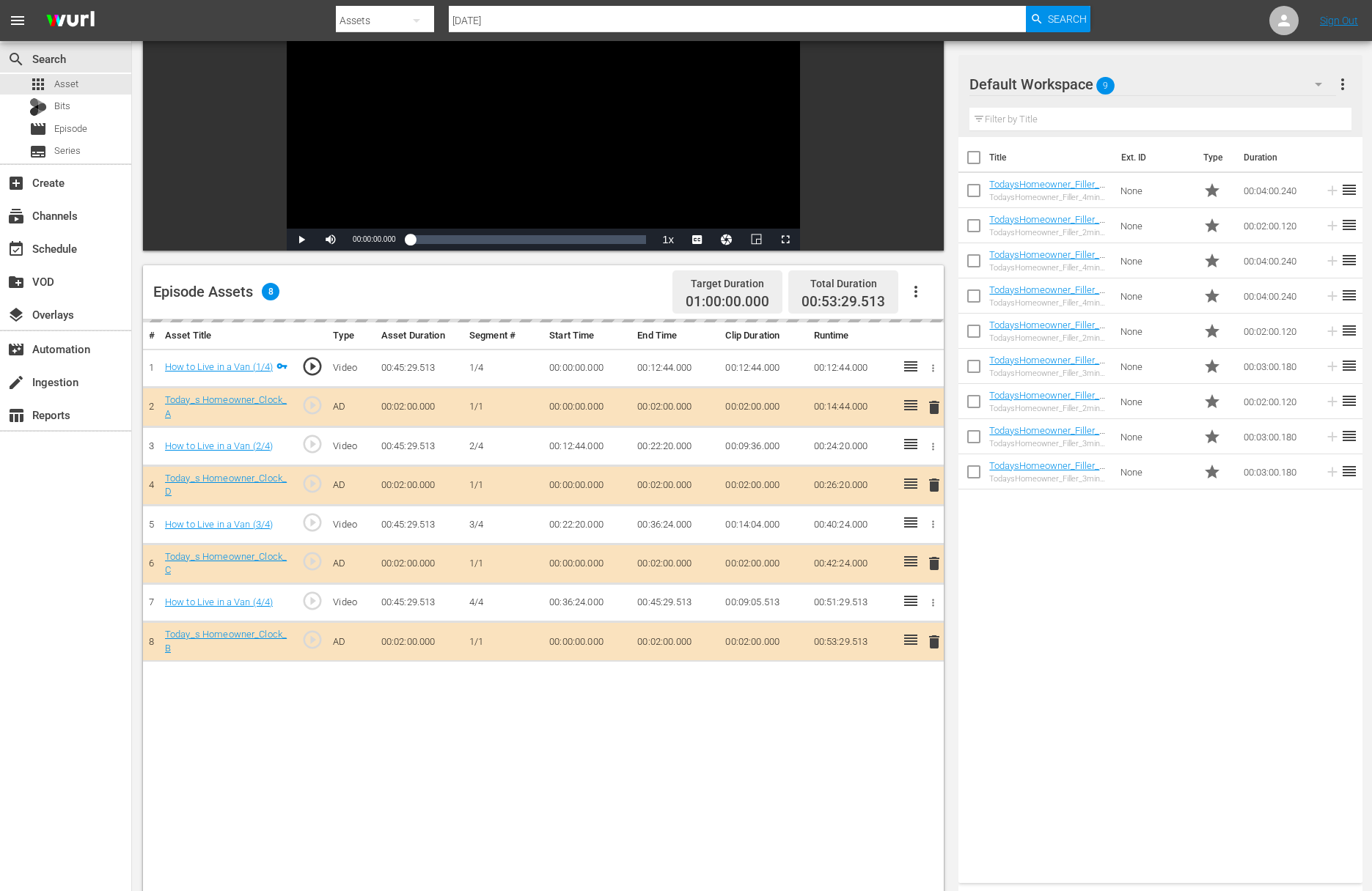
scroll to position [162, 0]
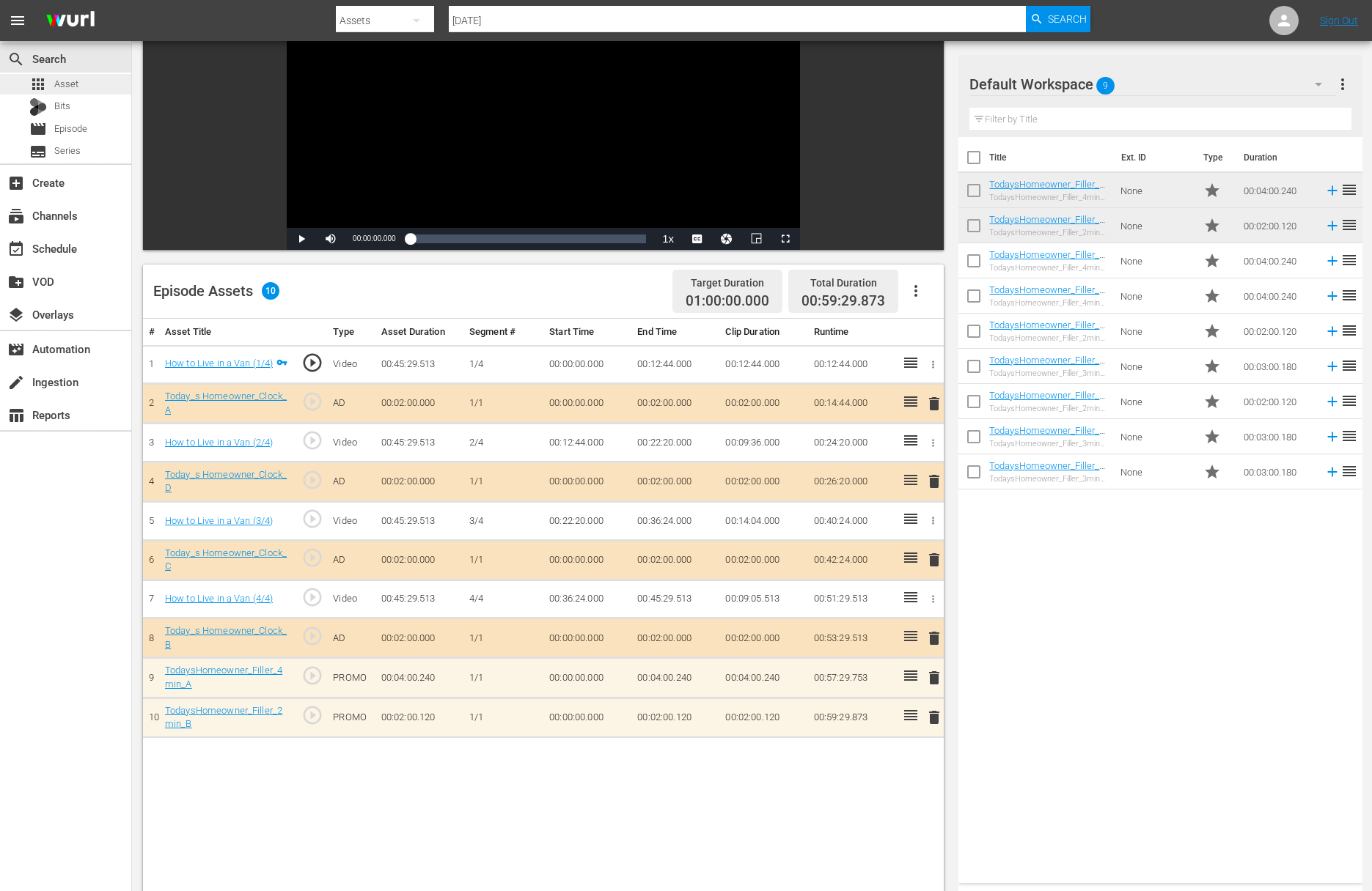
click at [77, 80] on span "Asset" at bounding box center [66, 83] width 24 height 15
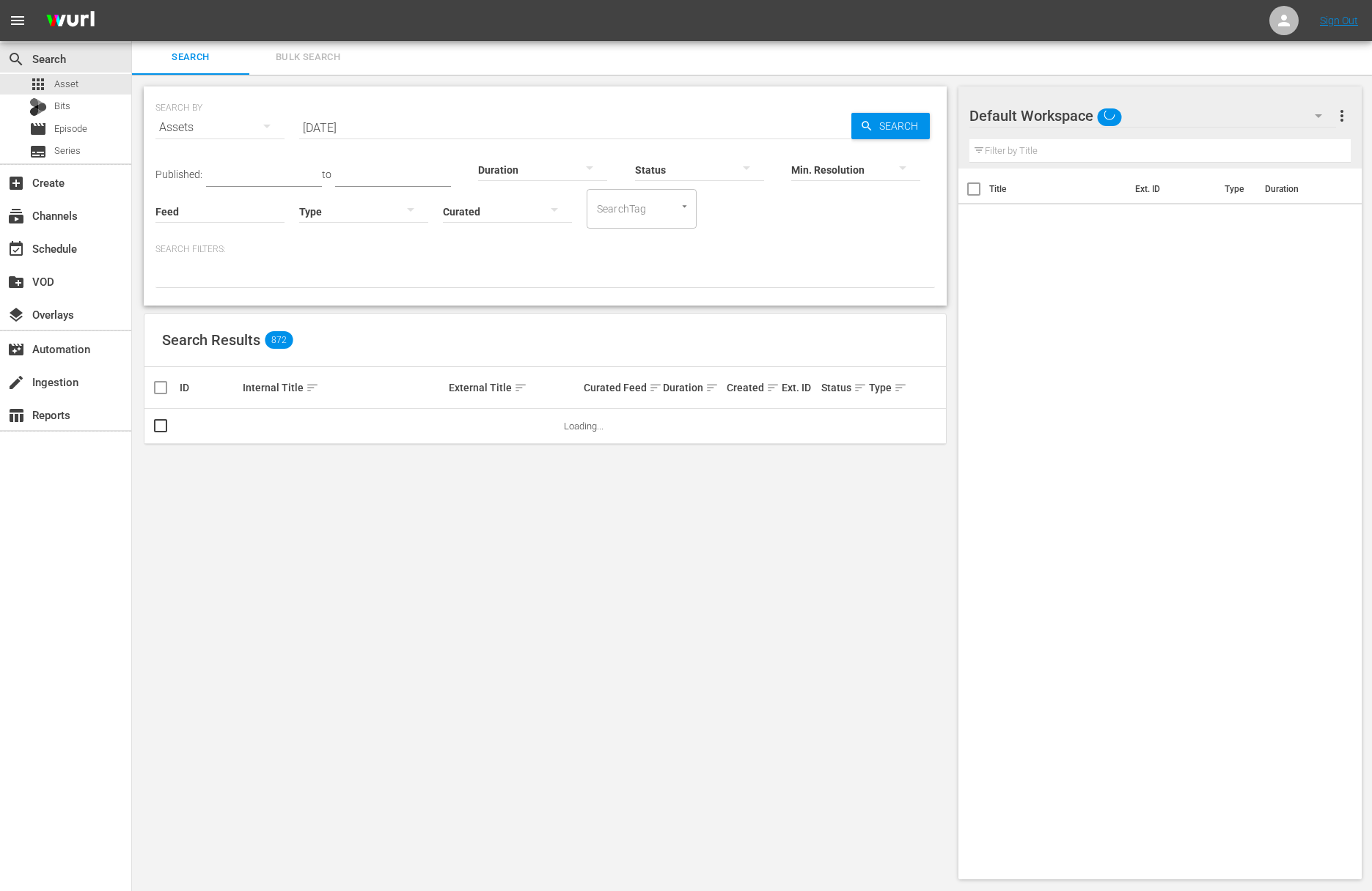
scroll to position [2, 0]
drag, startPoint x: 350, startPoint y: 128, endPoint x: 259, endPoint y: 126, distance: 91.0
click at [259, 126] on div "SEARCH BY Search By Assets Search ID, Title, Description, Keywords, or Category…" at bounding box center [545, 118] width 780 height 52
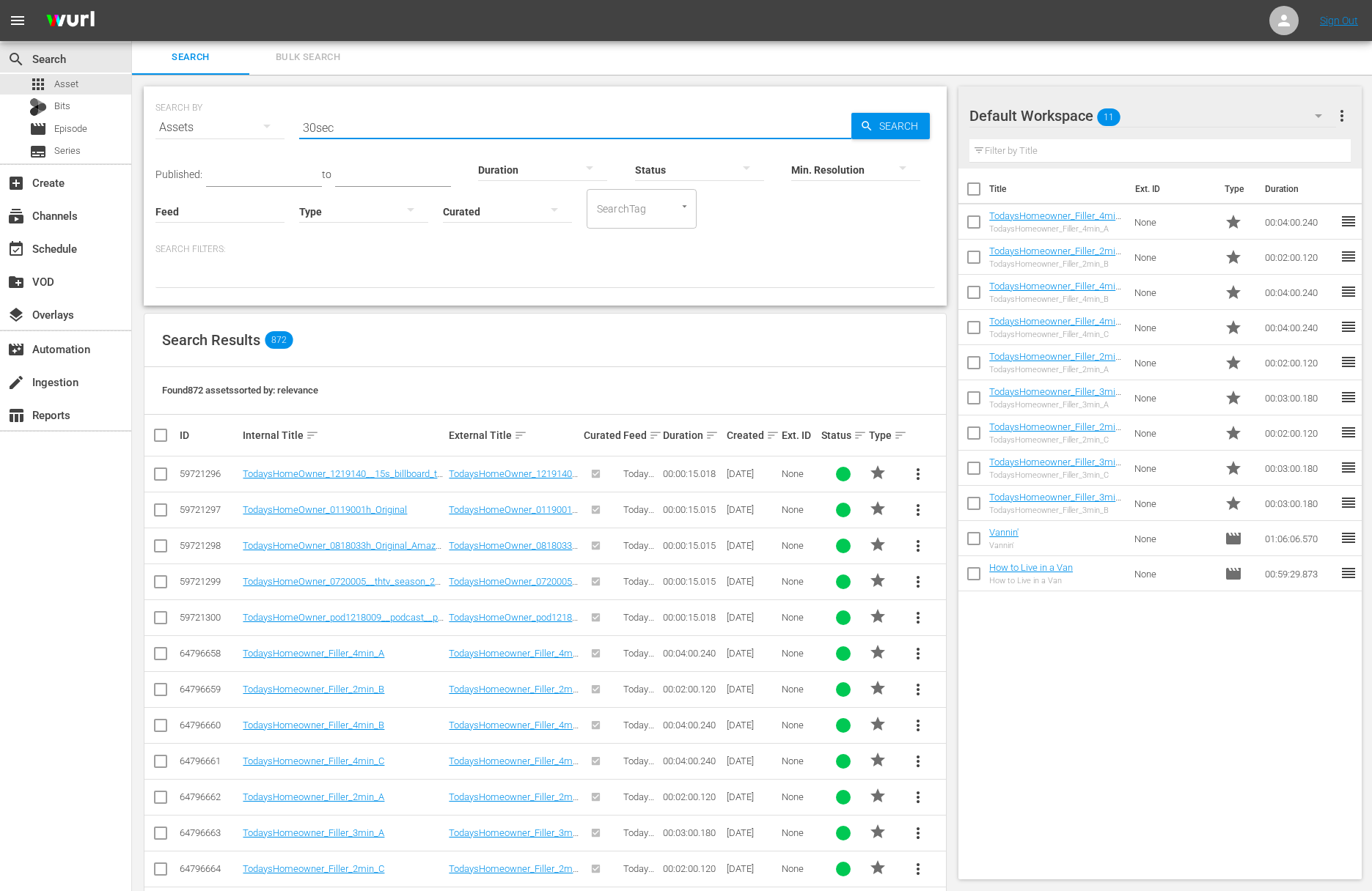
type input "30sec"
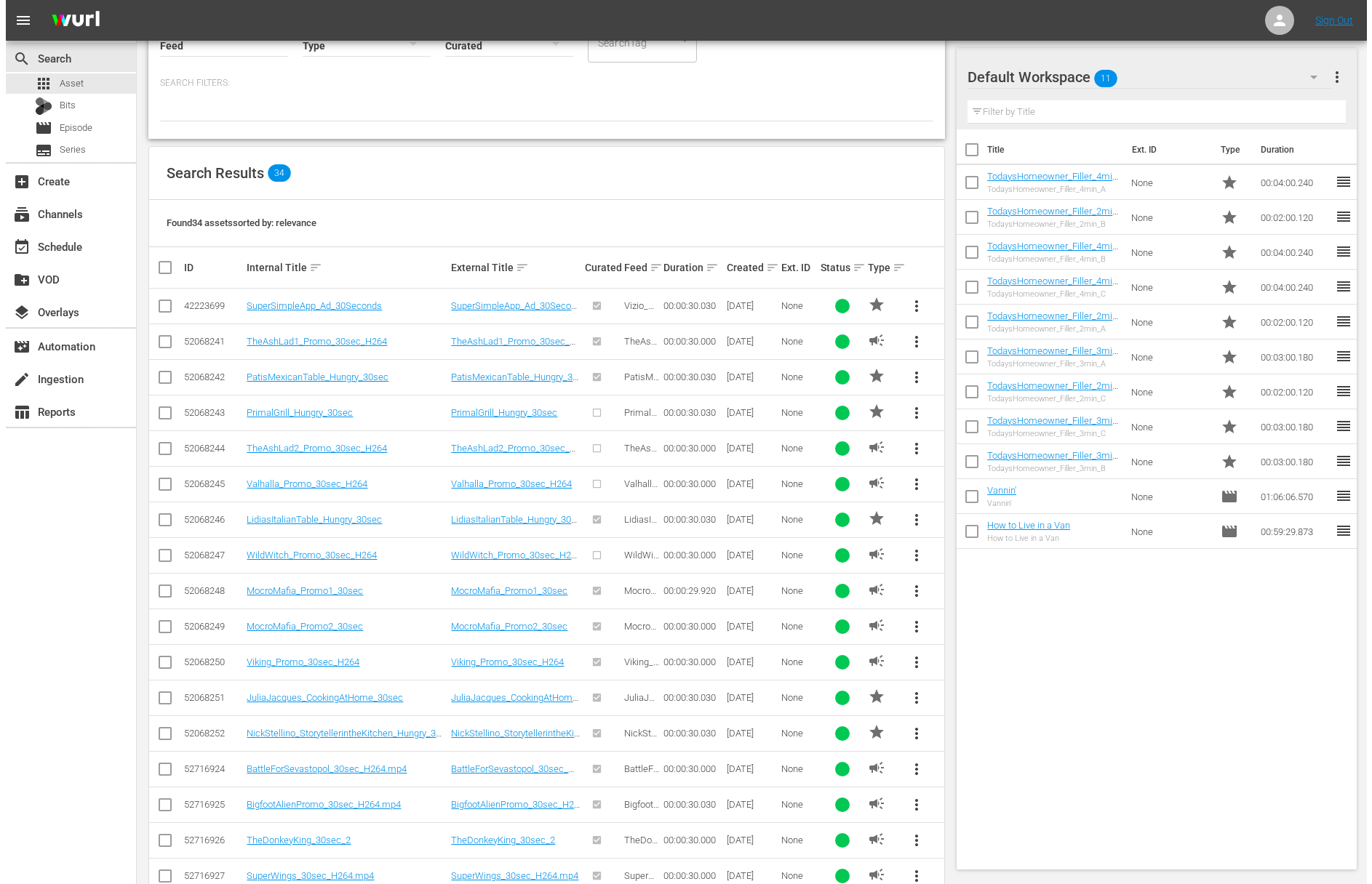
scroll to position [0, 0]
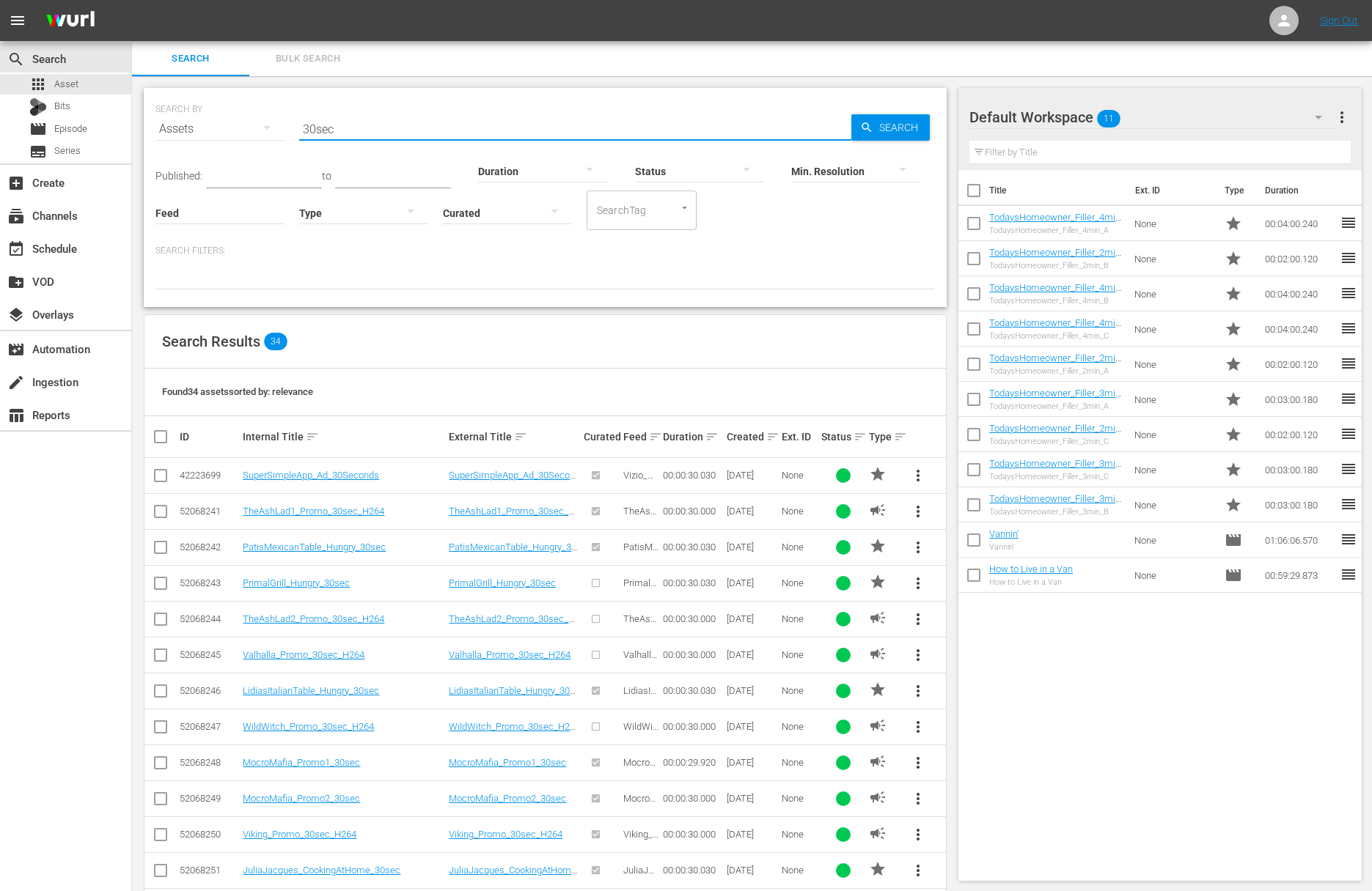
drag, startPoint x: 341, startPoint y: 129, endPoint x: 270, endPoint y: 118, distance: 71.8
click at [270, 118] on div "SEARCH BY Search By Assets Search ID, Title, Description, Keywords, or Category…" at bounding box center [545, 120] width 780 height 52
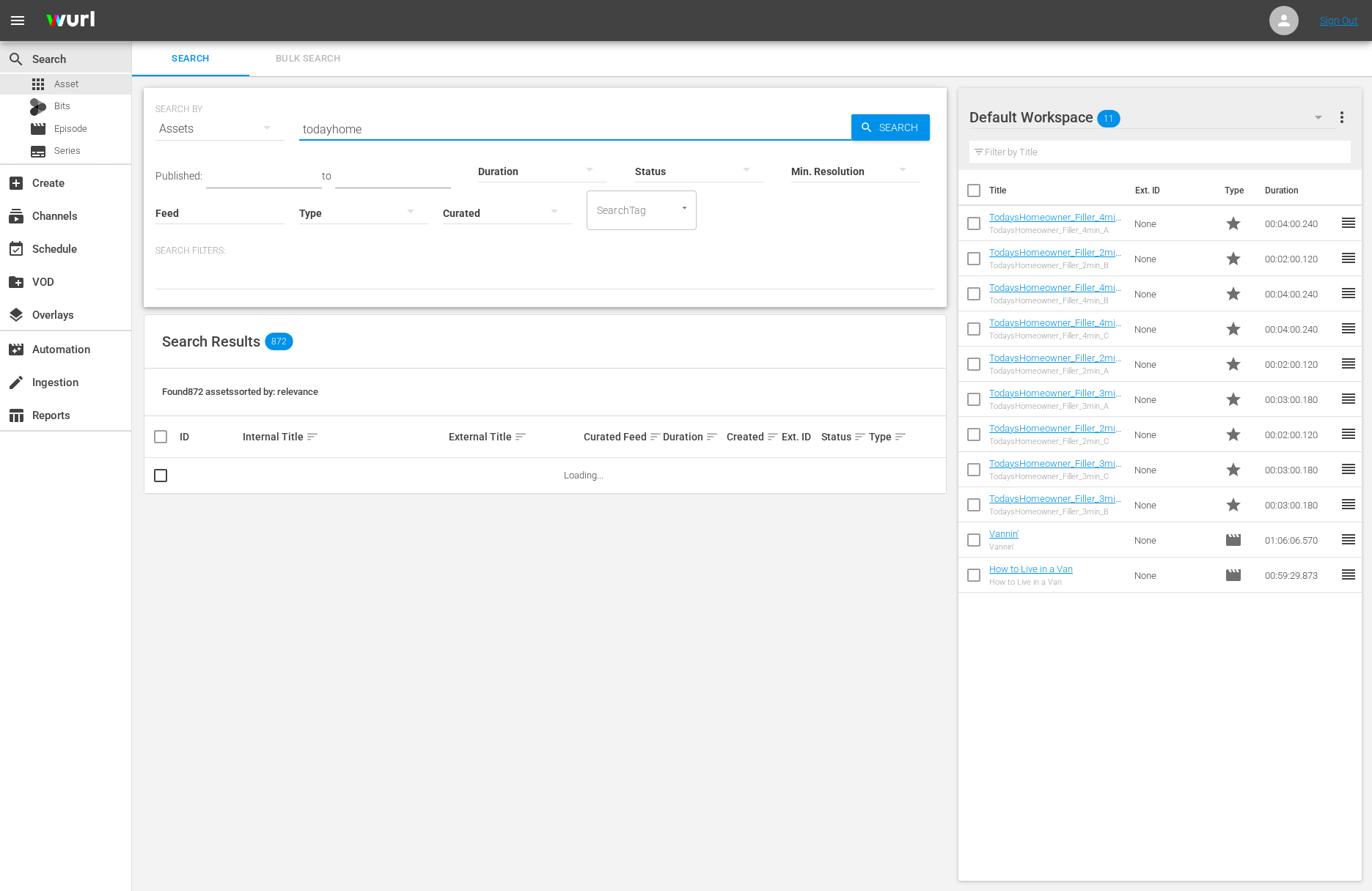
type input "todayhome"
click at [166, 473] on input "checkbox" at bounding box center [167, 476] width 29 height 17
checkbox input "false"
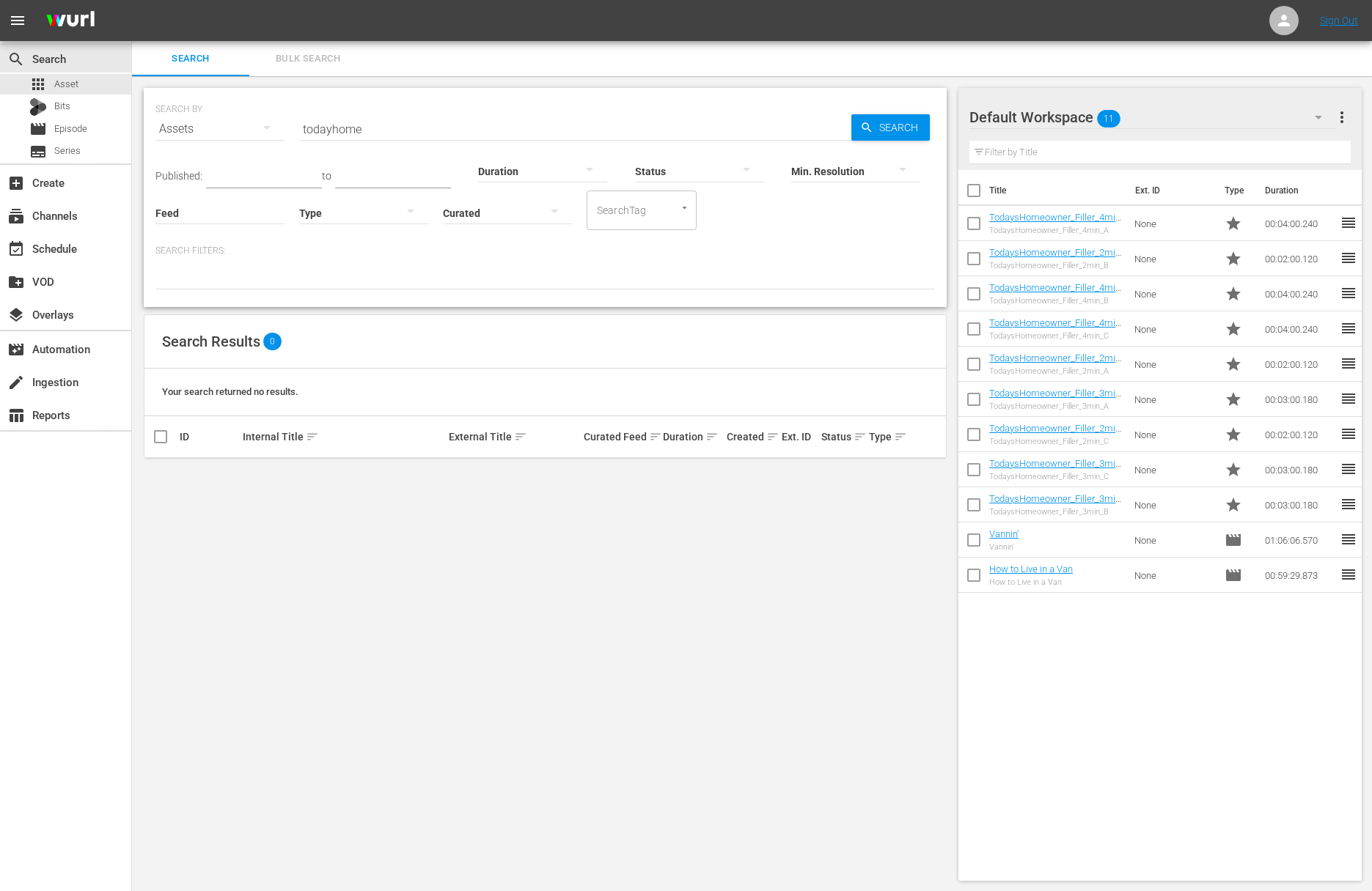
click at [364, 129] on input "todayhome" at bounding box center [574, 129] width 552 height 35
type input "today"
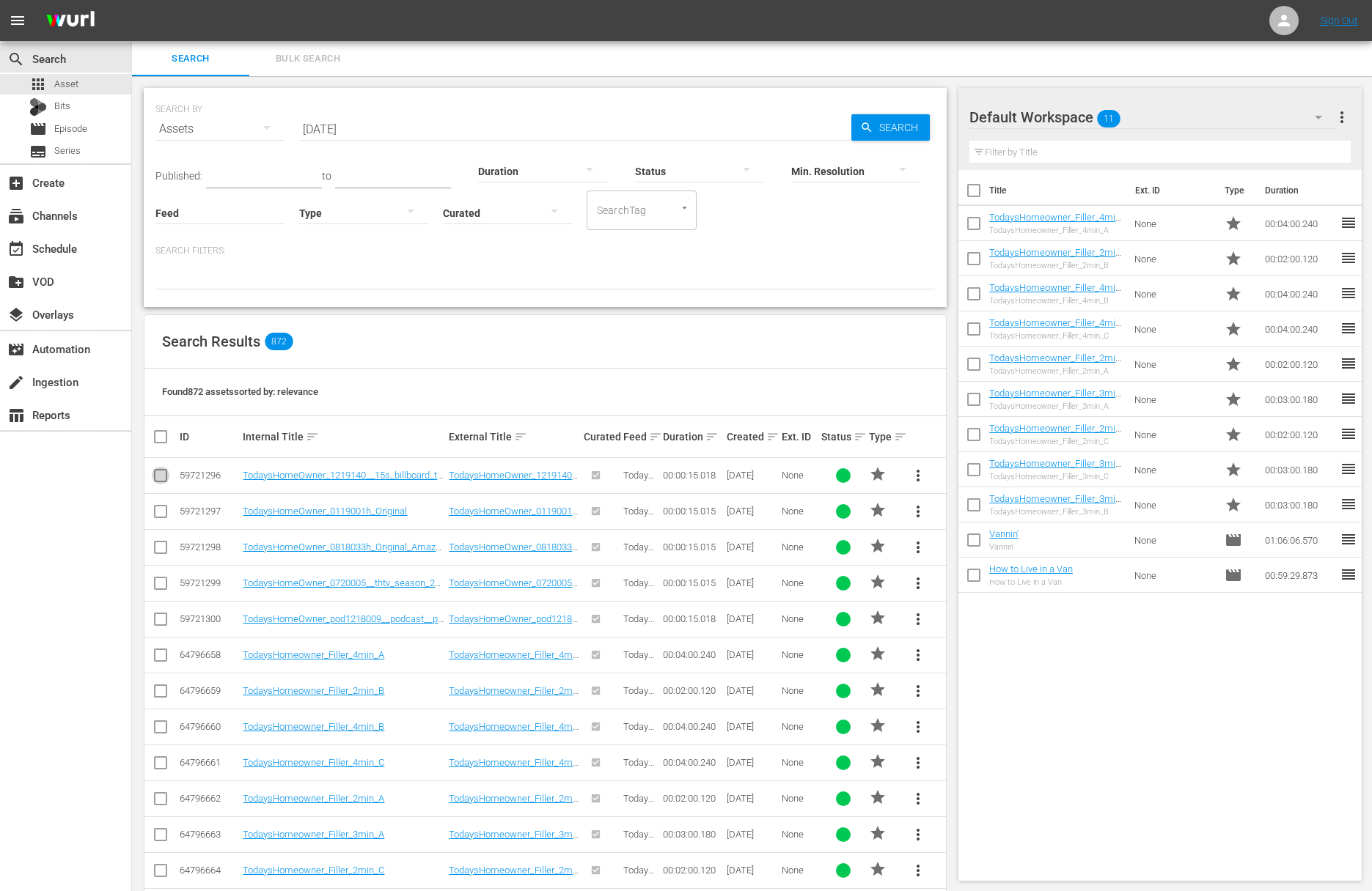
click at [163, 476] on input "checkbox" at bounding box center [161, 479] width 17 height 17
checkbox input "true"
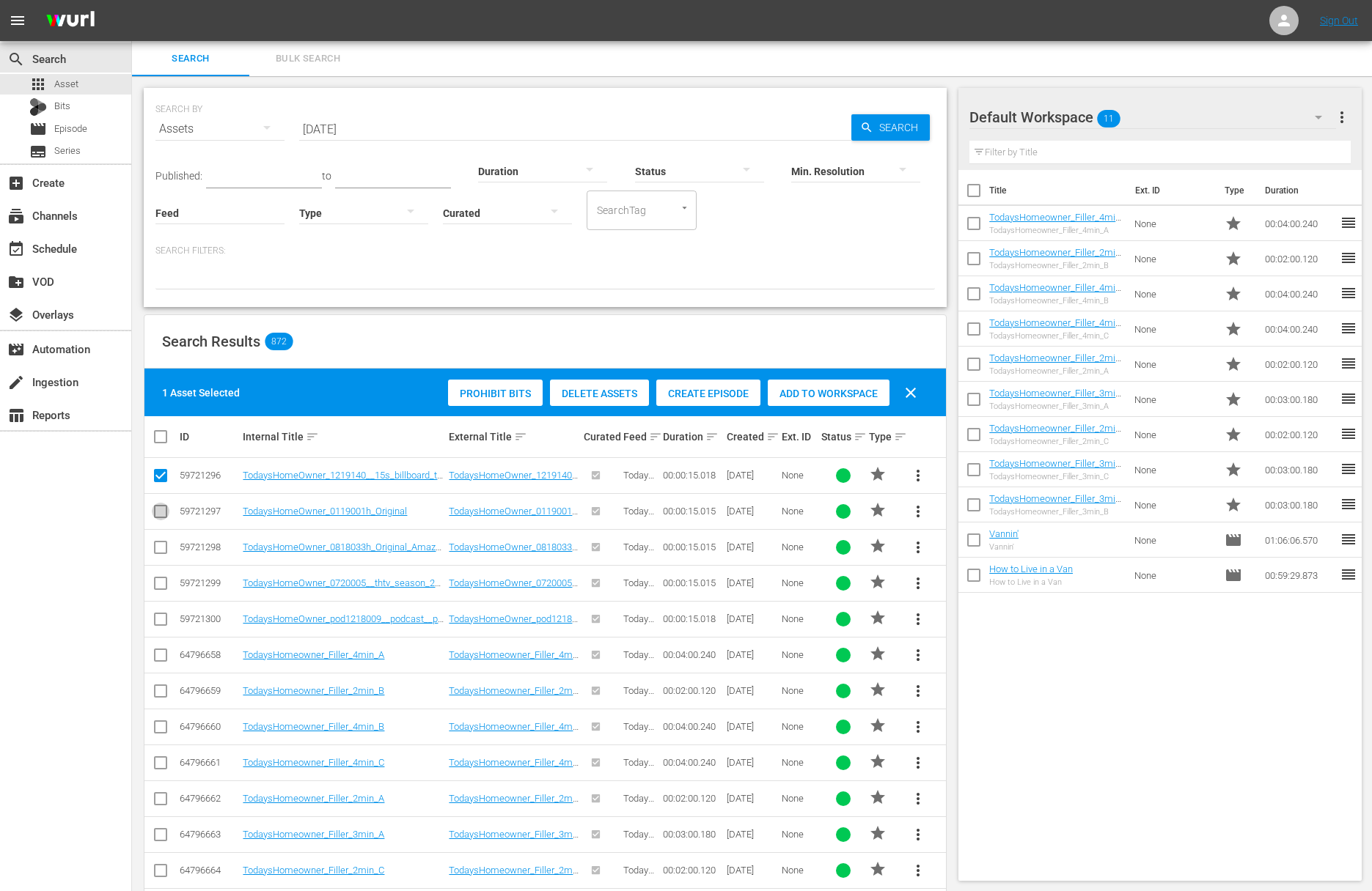
click at [164, 508] on input "checkbox" at bounding box center [161, 515] width 17 height 17
checkbox input "true"
click at [156, 549] on input "checkbox" at bounding box center [161, 551] width 17 height 17
checkbox input "true"
click at [160, 585] on input "checkbox" at bounding box center [161, 587] width 17 height 17
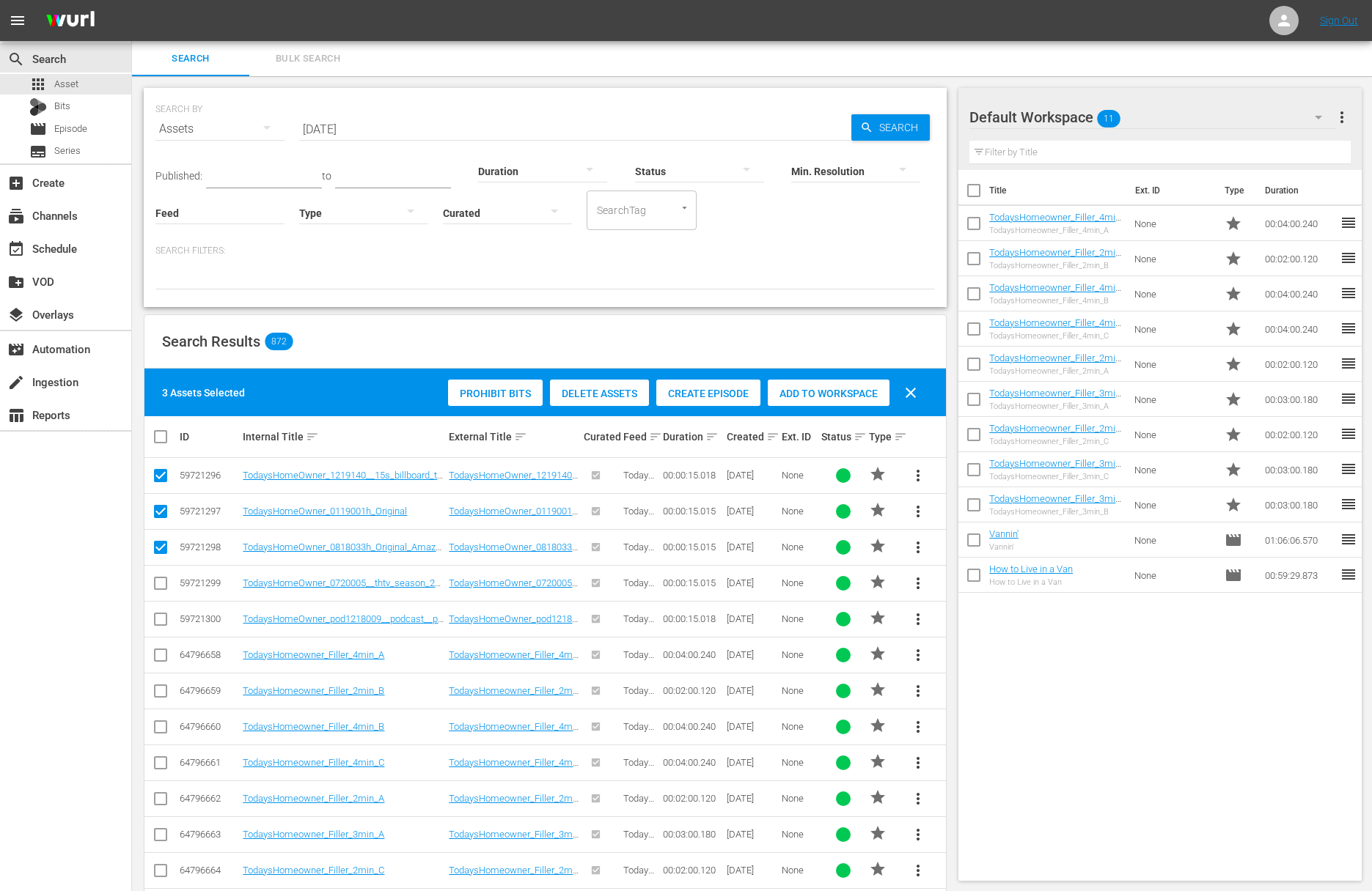
checkbox input "true"
click at [159, 618] on input "checkbox" at bounding box center [161, 622] width 17 height 17
checkbox input "true"
drag, startPoint x: 795, startPoint y: 389, endPoint x: 780, endPoint y: 391, distance: 15.1
click at [795, 389] on span "Add to Workspace" at bounding box center [829, 394] width 122 height 12
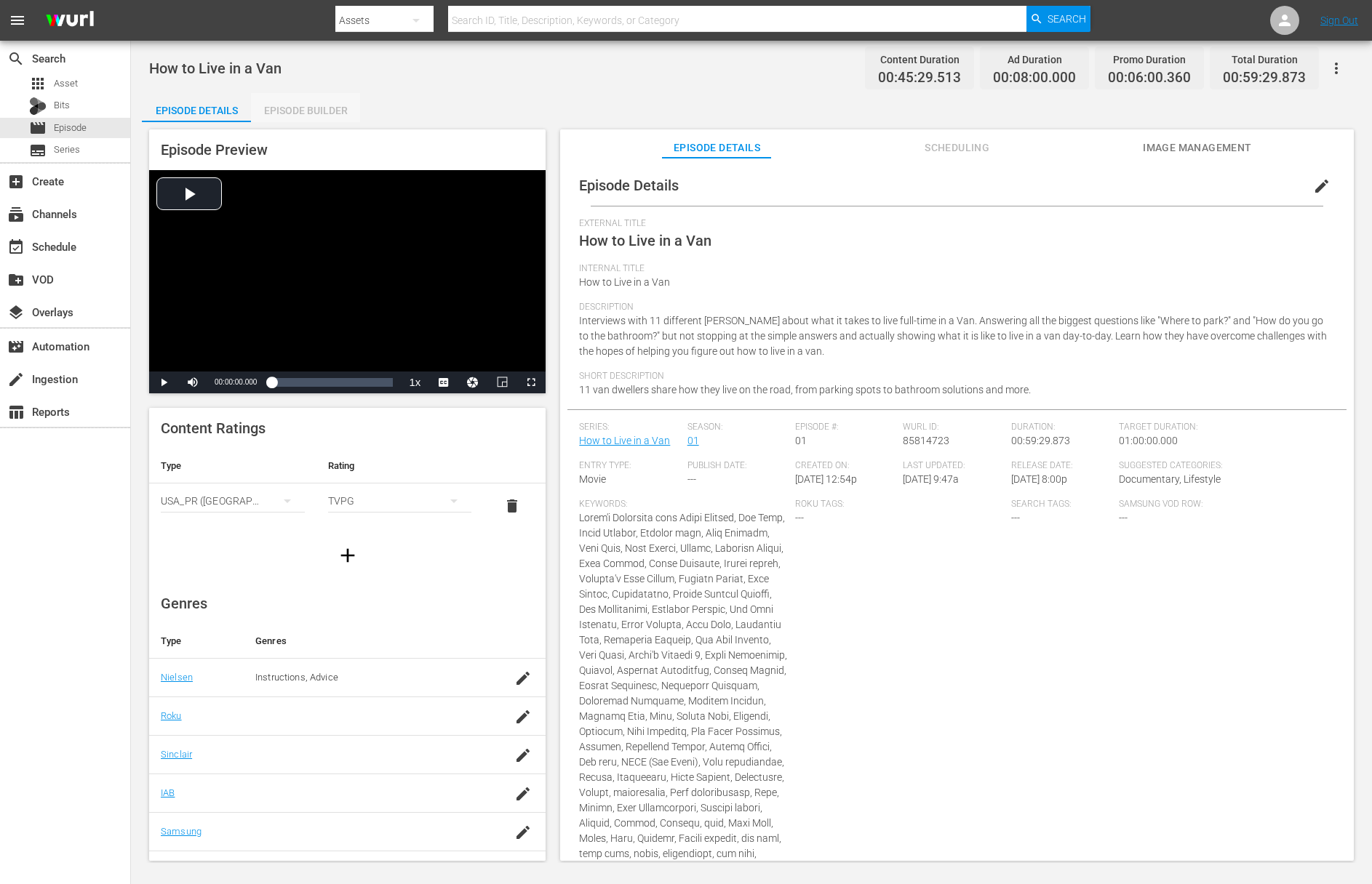
click at [318, 112] on div "Episode Builder" at bounding box center [305, 111] width 109 height 35
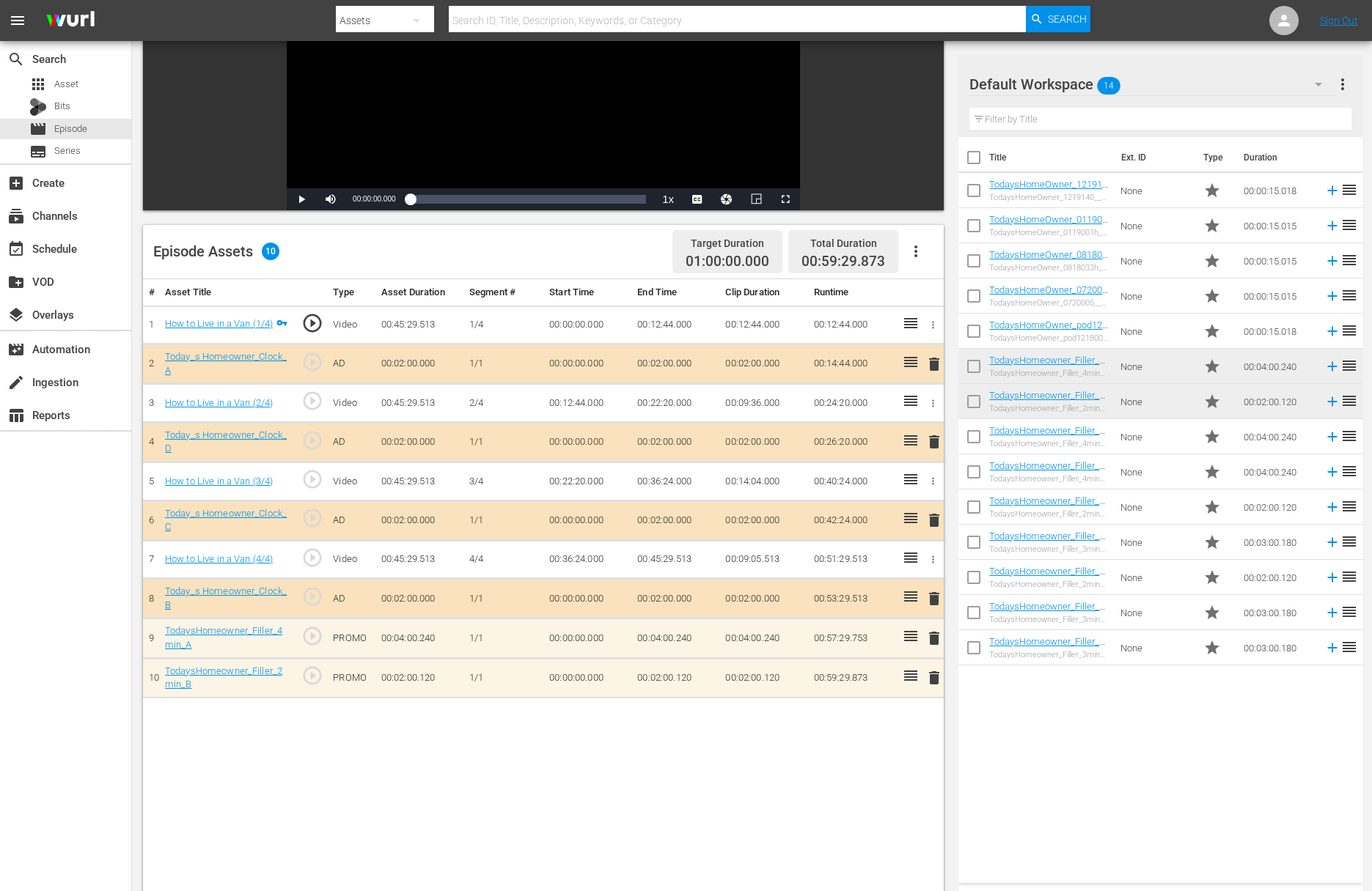
scroll to position [201, 0]
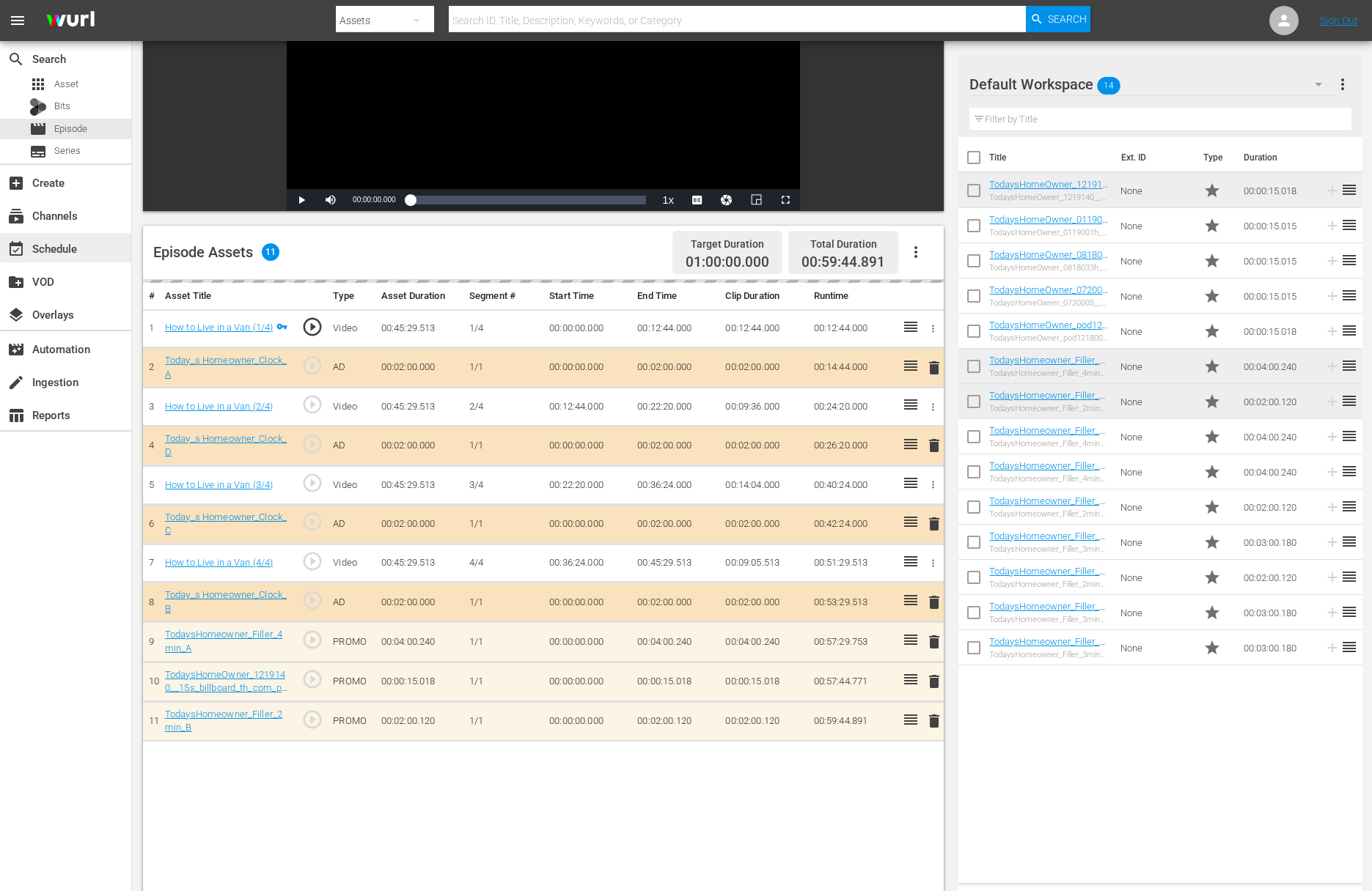
click at [81, 243] on div "event_available Schedule" at bounding box center [41, 246] width 82 height 14
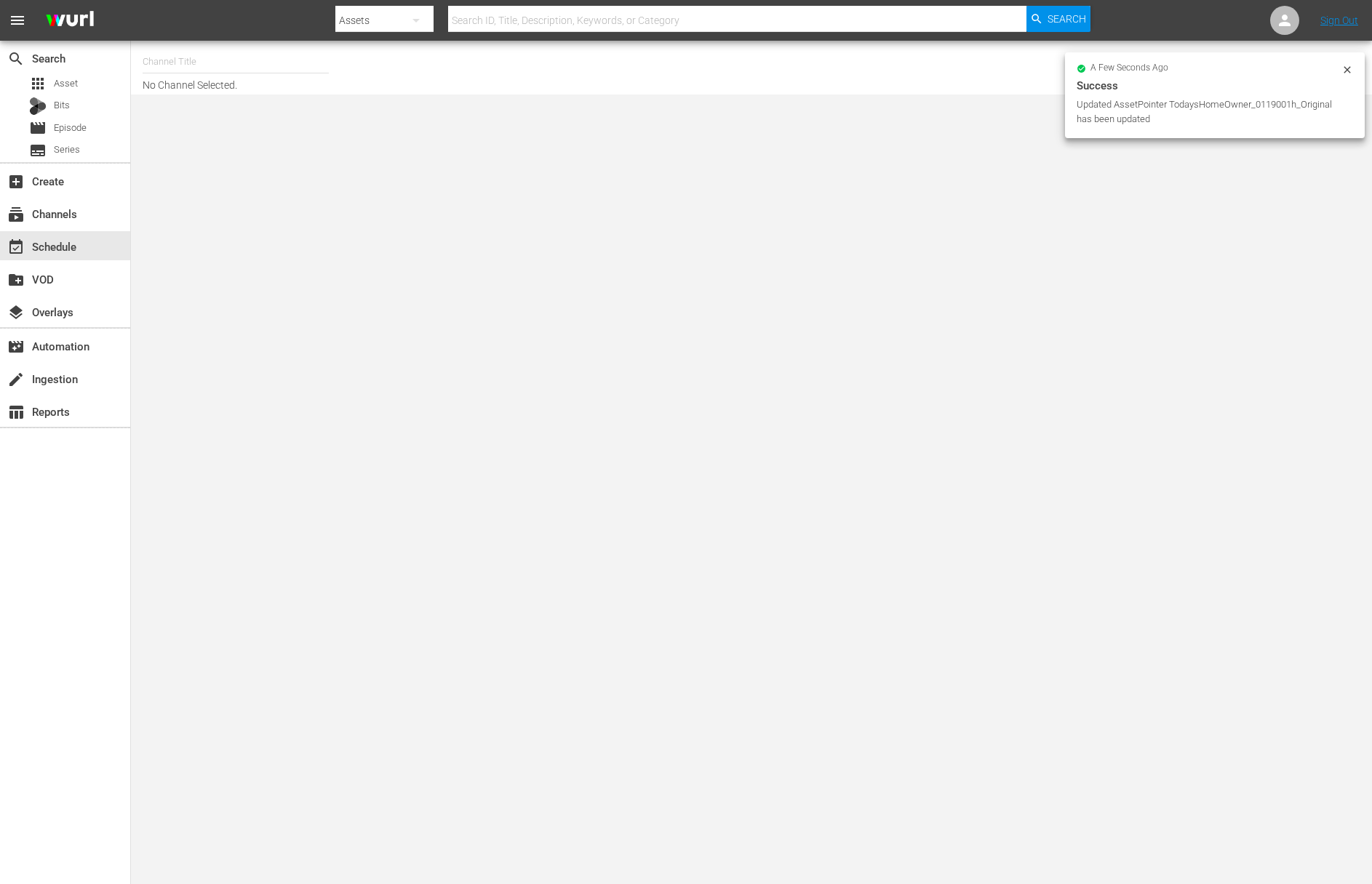
click at [204, 58] on input "text" at bounding box center [236, 62] width 187 height 35
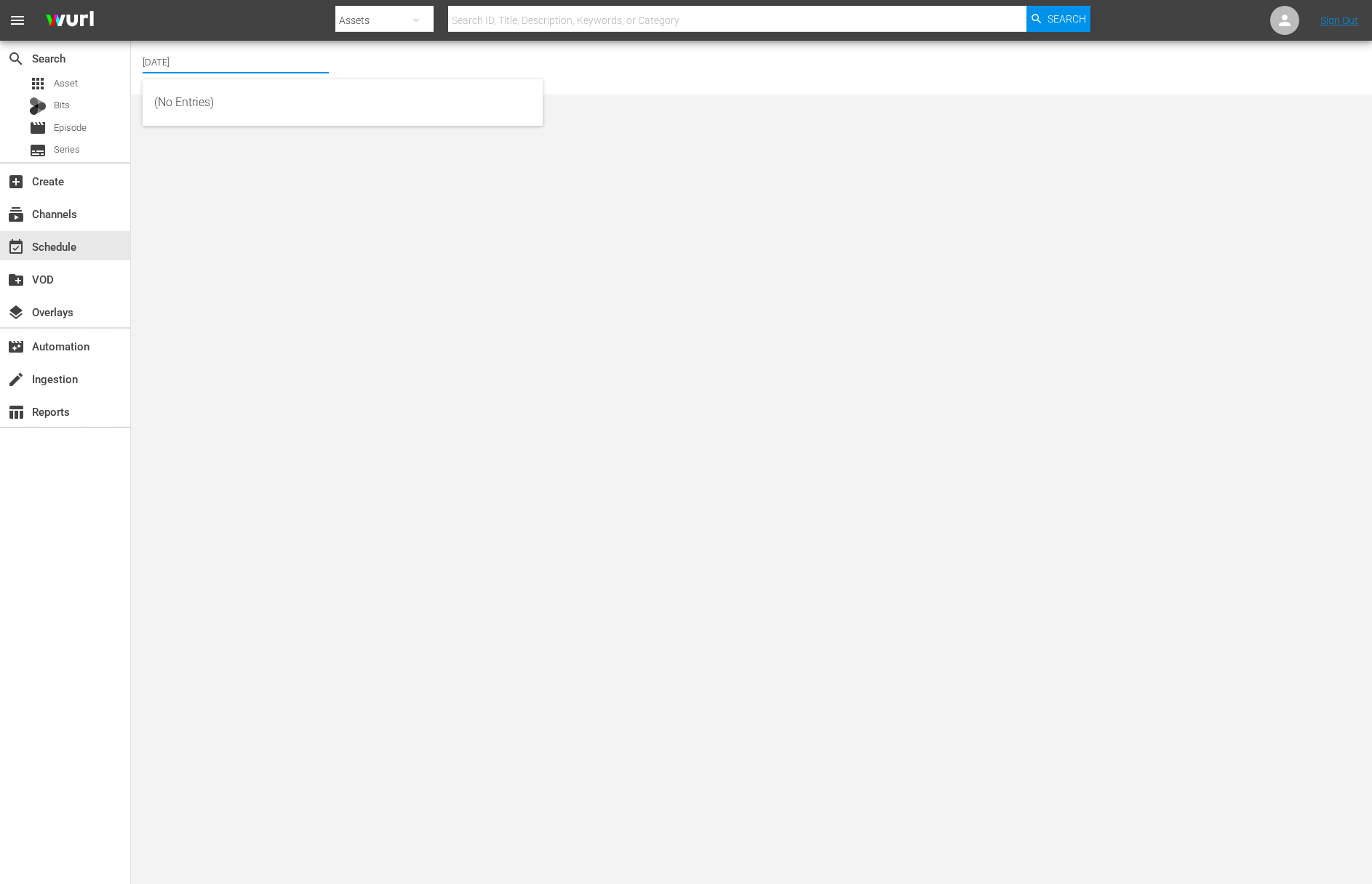
click at [177, 62] on input "today" at bounding box center [236, 62] width 187 height 35
click at [184, 97] on div "Today's Home (1162 - janson_todayshomeowner_1)" at bounding box center [343, 102] width 377 height 35
type input "Today's Home (1162 - janson_todayshomeowner_1)"
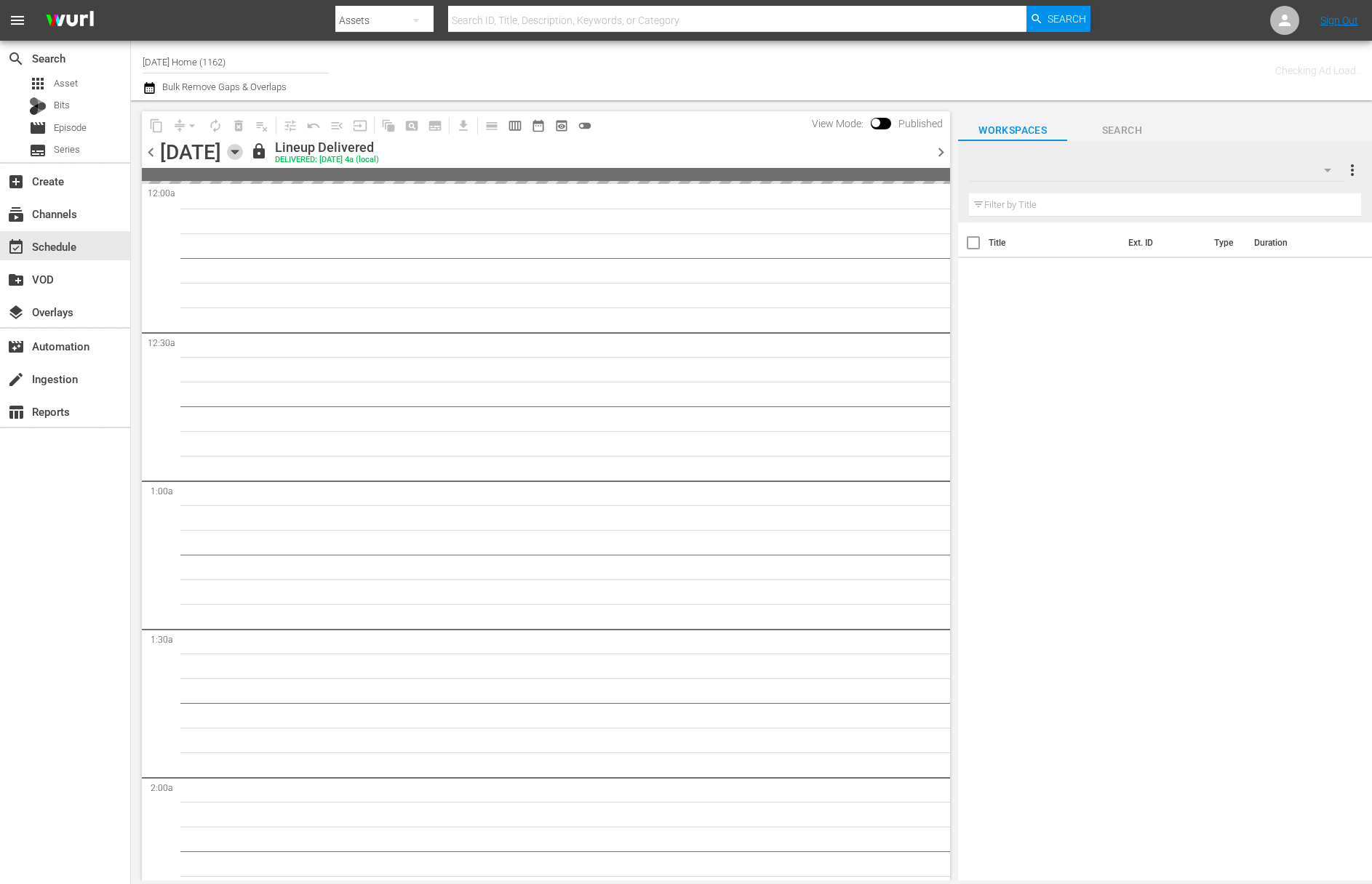
click at [243, 147] on icon "button" at bounding box center [235, 152] width 16 height 16
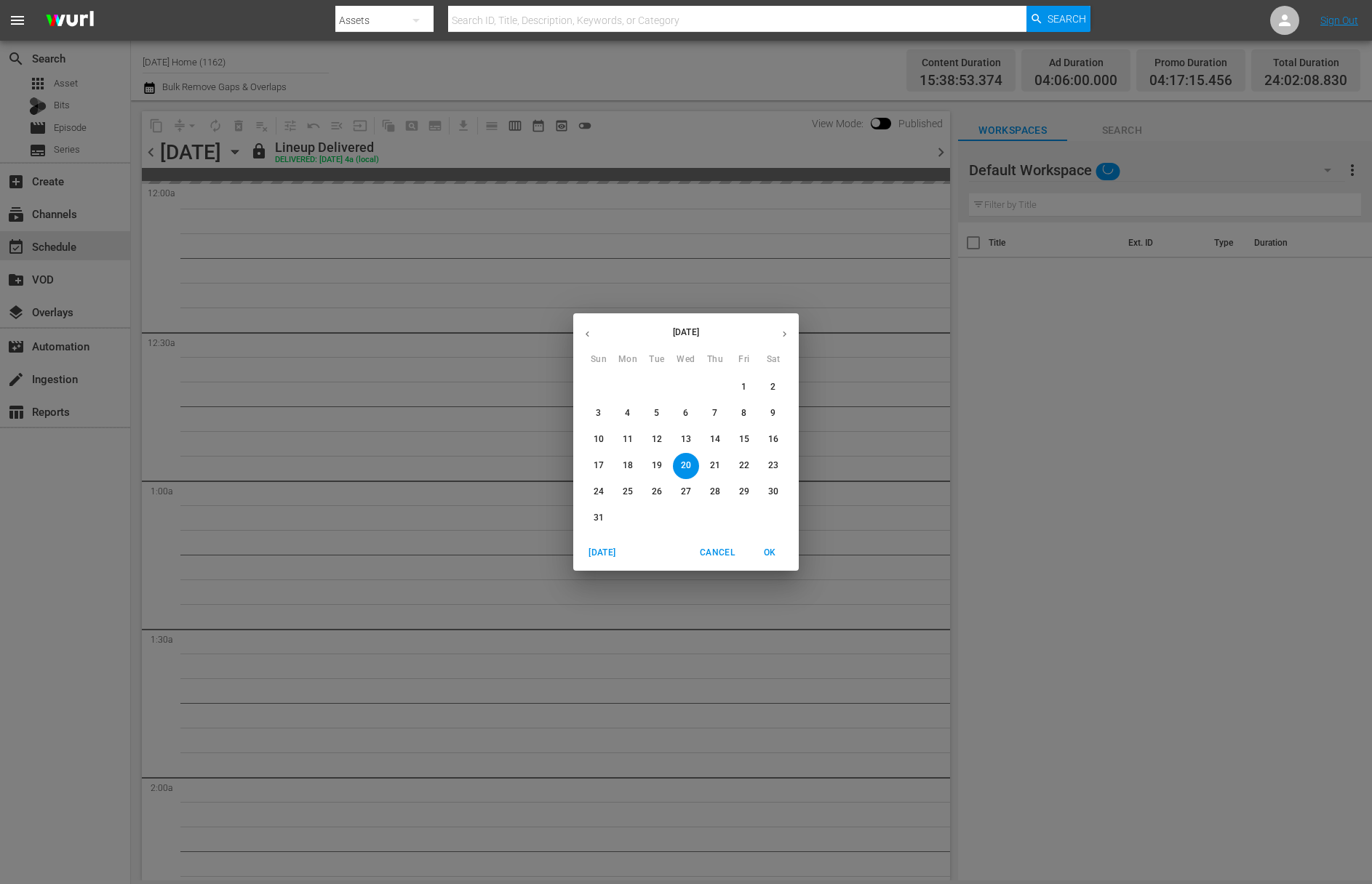
click at [783, 335] on icon "button" at bounding box center [784, 334] width 11 height 11
click at [595, 333] on button "button" at bounding box center [587, 334] width 28 height 28
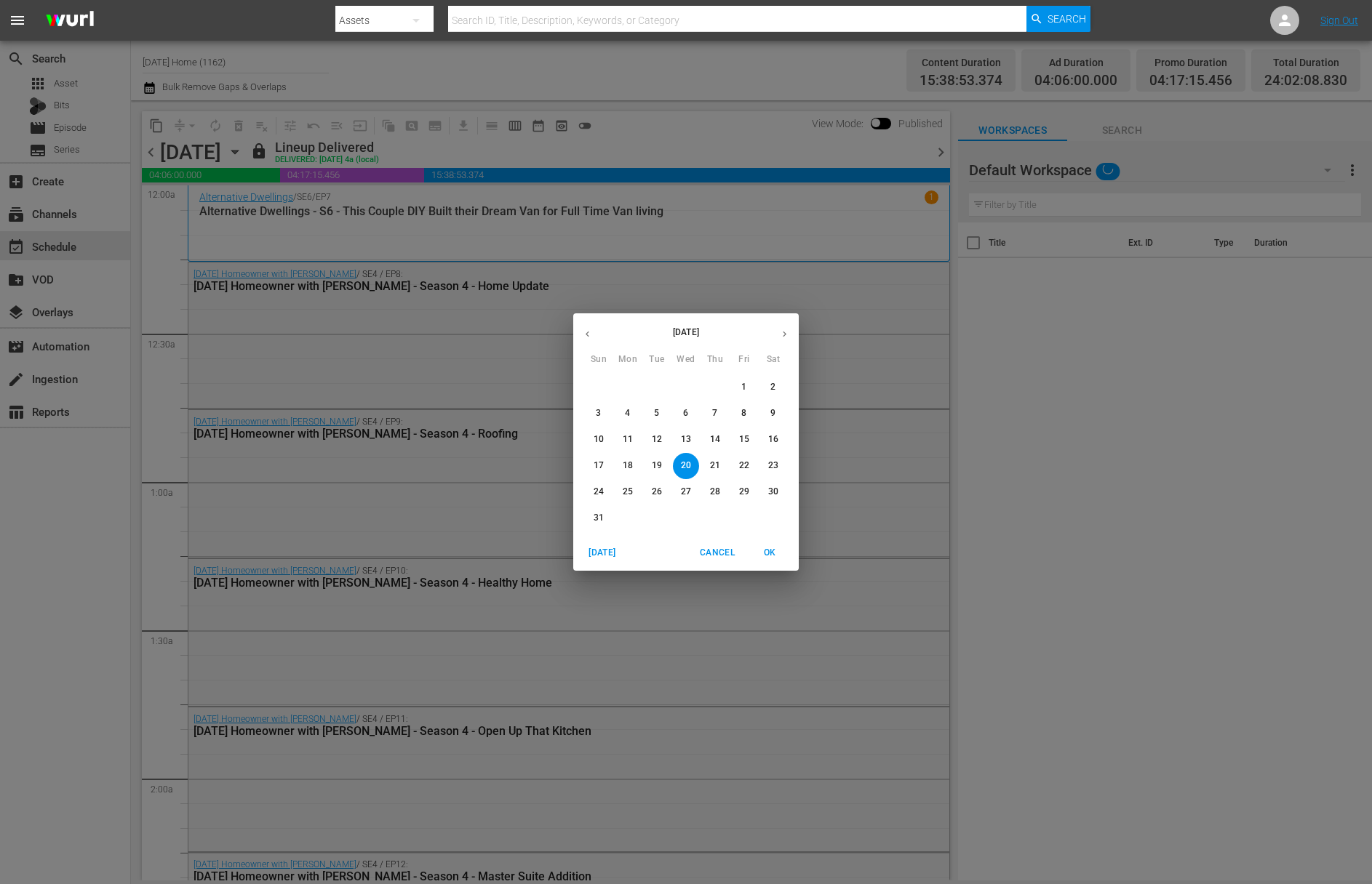
click at [594, 503] on button "24" at bounding box center [598, 492] width 26 height 26
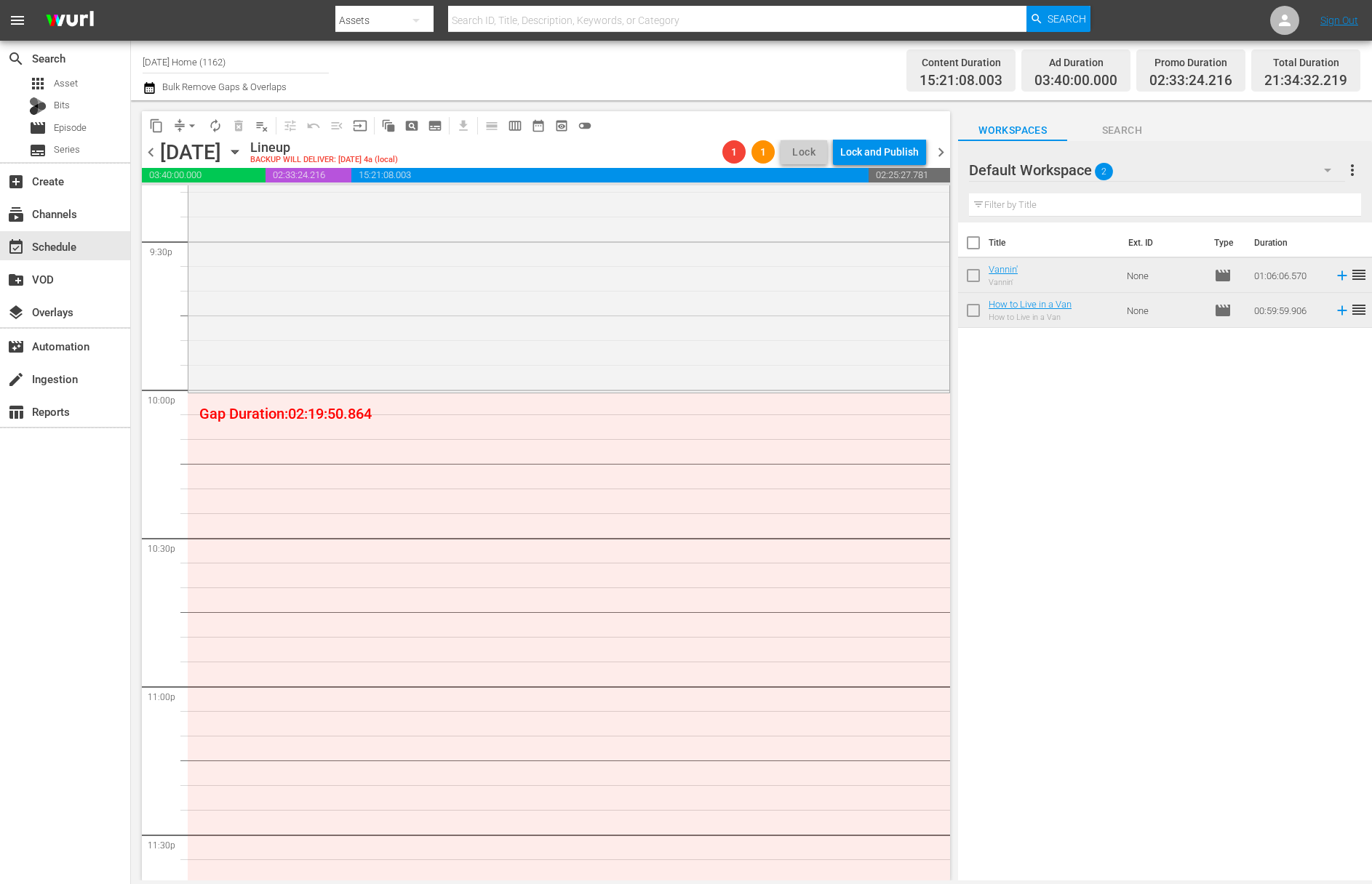
scroll to position [6528, 0]
